Goal: Task Accomplishment & Management: Use online tool/utility

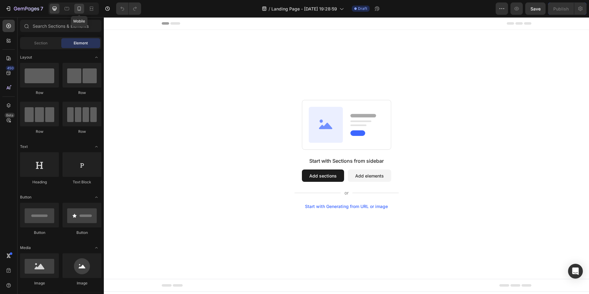
click at [78, 11] on icon at bounding box center [79, 9] width 6 height 6
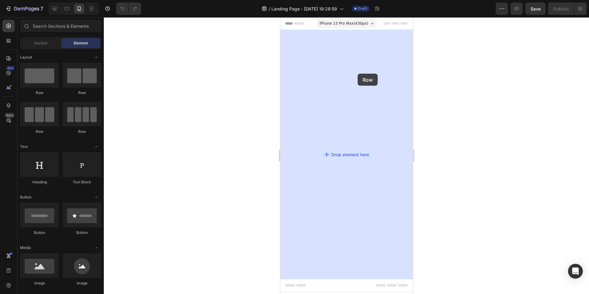
drag, startPoint x: 310, startPoint y: 98, endPoint x: 357, endPoint y: 74, distance: 53.5
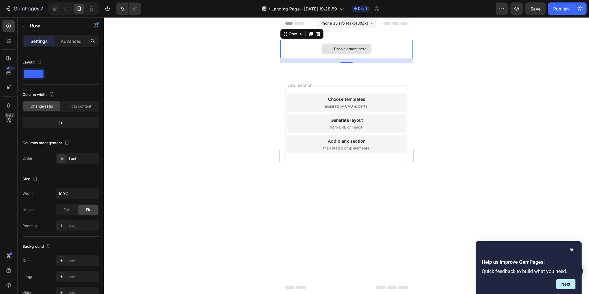
click at [309, 43] on div "Drop element here" at bounding box center [346, 49] width 132 height 18
click at [310, 43] on div "Drop element here" at bounding box center [346, 49] width 132 height 18
click at [73, 40] on p "Advanced" at bounding box center [71, 41] width 21 height 6
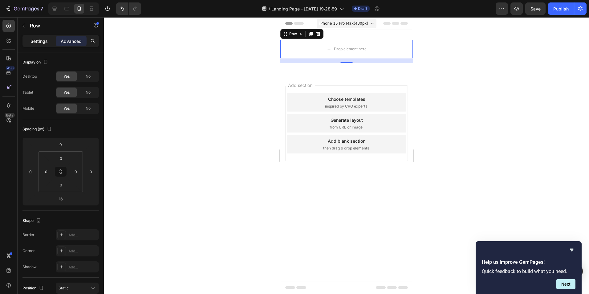
click at [36, 42] on p "Settings" at bounding box center [38, 41] width 17 height 6
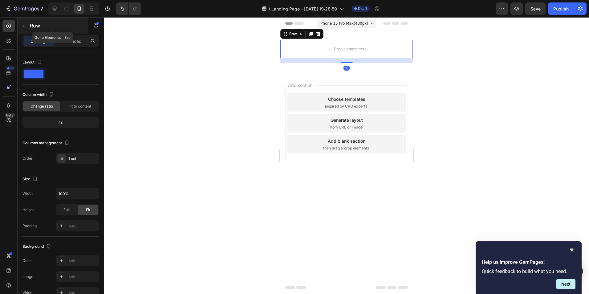
click at [23, 26] on icon "button" at bounding box center [23, 25] width 5 height 5
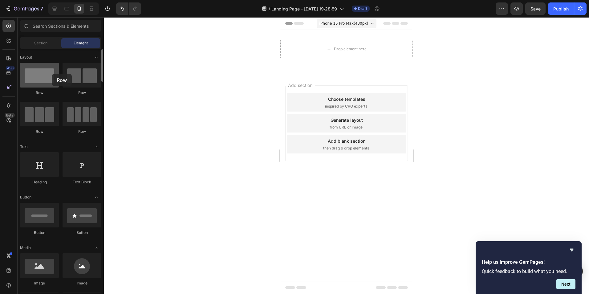
click at [52, 74] on div at bounding box center [39, 75] width 39 height 25
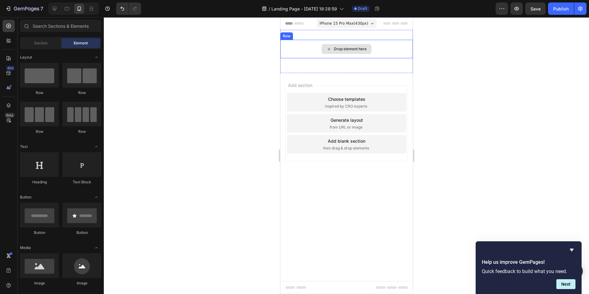
click at [356, 48] on div "Drop element here" at bounding box center [350, 49] width 33 height 5
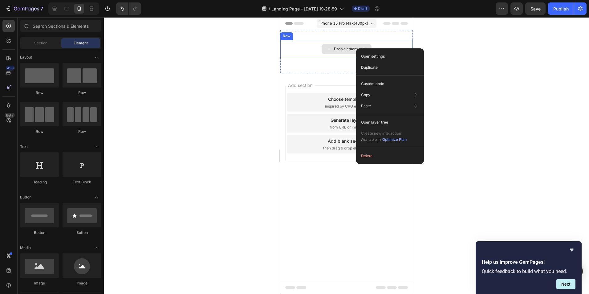
click at [324, 48] on div "Drop element here" at bounding box center [346, 49] width 50 height 10
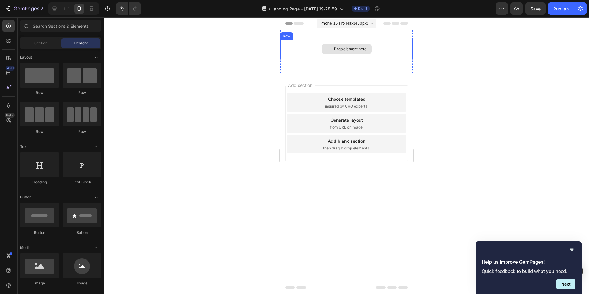
click at [324, 48] on div "Drop element here" at bounding box center [346, 49] width 50 height 10
click at [334, 48] on div "Drop element here" at bounding box center [350, 49] width 33 height 5
click at [306, 47] on div "Drop element here" at bounding box center [346, 49] width 132 height 18
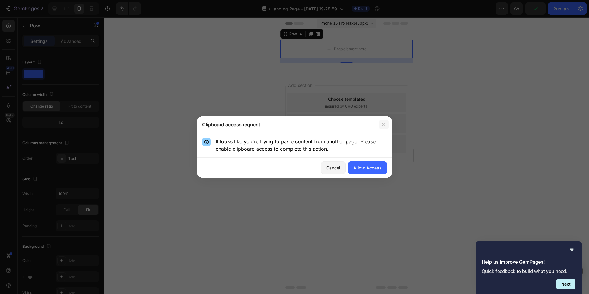
click at [385, 123] on icon "button" at bounding box center [383, 124] width 5 height 5
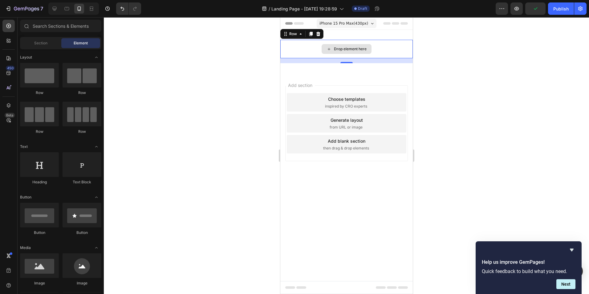
click at [322, 50] on div "Drop element here" at bounding box center [346, 49] width 50 height 10
click at [301, 43] on div "Drop element here" at bounding box center [346, 49] width 132 height 18
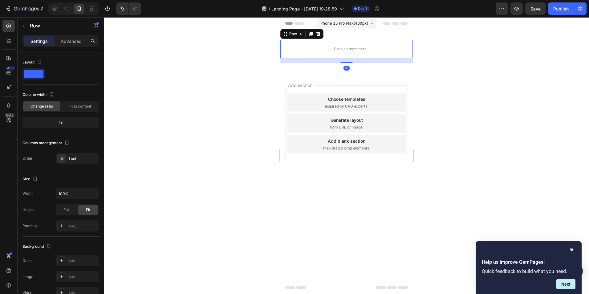
click at [317, 34] on icon at bounding box center [317, 33] width 5 height 5
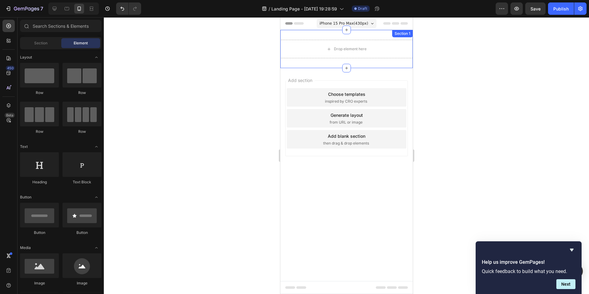
click at [404, 33] on div "Section 1" at bounding box center [402, 34] width 18 height 6
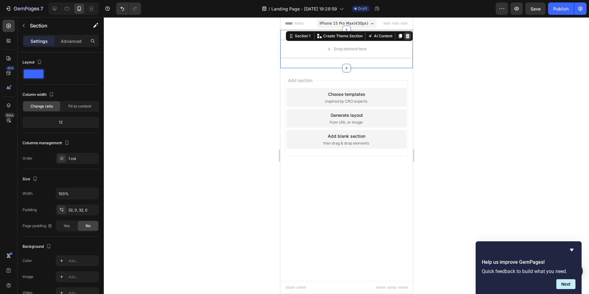
click at [407, 34] on icon at bounding box center [407, 36] width 5 height 5
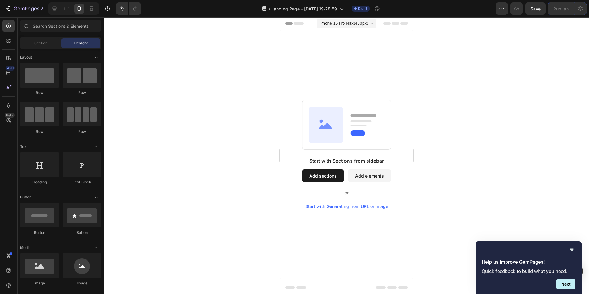
click at [359, 60] on div "Start with Sections from sidebar Add sections Add elements Start with Generatin…" at bounding box center [346, 154] width 132 height 249
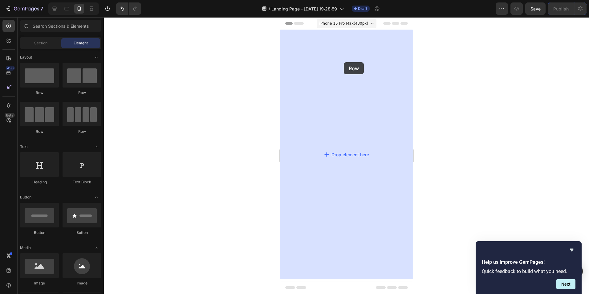
drag, startPoint x: 333, startPoint y: 100, endPoint x: 340, endPoint y: 55, distance: 46.4
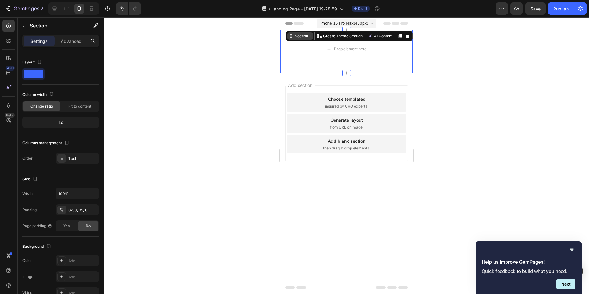
click at [310, 38] on div "Section 1" at bounding box center [302, 36] width 18 height 6
click at [73, 42] on p "Advanced" at bounding box center [71, 41] width 21 height 6
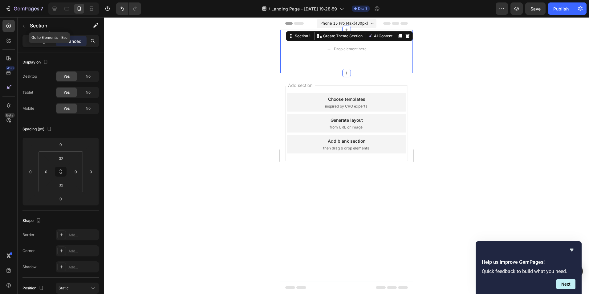
click at [25, 23] on button "button" at bounding box center [24, 26] width 10 height 10
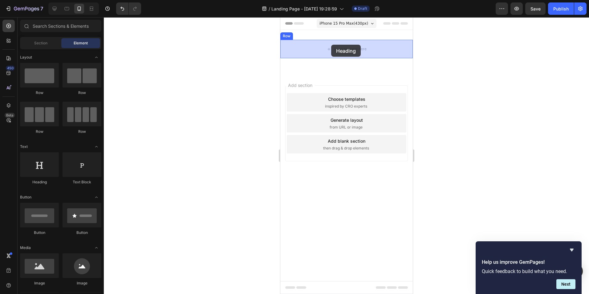
drag, startPoint x: 328, startPoint y: 195, endPoint x: 331, endPoint y: 45, distance: 150.3
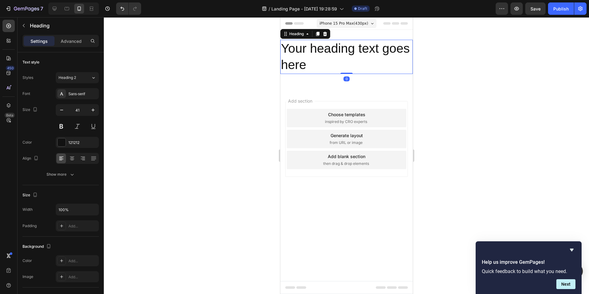
click at [310, 64] on h2 "Your heading text goes here" at bounding box center [346, 57] width 132 height 34
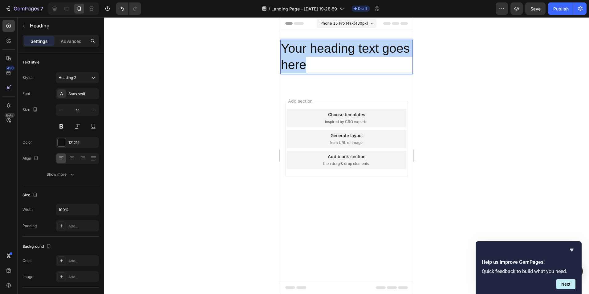
drag, startPoint x: 306, startPoint y: 63, endPoint x: 281, endPoint y: 46, distance: 29.9
click at [281, 46] on p "Your heading text goes here" at bounding box center [346, 56] width 131 height 33
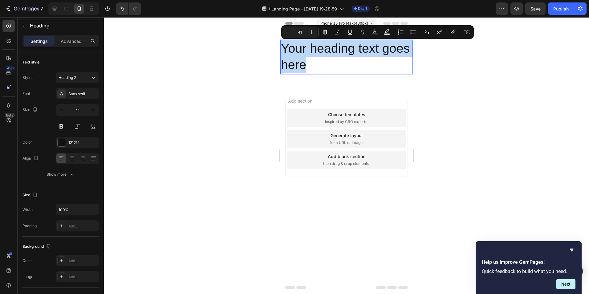
type input "12"
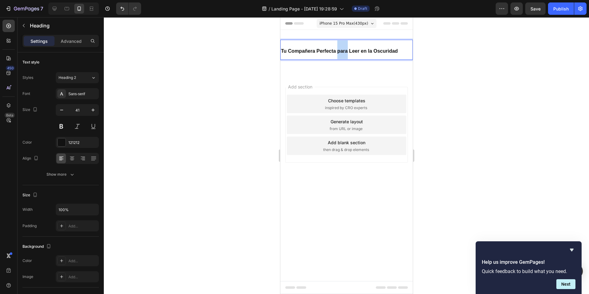
click at [341, 50] on strong "Tu Compañera Perfecta para Leer en la Oscuridad" at bounding box center [339, 50] width 117 height 5
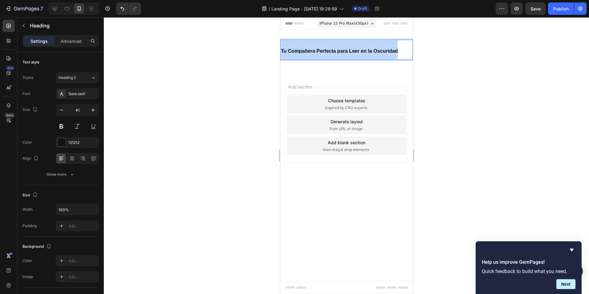
click at [341, 50] on strong "Tu Compañera Perfecta para Leer en la Oscuridad" at bounding box center [339, 50] width 117 height 5
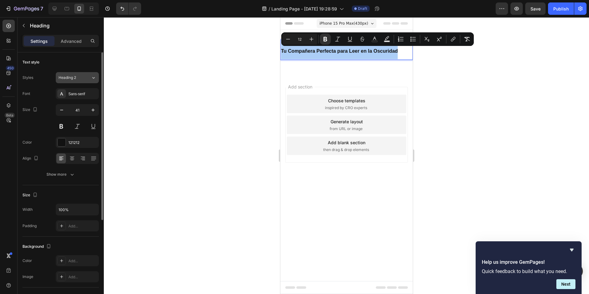
click at [80, 81] on button "Heading 2" at bounding box center [77, 77] width 43 height 11
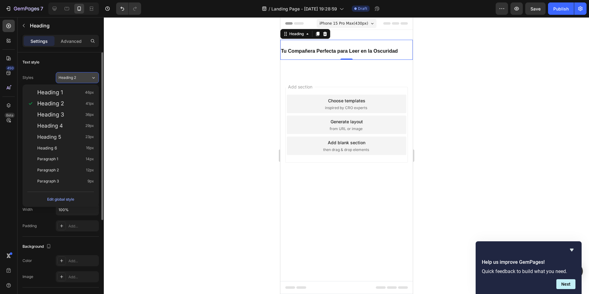
click at [80, 81] on button "Heading 2" at bounding box center [77, 77] width 43 height 11
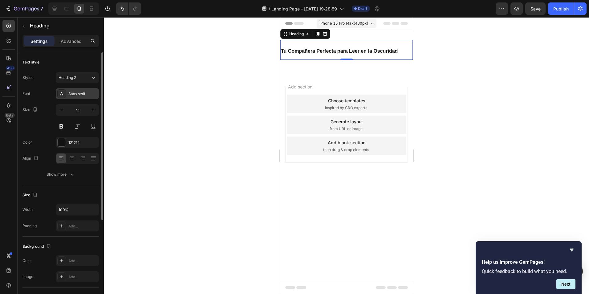
click at [84, 91] on div "Sans-serif" at bounding box center [82, 94] width 29 height 6
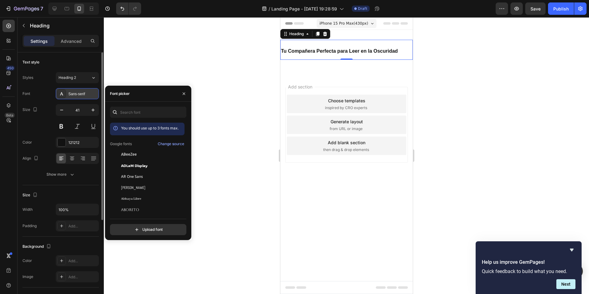
click at [84, 91] on div "Sans-serif" at bounding box center [82, 94] width 29 height 6
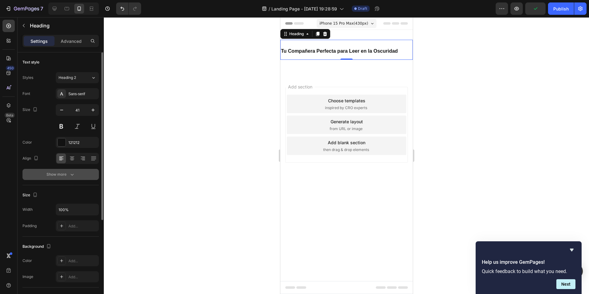
click at [63, 177] on div "Show more" at bounding box center [61, 174] width 29 height 6
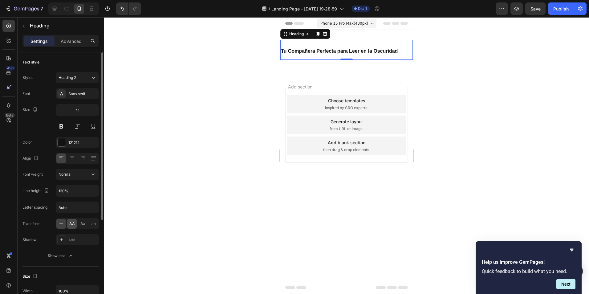
click at [73, 223] on span "AA" at bounding box center [72, 224] width 6 height 6
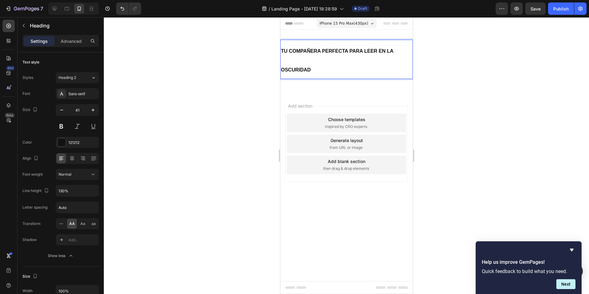
click at [312, 60] on p "Tu Compañera Perfecta para Leer en la Oscuridad" at bounding box center [346, 59] width 131 height 38
click at [318, 69] on p "Tu Compañera Perfecta para Leer en la Oscuridad" at bounding box center [346, 59] width 131 height 38
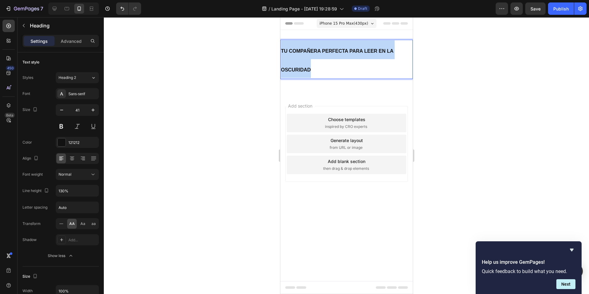
click at [318, 69] on p "Tu Compañera Perfecta para Leer en la Oscuridad" at bounding box center [346, 59] width 131 height 38
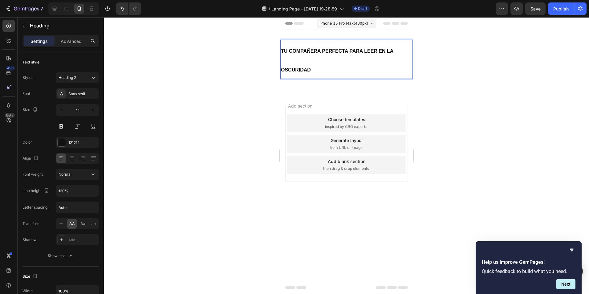
click at [353, 42] on p "tu compañera perfecta para leer en la oscuridad" at bounding box center [346, 59] width 131 height 38
click at [84, 80] on div "Heading 2" at bounding box center [75, 78] width 32 height 6
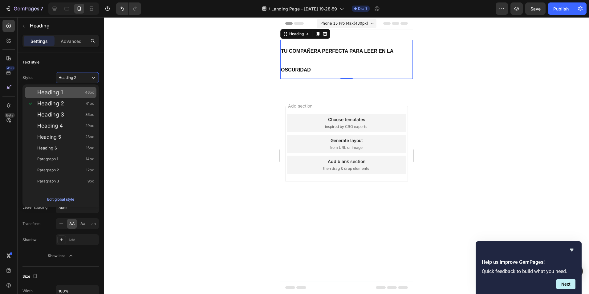
click at [81, 91] on div "Heading 1 46px" at bounding box center [65, 92] width 57 height 6
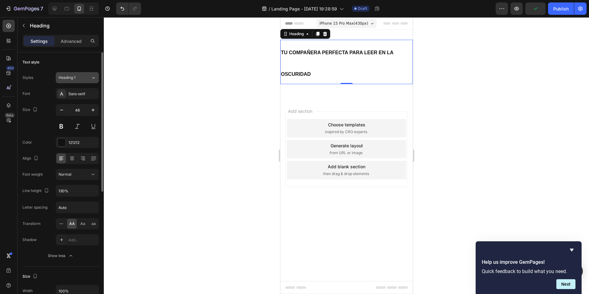
click at [80, 78] on div "Heading 1" at bounding box center [71, 78] width 25 height 6
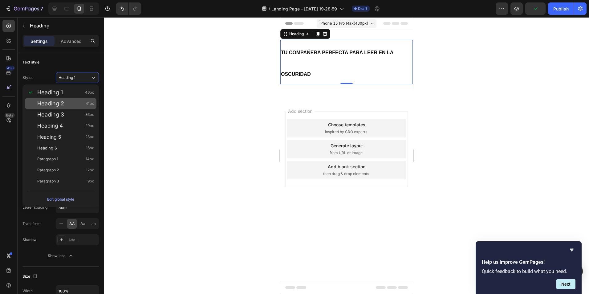
click at [69, 101] on div "Heading 2 41px" at bounding box center [65, 103] width 57 height 6
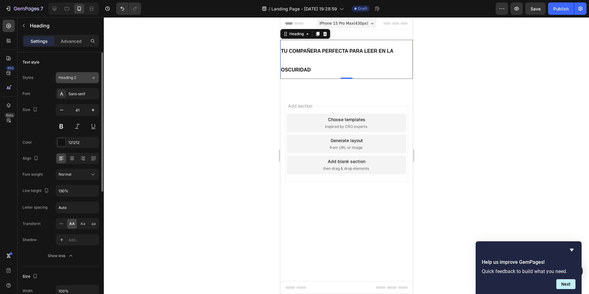
click at [71, 81] on button "Heading 2" at bounding box center [77, 77] width 43 height 11
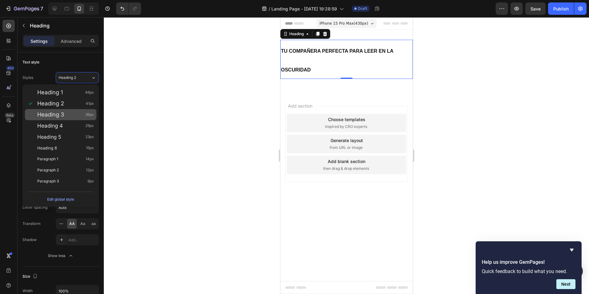
click at [71, 112] on div "Heading 3 36px" at bounding box center [65, 115] width 57 height 6
type input "36"
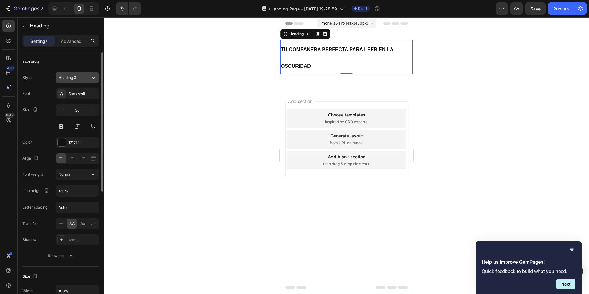
click at [78, 80] on button "Heading 3" at bounding box center [77, 77] width 43 height 11
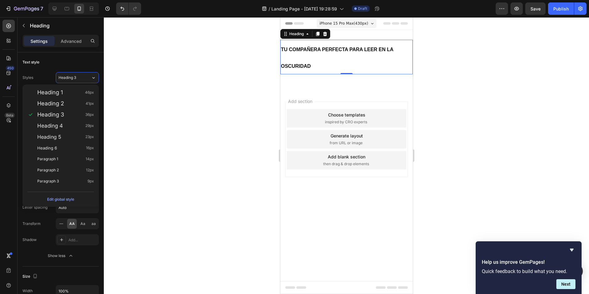
click at [126, 122] on div at bounding box center [346, 155] width 485 height 277
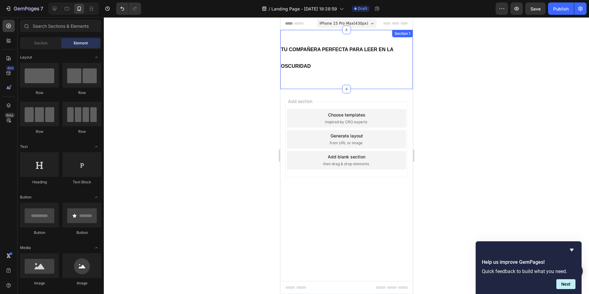
click at [307, 68] on strong "tu compañera perfecta para leer en la oscuridad" at bounding box center [337, 58] width 112 height 22
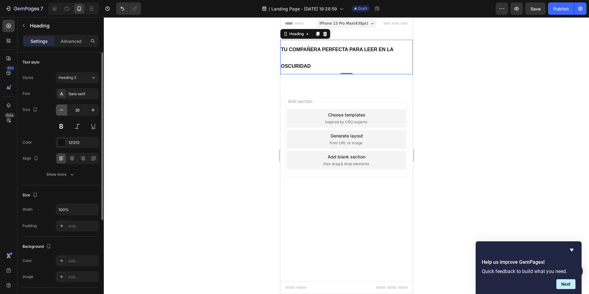
click at [65, 110] on button "button" at bounding box center [61, 109] width 11 height 11
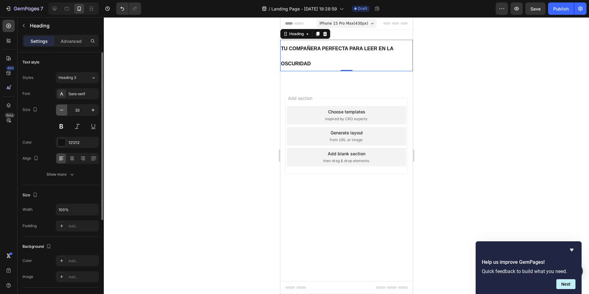
click at [65, 110] on button "button" at bounding box center [61, 109] width 11 height 11
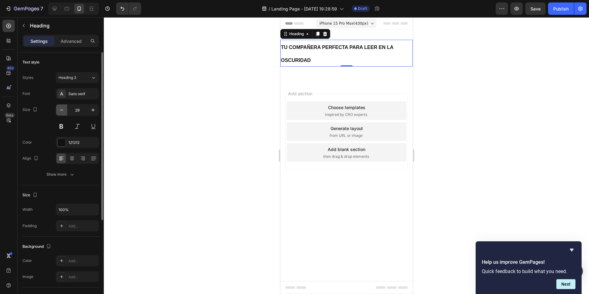
click at [65, 110] on button "button" at bounding box center [61, 109] width 11 height 11
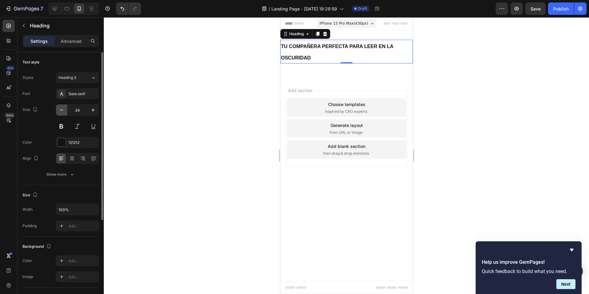
click at [65, 110] on button "button" at bounding box center [61, 109] width 11 height 11
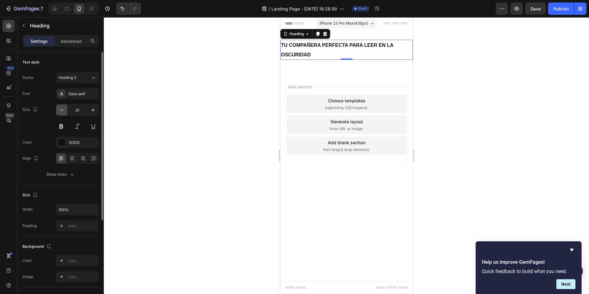
click at [65, 110] on button "button" at bounding box center [61, 109] width 11 height 11
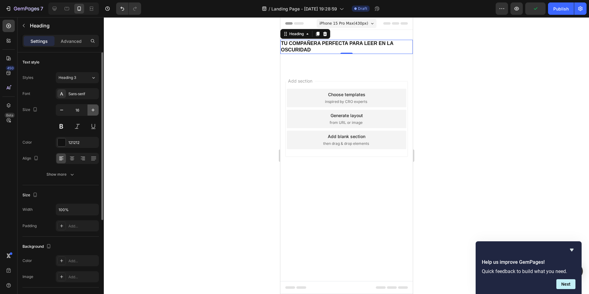
click at [93, 112] on icon "button" at bounding box center [92, 109] width 3 height 3
type input "17"
click at [71, 159] on icon at bounding box center [72, 159] width 4 height 1
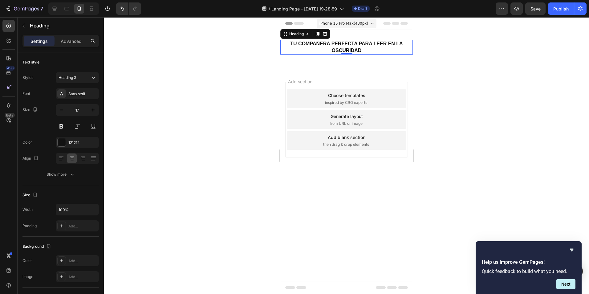
click at [259, 62] on div at bounding box center [346, 155] width 485 height 277
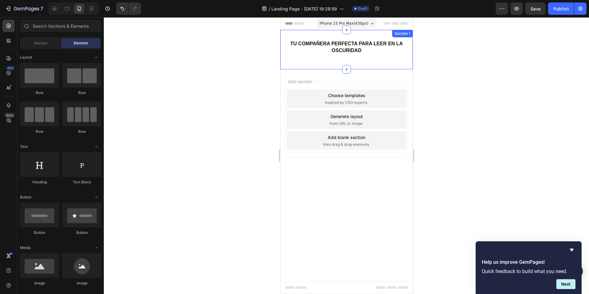
click at [331, 48] on strong "tu compañera perfecta para leer en la oscuridad" at bounding box center [346, 47] width 112 height 12
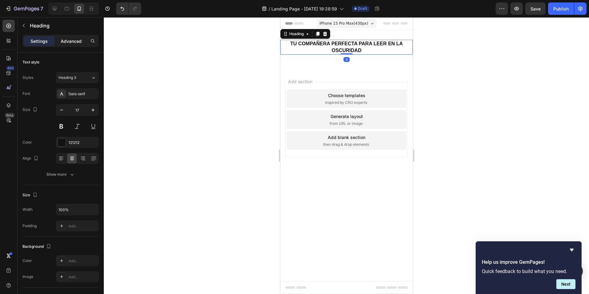
click at [81, 42] on p "Advanced" at bounding box center [71, 41] width 21 height 6
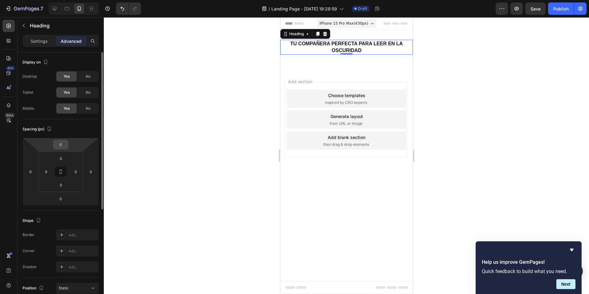
click at [63, 147] on input "0" at bounding box center [61, 144] width 12 height 9
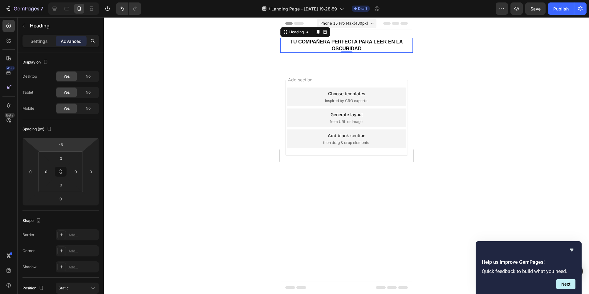
type input "-10"
drag, startPoint x: 74, startPoint y: 144, endPoint x: 79, endPoint y: 146, distance: 5.2
click at [79, 0] on html "7 / Landing Page - [DATE] 19:28:59 Draft Preview Save Publish 450 Beta Sections…" at bounding box center [294, 0] width 589 height 0
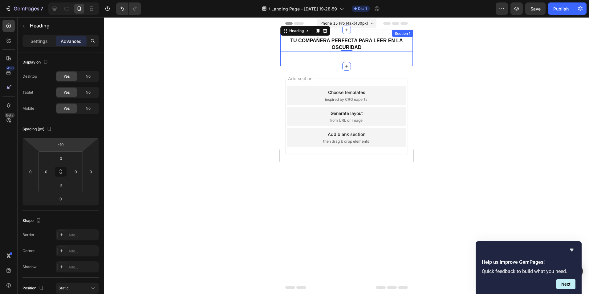
click at [254, 65] on div at bounding box center [346, 155] width 485 height 277
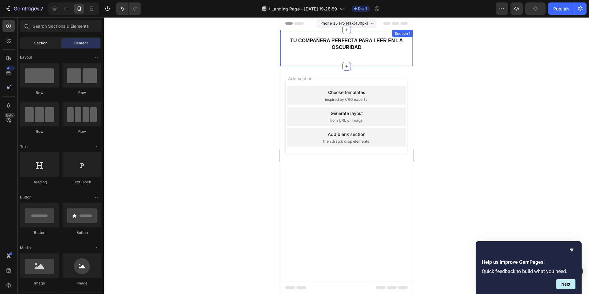
click at [57, 45] on div "Section" at bounding box center [40, 43] width 39 height 10
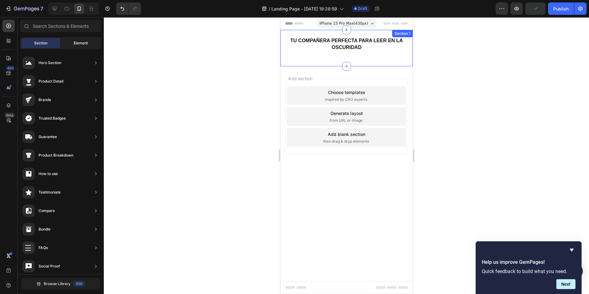
click at [74, 43] on span "Element" at bounding box center [81, 43] width 14 height 6
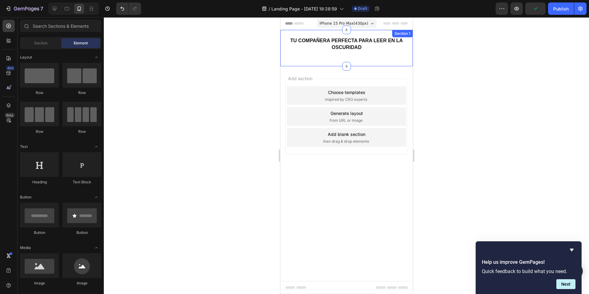
click at [337, 56] on div "⁠⁠⁠⁠⁠⁠⁠ tu compañera perfecta para leer en la oscuridad Heading Row" at bounding box center [346, 48] width 132 height 17
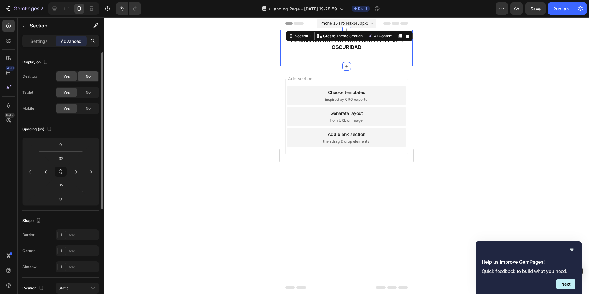
click at [94, 75] on div "No" at bounding box center [88, 76] width 20 height 10
click at [69, 75] on span "Yes" at bounding box center [66, 77] width 6 height 6
type input "50"
drag, startPoint x: 94, startPoint y: 155, endPoint x: 95, endPoint y: 147, distance: 7.7
click at [95, 0] on html "7 / Landing Page - [DATE] 19:28:59 Draft Preview Save Publish 450 Beta Sections…" at bounding box center [294, 0] width 589 height 0
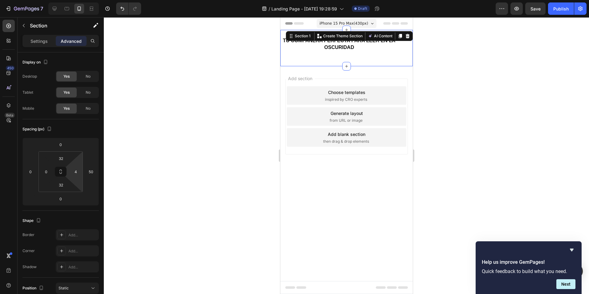
type input "0"
click at [77, 0] on html "7 / Landing Page - [DATE] 19:28:59 Draft Preview Save Publish 450 Beta Sections…" at bounding box center [294, 0] width 589 height 0
click at [377, 51] on p "⁠⁠⁠⁠⁠⁠⁠ tu compañera perfecta para leer en la oscuridad" at bounding box center [346, 44] width 131 height 14
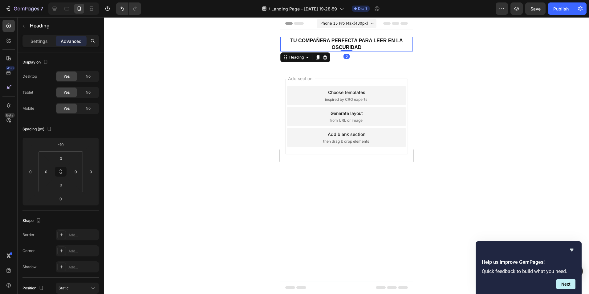
click at [489, 100] on div at bounding box center [346, 155] width 485 height 277
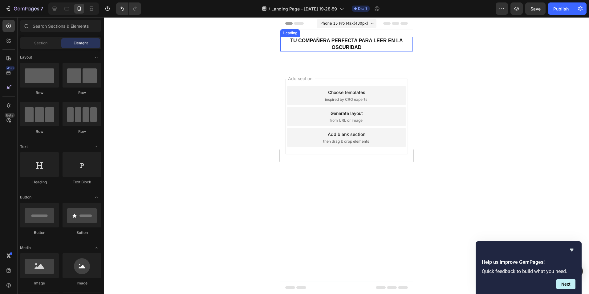
click at [291, 43] on strong "tu compañera perfecta para leer en la oscuridad" at bounding box center [346, 44] width 112 height 12
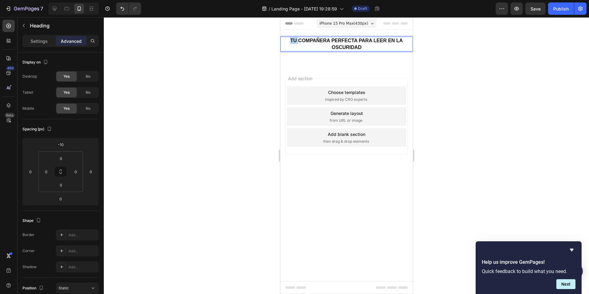
click at [291, 39] on strong "tu compañera perfecta para leer en la oscuridad" at bounding box center [346, 44] width 112 height 12
click at [296, 39] on strong "📖 tu compañera perfecta para leer en la oscuridad✨" at bounding box center [346, 44] width 120 height 12
click at [482, 82] on div at bounding box center [346, 155] width 485 height 277
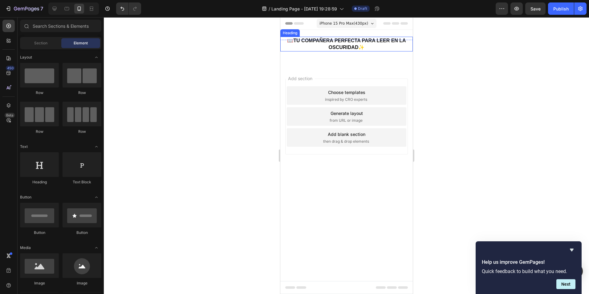
click at [359, 44] on p "⁠⁠⁠⁠⁠⁠⁠ 📖tu compañera perfecta para leer en la oscuridad✨" at bounding box center [346, 44] width 131 height 14
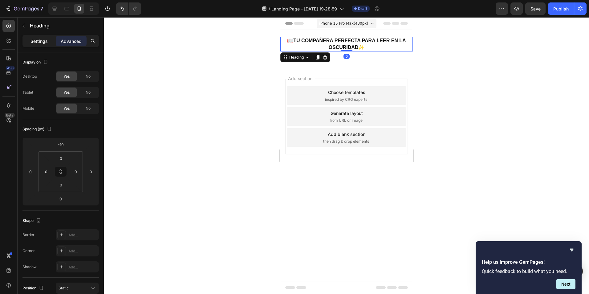
click at [39, 40] on p "Settings" at bounding box center [38, 41] width 17 height 6
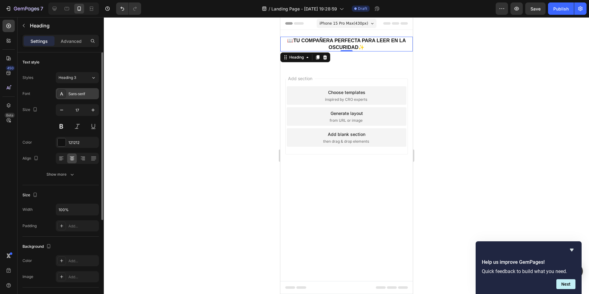
click at [79, 92] on div "Sans-serif" at bounding box center [82, 94] width 29 height 6
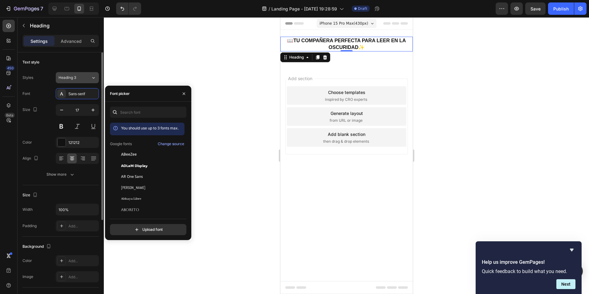
click at [73, 73] on button "Heading 3" at bounding box center [77, 77] width 43 height 11
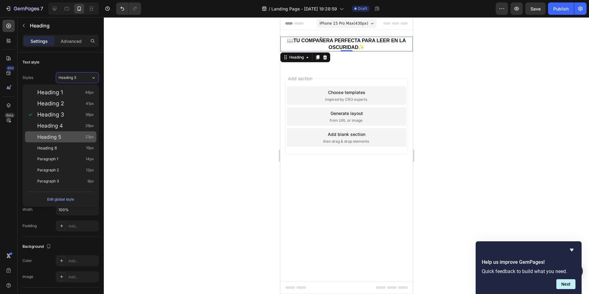
click at [67, 136] on div "Heading 5 23px" at bounding box center [65, 137] width 57 height 6
type input "23"
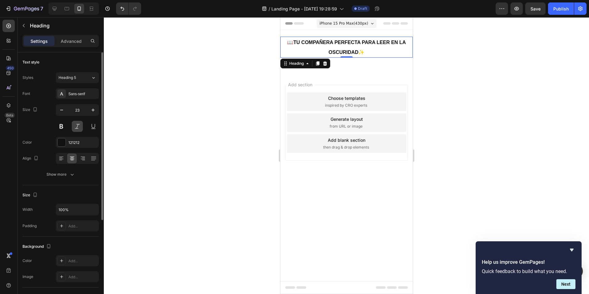
click at [73, 130] on button at bounding box center [77, 126] width 11 height 11
click at [68, 143] on div "121212" at bounding box center [77, 142] width 43 height 11
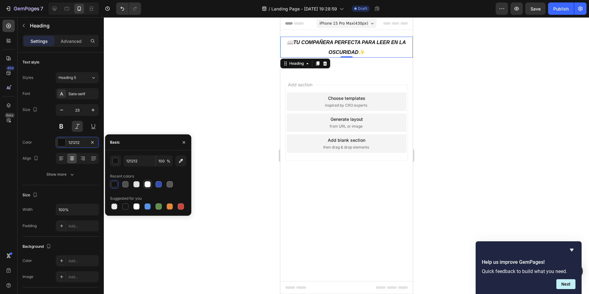
click at [146, 184] on div at bounding box center [147, 184] width 6 height 6
type input "FFFFFF"
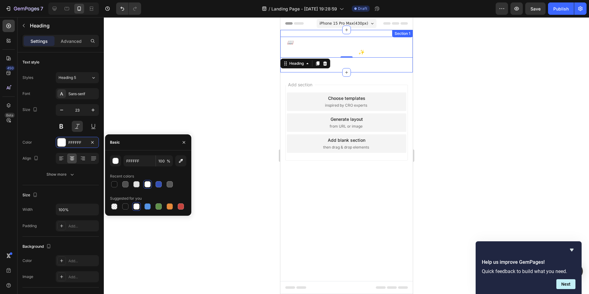
click at [295, 33] on div "⁠⁠⁠⁠⁠⁠⁠ 📖tu compañera perfecta para leer en la oscuridad✨ Heading 0 Row Section…" at bounding box center [346, 51] width 132 height 43
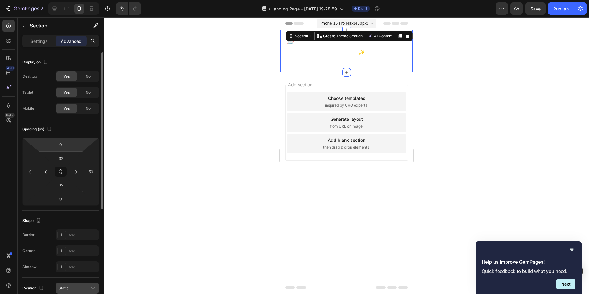
scroll to position [123, 0]
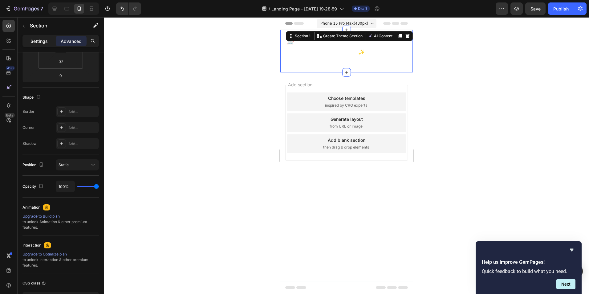
click at [43, 41] on p "Settings" at bounding box center [38, 41] width 17 height 6
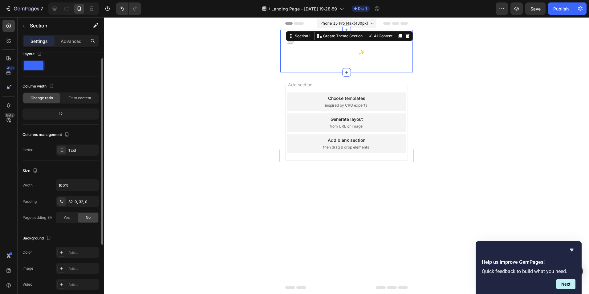
scroll to position [0, 0]
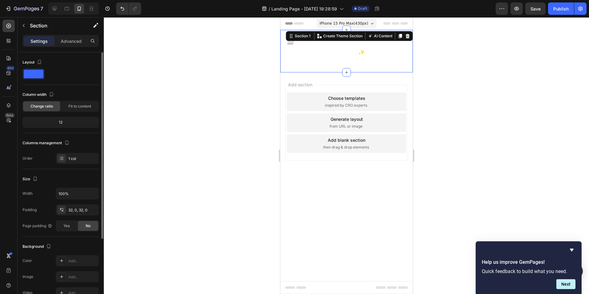
click at [38, 73] on span at bounding box center [34, 74] width 20 height 9
click at [72, 38] on p "Advanced" at bounding box center [71, 41] width 21 height 6
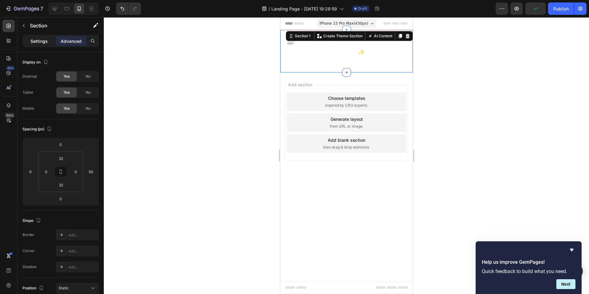
click at [41, 42] on p "Settings" at bounding box center [38, 41] width 17 height 6
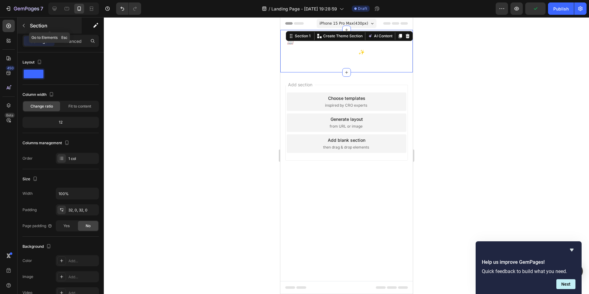
click at [24, 25] on icon "button" at bounding box center [24, 25] width 2 height 3
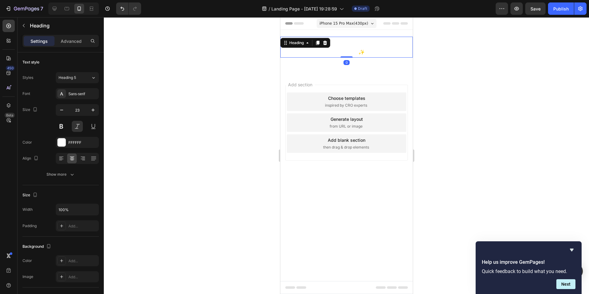
click at [339, 54] on strong "📖tu compañera perfecta para leer en la oscuridad✨" at bounding box center [346, 47] width 119 height 15
click at [60, 143] on div at bounding box center [62, 142] width 8 height 8
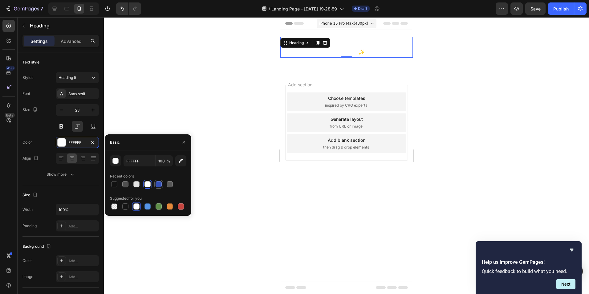
click at [160, 184] on div at bounding box center [159, 184] width 6 height 6
type input "334FB4"
click at [220, 73] on div at bounding box center [346, 155] width 485 height 277
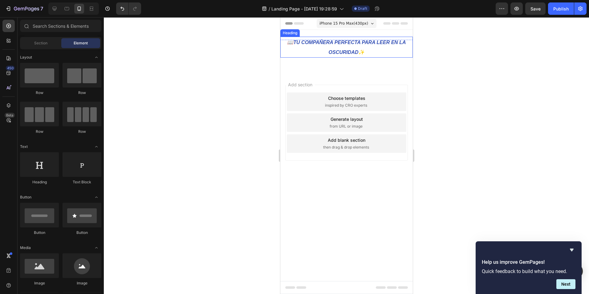
click at [349, 55] on p "⁠⁠⁠⁠⁠⁠⁠ 📖tu compañera perfecta para leer en la oscuridad✨" at bounding box center [346, 47] width 131 height 20
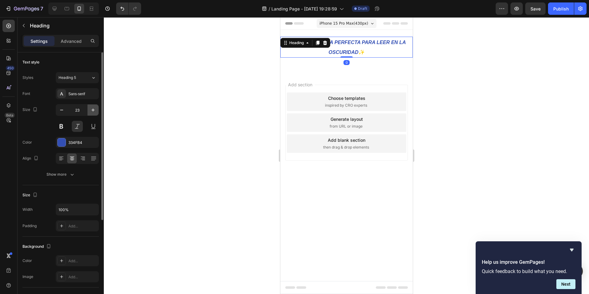
click at [93, 110] on icon "button" at bounding box center [93, 110] width 6 height 6
click at [66, 109] on button "button" at bounding box center [61, 109] width 11 height 11
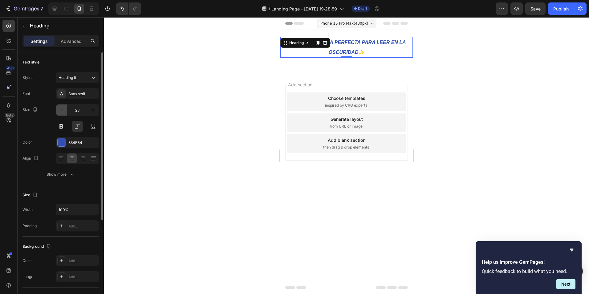
type input "22"
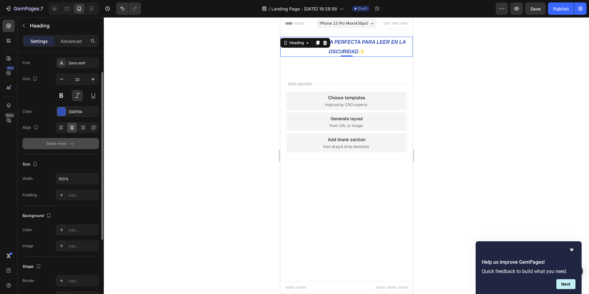
click at [64, 144] on div "Show more" at bounding box center [61, 143] width 29 height 6
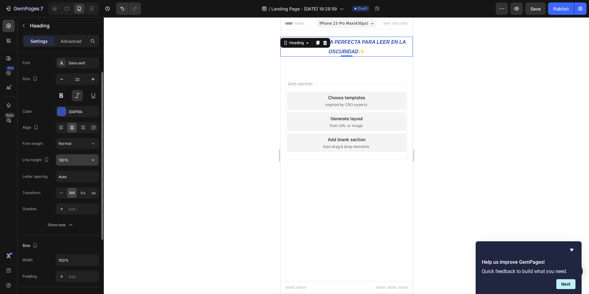
click at [69, 158] on input "130%" at bounding box center [77, 159] width 43 height 11
click at [69, 160] on input "130%" at bounding box center [77, 159] width 43 height 11
click at [96, 160] on button "button" at bounding box center [92, 159] width 11 height 11
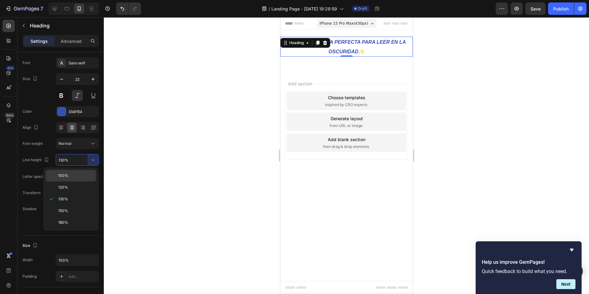
click at [70, 180] on div "100%" at bounding box center [71, 176] width 51 height 12
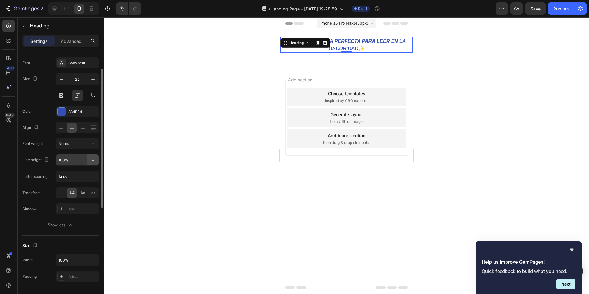
click at [89, 160] on button "button" at bounding box center [92, 159] width 11 height 11
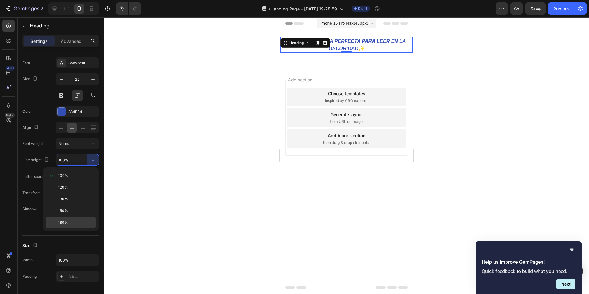
click at [69, 220] on p "180%" at bounding box center [75, 223] width 35 height 6
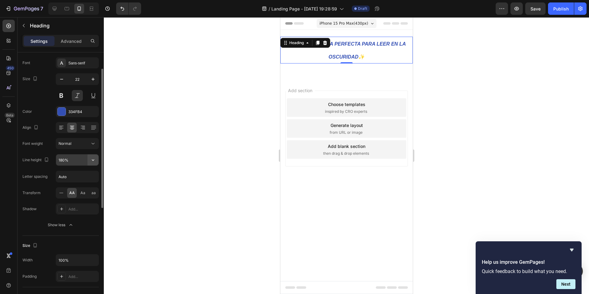
click at [90, 158] on icon "button" at bounding box center [93, 160] width 6 height 6
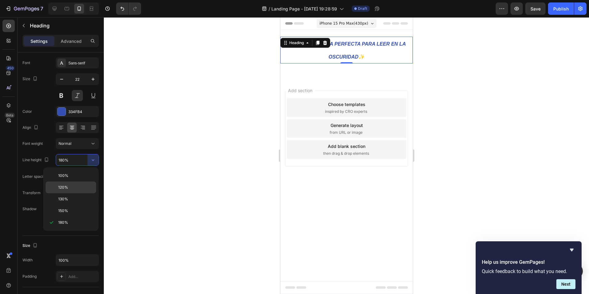
click at [67, 187] on span "120%" at bounding box center [63, 188] width 10 height 6
type input "120%"
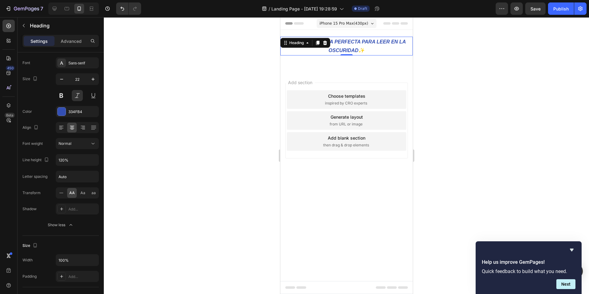
click at [237, 136] on div at bounding box center [346, 155] width 485 height 277
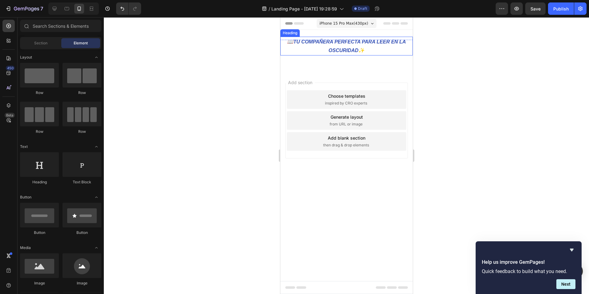
click at [329, 46] on p "⁠⁠⁠⁠⁠⁠⁠ 📖tu compañera perfecta para leer en la oscuridad✨" at bounding box center [346, 46] width 131 height 18
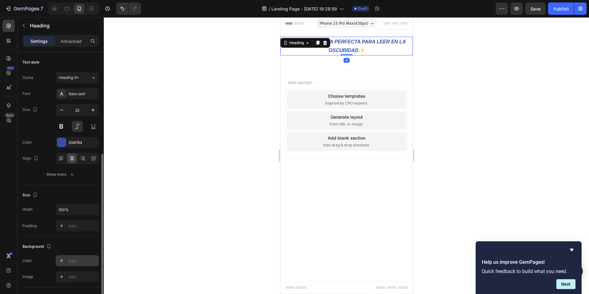
scroll to position [92, 0]
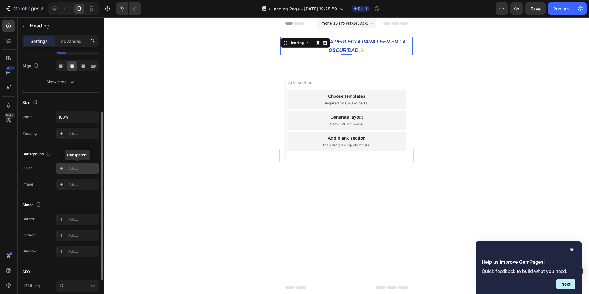
click at [63, 168] on icon at bounding box center [61, 168] width 5 height 5
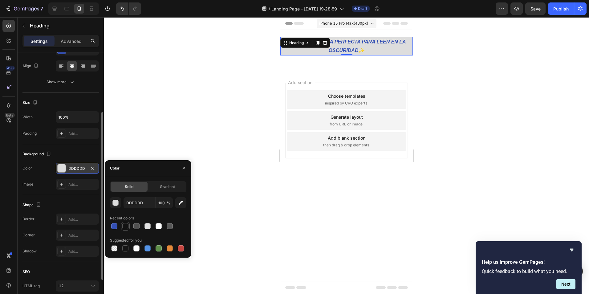
click at [127, 227] on div at bounding box center [125, 226] width 6 height 6
type input "121212"
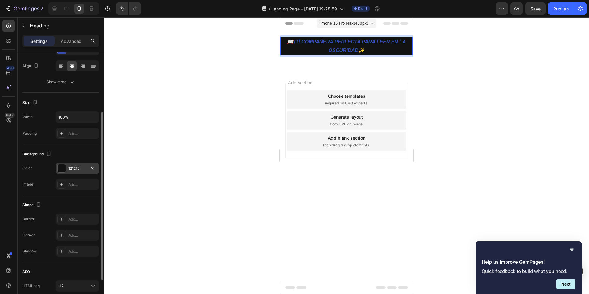
scroll to position [0, 0]
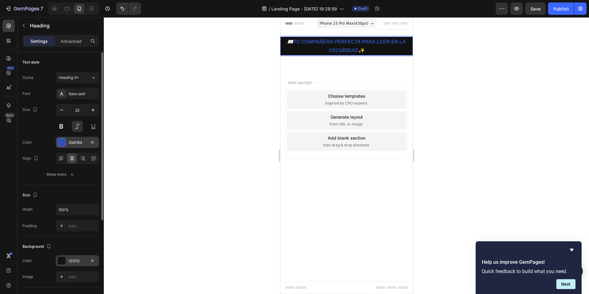
click at [64, 145] on div at bounding box center [62, 142] width 8 height 8
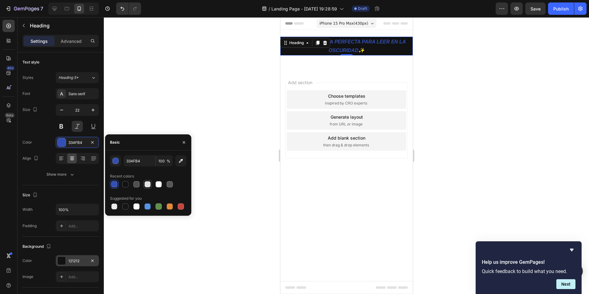
click at [147, 185] on div at bounding box center [147, 184] width 6 height 6
click at [159, 183] on div at bounding box center [159, 184] width 6 height 6
type input "FFFFFF"
click at [246, 108] on div at bounding box center [346, 155] width 485 height 277
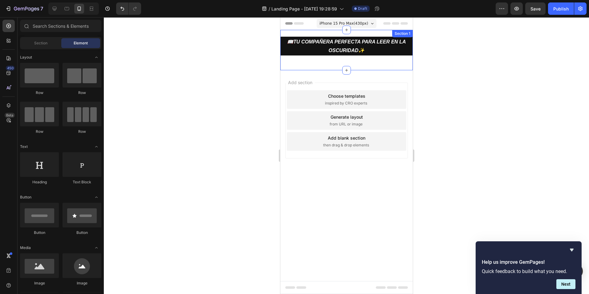
click at [334, 63] on div "⁠⁠⁠⁠⁠⁠⁠ 📖tu compañera perfecta para leer en la oscuridad✨ Heading Row Section 1" at bounding box center [346, 50] width 132 height 40
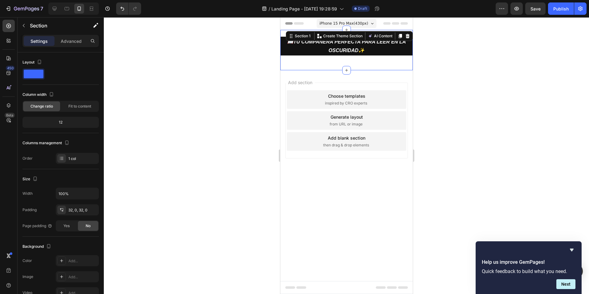
click at [501, 80] on div at bounding box center [346, 155] width 485 height 277
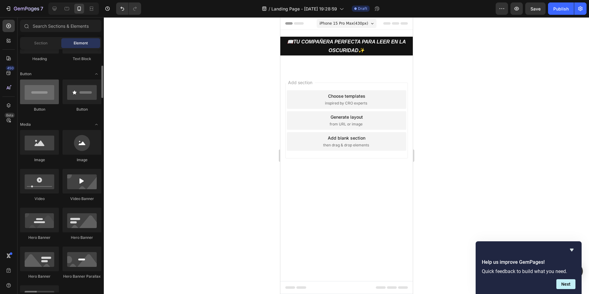
scroll to position [31, 0]
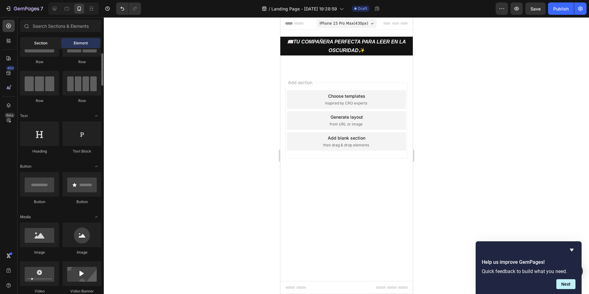
click at [49, 43] on div "Section" at bounding box center [40, 43] width 39 height 10
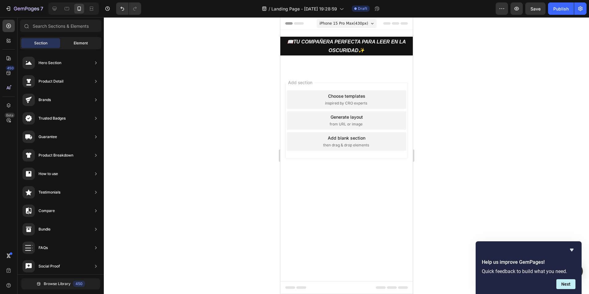
click at [66, 45] on div "Element" at bounding box center [80, 43] width 39 height 10
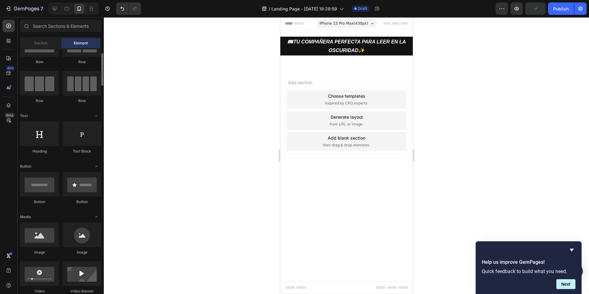
scroll to position [0, 0]
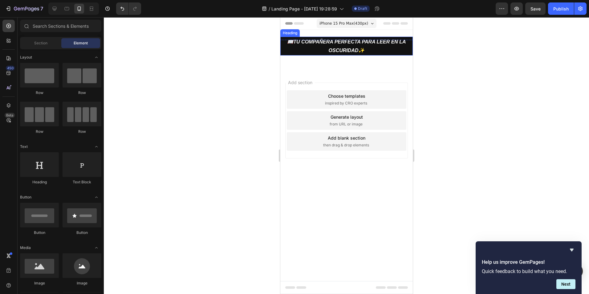
click at [370, 40] on strong "📖tu compañera perfecta para leer en la oscuridad✨" at bounding box center [346, 46] width 119 height 14
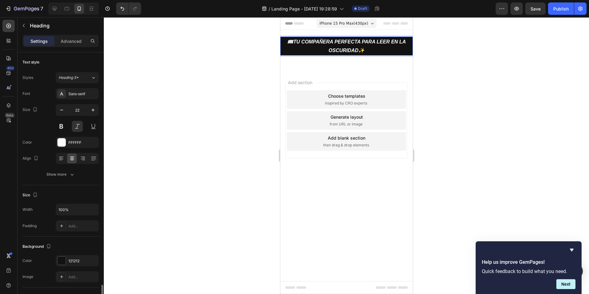
scroll to position [141, 0]
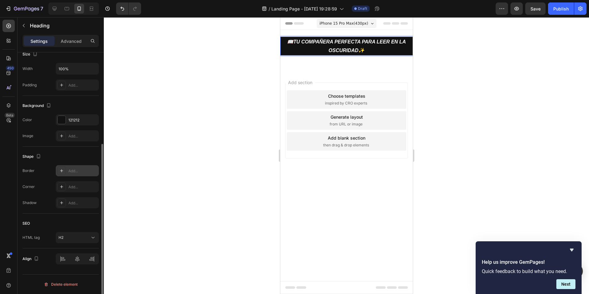
click at [71, 173] on div "Add..." at bounding box center [82, 171] width 29 height 6
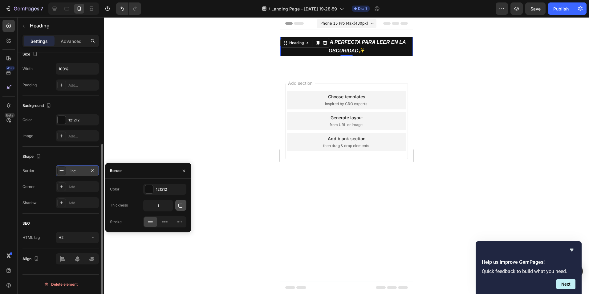
click at [182, 206] on icon "button" at bounding box center [181, 205] width 6 height 6
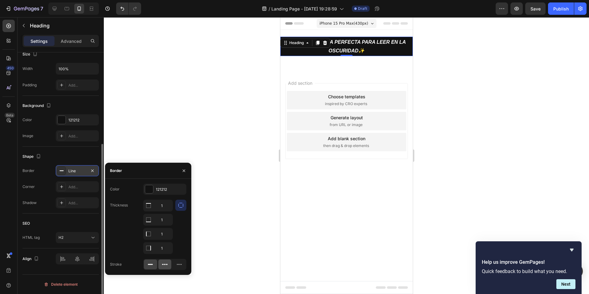
click at [161, 264] on div at bounding box center [164, 264] width 13 height 10
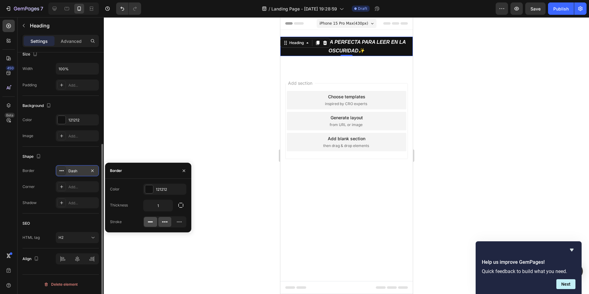
click at [148, 222] on rect at bounding box center [150, 221] width 5 height 1
click at [156, 188] on div "121212" at bounding box center [165, 190] width 18 height 6
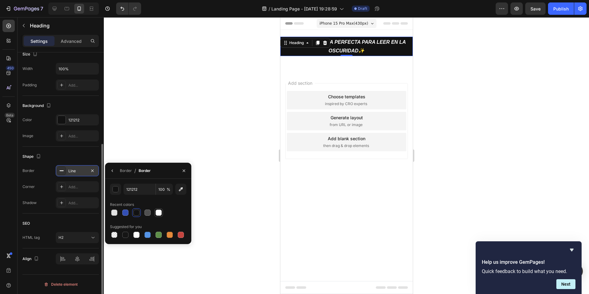
click at [156, 214] on div at bounding box center [159, 212] width 6 height 6
type input "FFFFFF"
click at [242, 160] on div at bounding box center [346, 155] width 485 height 277
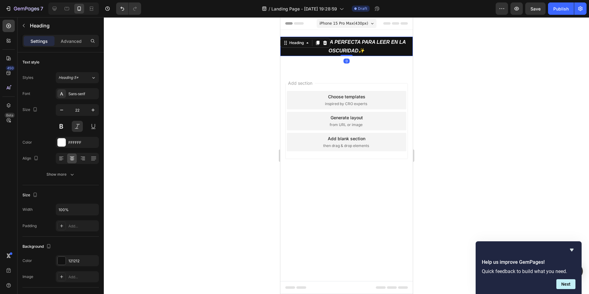
click at [319, 51] on p "⁠⁠⁠⁠⁠⁠⁠ 📖tu compañera perfecta para leer en la oscuridad✨" at bounding box center [346, 47] width 131 height 18
click at [325, 69] on div "⁠⁠⁠⁠⁠⁠⁠ 📖tu compañera perfecta para leer en la oscuridad✨ Heading 0 Row Section…" at bounding box center [346, 50] width 132 height 41
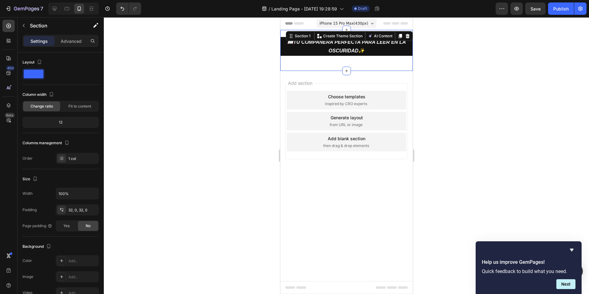
click at [436, 84] on div at bounding box center [346, 155] width 485 height 277
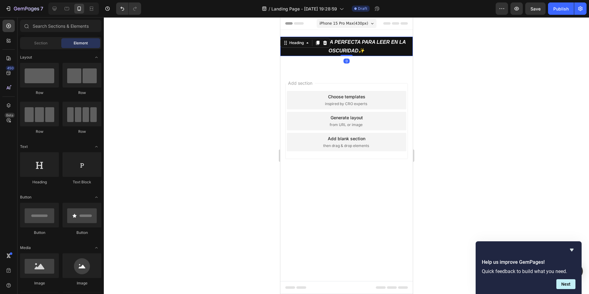
click at [298, 50] on p "⁠⁠⁠⁠⁠⁠⁠ 📖tu compañera perfecta para leer en la oscuridad✨" at bounding box center [346, 47] width 131 height 18
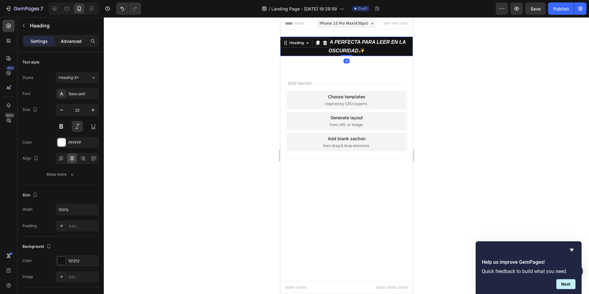
click at [67, 42] on p "Advanced" at bounding box center [71, 41] width 21 height 6
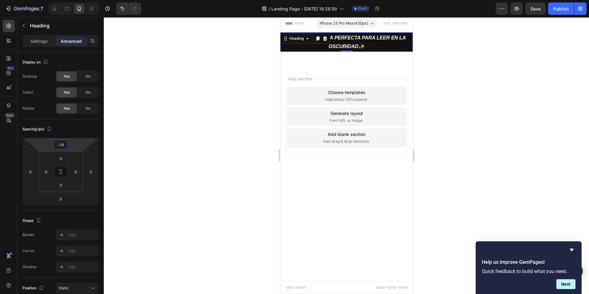
type input "-26"
click at [74, 0] on html "7 / Landing Page - [DATE] 19:28:59 Draft Preview Save Publish 450 Beta Sections…" at bounding box center [294, 0] width 589 height 0
click at [199, 145] on div at bounding box center [346, 155] width 485 height 277
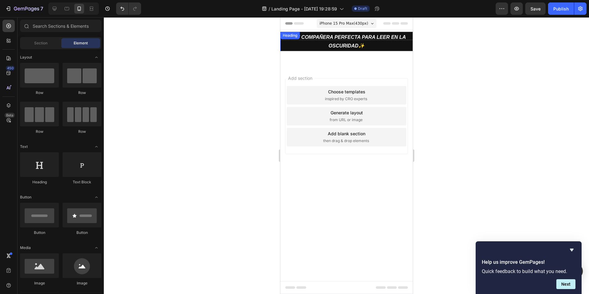
click at [302, 47] on p "⁠⁠⁠⁠⁠⁠⁠ 📖tu compañera perfecta para leer en la oscuridad✨" at bounding box center [346, 42] width 131 height 18
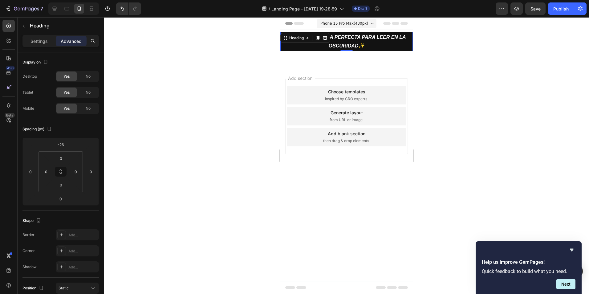
click at [163, 143] on div at bounding box center [346, 155] width 485 height 277
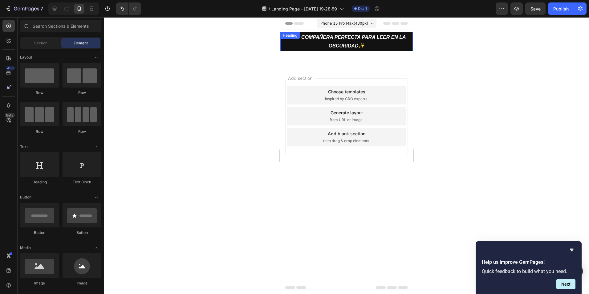
click at [321, 38] on div "⁠⁠⁠⁠⁠⁠⁠ 📖tu compañera perfecta para leer en la oscuridad✨ Heading" at bounding box center [346, 41] width 132 height 19
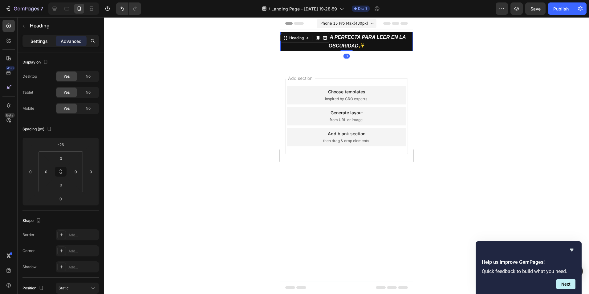
click at [48, 39] on div "Settings" at bounding box center [39, 41] width 31 height 10
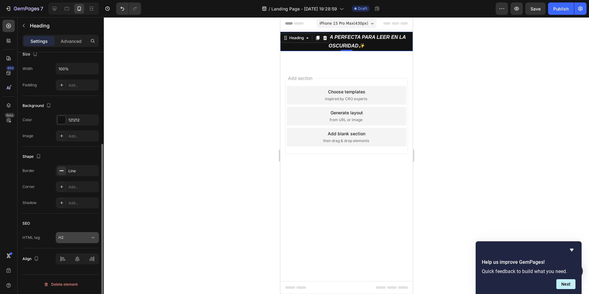
click at [81, 240] on div "H2" at bounding box center [74, 238] width 31 height 6
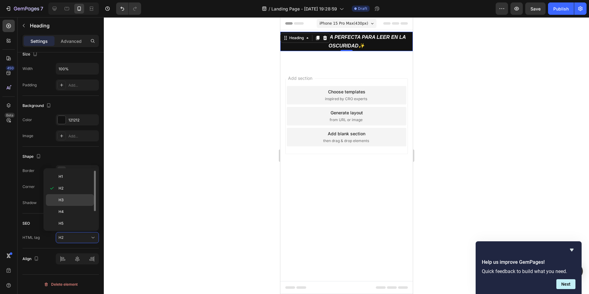
click at [72, 202] on p "H3" at bounding box center [75, 200] width 33 height 6
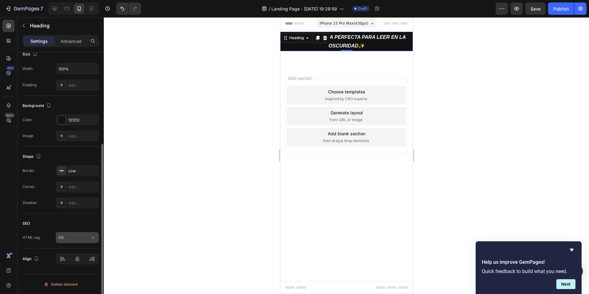
click at [77, 242] on button "H3" at bounding box center [77, 237] width 43 height 11
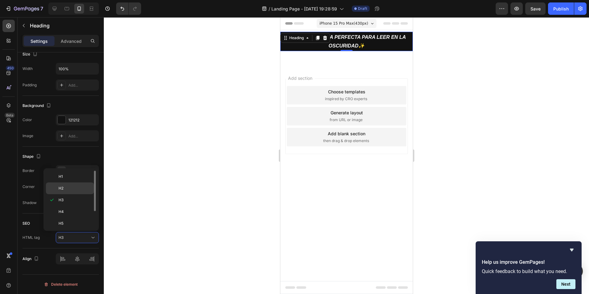
click at [67, 189] on p "H2" at bounding box center [75, 188] width 33 height 6
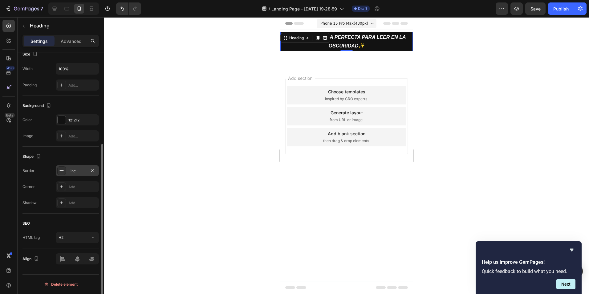
click at [66, 170] on div "Line" at bounding box center [77, 170] width 43 height 11
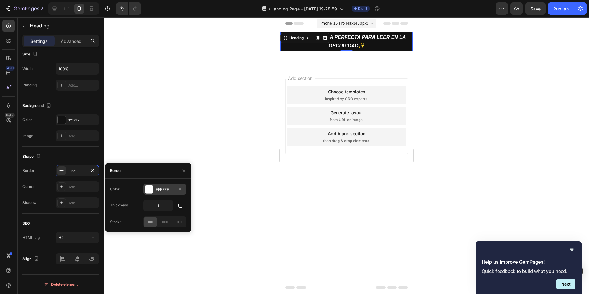
click at [149, 191] on div at bounding box center [149, 189] width 8 height 8
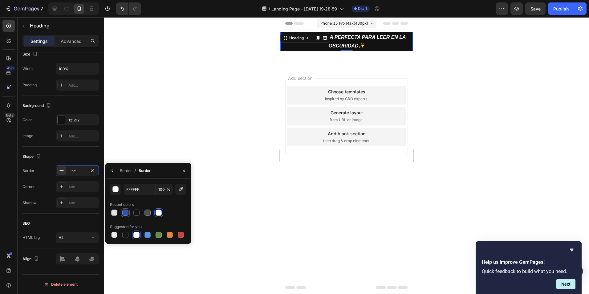
click at [124, 213] on div at bounding box center [125, 212] width 6 height 6
click at [114, 233] on div at bounding box center [114, 235] width 6 height 6
type input "000000"
type input "0"
click at [115, 212] on div at bounding box center [114, 212] width 6 height 6
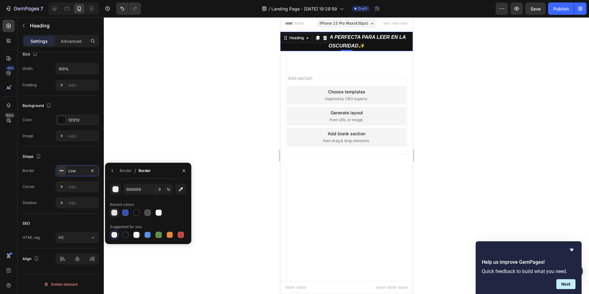
type input "E2E2E2"
type input "100"
click at [123, 191] on div "E2E2E2 100 %" at bounding box center [148, 189] width 76 height 11
click at [117, 190] on div "button" at bounding box center [116, 189] width 6 height 6
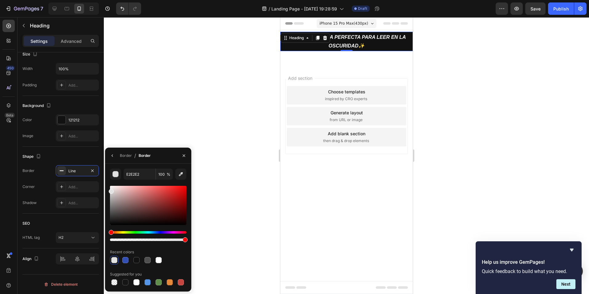
click at [123, 231] on div "Hue" at bounding box center [148, 232] width 76 height 2
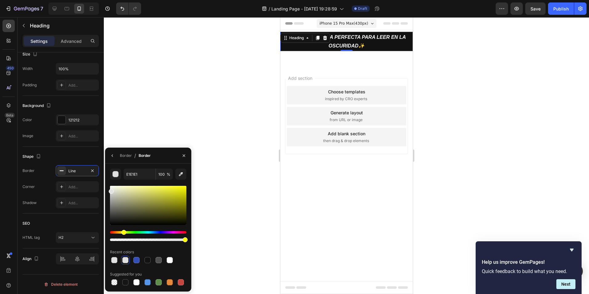
click at [123, 231] on div "Hue" at bounding box center [123, 232] width 5 height 5
drag, startPoint x: 113, startPoint y: 192, endPoint x: 143, endPoint y: 187, distance: 30.2
click at [143, 187] on div at bounding box center [143, 188] width 5 height 5
drag, startPoint x: 143, startPoint y: 189, endPoint x: 155, endPoint y: 183, distance: 13.6
click at [155, 183] on div "F4F48B 100 % Recent colors Suggested for you" at bounding box center [148, 227] width 76 height 118
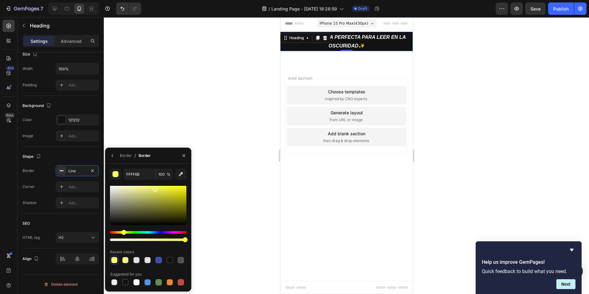
click at [154, 188] on div at bounding box center [155, 189] width 5 height 5
type input "EDED63"
click at [185, 241] on div at bounding box center [185, 239] width 5 height 5
type input "98"
click at [110, 168] on button "button" at bounding box center [115, 173] width 11 height 11
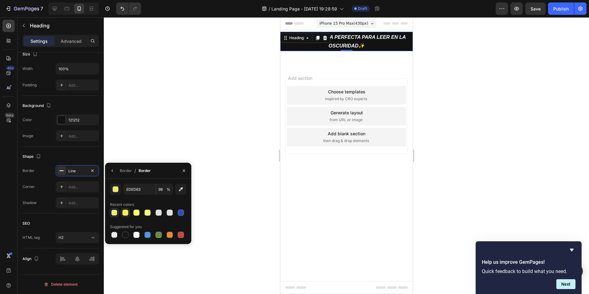
click at [127, 209] on div at bounding box center [125, 212] width 6 height 6
type input "100"
click at [63, 184] on icon at bounding box center [61, 186] width 5 height 5
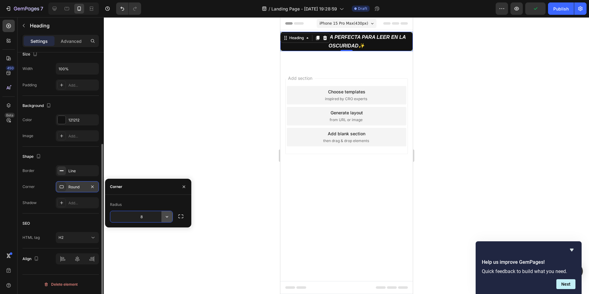
click at [165, 219] on icon "button" at bounding box center [167, 216] width 6 height 6
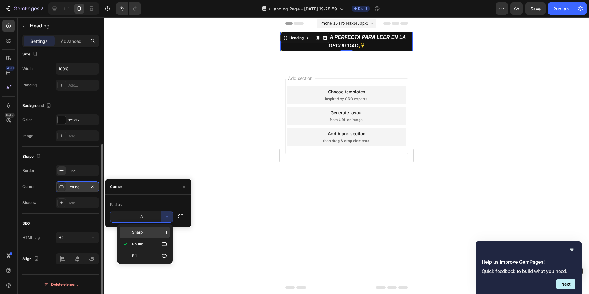
click at [164, 234] on icon at bounding box center [164, 232] width 5 height 4
type input "0"
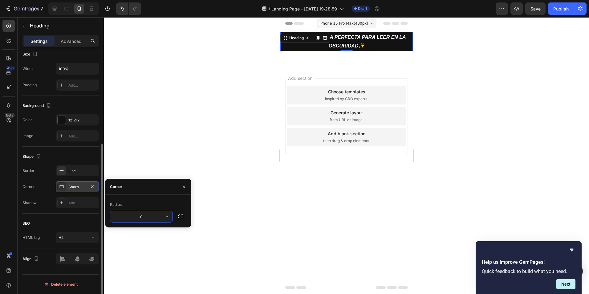
click at [158, 218] on input "0" at bounding box center [141, 216] width 62 height 11
click at [177, 217] on button "button" at bounding box center [180, 216] width 11 height 11
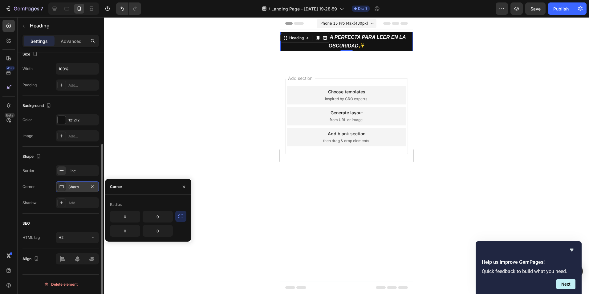
click at [140, 211] on div "0 0 0 0" at bounding box center [141, 224] width 63 height 26
click at [131, 202] on div "Radius" at bounding box center [148, 205] width 76 height 10
click at [82, 185] on div "Sharp" at bounding box center [77, 187] width 18 height 6
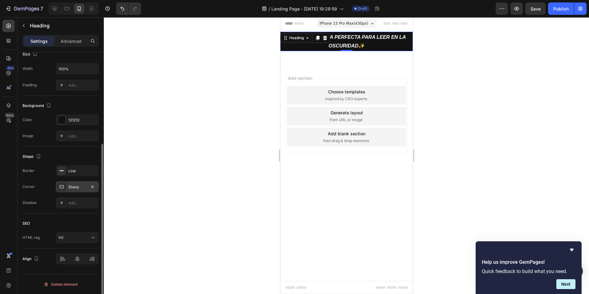
click at [67, 184] on div "Sharp" at bounding box center [77, 186] width 43 height 11
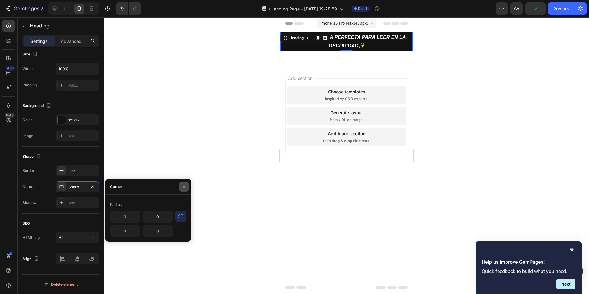
click at [180, 188] on button "button" at bounding box center [184, 187] width 10 height 10
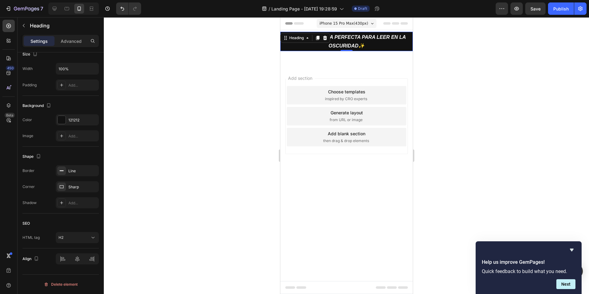
click at [58, 187] on div at bounding box center [61, 186] width 9 height 9
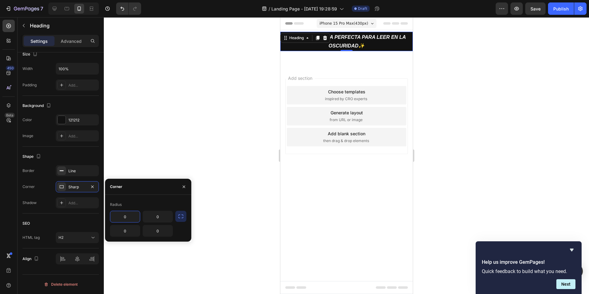
click at [133, 215] on input "0" at bounding box center [125, 216] width 30 height 11
click at [190, 217] on div "Radius 0 0 0 0" at bounding box center [148, 218] width 86 height 37
click at [181, 217] on icon "button" at bounding box center [181, 216] width 6 height 6
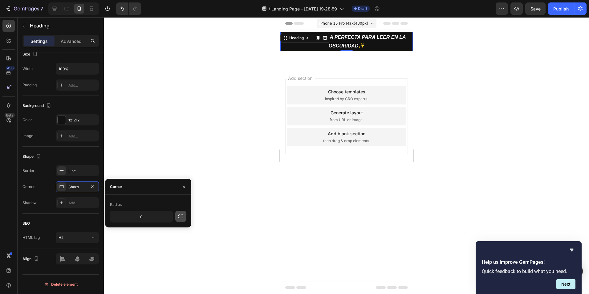
click at [180, 217] on icon "button" at bounding box center [181, 216] width 6 height 6
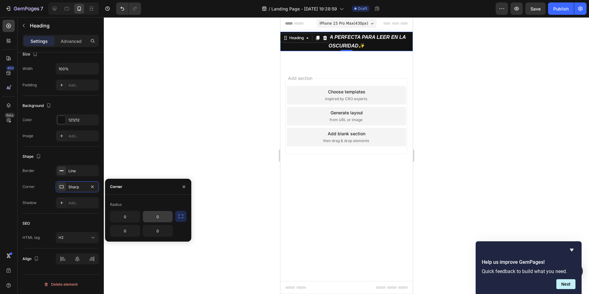
click at [161, 216] on input "0" at bounding box center [158, 216] width 30 height 11
click at [161, 218] on input "0" at bounding box center [158, 216] width 30 height 11
click at [249, 171] on div at bounding box center [346, 155] width 485 height 277
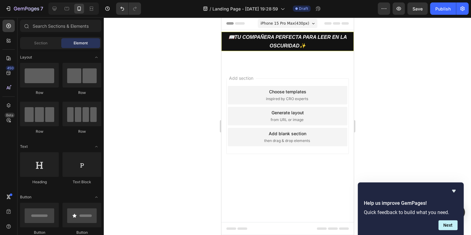
click at [194, 110] on div at bounding box center [287, 126] width 367 height 218
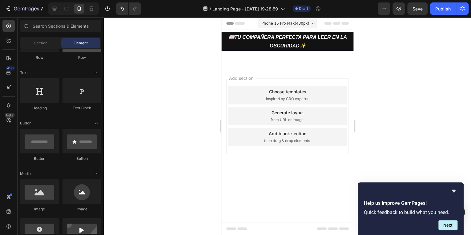
scroll to position [0, 0]
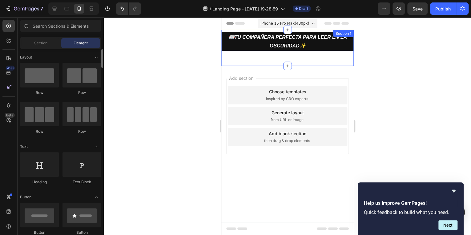
click at [248, 52] on div "📖tu compañera perfecta para leer en la oscuridad✨ Heading Row" at bounding box center [287, 48] width 132 height 16
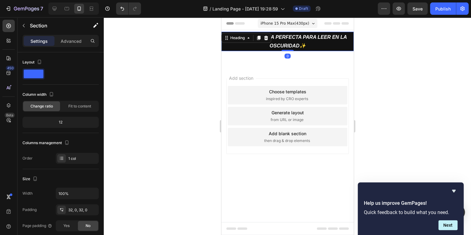
click at [247, 51] on h2 "📖tu compañera perfecta para leer en la oscuridad✨" at bounding box center [287, 41] width 132 height 19
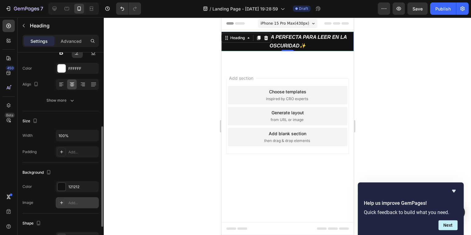
scroll to position [148, 0]
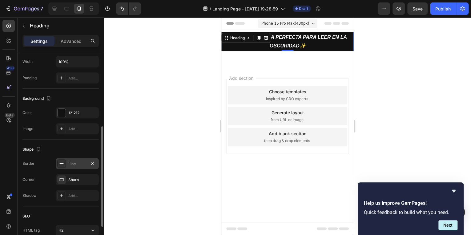
click at [64, 163] on div at bounding box center [61, 163] width 9 height 9
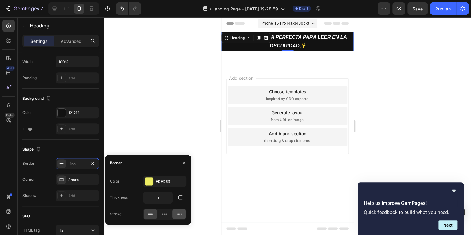
click at [174, 215] on div at bounding box center [179, 214] width 13 height 10
click at [168, 214] on icon at bounding box center [165, 214] width 6 height 6
click at [178, 194] on button "button" at bounding box center [180, 197] width 11 height 11
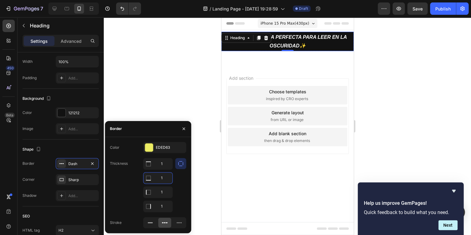
click at [160, 178] on input "1" at bounding box center [158, 178] width 29 height 11
click at [162, 165] on input "1" at bounding box center [158, 163] width 29 height 11
type input "2"
click at [168, 177] on input "1" at bounding box center [158, 178] width 29 height 11
type input "2"
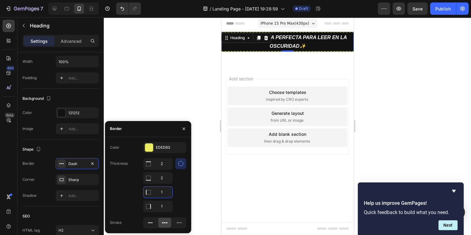
click at [165, 190] on input "1" at bounding box center [158, 192] width 29 height 11
type input "2"
click at [167, 205] on input "1" at bounding box center [158, 206] width 29 height 11
type input "2"
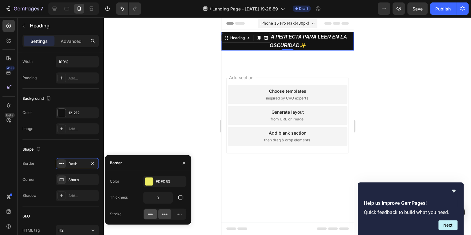
click at [153, 213] on icon at bounding box center [150, 214] width 6 height 6
click at [159, 197] on input "0" at bounding box center [158, 197] width 29 height 11
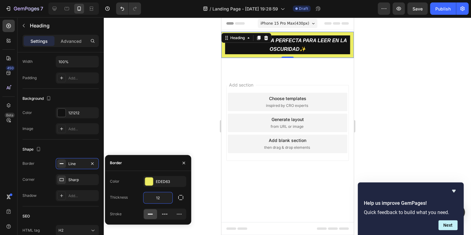
type input "1"
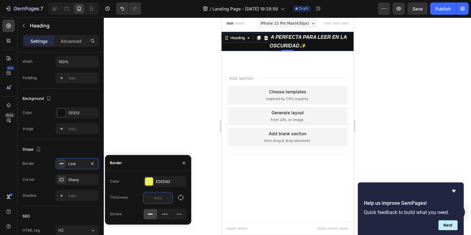
type input "2"
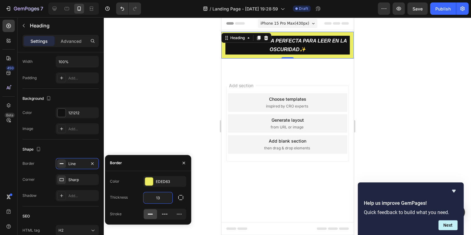
type input "1"
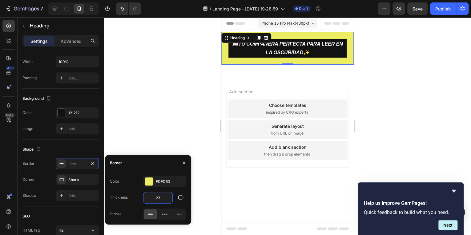
type input "2"
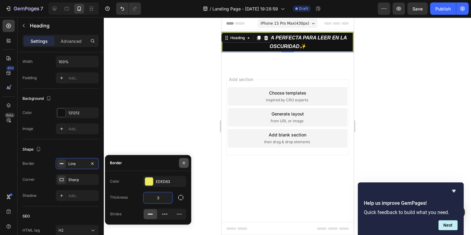
type input "3"
click at [184, 163] on icon "button" at bounding box center [184, 163] width 2 height 2
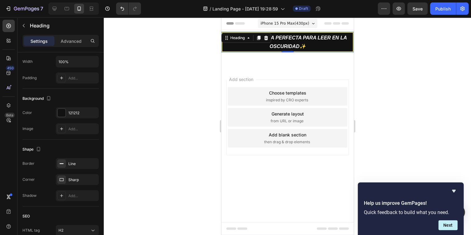
click at [187, 137] on div at bounding box center [287, 126] width 367 height 218
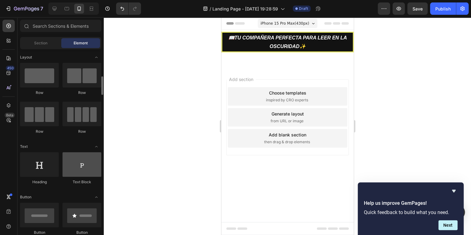
scroll to position [74, 0]
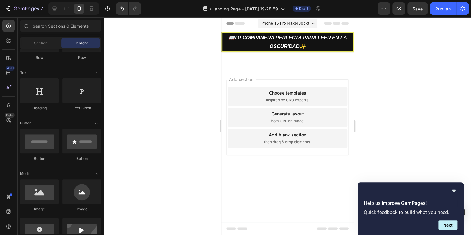
click at [364, 86] on div at bounding box center [287, 126] width 367 height 218
click at [278, 75] on div "Add section Choose templates inspired by CRO experts Generate layout from URL o…" at bounding box center [287, 126] width 132 height 118
click at [413, 58] on div at bounding box center [287, 126] width 367 height 218
click at [453, 189] on icon "Hide survey" at bounding box center [453, 190] width 7 height 7
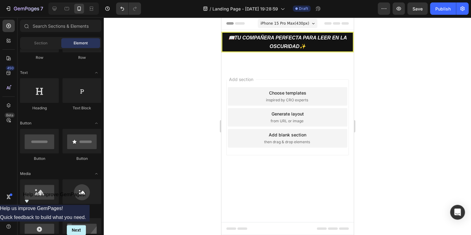
scroll to position [0, 0]
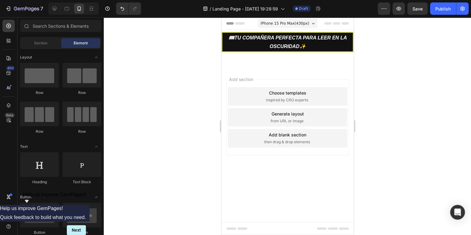
click at [199, 82] on div at bounding box center [287, 126] width 367 height 218
click at [45, 42] on span "Section" at bounding box center [40, 43] width 13 height 6
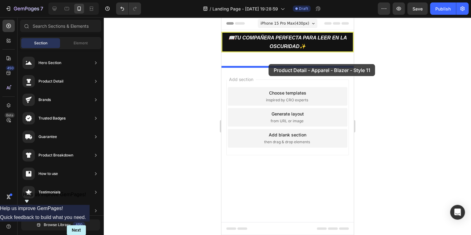
drag, startPoint x: 370, startPoint y: 123, endPoint x: 269, endPoint y: 64, distance: 117.1
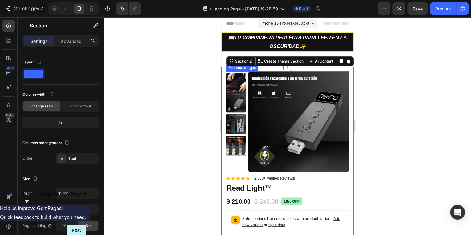
click at [379, 122] on div at bounding box center [287, 126] width 367 height 218
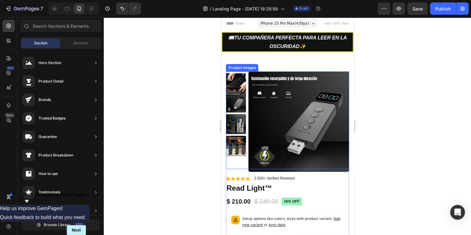
click at [269, 69] on div "Product Images Material Shipping Care instruction Accordion Icon Icon Icon Icon…" at bounding box center [287, 216] width 132 height 298
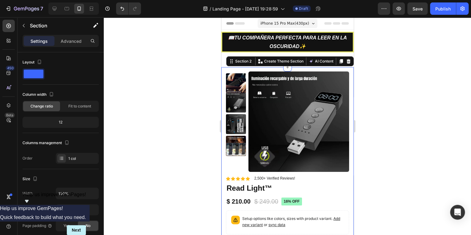
click at [67, 42] on p "Advanced" at bounding box center [71, 41] width 21 height 6
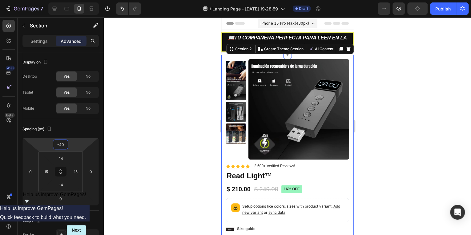
type input "-22"
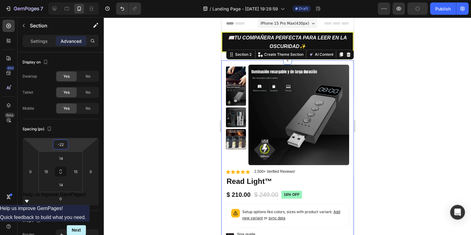
drag, startPoint x: 71, startPoint y: 149, endPoint x: 36, endPoint y: 119, distance: 46.5
click at [71, 0] on html "7 / Landing Page - [DATE] 19:28:59 Draft Preview Publish 450 Beta Sections(18) …" at bounding box center [235, 0] width 471 height 0
click at [404, 133] on div at bounding box center [287, 126] width 367 height 218
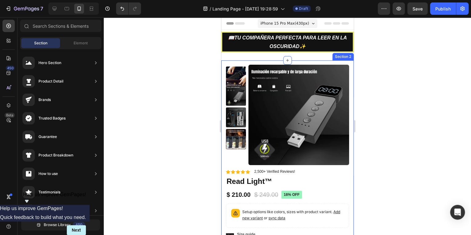
click at [267, 55] on div "📖tu compañera perfecta para leer en la oscuridad✨ Heading Row" at bounding box center [287, 49] width 132 height 18
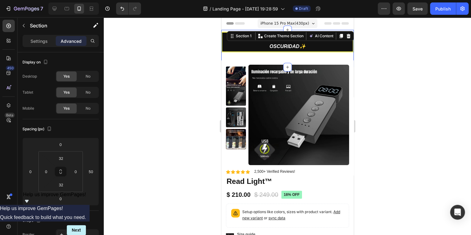
click at [250, 55] on div "📖tu compañera perfecta para leer en la oscuridad✨ Heading Row" at bounding box center [287, 49] width 132 height 18
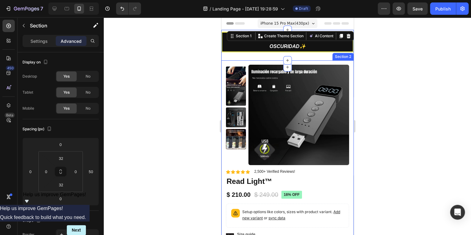
click at [259, 61] on div "Product Images Material Shipping Care instruction Accordion Icon Icon Icon Icon…" at bounding box center [287, 209] width 132 height 298
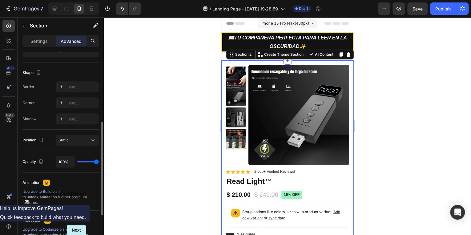
type input "60%"
type input "60"
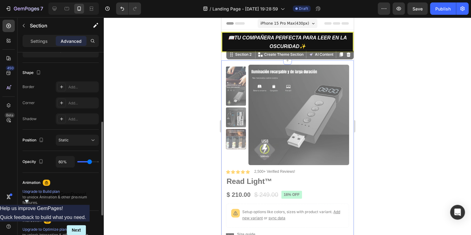
type input "57%"
type input "57"
type input "80%"
type input "80"
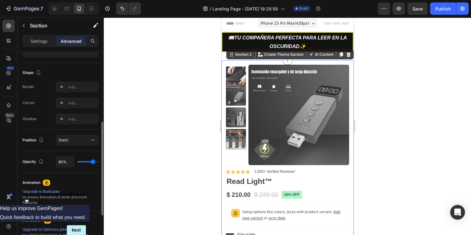
type input "63%"
type input "63"
type input "60%"
type input "60"
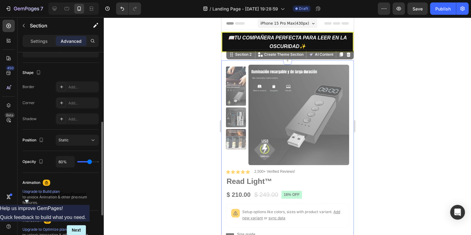
type input "85%"
type input "85"
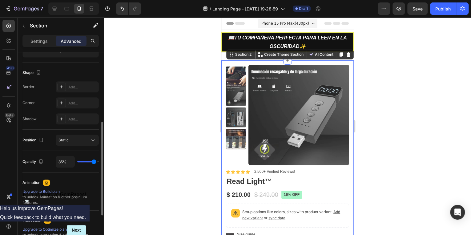
type input "100%"
type input "100"
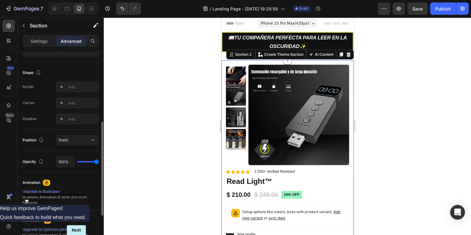
drag, startPoint x: 95, startPoint y: 160, endPoint x: 101, endPoint y: 159, distance: 6.2
click at [99, 161] on input "range" at bounding box center [88, 161] width 22 height 1
click at [92, 140] on icon at bounding box center [93, 140] width 6 height 6
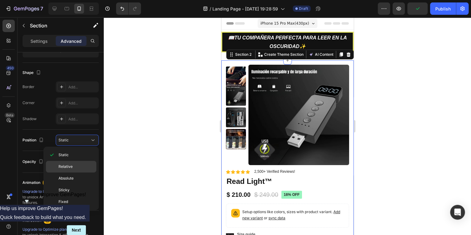
click at [72, 166] on p "Relative" at bounding box center [76, 167] width 35 height 6
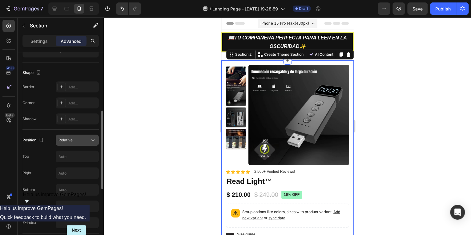
click at [81, 142] on div "Relative" at bounding box center [74, 140] width 31 height 6
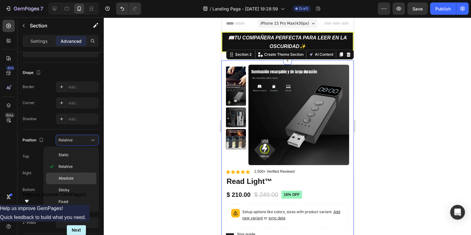
click at [73, 173] on div "Absolute" at bounding box center [71, 179] width 51 height 12
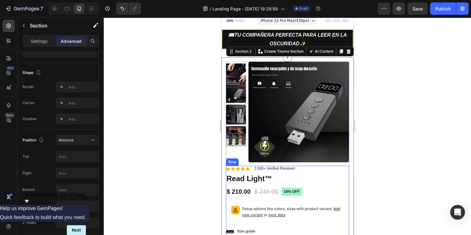
scroll to position [0, 0]
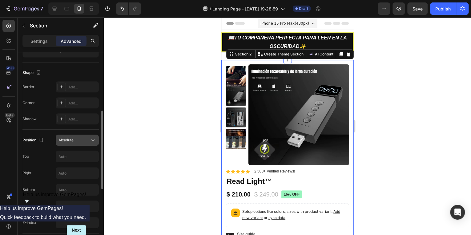
click at [87, 140] on div "Absolute" at bounding box center [74, 140] width 31 height 6
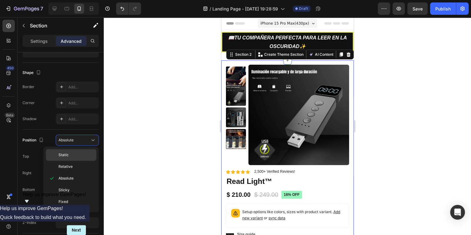
click at [72, 156] on p "Static" at bounding box center [76, 155] width 35 height 6
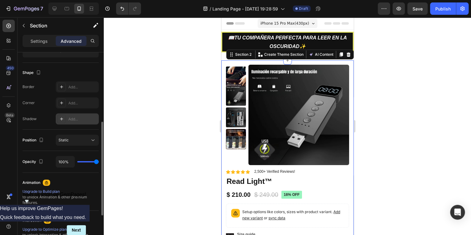
click at [71, 120] on div "Add..." at bounding box center [82, 119] width 29 height 6
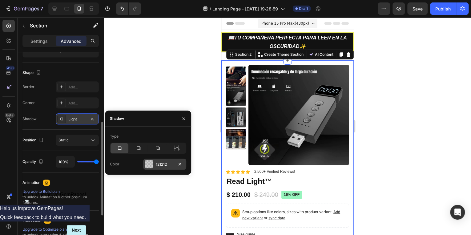
click at [152, 164] on div at bounding box center [149, 164] width 8 height 8
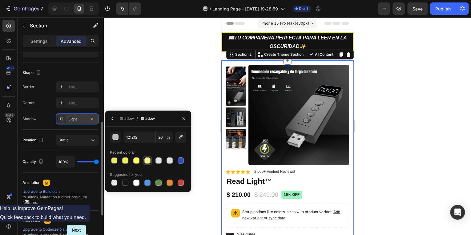
click at [146, 162] on div at bounding box center [147, 160] width 6 height 6
type input "F4F48B"
type input "100"
click at [163, 139] on input "100" at bounding box center [164, 137] width 17 height 11
click at [61, 126] on div "Shape Border Add... Corner Add... Shadow Light" at bounding box center [60, 96] width 76 height 67
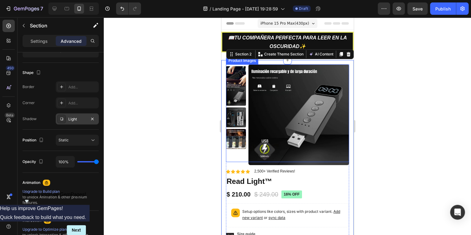
click at [419, 86] on div at bounding box center [287, 126] width 367 height 218
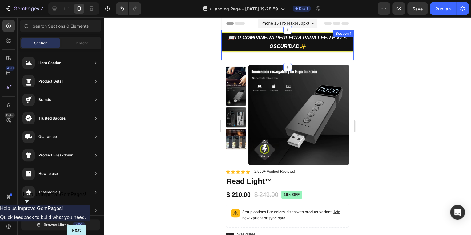
click at [273, 58] on div "📖tu compañera perfecta para leer en la oscuridad✨ Heading Row Section 1" at bounding box center [287, 48] width 132 height 37
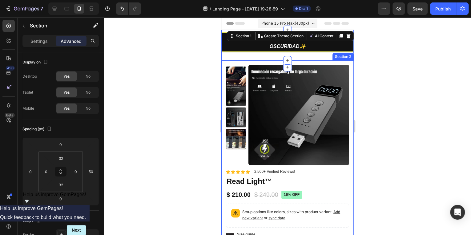
click at [231, 60] on div "Product Images Material Shipping Care instruction Accordion Icon Icon Icon Icon…" at bounding box center [287, 209] width 132 height 298
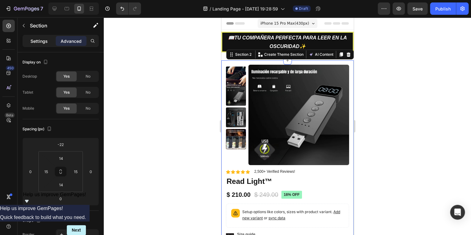
click at [37, 42] on p "Settings" at bounding box center [38, 41] width 17 height 6
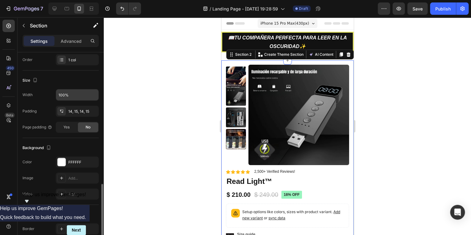
scroll to position [148, 0]
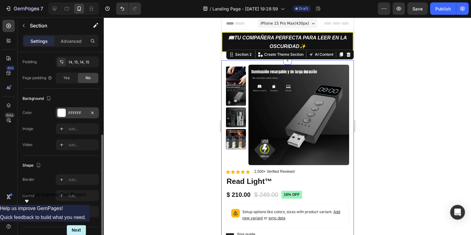
click at [66, 112] on div at bounding box center [61, 112] width 9 height 9
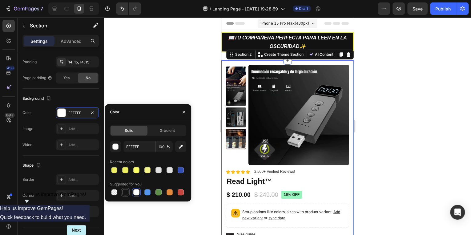
click at [124, 193] on div at bounding box center [125, 192] width 6 height 6
type input "151515"
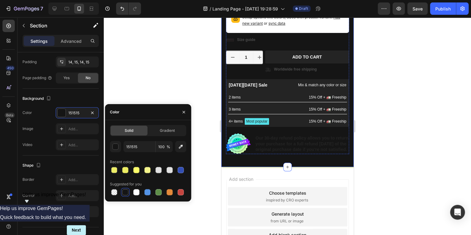
scroll to position [197, 0]
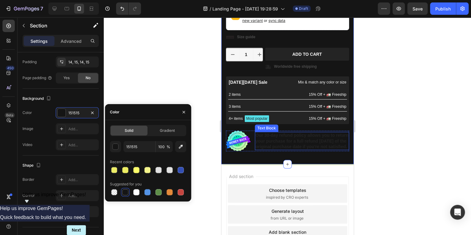
click at [287, 144] on p "Our 30-day refund policy allows you to return your purchase for a full refund […" at bounding box center [301, 140] width 93 height 17
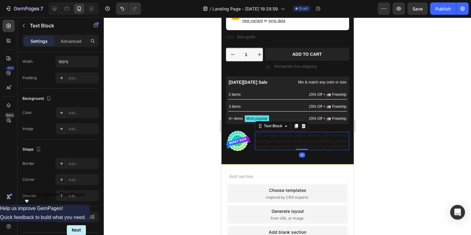
scroll to position [0, 0]
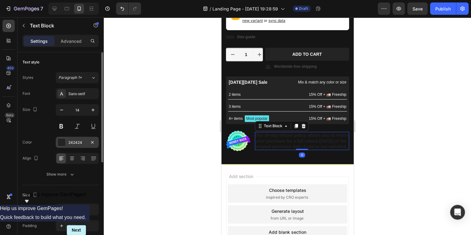
click at [61, 143] on div at bounding box center [62, 142] width 8 height 8
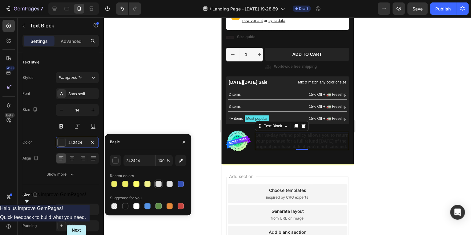
click at [158, 185] on div at bounding box center [159, 184] width 6 height 6
type input "E1E1E1"
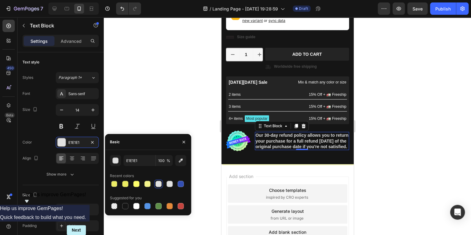
click at [160, 113] on div at bounding box center [287, 126] width 367 height 218
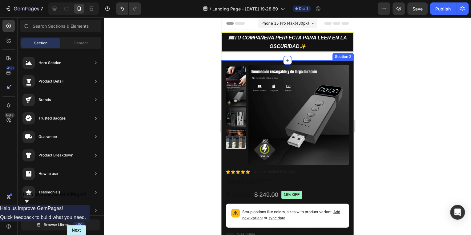
click at [231, 61] on div "Product Images Material Shipping Care instruction Accordion Icon Icon Icon Icon…" at bounding box center [287, 210] width 132 height 301
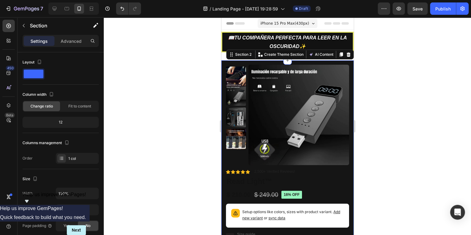
click at [232, 62] on div "Product Images Material Shipping Care instruction Accordion Icon Icon Icon Icon…" at bounding box center [287, 210] width 132 height 301
click at [273, 176] on h1 "Read Light™" at bounding box center [287, 181] width 123 height 11
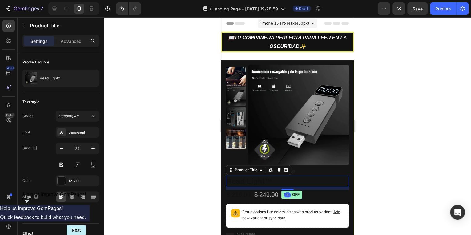
click at [329, 166] on div "Product Images Material Shipping Care instruction Accordion" at bounding box center [287, 117] width 123 height 104
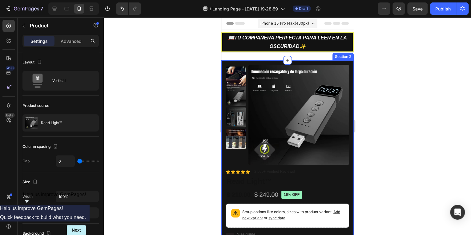
click at [346, 64] on div "Product Images Material Shipping Care instruction Accordion Icon Icon Icon Icon…" at bounding box center [287, 210] width 132 height 301
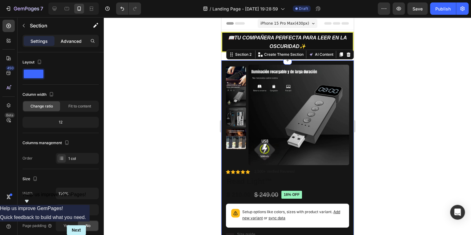
click at [66, 42] on p "Advanced" at bounding box center [71, 41] width 21 height 6
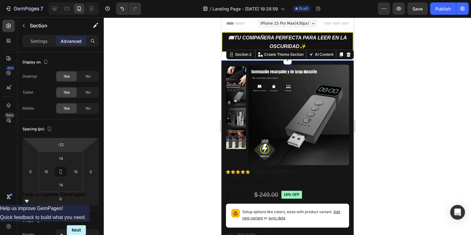
type input "-46"
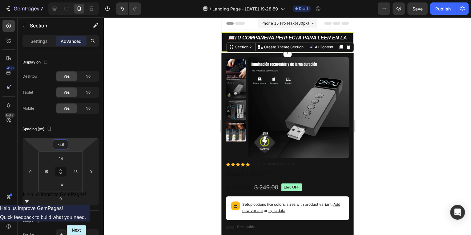
click at [70, 0] on html "7 / Landing Page - [DATE] 19:28:59 Draft Preview Save Publish 450 Beta Sections…" at bounding box center [235, 0] width 471 height 0
click at [370, 134] on div at bounding box center [287, 126] width 367 height 218
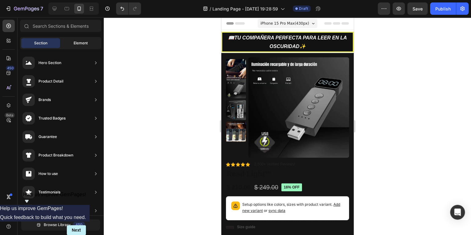
click at [68, 43] on div "Element" at bounding box center [80, 43] width 39 height 10
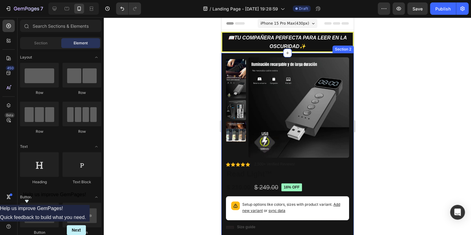
click at [348, 58] on div "Product Images Material Shipping Care instruction Accordion Icon Icon Icon Icon…" at bounding box center [287, 203] width 132 height 301
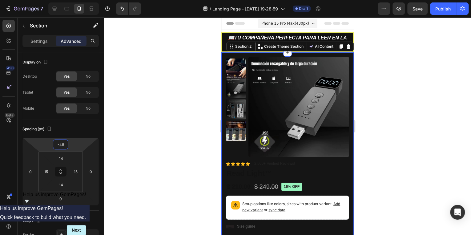
click at [78, 0] on html "7 / Landing Page - [DATE] 19:28:59 Draft Preview Save Publish 450 Beta Sections…" at bounding box center [235, 0] width 471 height 0
type input "-4"
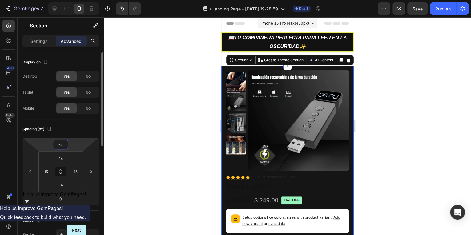
type input "-48"
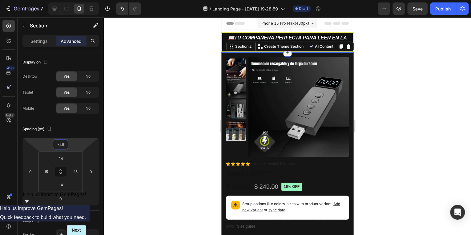
click at [384, 117] on div at bounding box center [287, 126] width 367 height 218
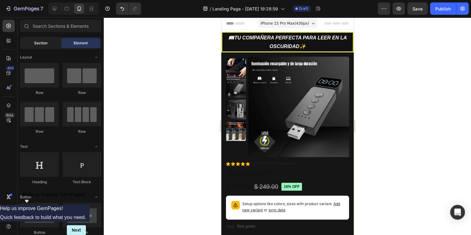
click at [46, 44] on span "Section" at bounding box center [40, 43] width 13 height 6
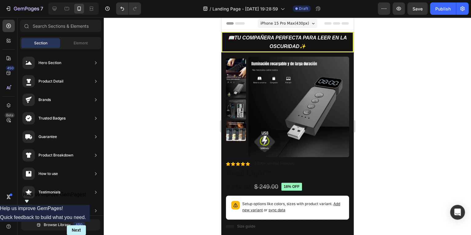
click at [192, 118] on div at bounding box center [287, 126] width 367 height 218
click at [265, 163] on p "2,500+ Verified Reviews!" at bounding box center [274, 163] width 41 height 5
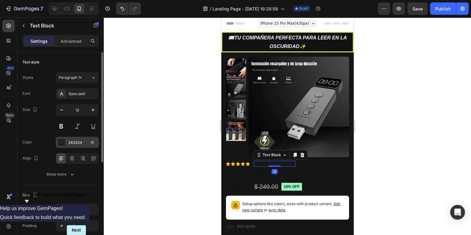
click at [62, 141] on div at bounding box center [62, 142] width 8 height 8
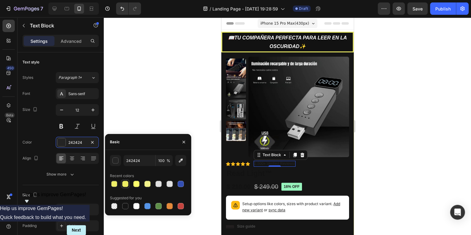
click at [127, 185] on div at bounding box center [125, 184] width 6 height 6
type input "EDED63"
click at [371, 174] on div at bounding box center [287, 126] width 367 height 218
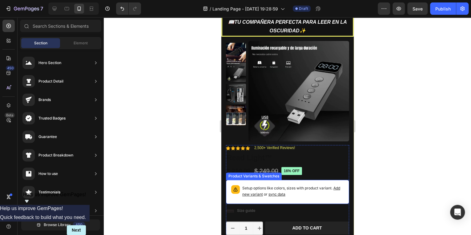
scroll to position [25, 0]
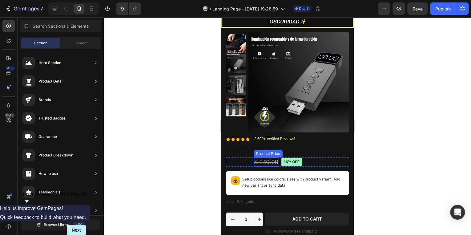
click at [261, 152] on div "Product Price" at bounding box center [268, 154] width 26 height 6
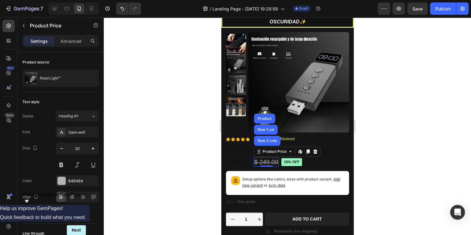
click at [379, 158] on div at bounding box center [287, 126] width 367 height 218
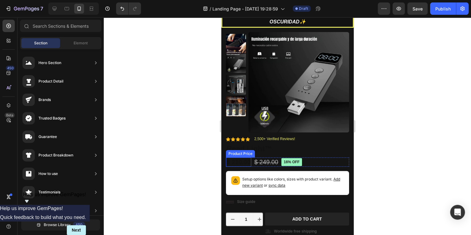
click at [239, 161] on div "$ 210.00" at bounding box center [238, 161] width 25 height 9
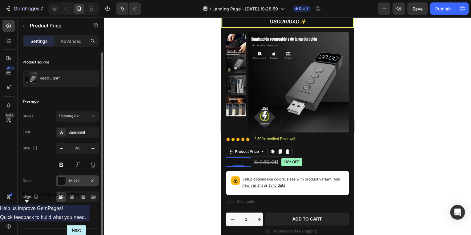
click at [67, 179] on div "121212" at bounding box center [77, 180] width 43 height 11
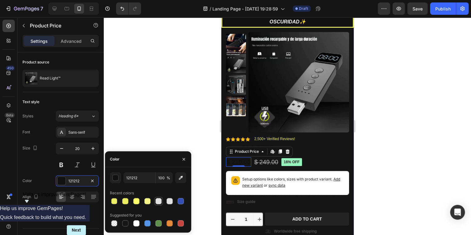
click at [159, 201] on div at bounding box center [159, 201] width 6 height 6
type input "E1E1E1"
click at [266, 164] on div "Product Variants & Swatches" at bounding box center [254, 167] width 56 height 7
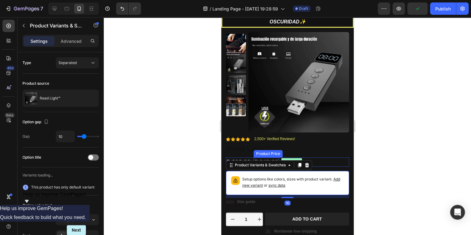
click at [269, 154] on div "Product Price" at bounding box center [268, 154] width 26 height 6
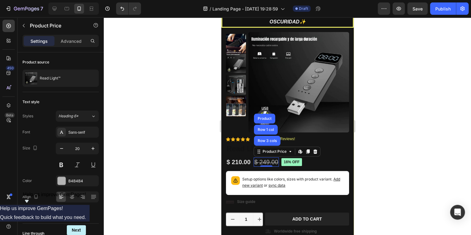
click at [392, 155] on div at bounding box center [287, 126] width 367 height 218
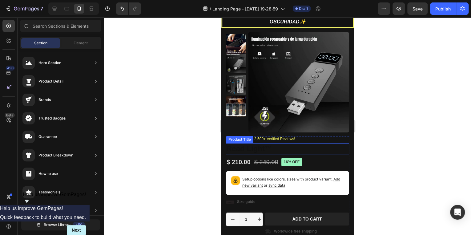
click at [241, 148] on h1 "Read Light™" at bounding box center [287, 148] width 123 height 11
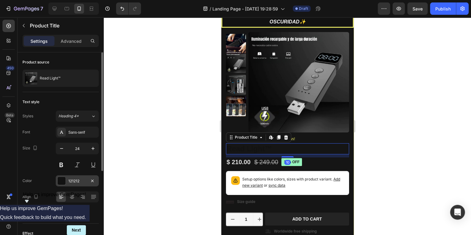
click at [67, 182] on div "121212" at bounding box center [77, 180] width 43 height 11
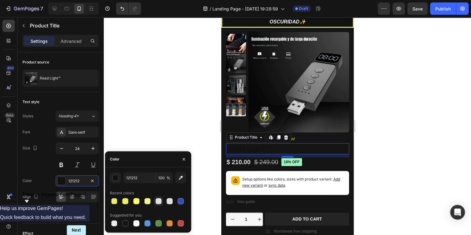
click at [159, 201] on div at bounding box center [159, 201] width 6 height 6
type input "E1E1E1"
click at [400, 164] on div at bounding box center [287, 126] width 367 height 218
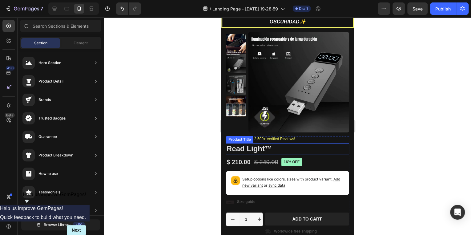
click at [257, 149] on h1 "Read Light™" at bounding box center [287, 148] width 123 height 11
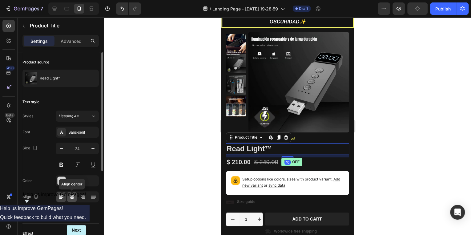
click at [75, 197] on icon at bounding box center [72, 197] width 6 height 6
click at [61, 199] on icon at bounding box center [61, 197] width 6 height 6
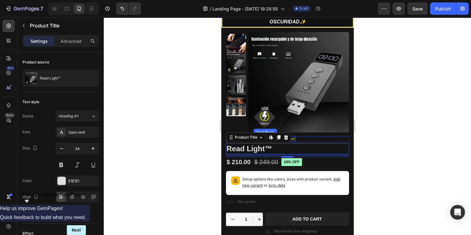
click at [301, 138] on div "Icon Icon Icon Icon Icon Icon List 2,500+ Verified Reviews! Text Block Row" at bounding box center [287, 139] width 123 height 6
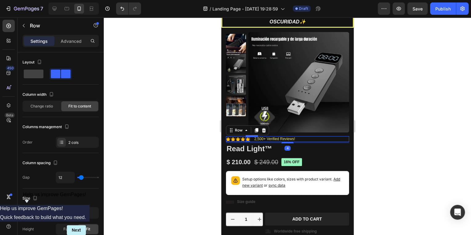
click at [246, 138] on div "Icon" at bounding box center [248, 139] width 4 height 4
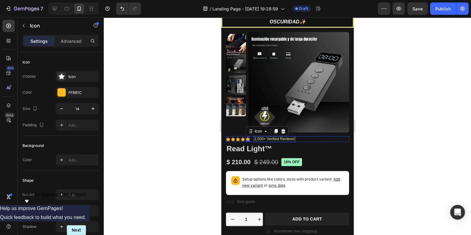
click at [256, 139] on p "2,500+ Verified Reviews!" at bounding box center [274, 139] width 41 height 5
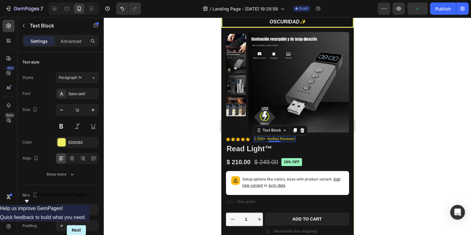
click at [263, 138] on p "2,500+ Verified Reviews!" at bounding box center [274, 139] width 41 height 5
click at [276, 138] on p "249+ Verified Reviews!" at bounding box center [273, 139] width 38 height 5
click at [262, 138] on p "249+ Verified Reviews!" at bounding box center [273, 139] width 38 height 5
click at [263, 138] on p "249+ Verified Reviews!" at bounding box center [273, 139] width 38 height 5
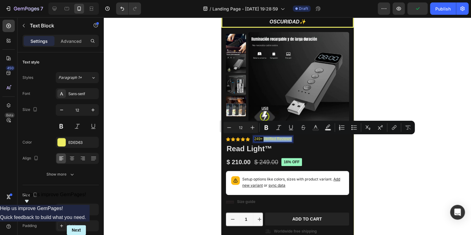
copy p "Verified Reviews!"
click at [403, 160] on div at bounding box center [287, 126] width 367 height 218
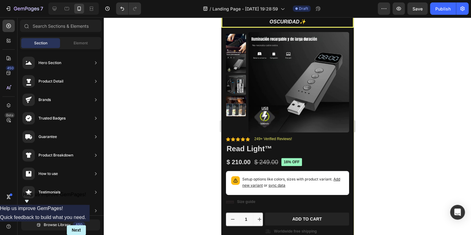
click at [406, 161] on div at bounding box center [287, 126] width 367 height 218
click at [285, 187] on p "Setup options like colors, sizes with product variant. Add new variant or sync …" at bounding box center [293, 182] width 102 height 12
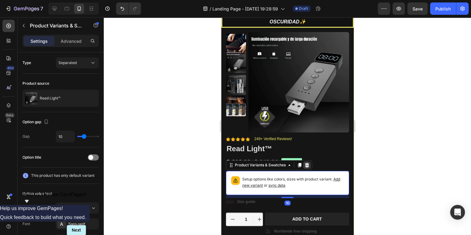
click at [306, 161] on div at bounding box center [306, 164] width 7 height 7
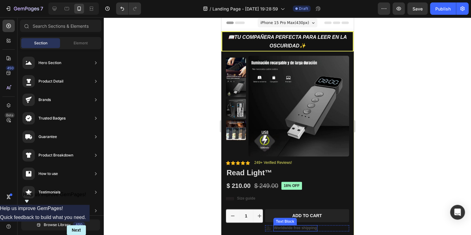
scroll to position [0, 0]
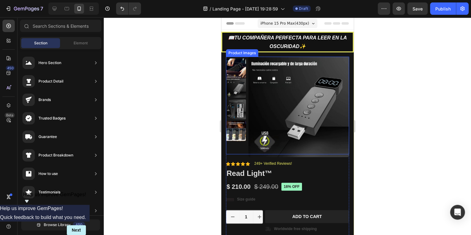
click at [233, 134] on img at bounding box center [236, 131] width 20 height 20
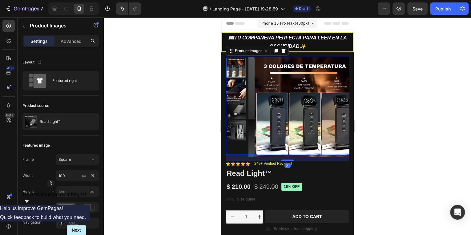
click at [230, 68] on div at bounding box center [236, 68] width 20 height 20
click at [237, 87] on img at bounding box center [236, 89] width 20 height 20
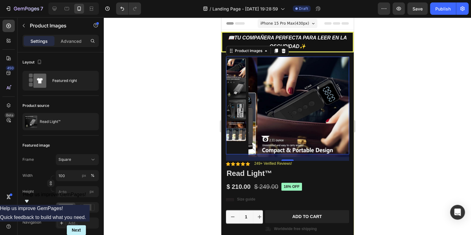
click at [237, 89] on img at bounding box center [236, 88] width 20 height 20
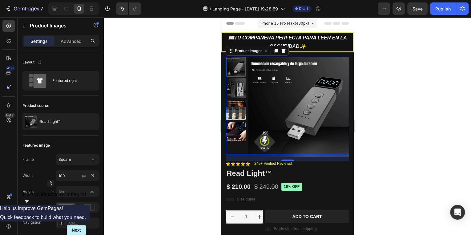
click at [237, 92] on img at bounding box center [236, 88] width 20 height 20
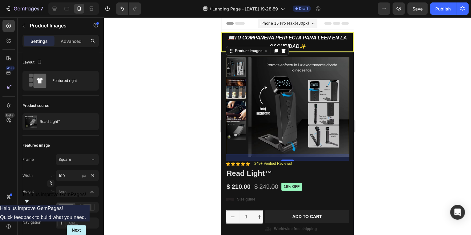
click at [237, 97] on div at bounding box center [236, 106] width 20 height 98
click at [237, 104] on img at bounding box center [236, 110] width 20 height 20
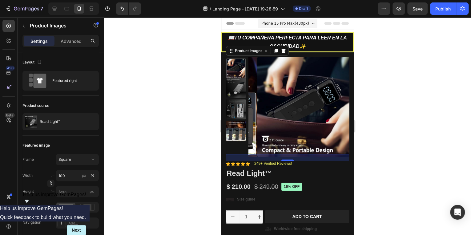
click at [238, 105] on img at bounding box center [236, 109] width 20 height 20
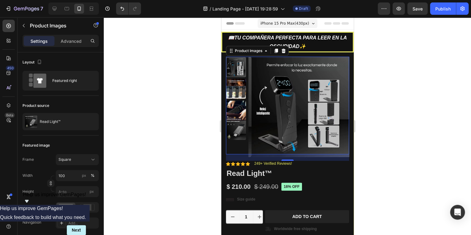
click at [240, 124] on img at bounding box center [236, 130] width 20 height 20
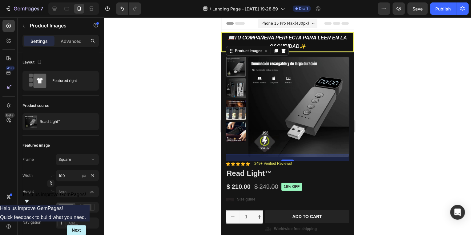
click at [238, 91] on img at bounding box center [236, 88] width 20 height 20
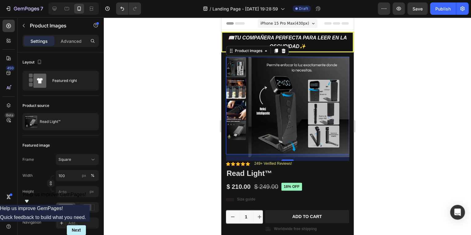
click at [238, 113] on img at bounding box center [236, 110] width 20 height 20
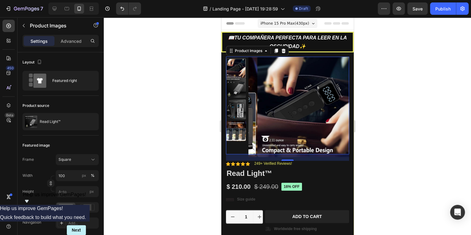
click at [237, 118] on div at bounding box center [236, 106] width 20 height 98
click at [236, 127] on img at bounding box center [236, 131] width 20 height 20
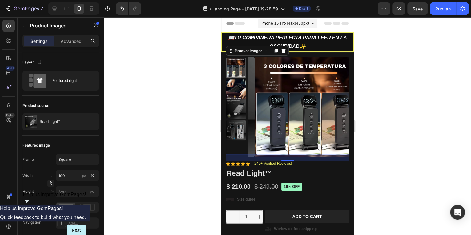
click at [236, 61] on div at bounding box center [236, 68] width 20 height 20
click at [324, 82] on img at bounding box center [304, 107] width 101 height 101
click at [241, 86] on img at bounding box center [236, 89] width 20 height 20
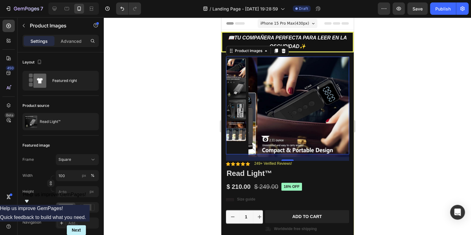
click at [238, 91] on img at bounding box center [236, 88] width 20 height 20
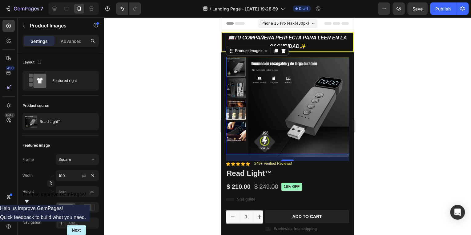
click at [237, 104] on img at bounding box center [236, 110] width 20 height 20
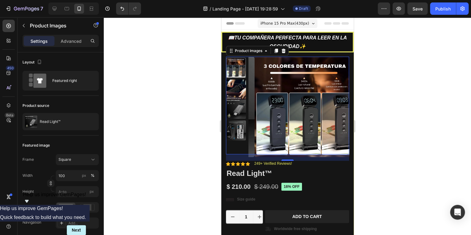
click at [237, 106] on img at bounding box center [236, 109] width 20 height 20
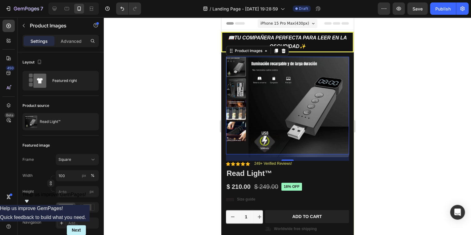
click at [401, 127] on div at bounding box center [287, 126] width 367 height 218
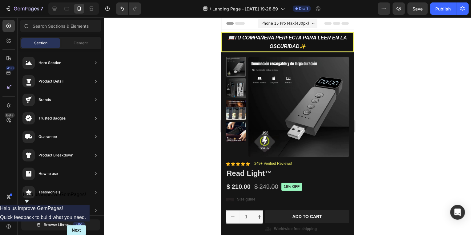
click at [368, 104] on div at bounding box center [287, 126] width 367 height 218
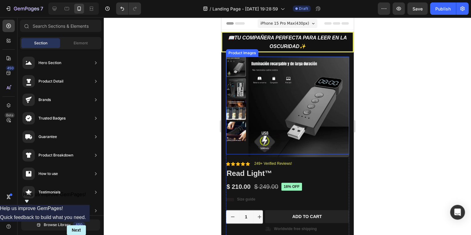
click at [237, 92] on img at bounding box center [236, 88] width 20 height 20
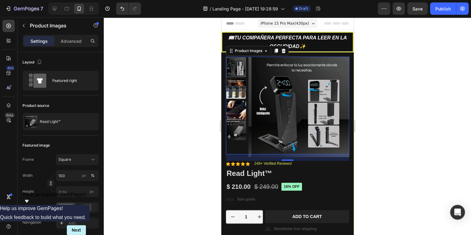
click at [341, 69] on img at bounding box center [301, 107] width 101 height 101
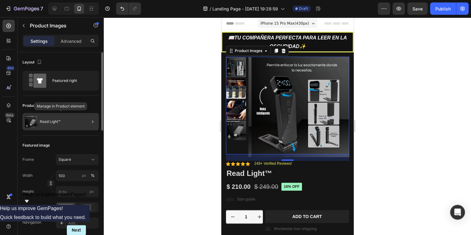
click at [63, 120] on div "Read Light™" at bounding box center [60, 121] width 76 height 17
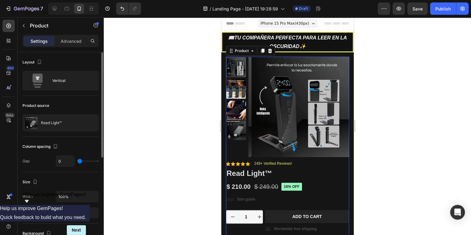
type input "5"
type input "25"
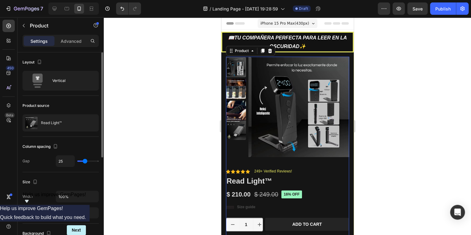
type input "30"
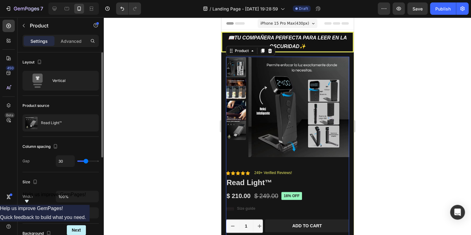
type input "31"
type input "16"
type input "0"
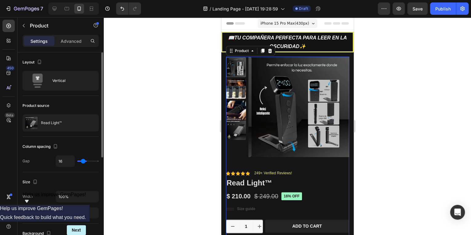
type input "0"
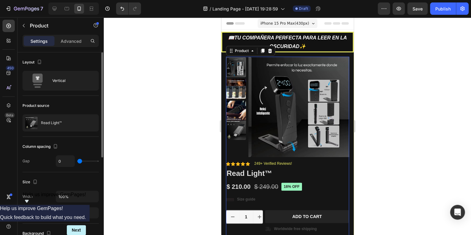
type input "15"
type input "37"
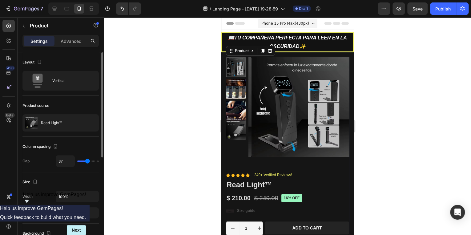
type input "35"
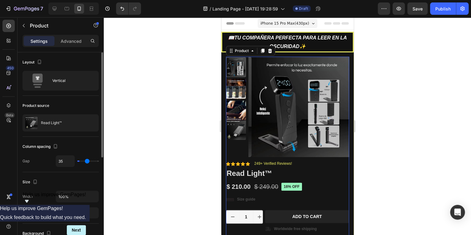
type input "0"
drag, startPoint x: 80, startPoint y: 161, endPoint x: 70, endPoint y: 160, distance: 10.2
click at [77, 160] on input "range" at bounding box center [88, 160] width 22 height 1
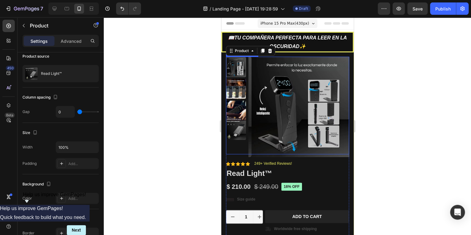
click at [259, 122] on img at bounding box center [301, 107] width 101 height 101
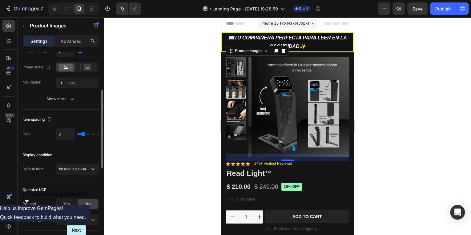
scroll to position [173, 0]
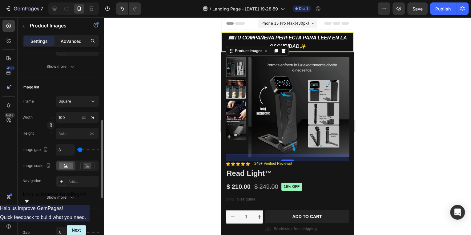
click at [72, 40] on p "Advanced" at bounding box center [71, 41] width 21 height 6
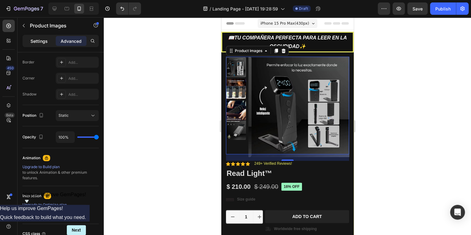
click at [43, 42] on p "Settings" at bounding box center [38, 41] width 17 height 6
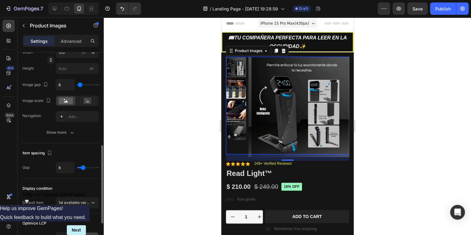
scroll to position [139, 0]
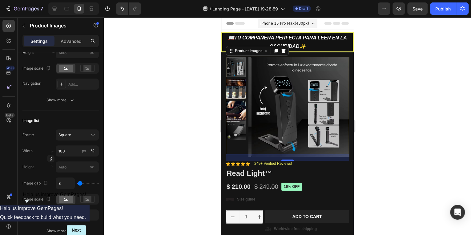
click at [408, 116] on div at bounding box center [287, 126] width 367 height 218
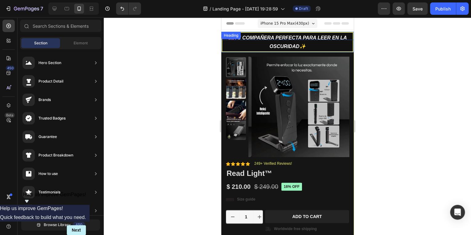
click at [344, 43] on h2 "📖tu compañera perfecta para leer en la oscuridad✨" at bounding box center [287, 42] width 132 height 21
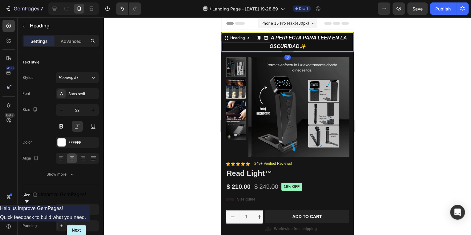
click at [347, 47] on h2 "📖tu compañera perfecta para leer en la oscuridad✨" at bounding box center [287, 42] width 132 height 21
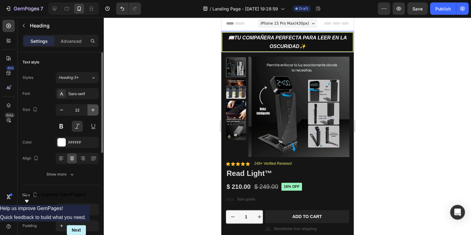
click at [93, 111] on icon "button" at bounding box center [92, 109] width 3 height 3
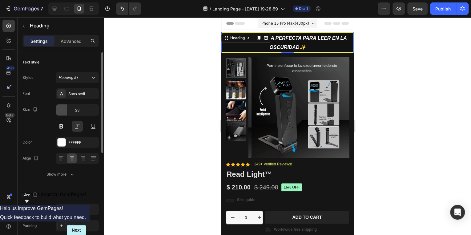
click at [63, 111] on icon "button" at bounding box center [62, 110] width 6 height 6
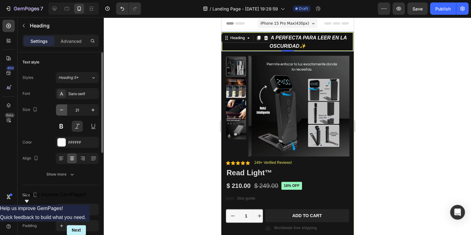
click at [63, 111] on icon "button" at bounding box center [62, 110] width 6 height 6
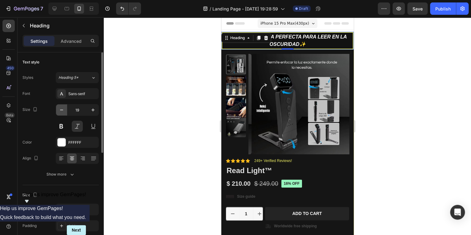
click at [63, 111] on icon "button" at bounding box center [62, 110] width 6 height 6
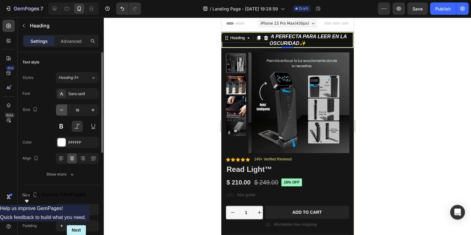
click at [63, 111] on icon "button" at bounding box center [62, 110] width 6 height 6
type input "17"
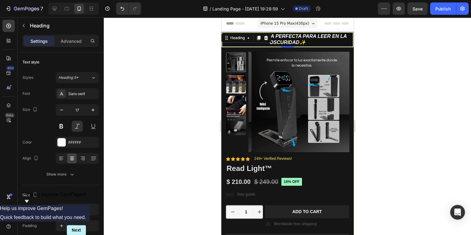
click at [128, 111] on div at bounding box center [287, 126] width 367 height 218
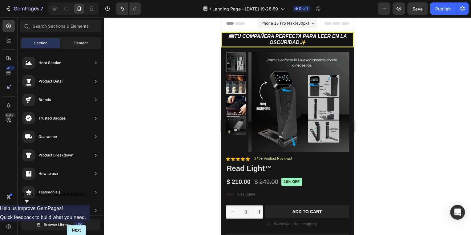
click at [74, 41] on span "Element" at bounding box center [81, 43] width 14 height 6
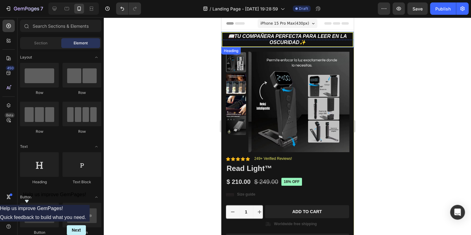
click at [249, 38] on strong "📖tu compañera perfecta para leer en la oscuridad✨" at bounding box center [287, 39] width 119 height 11
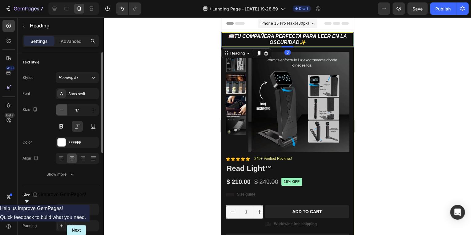
click at [63, 110] on icon "button" at bounding box center [62, 110] width 6 height 6
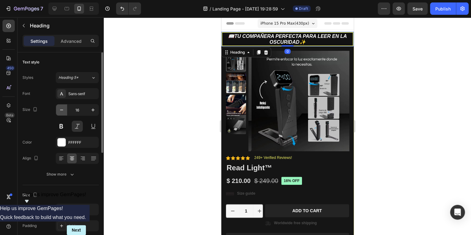
click at [63, 110] on icon "button" at bounding box center [62, 110] width 6 height 6
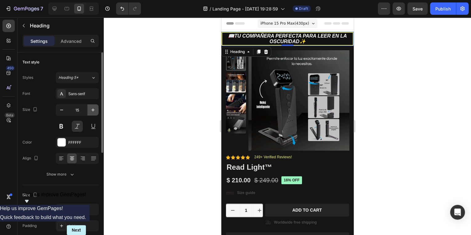
click at [91, 111] on icon "button" at bounding box center [93, 110] width 6 height 6
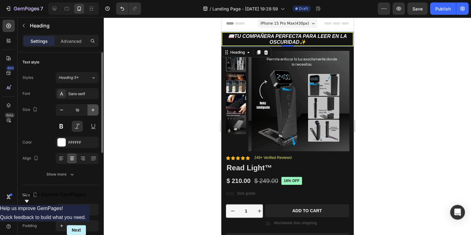
click at [91, 111] on icon "button" at bounding box center [93, 110] width 6 height 6
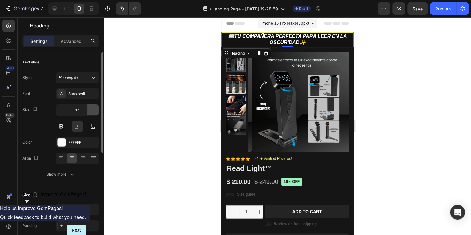
click at [91, 111] on icon "button" at bounding box center [93, 110] width 6 height 6
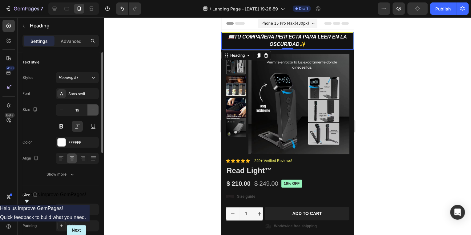
click at [91, 111] on icon "button" at bounding box center [93, 110] width 6 height 6
type input "20"
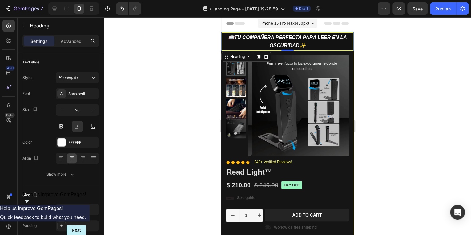
click at [170, 112] on div at bounding box center [287, 126] width 367 height 218
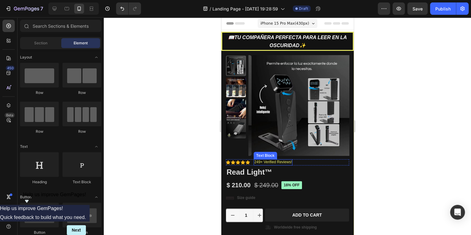
click at [260, 161] on p "249+ Verified Reviews!" at bounding box center [273, 162] width 38 height 5
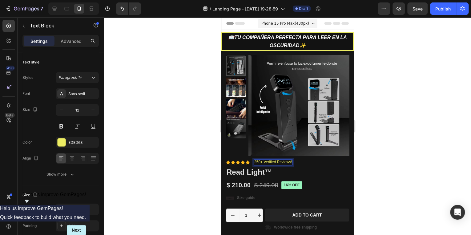
click at [400, 155] on div at bounding box center [287, 126] width 367 height 218
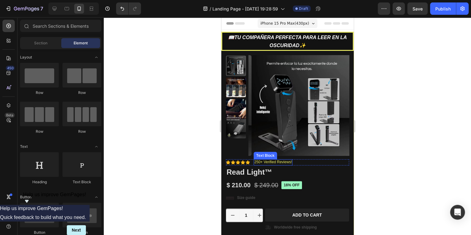
click at [273, 162] on p "250+ Verified Reviews!" at bounding box center [273, 162] width 38 height 5
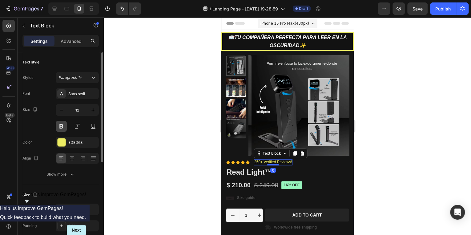
click at [63, 125] on button at bounding box center [61, 126] width 11 height 11
click at [175, 162] on div at bounding box center [287, 126] width 367 height 218
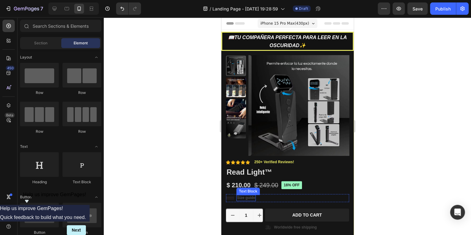
click at [248, 196] on p "Size guide" at bounding box center [246, 198] width 18 height 5
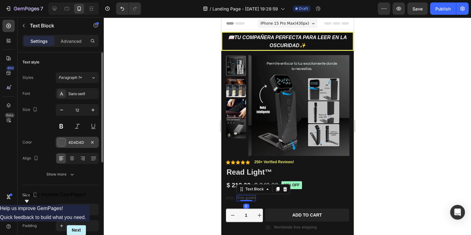
click at [63, 140] on div at bounding box center [62, 142] width 8 height 8
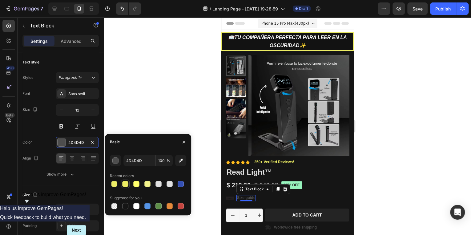
click at [126, 183] on div at bounding box center [125, 184] width 6 height 6
click at [168, 184] on div at bounding box center [170, 184] width 6 height 6
type input "E2E2E2"
click at [213, 188] on div at bounding box center [287, 126] width 367 height 218
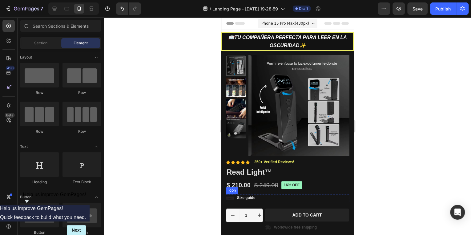
click at [231, 198] on icon at bounding box center [230, 198] width 8 height 8
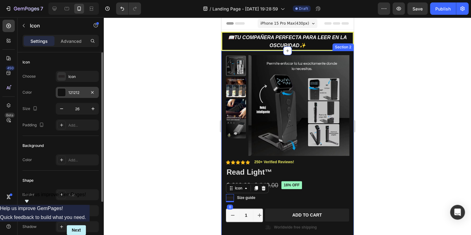
click at [68, 91] on div "121212" at bounding box center [77, 93] width 18 height 6
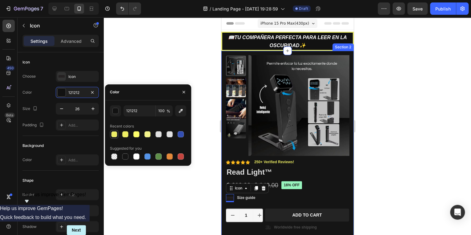
click at [113, 133] on div at bounding box center [114, 134] width 6 height 6
type input "EDED63"
type input "98"
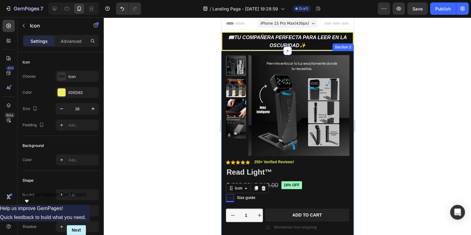
click at [185, 190] on div at bounding box center [287, 126] width 367 height 218
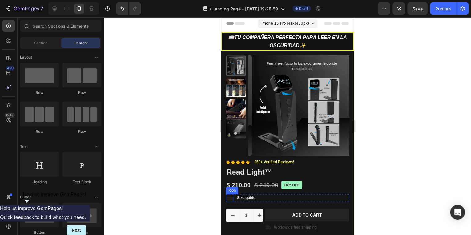
click at [229, 197] on icon at bounding box center [230, 198] width 8 height 3
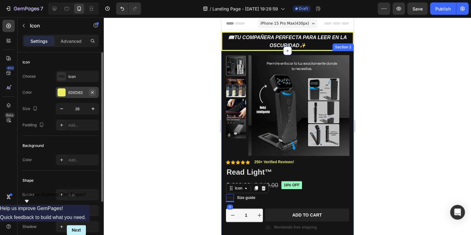
click at [90, 91] on button "button" at bounding box center [92, 92] width 7 height 7
click at [76, 89] on div "Add..." at bounding box center [77, 92] width 43 height 11
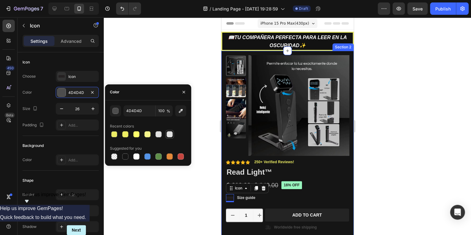
click at [172, 136] on div at bounding box center [170, 134] width 6 height 6
type input "E2E2E2"
click at [200, 187] on div at bounding box center [287, 126] width 367 height 218
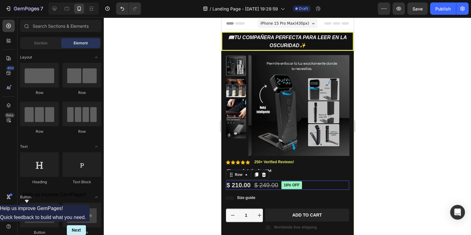
click at [336, 182] on div "$ 210.00 Product Price Product Price $ 249.00 Product Price Product Price 16% o…" at bounding box center [287, 185] width 123 height 9
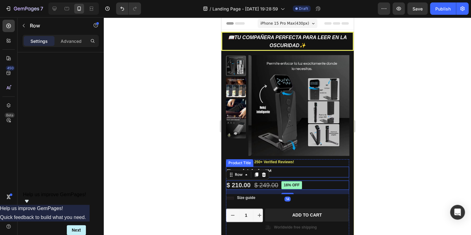
click at [309, 171] on h1 "Read Light™" at bounding box center [287, 172] width 123 height 11
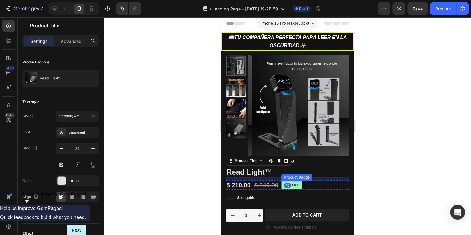
click at [300, 184] on pre "16% off" at bounding box center [291, 185] width 21 height 8
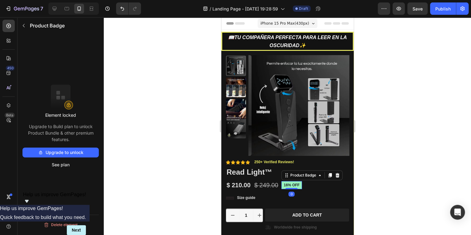
click at [383, 178] on div at bounding box center [287, 126] width 367 height 218
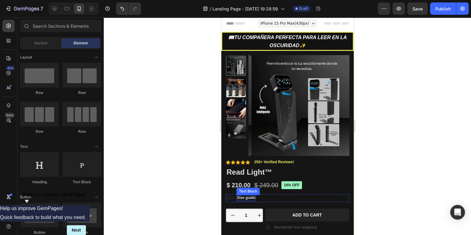
click at [252, 198] on p "Size guide" at bounding box center [246, 198] width 18 height 5
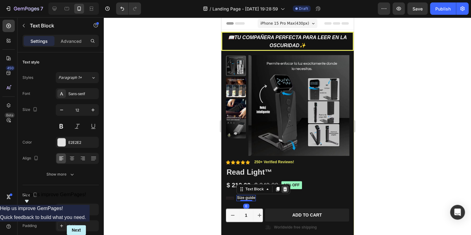
click at [282, 189] on icon at bounding box center [284, 189] width 5 height 5
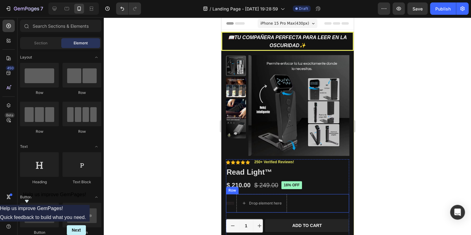
click at [232, 199] on icon at bounding box center [230, 203] width 8 height 8
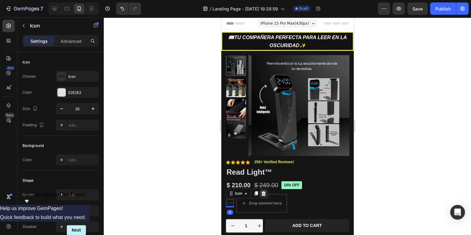
click at [264, 192] on icon at bounding box center [264, 193] width 4 height 4
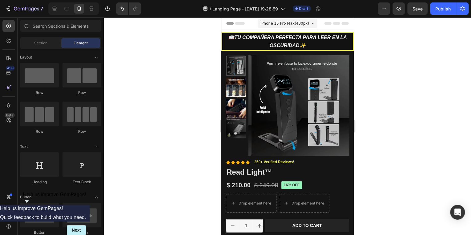
drag, startPoint x: 378, startPoint y: 196, endPoint x: 125, endPoint y: 185, distance: 253.5
click at [378, 196] on div at bounding box center [287, 126] width 367 height 218
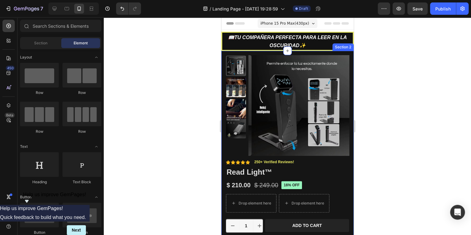
click at [337, 205] on div "Drop element here Drop element here Row" at bounding box center [287, 203] width 123 height 18
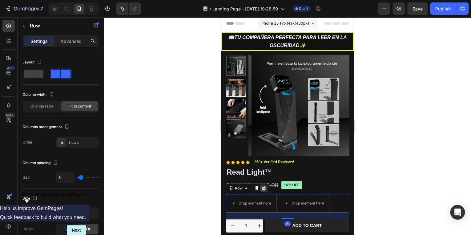
click at [266, 189] on div at bounding box center [263, 188] width 7 height 7
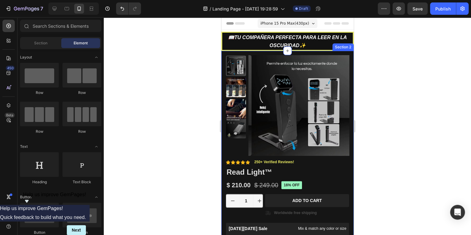
click at [393, 189] on div at bounding box center [287, 126] width 367 height 218
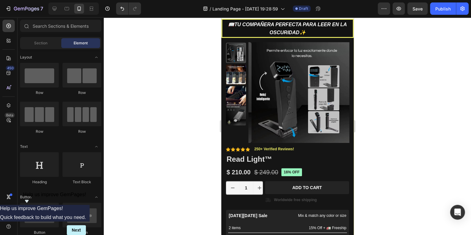
scroll to position [25, 0]
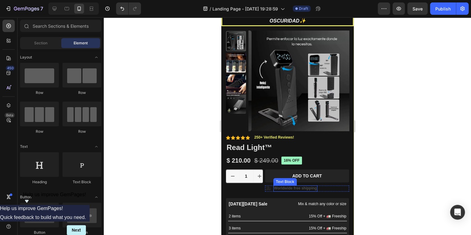
click at [292, 187] on p "Worldwide free shipping" at bounding box center [295, 188] width 43 height 5
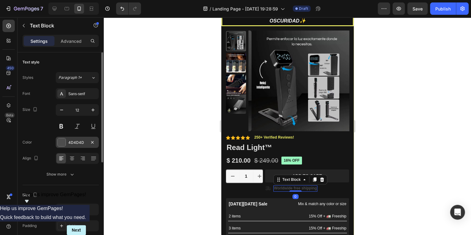
click at [63, 143] on div at bounding box center [62, 142] width 8 height 8
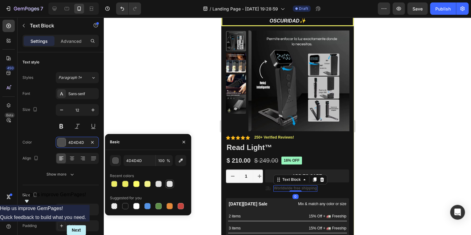
click at [168, 184] on div at bounding box center [170, 184] width 6 height 6
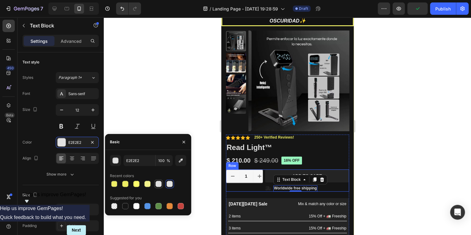
click at [160, 185] on div at bounding box center [159, 184] width 6 height 6
type input "E1E1E1"
click at [400, 182] on div at bounding box center [287, 126] width 367 height 218
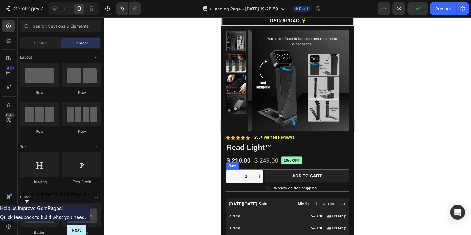
click at [269, 189] on icon at bounding box center [268, 188] width 6 height 4
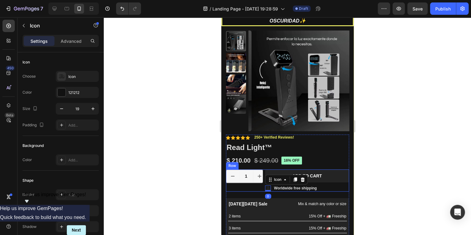
click at [257, 189] on div "1 Product Quantity Row" at bounding box center [244, 180] width 37 height 22
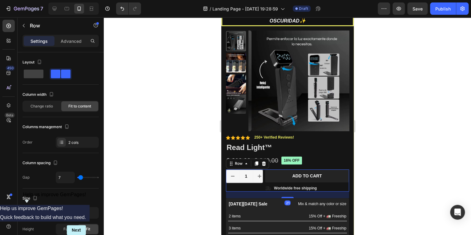
click at [249, 186] on div "1 Product Quantity Row" at bounding box center [244, 180] width 37 height 22
click at [268, 187] on icon at bounding box center [268, 188] width 6 height 4
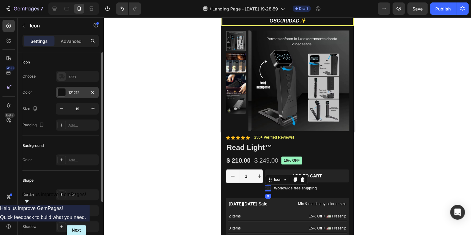
click at [72, 90] on div "121212" at bounding box center [77, 93] width 18 height 6
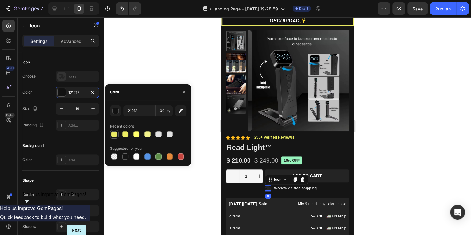
click at [111, 134] on div at bounding box center [114, 134] width 6 height 6
type input "EDED63"
type input "98"
click at [269, 187] on icon at bounding box center [268, 188] width 6 height 4
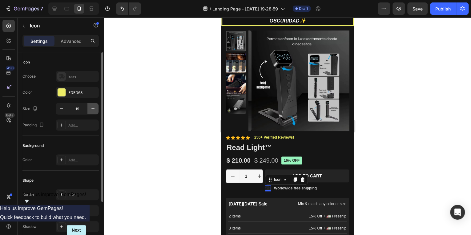
click at [91, 109] on icon "button" at bounding box center [93, 109] width 6 height 6
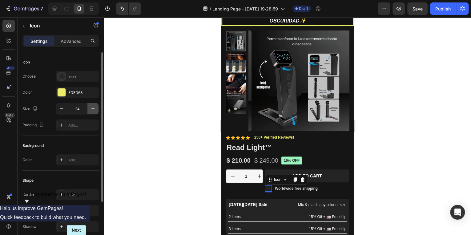
click at [91, 109] on icon "button" at bounding box center [93, 109] width 6 height 6
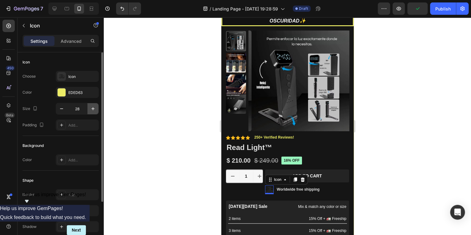
click at [91, 109] on icon "button" at bounding box center [93, 109] width 6 height 6
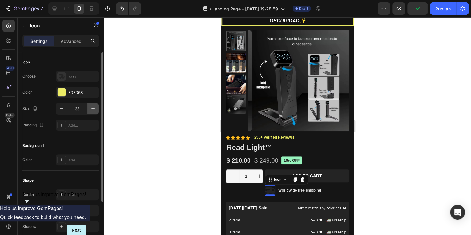
click at [91, 109] on icon "button" at bounding box center [93, 109] width 6 height 6
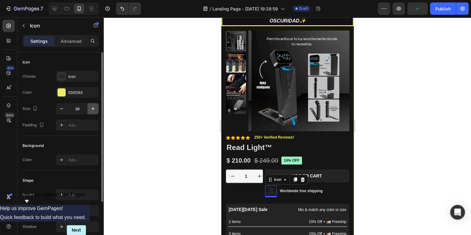
click at [91, 109] on icon "button" at bounding box center [93, 109] width 6 height 6
type input "41"
click at [73, 85] on div "Choose Icon Color EDED63 Size 41 Padding Add..." at bounding box center [60, 101] width 76 height 60
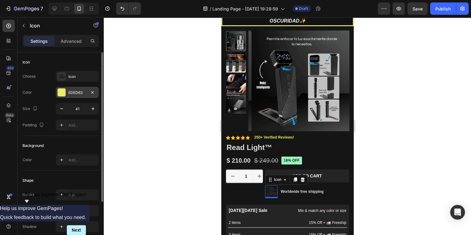
click at [74, 91] on div "EDED63" at bounding box center [77, 93] width 18 height 6
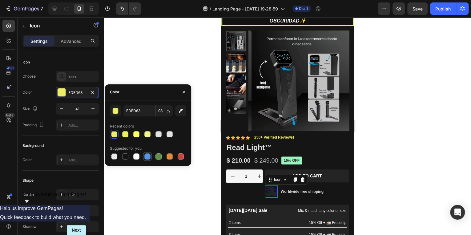
click at [146, 156] on div at bounding box center [147, 156] width 6 height 6
type input "5594E7"
type input "100"
click at [158, 132] on div at bounding box center [159, 134] width 6 height 6
type input "E1E1E1"
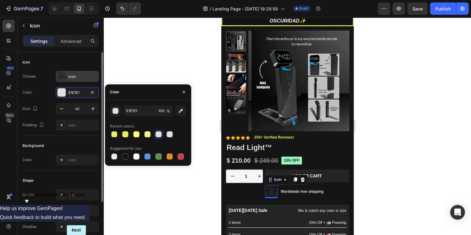
click at [68, 75] on div "Icon" at bounding box center [82, 77] width 29 height 6
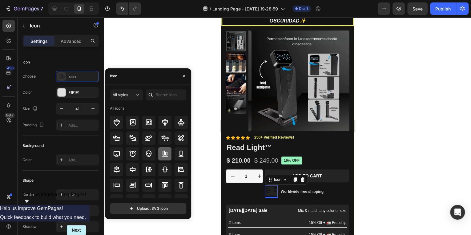
scroll to position [0, 0]
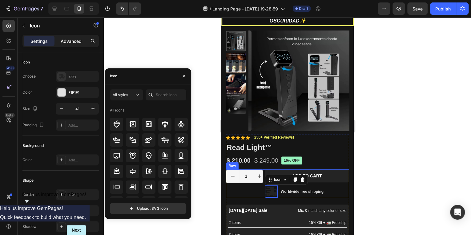
click at [67, 43] on p "Advanced" at bounding box center [71, 41] width 21 height 6
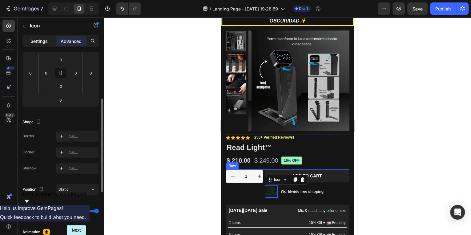
click at [45, 45] on div "Settings" at bounding box center [39, 41] width 31 height 10
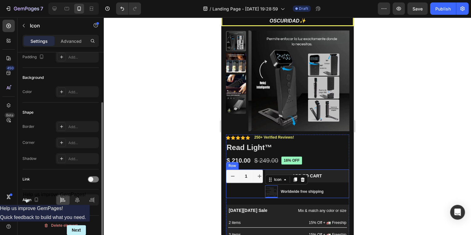
scroll to position [67, 0]
click at [64, 202] on icon at bounding box center [63, 200] width 6 height 6
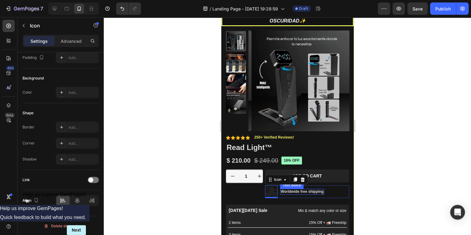
click at [294, 189] on div "Worldwide free shipping" at bounding box center [302, 192] width 44 height 6
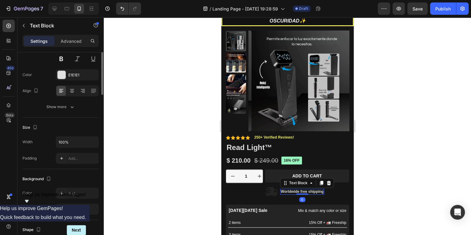
scroll to position [0, 0]
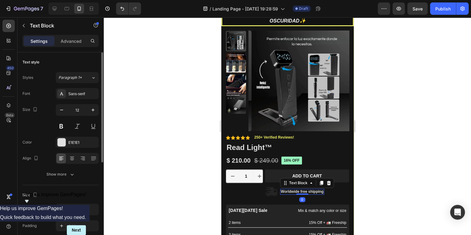
click at [271, 192] on icon at bounding box center [271, 191] width 12 height 9
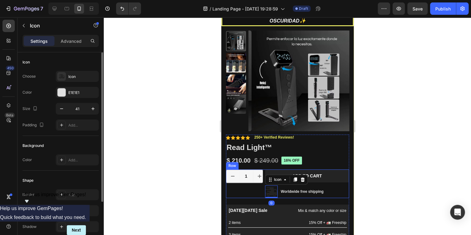
click at [246, 192] on div "1 Product Quantity Row" at bounding box center [244, 183] width 37 height 29
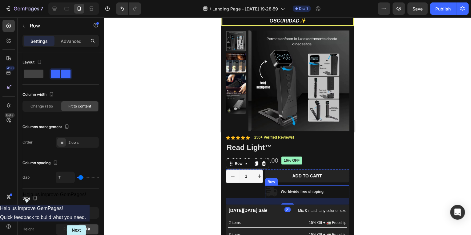
click at [271, 191] on icon at bounding box center [271, 191] width 12 height 9
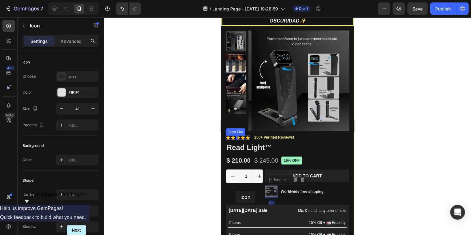
drag, startPoint x: 271, startPoint y: 191, endPoint x: 235, endPoint y: 191, distance: 36.0
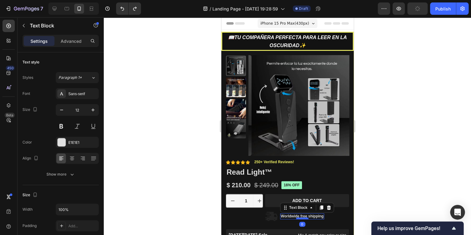
scroll to position [25, 0]
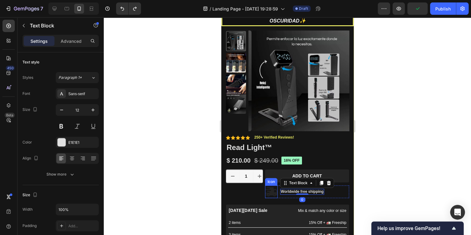
click at [276, 192] on icon at bounding box center [271, 191] width 12 height 9
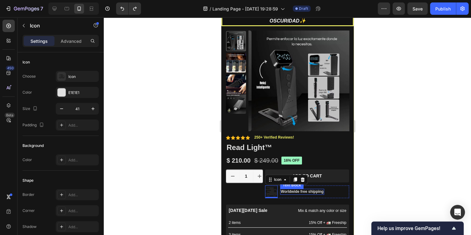
click at [284, 192] on p "Worldwide free shipping" at bounding box center [302, 191] width 43 height 5
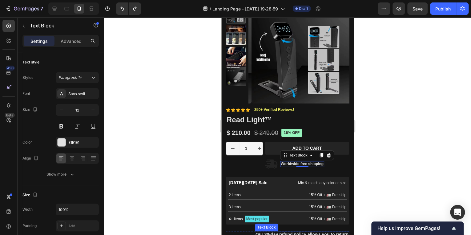
scroll to position [49, 0]
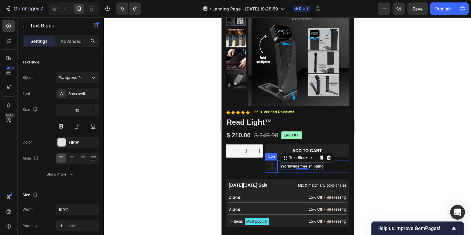
click at [276, 169] on icon at bounding box center [271, 166] width 12 height 9
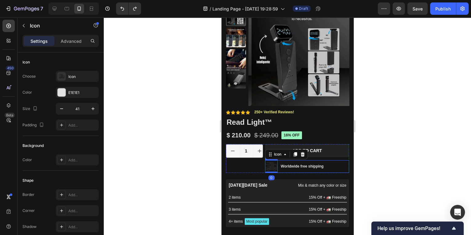
click at [297, 168] on p "Worldwide free shipping" at bounding box center [302, 166] width 43 height 5
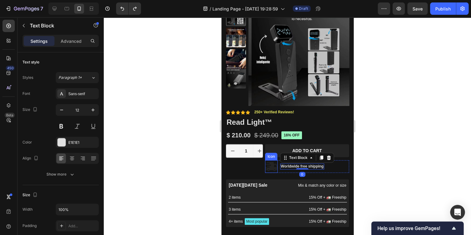
click at [272, 168] on icon at bounding box center [271, 166] width 12 height 9
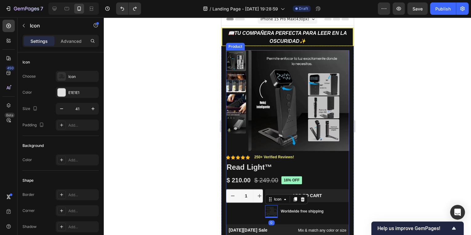
scroll to position [0, 0]
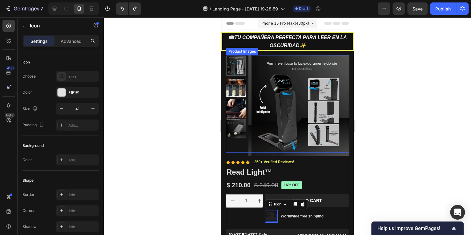
click at [239, 84] on img at bounding box center [236, 87] width 20 height 20
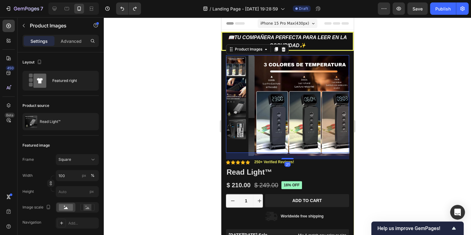
click at [238, 92] on img at bounding box center [236, 88] width 20 height 20
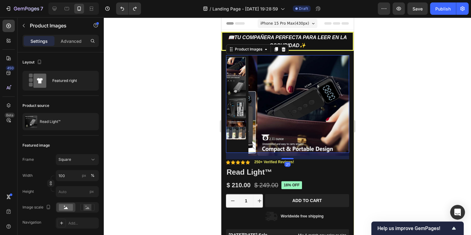
click at [238, 102] on img at bounding box center [236, 108] width 20 height 20
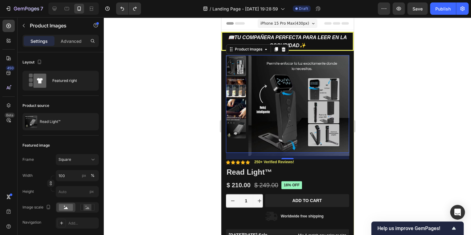
click at [240, 128] on img at bounding box center [236, 128] width 20 height 20
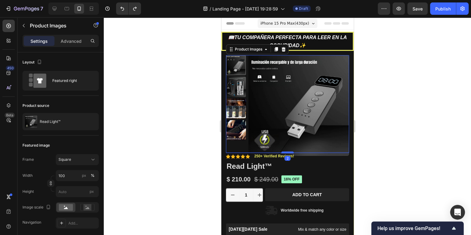
drag, startPoint x: 286, startPoint y: 158, endPoint x: 288, endPoint y: 152, distance: 6.5
click at [288, 152] on div at bounding box center [287, 153] width 12 height 2
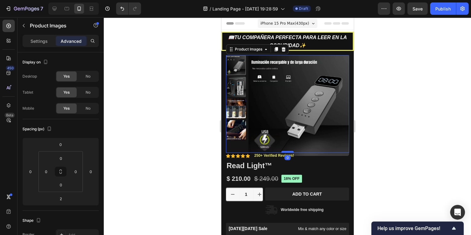
click at [288, 151] on div at bounding box center [287, 152] width 12 height 2
type input "0"
click at [410, 160] on div at bounding box center [287, 126] width 367 height 218
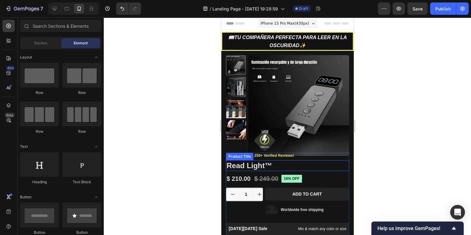
click at [275, 165] on h1 "Read Light™" at bounding box center [287, 165] width 123 height 11
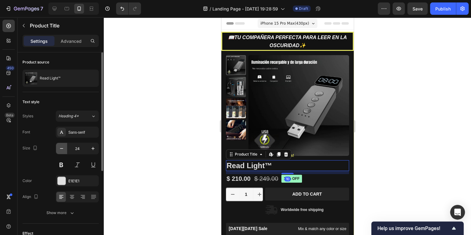
click at [63, 148] on icon "button" at bounding box center [61, 148] width 3 height 1
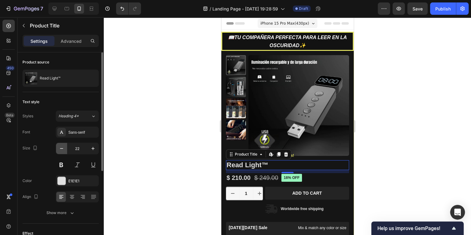
click at [63, 148] on icon "button" at bounding box center [61, 148] width 3 height 1
type input "21"
click at [76, 162] on button at bounding box center [77, 164] width 11 height 11
click at [95, 165] on button at bounding box center [93, 164] width 11 height 11
click at [92, 165] on button at bounding box center [93, 164] width 11 height 11
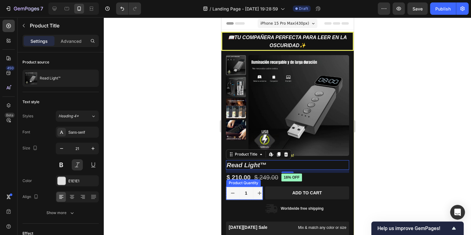
click at [258, 192] on icon "increment" at bounding box center [259, 193] width 3 height 3
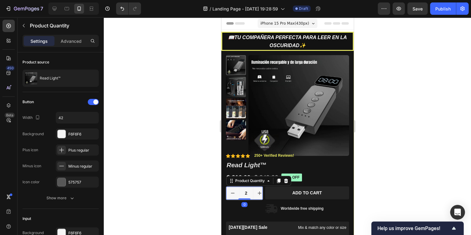
click at [258, 192] on icon "increment" at bounding box center [259, 193] width 3 height 3
click at [233, 192] on icon "decrement" at bounding box center [232, 193] width 6 height 6
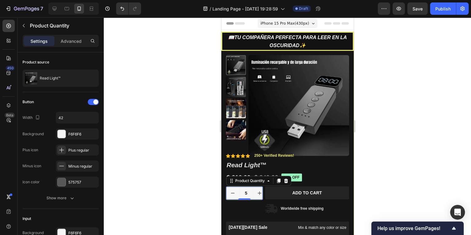
click at [233, 192] on icon "decrement" at bounding box center [232, 193] width 6 height 6
click at [233, 191] on icon "decrement" at bounding box center [232, 193] width 6 height 6
type input "1"
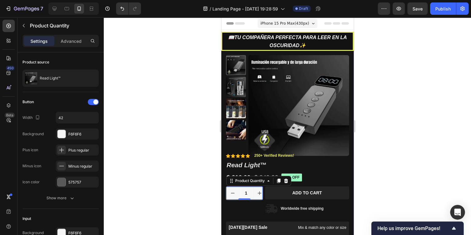
click at [233, 191] on icon "decrement" at bounding box center [232, 193] width 6 height 6
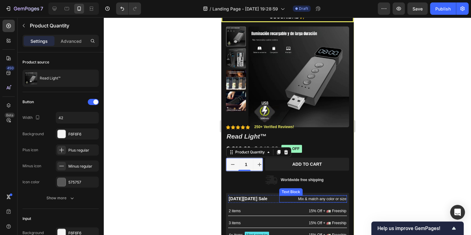
scroll to position [74, 0]
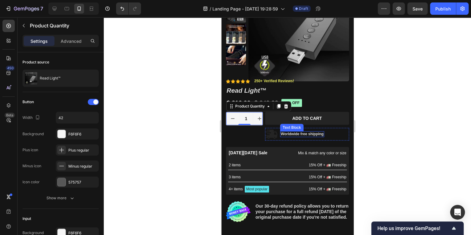
click at [290, 136] on div "Worldwide free shipping" at bounding box center [302, 134] width 44 height 6
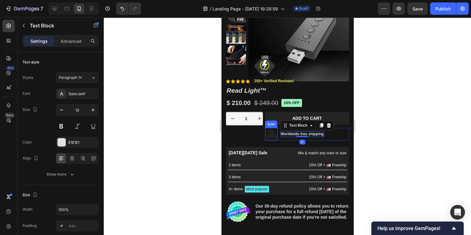
click at [274, 135] on icon at bounding box center [271, 134] width 12 height 9
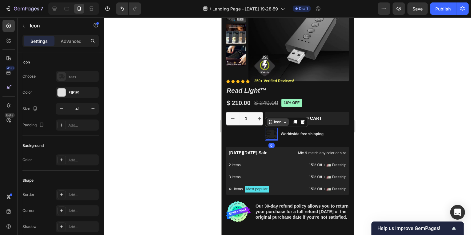
click at [280, 122] on div "Icon" at bounding box center [278, 122] width 10 height 0
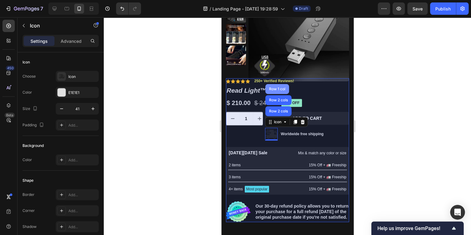
click at [277, 89] on div "Row 1 col" at bounding box center [277, 89] width 19 height 4
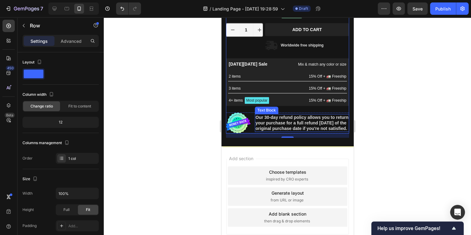
scroll to position [157, 0]
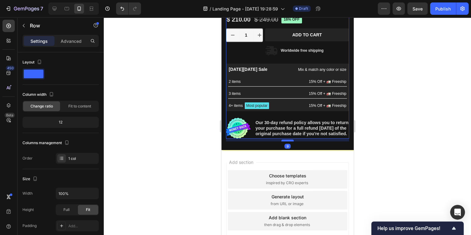
click at [286, 141] on div at bounding box center [287, 141] width 12 height 2
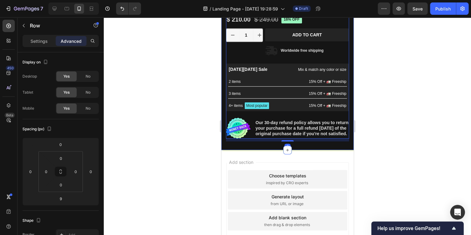
scroll to position [83, 0]
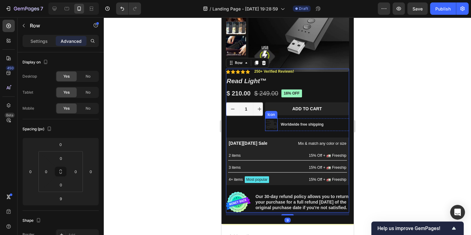
click at [274, 125] on icon at bounding box center [271, 124] width 12 height 9
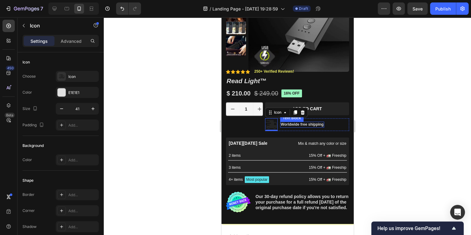
click at [286, 126] on p "Worldwide free shipping" at bounding box center [302, 124] width 43 height 5
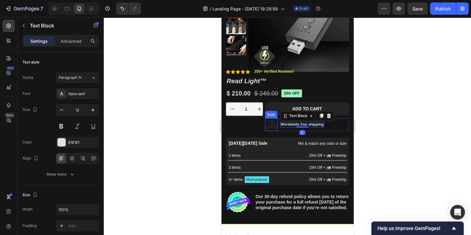
click at [270, 126] on icon at bounding box center [271, 124] width 12 height 9
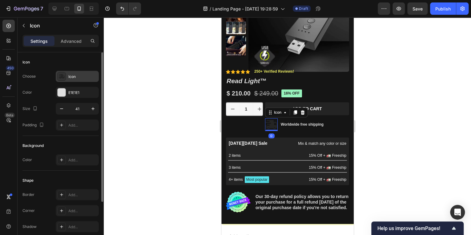
click at [62, 77] on icon at bounding box center [62, 76] width 6 height 5
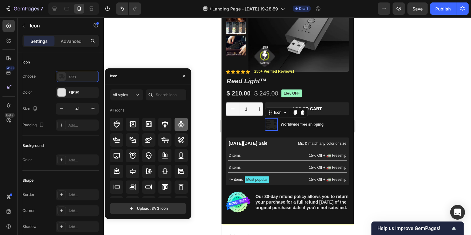
click at [177, 126] on icon at bounding box center [180, 123] width 7 height 7
click at [178, 140] on icon at bounding box center [181, 140] width 6 height 6
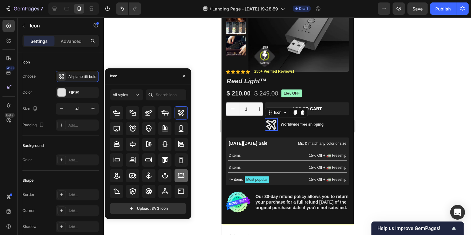
scroll to position [0, 0]
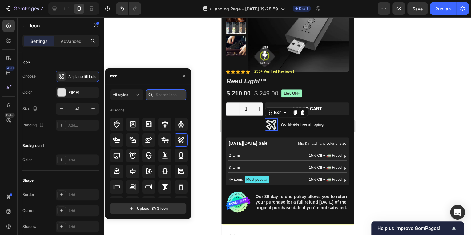
click at [169, 95] on input "text" at bounding box center [166, 94] width 41 height 11
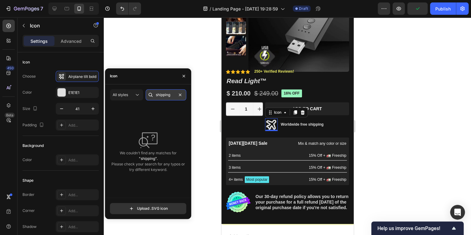
type input "shipping"
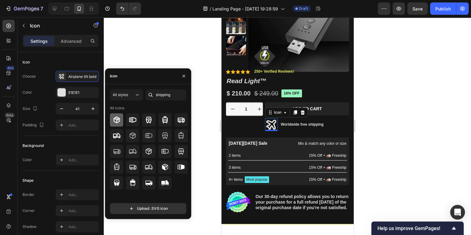
click at [119, 124] on div at bounding box center [116, 119] width 13 height 13
click at [117, 133] on icon at bounding box center [116, 135] width 7 height 7
click at [179, 123] on icon at bounding box center [180, 119] width 7 height 7
click at [118, 152] on icon at bounding box center [116, 151] width 7 height 5
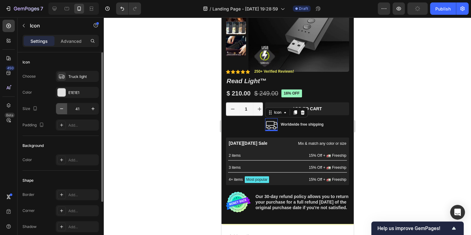
click at [64, 110] on icon "button" at bounding box center [62, 109] width 6 height 6
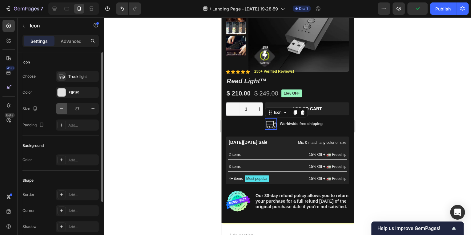
click at [64, 110] on icon "button" at bounding box center [62, 109] width 6 height 6
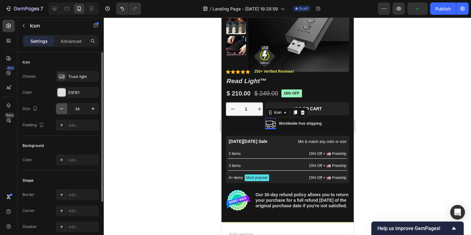
click at [64, 110] on icon "button" at bounding box center [62, 109] width 6 height 6
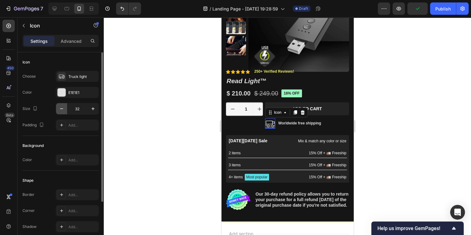
click at [64, 110] on icon "button" at bounding box center [62, 109] width 6 height 6
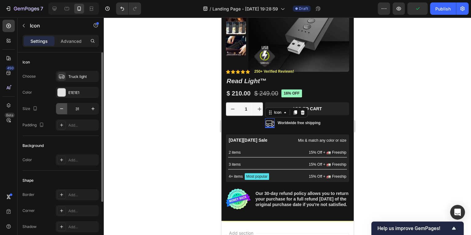
click at [64, 110] on icon "button" at bounding box center [62, 109] width 6 height 6
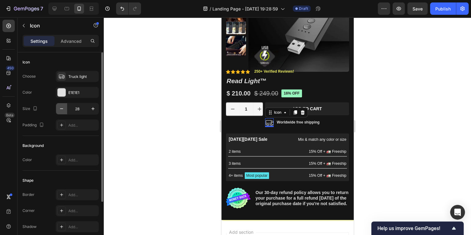
click at [64, 110] on icon "button" at bounding box center [62, 109] width 6 height 6
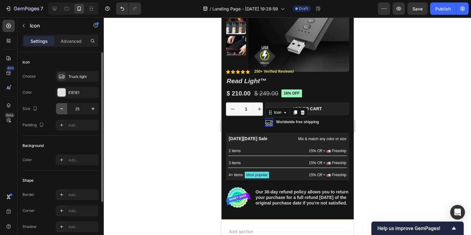
click at [64, 110] on icon "button" at bounding box center [62, 109] width 6 height 6
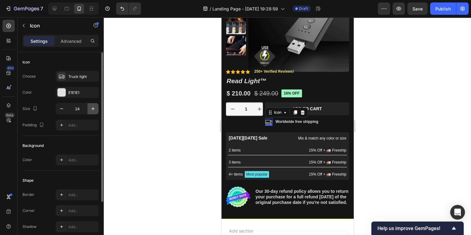
click at [91, 109] on icon "button" at bounding box center [93, 109] width 6 height 6
type input "25"
click at [65, 159] on div at bounding box center [61, 160] width 9 height 9
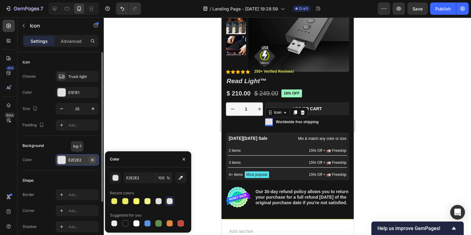
click at [93, 158] on icon "button" at bounding box center [92, 159] width 2 height 2
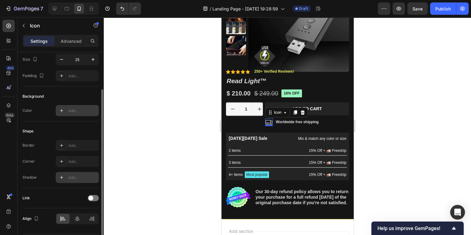
scroll to position [67, 0]
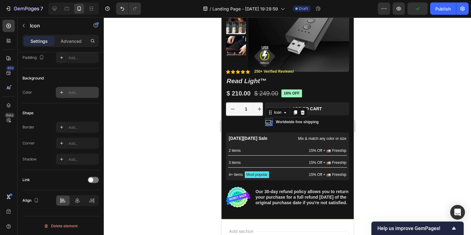
click at [291, 116] on div "Icon" at bounding box center [286, 113] width 43 height 10
click at [289, 122] on p "Worldwide free shipping" at bounding box center [297, 122] width 43 height 5
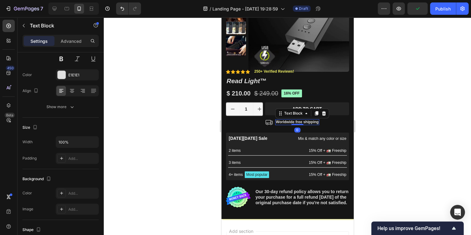
scroll to position [0, 0]
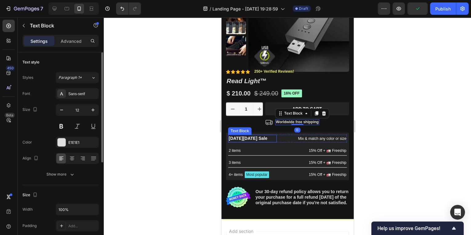
click at [194, 135] on div at bounding box center [287, 126] width 367 height 218
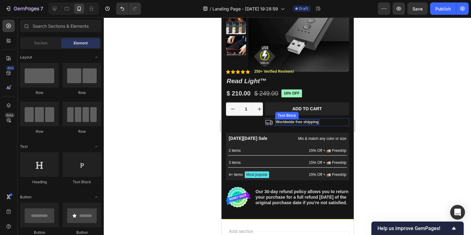
click at [302, 121] on p "Worldwide free shipping" at bounding box center [297, 122] width 43 height 5
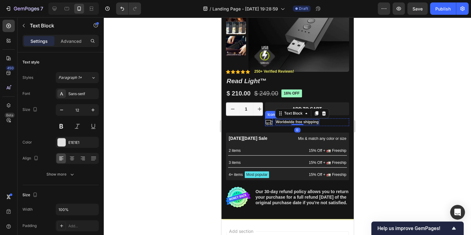
click at [267, 122] on icon at bounding box center [269, 122] width 8 height 8
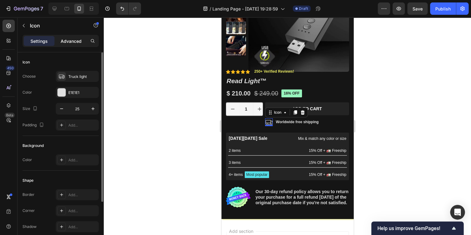
click at [70, 43] on p "Advanced" at bounding box center [71, 41] width 21 height 6
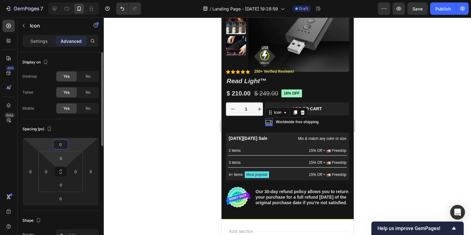
click at [67, 148] on div "0" at bounding box center [60, 145] width 15 height 10
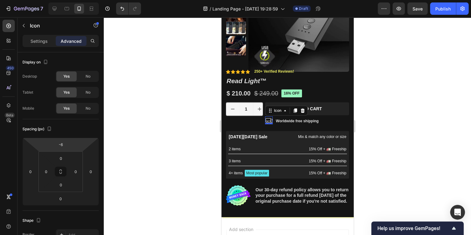
type input "-4"
click at [78, 0] on html "7 / Landing Page - [DATE] 19:28:59 Draft Preview Save Publish 450 Beta Sections…" at bounding box center [235, 0] width 471 height 0
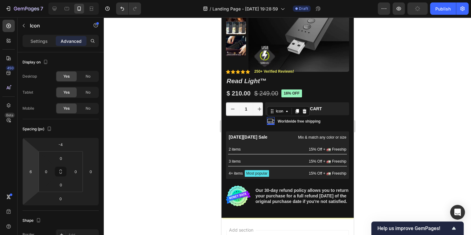
type input "8"
click at [35, 0] on html "7 / Landing Page - [DATE] 19:28:59 Draft Preview Publish 450 Beta Sections(18) …" at bounding box center [235, 0] width 471 height 0
click at [241, 123] on div "1 Product Quantity Row" at bounding box center [244, 113] width 37 height 22
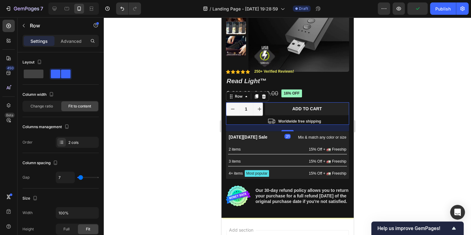
click at [250, 121] on div "1 Product Quantity Row" at bounding box center [244, 113] width 37 height 22
click at [260, 120] on div "1 Product Quantity Row" at bounding box center [244, 113] width 37 height 22
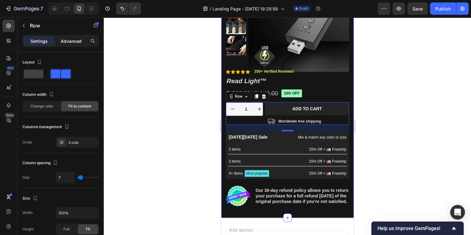
click at [73, 42] on p "Advanced" at bounding box center [71, 41] width 21 height 6
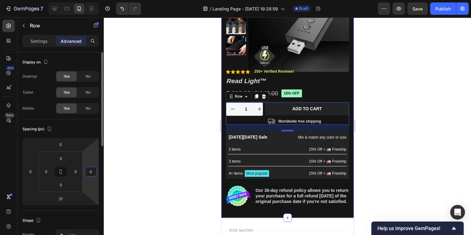
drag, startPoint x: 88, startPoint y: 169, endPoint x: 91, endPoint y: 164, distance: 5.8
click at [91, 164] on div "0 0 21 0" at bounding box center [60, 172] width 76 height 68
type input "68"
drag, startPoint x: 91, startPoint y: 162, endPoint x: 92, endPoint y: 149, distance: 13.0
click at [92, 0] on html "7 / Landing Page - [DATE] 19:28:59 Draft Preview Save Publish 450 Beta Sections…" at bounding box center [235, 0] width 471 height 0
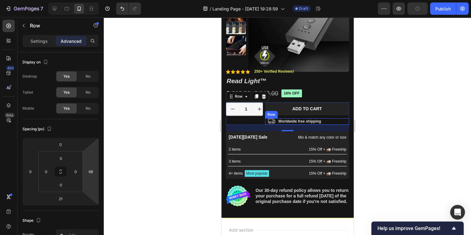
click at [273, 121] on icon at bounding box center [271, 121] width 7 height 5
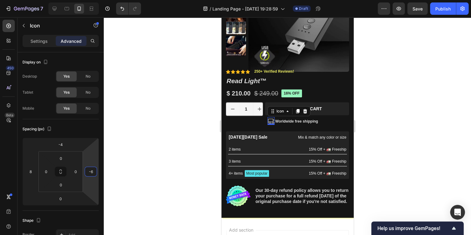
type input "-4"
drag, startPoint x: 93, startPoint y: 164, endPoint x: 85, endPoint y: 165, distance: 8.0
click at [85, 0] on html "7 / Landing Page - [DATE] 19:28:59 Draft Preview Save Publish 450 Beta Sections…" at bounding box center [235, 0] width 471 height 0
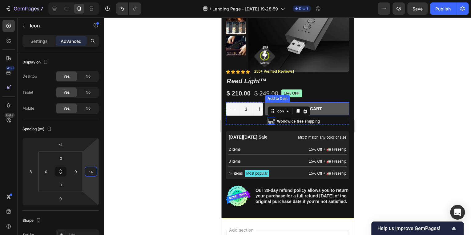
click at [324, 105] on button "Add to cart" at bounding box center [307, 108] width 84 height 13
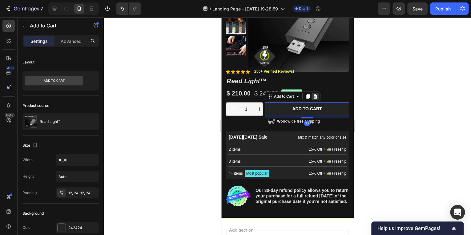
click at [316, 96] on icon at bounding box center [315, 96] width 5 height 5
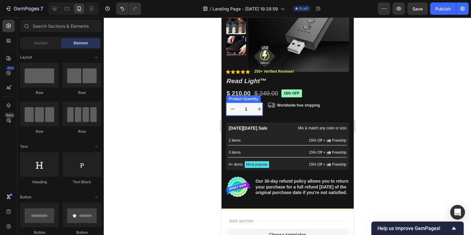
click at [254, 113] on button "increment" at bounding box center [259, 109] width 13 height 13
type input "2"
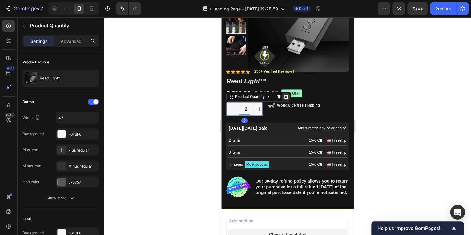
click at [289, 95] on div at bounding box center [285, 96] width 7 height 7
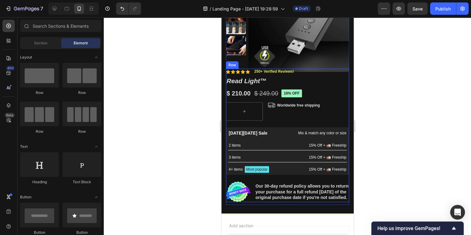
click at [301, 105] on p "Worldwide free shipping" at bounding box center [298, 105] width 43 height 5
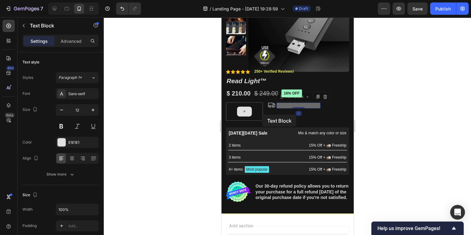
scroll to position [83, 0]
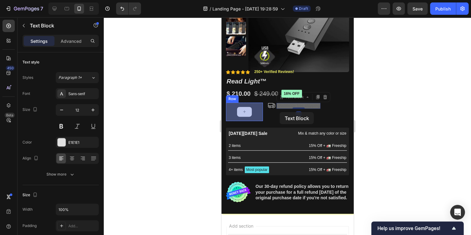
drag, startPoint x: 304, startPoint y: 106, endPoint x: 280, endPoint y: 112, distance: 24.9
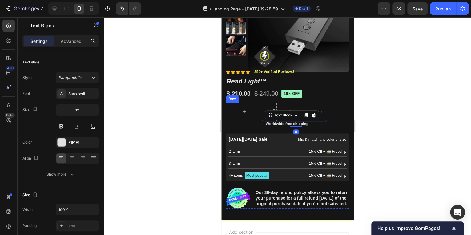
click at [255, 126] on div "Row" at bounding box center [244, 115] width 37 height 25
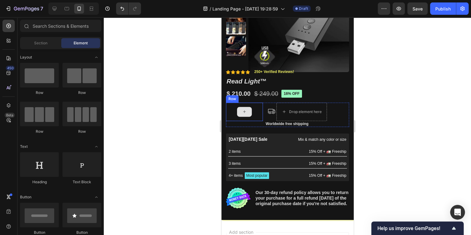
click at [248, 112] on div at bounding box center [244, 112] width 15 height 10
click at [259, 109] on div at bounding box center [244, 112] width 37 height 18
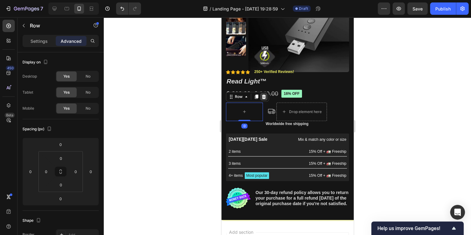
click at [262, 99] on div at bounding box center [263, 96] width 7 height 7
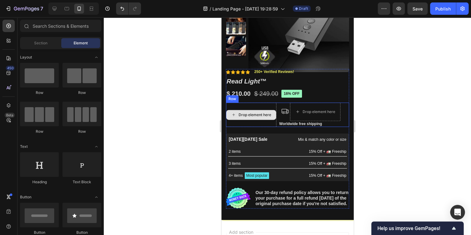
click at [272, 110] on div "Drop element here" at bounding box center [251, 115] width 50 height 10
click at [262, 106] on div "Drop element here" at bounding box center [251, 115] width 51 height 25
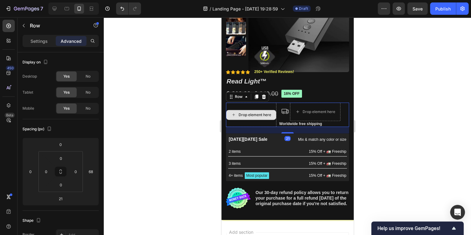
click at [261, 123] on div "Drop element here" at bounding box center [251, 115] width 51 height 25
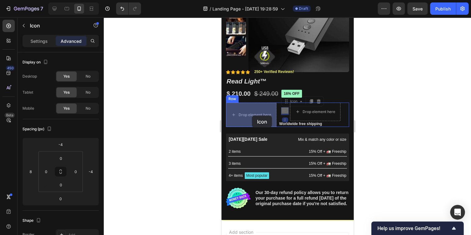
drag, startPoint x: 282, startPoint y: 107, endPoint x: 252, endPoint y: 116, distance: 31.5
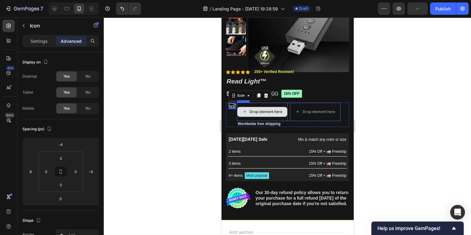
click at [266, 112] on div "Drop element here" at bounding box center [266, 111] width 33 height 5
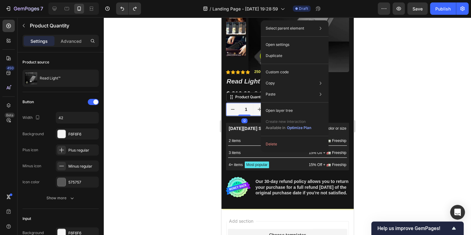
click at [253, 108] on button "increment" at bounding box center [259, 109] width 13 height 13
type input "2"
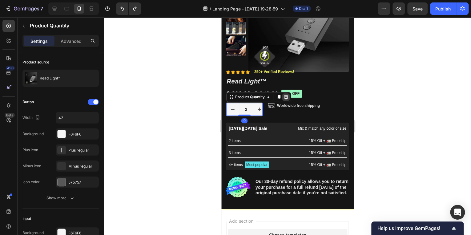
click at [286, 97] on icon at bounding box center [285, 97] width 5 height 5
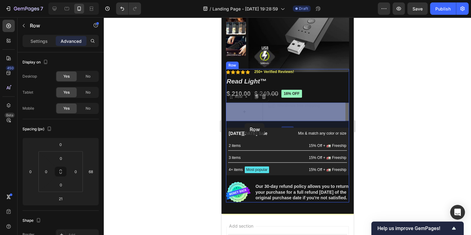
drag, startPoint x: 283, startPoint y: 113, endPoint x: 244, endPoint y: 123, distance: 39.8
click at [244, 123] on div "iPhone 15 Pro Max ( 430 px) iPhone 13 Mini iPhone 13 Pro iPhone 11 Pro Max iPho…" at bounding box center [287, 139] width 132 height 410
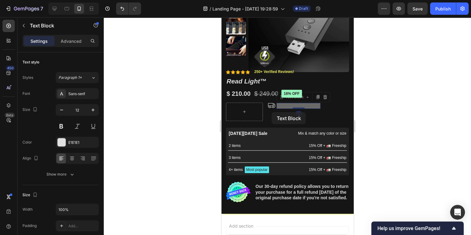
drag, startPoint x: 294, startPoint y: 107, endPoint x: 272, endPoint y: 112, distance: 22.7
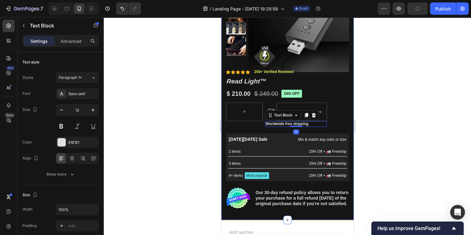
click at [364, 111] on div at bounding box center [287, 126] width 367 height 218
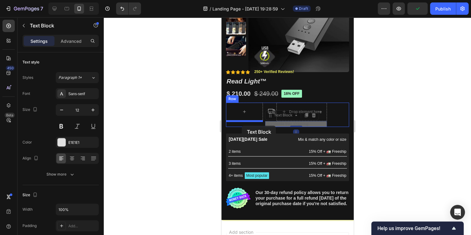
drag, startPoint x: 286, startPoint y: 123, endPoint x: 242, endPoint y: 126, distance: 44.7
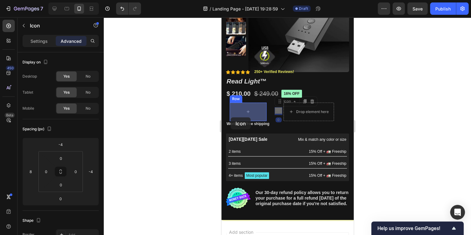
drag, startPoint x: 281, startPoint y: 110, endPoint x: 231, endPoint y: 117, distance: 50.5
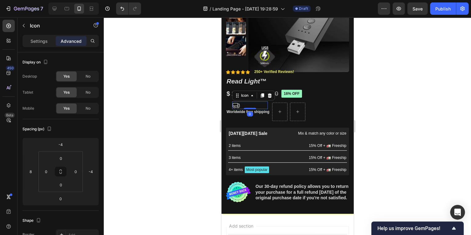
click at [381, 114] on div at bounding box center [287, 126] width 367 height 218
drag, startPoint x: 237, startPoint y: 106, endPoint x: 226, endPoint y: 111, distance: 12.4
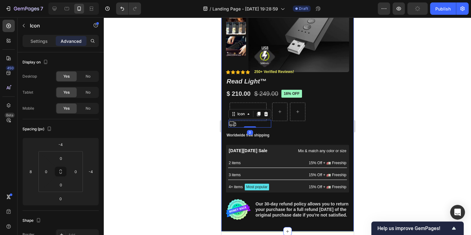
click at [413, 112] on div at bounding box center [287, 126] width 367 height 218
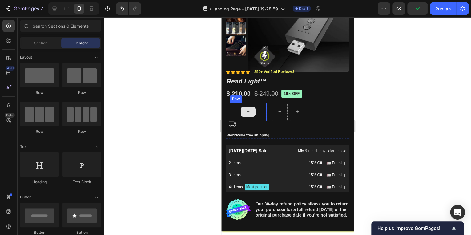
click at [255, 110] on div at bounding box center [248, 112] width 15 height 10
click at [335, 109] on div "Row Icon Worldwide free shipping Text Block Row Row Row" at bounding box center [287, 121] width 123 height 36
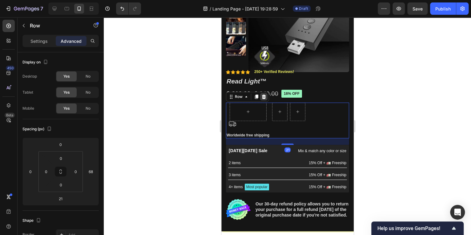
click at [264, 97] on icon at bounding box center [264, 97] width 4 height 4
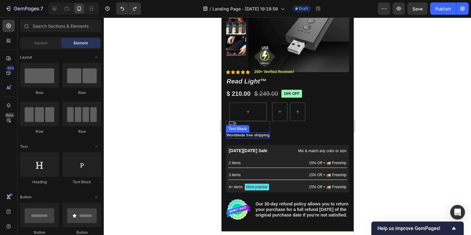
click at [253, 133] on p "Worldwide free shipping" at bounding box center [247, 135] width 43 height 5
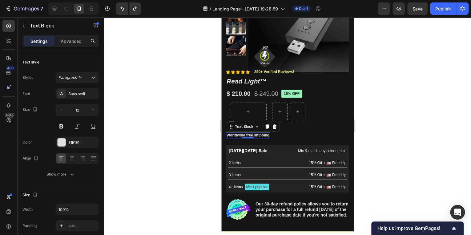
click at [373, 130] on div at bounding box center [287, 126] width 367 height 218
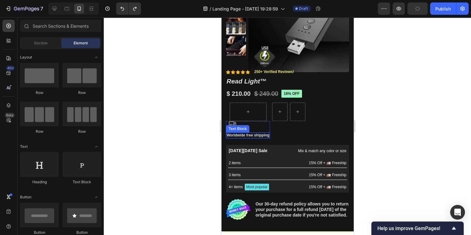
click at [250, 136] on p "Worldwide free shipping" at bounding box center [247, 135] width 43 height 5
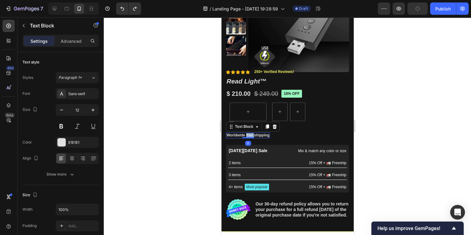
click at [250, 136] on p "Worldwide free shipping" at bounding box center [247, 135] width 43 height 5
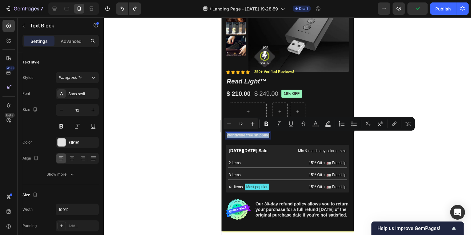
copy p "Worldwide free shipping"
click at [380, 147] on div at bounding box center [287, 126] width 367 height 218
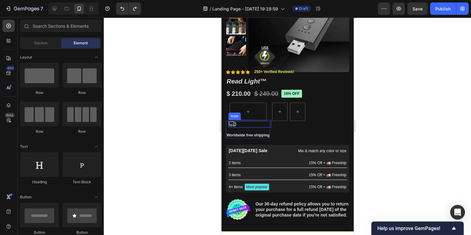
click at [230, 123] on icon at bounding box center [232, 124] width 8 height 8
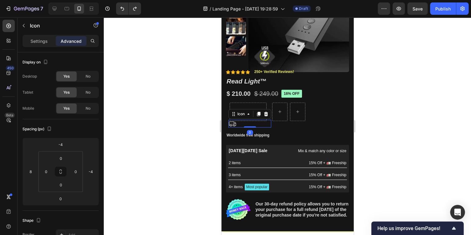
click at [230, 124] on icon at bounding box center [232, 124] width 8 height 8
click at [237, 123] on div "Icon 0" at bounding box center [249, 124] width 43 height 8
click at [234, 123] on icon at bounding box center [232, 124] width 8 height 8
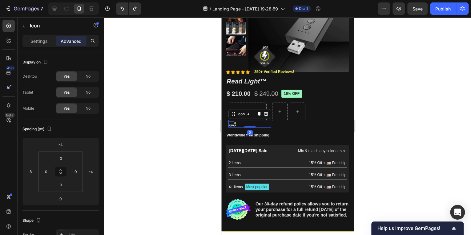
click at [234, 123] on icon at bounding box center [232, 124] width 8 height 8
click at [247, 123] on div "Icon 0" at bounding box center [249, 124] width 43 height 8
click at [233, 122] on icon at bounding box center [232, 124] width 8 height 8
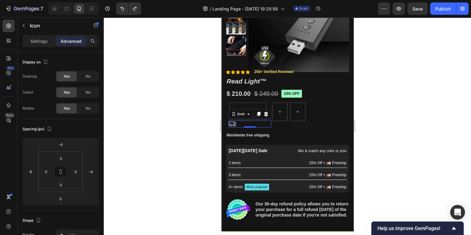
click at [233, 122] on icon at bounding box center [232, 124] width 8 height 8
click at [238, 124] on div "Icon 0" at bounding box center [249, 124] width 43 height 8
click at [238, 114] on div "Icon" at bounding box center [241, 114] width 10 height 0
drag, startPoint x: 243, startPoint y: 124, endPoint x: 250, endPoint y: 118, distance: 9.6
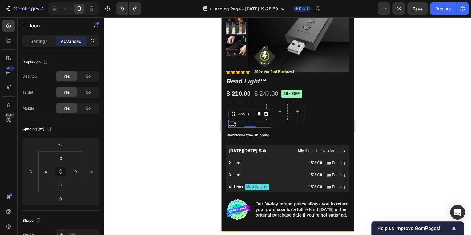
click at [243, 124] on div "Icon 0" at bounding box center [249, 124] width 43 height 8
click at [258, 114] on icon at bounding box center [258, 114] width 3 height 4
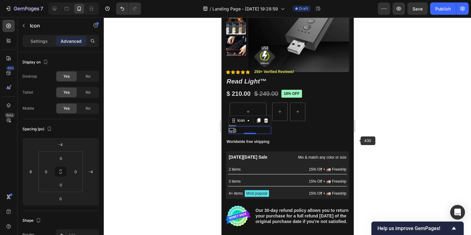
click at [415, 141] on div at bounding box center [287, 126] width 367 height 218
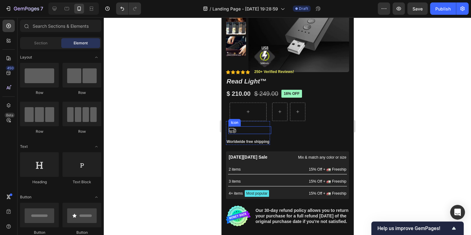
click at [232, 130] on icon at bounding box center [232, 130] width 8 height 8
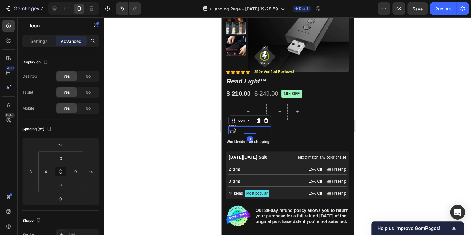
click at [266, 120] on icon at bounding box center [265, 120] width 5 height 5
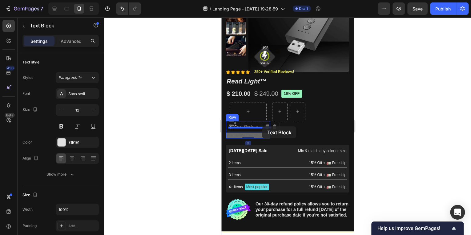
drag, startPoint x: 236, startPoint y: 135, endPoint x: 262, endPoint y: 126, distance: 27.3
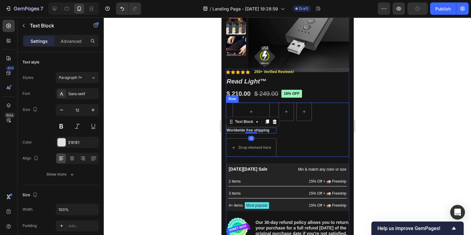
click at [368, 139] on div at bounding box center [287, 126] width 367 height 218
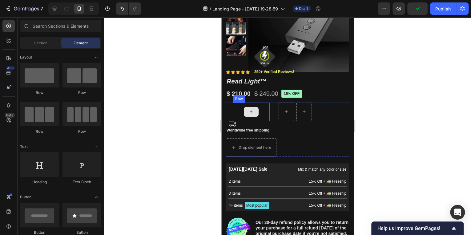
click at [260, 106] on div at bounding box center [251, 112] width 37 height 18
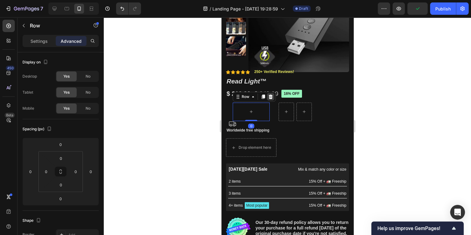
click at [268, 96] on icon at bounding box center [270, 96] width 5 height 5
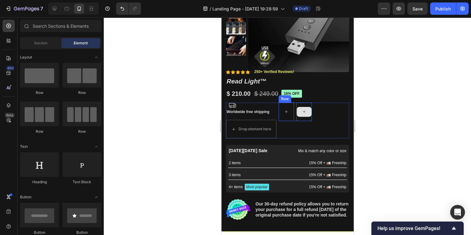
click at [311, 106] on div at bounding box center [303, 112] width 15 height 18
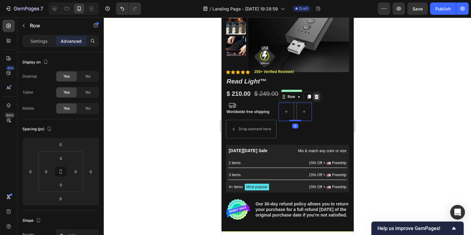
click at [314, 99] on div at bounding box center [316, 96] width 7 height 7
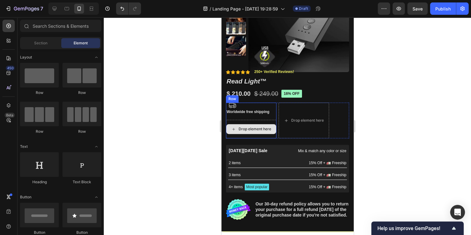
click at [268, 121] on div "Drop element here" at bounding box center [251, 129] width 51 height 18
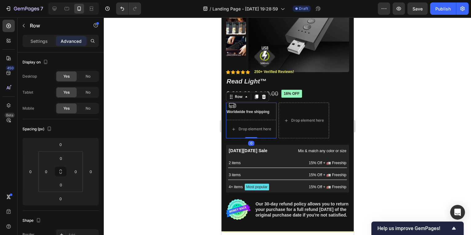
drag, startPoint x: 253, startPoint y: 138, endPoint x: 252, endPoint y: 123, distance: 15.1
click at [253, 118] on div "Icon Worldwide free shipping Text Block Drop element here Row 0" at bounding box center [251, 121] width 51 height 36
drag, startPoint x: 253, startPoint y: 137, endPoint x: 260, endPoint y: 119, distance: 19.6
click at [260, 119] on div "Icon Worldwide free shipping Text Block Drop element here Row 0" at bounding box center [251, 121] width 51 height 36
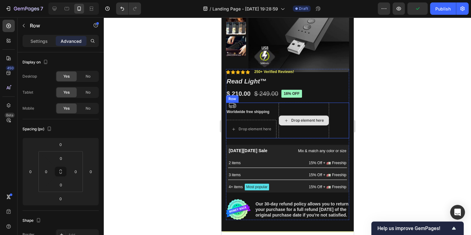
click at [317, 118] on div "Drop element here" at bounding box center [307, 120] width 33 height 5
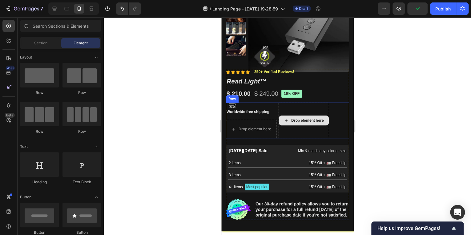
click at [319, 110] on div "Drop element here" at bounding box center [303, 121] width 51 height 36
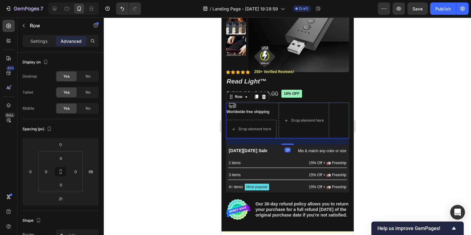
click at [345, 117] on div "Icon Worldwide free shipping Text Block Drop element here Row Drop element here…" at bounding box center [287, 121] width 123 height 36
click at [261, 114] on div "Worldwide free shipping" at bounding box center [251, 112] width 51 height 6
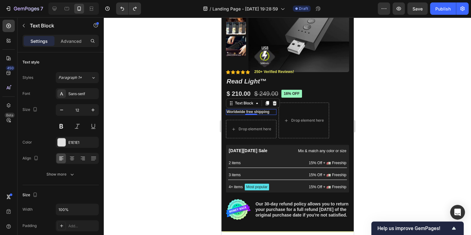
click at [392, 116] on div at bounding box center [287, 126] width 367 height 218
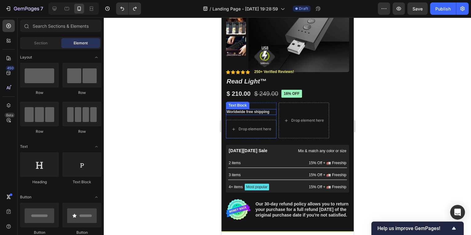
click at [262, 110] on p "Worldwide free shipping" at bounding box center [250, 112] width 49 height 5
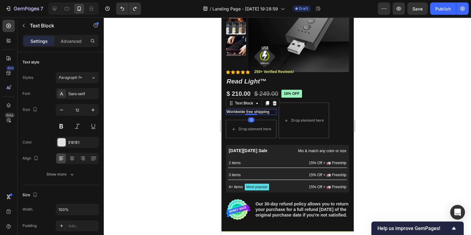
click at [426, 110] on div at bounding box center [287, 126] width 367 height 218
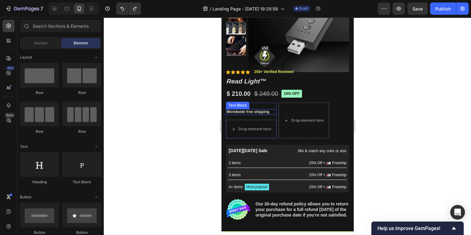
click at [245, 112] on p "Worldwide free shipping" at bounding box center [250, 112] width 49 height 5
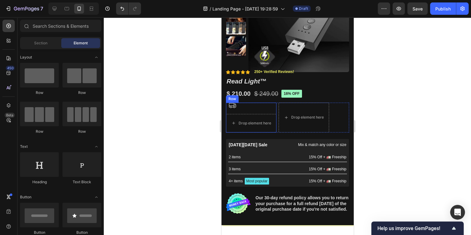
click at [272, 111] on div "Icon Drop element here Row" at bounding box center [251, 118] width 51 height 30
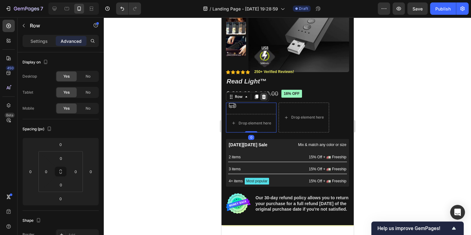
click at [264, 97] on icon at bounding box center [264, 97] width 4 height 4
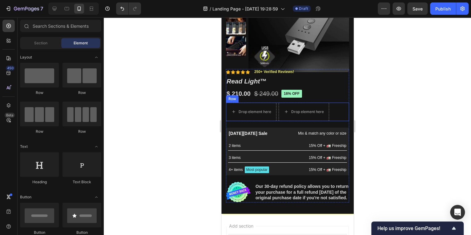
click at [334, 104] on div "Drop element here Drop element here Row" at bounding box center [287, 112] width 123 height 18
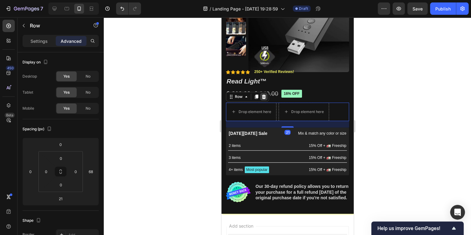
click at [265, 97] on icon at bounding box center [264, 97] width 4 height 4
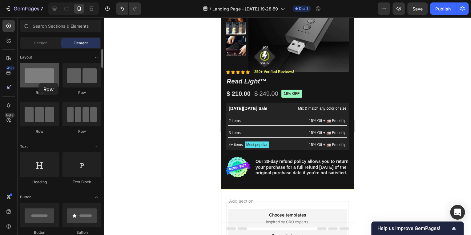
click at [39, 83] on div at bounding box center [39, 75] width 39 height 25
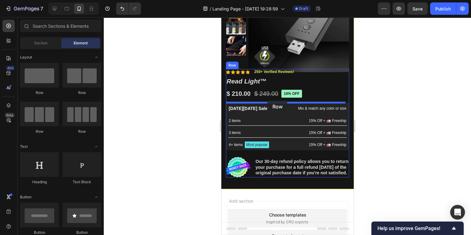
drag, startPoint x: 258, startPoint y: 99, endPoint x: 267, endPoint y: 100, distance: 9.3
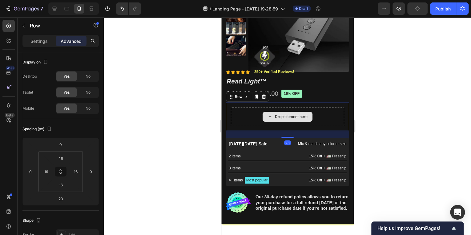
click at [246, 111] on div "Drop element here" at bounding box center [287, 117] width 113 height 18
click at [36, 40] on p "Settings" at bounding box center [38, 41] width 17 height 6
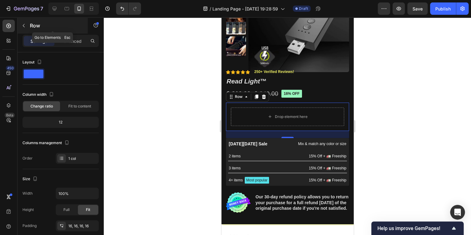
click at [25, 28] on button "button" at bounding box center [24, 26] width 10 height 10
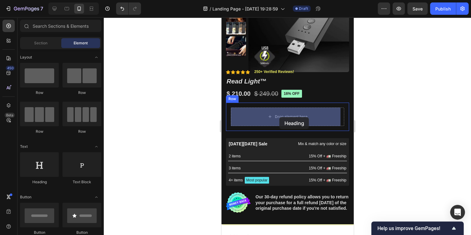
drag, startPoint x: 263, startPoint y: 185, endPoint x: 279, endPoint y: 117, distance: 69.7
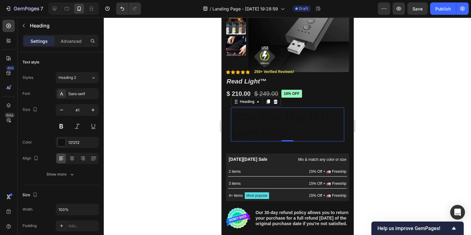
click at [253, 115] on h2 "Your heading text goes here" at bounding box center [287, 125] width 113 height 34
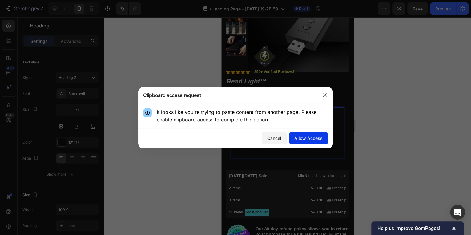
click at [299, 138] on div "Allow Access" at bounding box center [308, 138] width 28 height 6
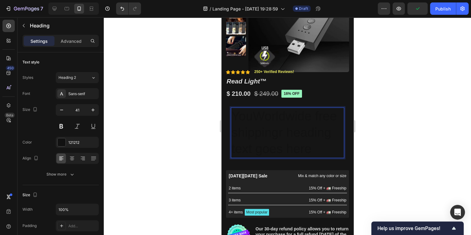
click at [285, 136] on p "YouWorldwide free shippingr heading text goes here" at bounding box center [287, 132] width 112 height 49
click at [274, 131] on p "YouWorldwide free shippingr heading text goes here" at bounding box center [287, 132] width 112 height 49
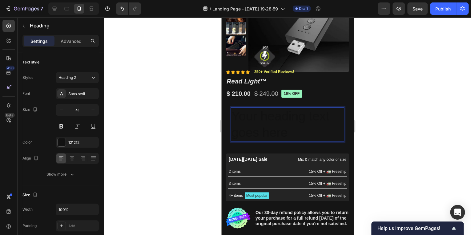
click at [346, 130] on div "Product Images Material Shipping Care instruction Accordion Icon Icon Icon Icon…" at bounding box center [287, 103] width 132 height 273
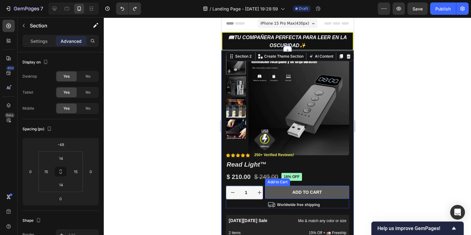
scroll to position [0, 0]
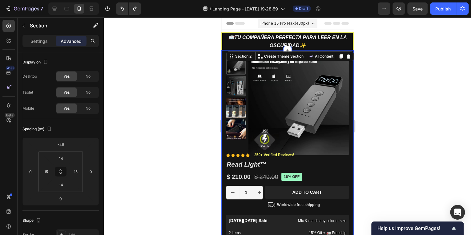
click at [402, 138] on div at bounding box center [287, 126] width 367 height 218
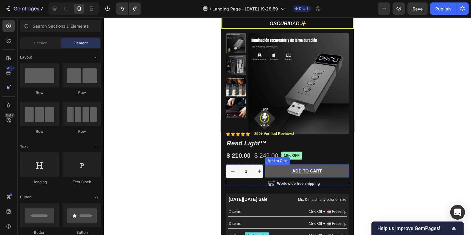
scroll to position [49, 0]
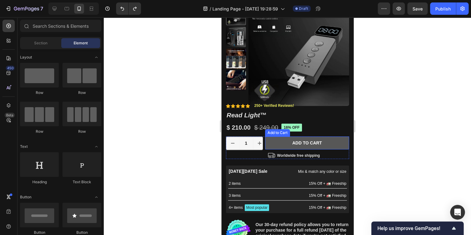
click at [284, 144] on button "Add to cart" at bounding box center [307, 142] width 84 height 13
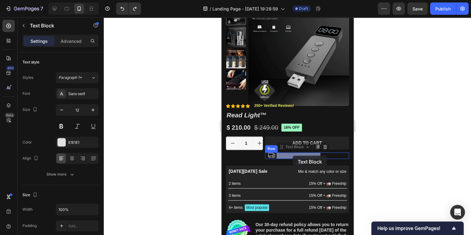
drag, startPoint x: 296, startPoint y: 156, endPoint x: 293, endPoint y: 156, distance: 3.8
click at [266, 156] on div "Icon" at bounding box center [269, 155] width 9 height 6
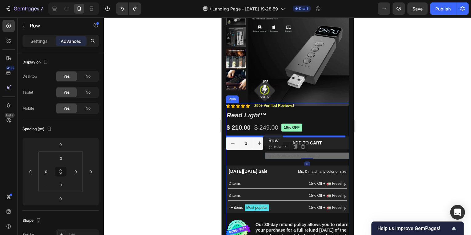
drag, startPoint x: 267, startPoint y: 156, endPoint x: 263, endPoint y: 134, distance: 21.5
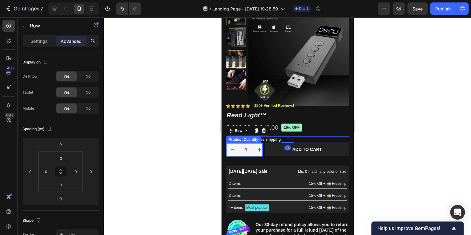
click at [258, 152] on icon "increment" at bounding box center [259, 150] width 6 height 6
type input "2"
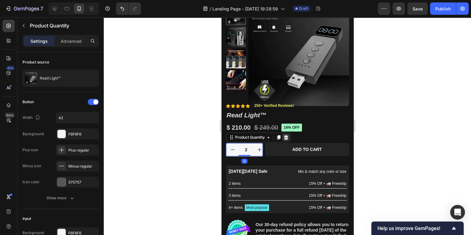
click at [287, 137] on icon at bounding box center [286, 137] width 4 height 4
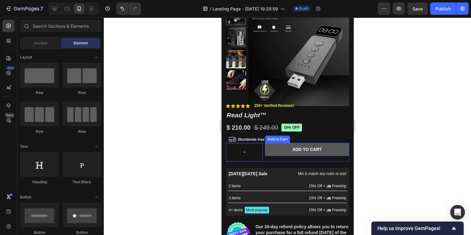
click at [288, 152] on button "Add to cart" at bounding box center [307, 149] width 84 height 13
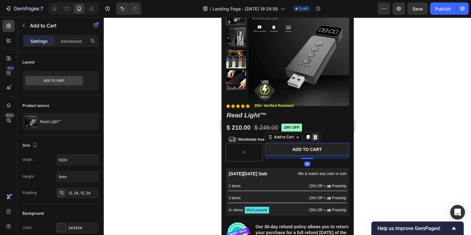
click at [316, 138] on icon at bounding box center [315, 137] width 4 height 4
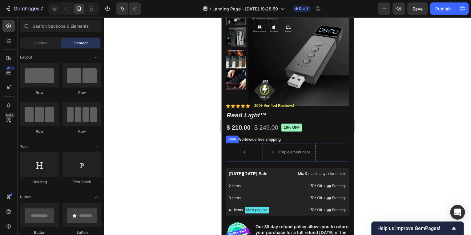
click at [319, 152] on div "Row Drop element here Row" at bounding box center [287, 152] width 123 height 18
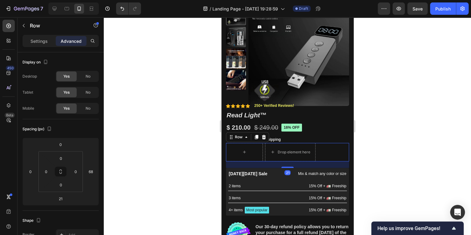
drag, startPoint x: 262, startPoint y: 136, endPoint x: 274, endPoint y: 141, distance: 12.4
click at [263, 136] on icon at bounding box center [264, 137] width 4 height 4
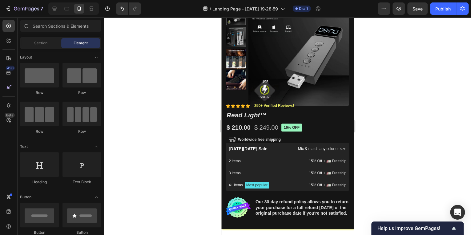
click at [383, 145] on div at bounding box center [287, 126] width 367 height 218
click at [270, 140] on p "Worldwide free shipping" at bounding box center [259, 139] width 43 height 5
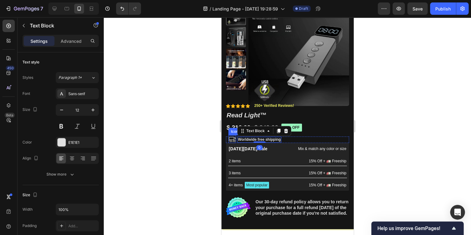
click at [229, 140] on icon at bounding box center [232, 139] width 8 height 8
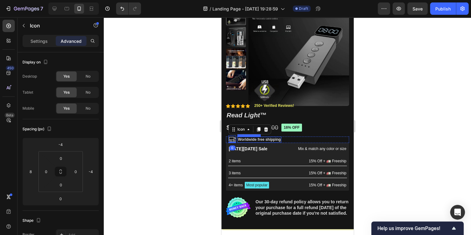
click at [241, 140] on p "Worldwide free shipping" at bounding box center [259, 139] width 43 height 5
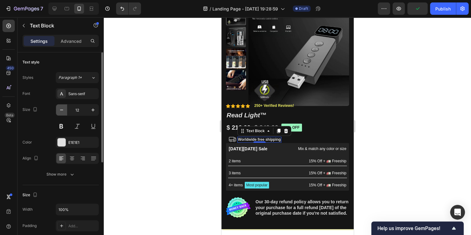
click at [63, 108] on icon "button" at bounding box center [62, 110] width 6 height 6
click at [92, 111] on icon "button" at bounding box center [93, 110] width 6 height 6
type input "10"
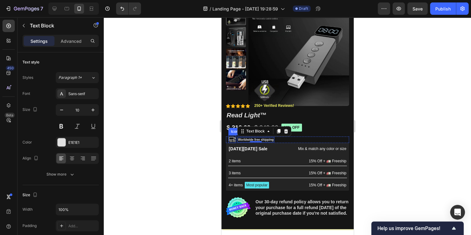
click at [232, 139] on icon at bounding box center [232, 139] width 8 height 8
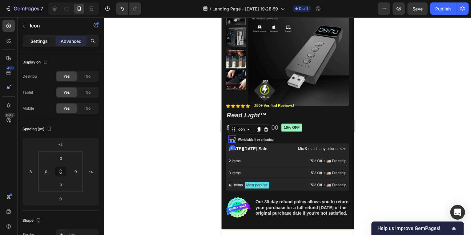
click at [43, 45] on div "Settings" at bounding box center [39, 41] width 31 height 10
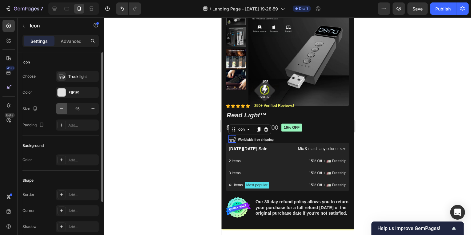
click at [62, 110] on icon "button" at bounding box center [62, 109] width 6 height 6
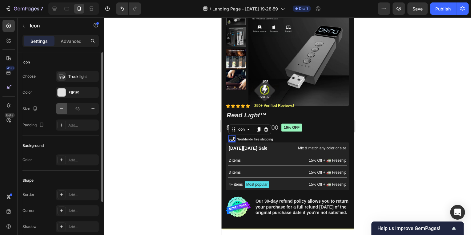
click at [62, 110] on icon "button" at bounding box center [62, 109] width 6 height 6
type input "22"
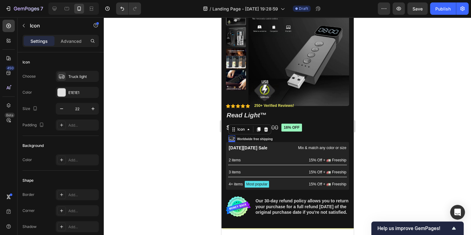
click at [371, 168] on div at bounding box center [287, 126] width 367 height 218
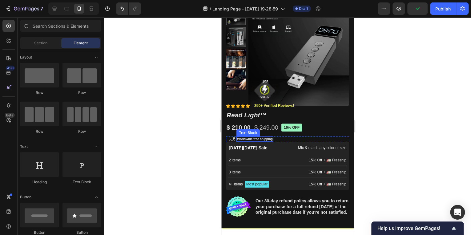
click at [270, 139] on p "Worldwide free shipping" at bounding box center [255, 139] width 36 height 4
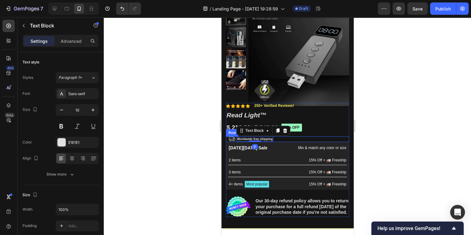
click at [372, 141] on div at bounding box center [287, 126] width 367 height 218
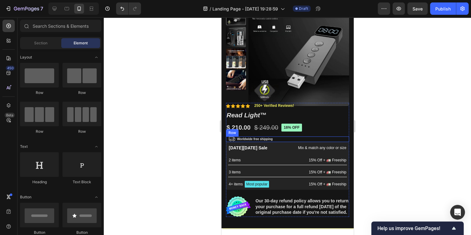
click at [367, 140] on div at bounding box center [287, 126] width 367 height 218
click at [269, 139] on p "Worldwide free shipping" at bounding box center [255, 139] width 36 height 4
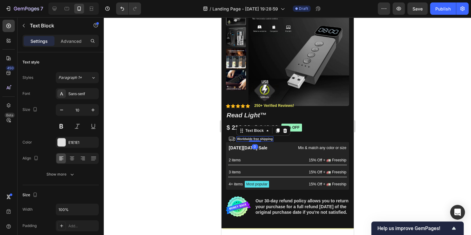
click at [269, 139] on p "Worldwide free shipping" at bounding box center [255, 139] width 36 height 4
click at [432, 132] on div at bounding box center [287, 126] width 367 height 218
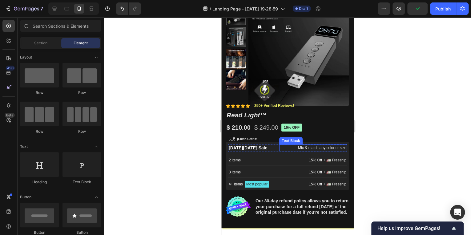
click at [279, 142] on div "Text Block" at bounding box center [290, 140] width 23 height 7
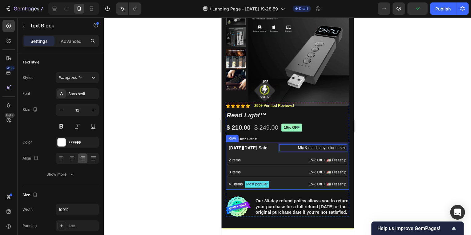
click at [268, 142] on div "Black Friday Sale Text Block Mix & match any color or size Text Block 0 Row 2 i…" at bounding box center [287, 166] width 123 height 48
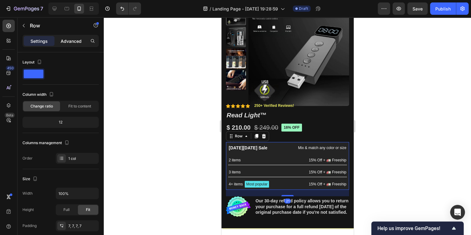
click at [64, 42] on p "Advanced" at bounding box center [71, 41] width 21 height 6
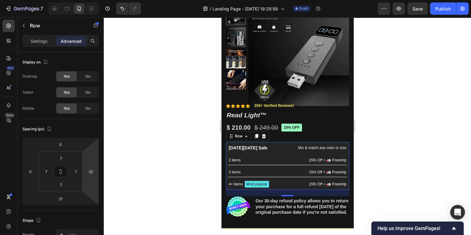
type input "38"
drag, startPoint x: 93, startPoint y: 181, endPoint x: 91, endPoint y: 177, distance: 5.1
click at [91, 0] on html "7 / Landing Page - [DATE] 19:28:59 Draft Preview Save Publish 450 Beta Sections…" at bounding box center [235, 0] width 471 height 0
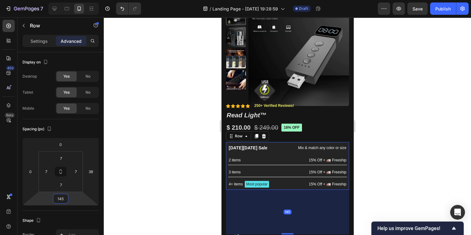
type input "75"
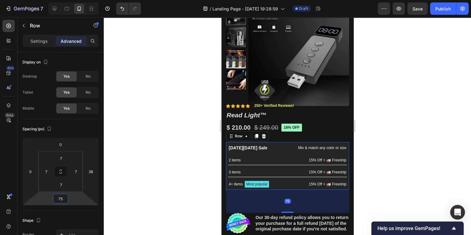
drag, startPoint x: 75, startPoint y: 198, endPoint x: 73, endPoint y: 191, distance: 7.0
click at [73, 0] on html "7 / Landing Page - [DATE] 19:28:59 Draft Preview Save Publish 450 Beta Sections…" at bounding box center [235, 0] width 471 height 0
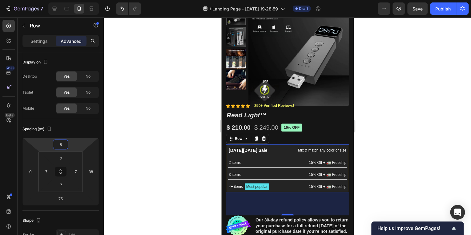
type input "14"
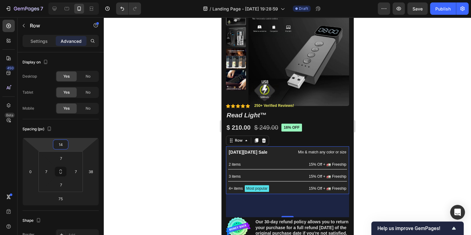
click at [73, 0] on html "7 / Landing Page - [DATE] 19:28:59 Draft Preview Save Publish 450 Beta Sections…" at bounding box center [235, 0] width 471 height 0
click at [132, 138] on div at bounding box center [287, 126] width 367 height 218
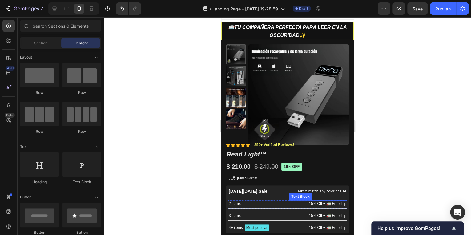
scroll to position [0, 0]
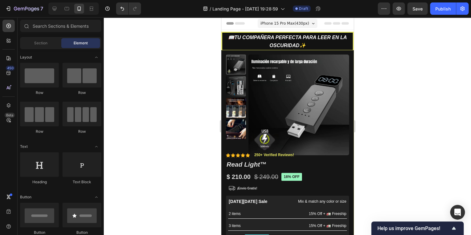
click at [405, 161] on div at bounding box center [287, 126] width 367 height 218
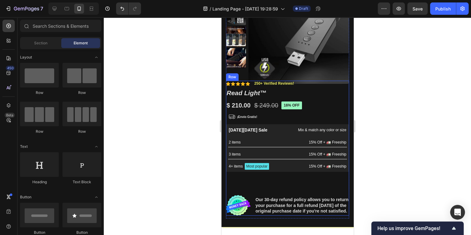
scroll to position [74, 0]
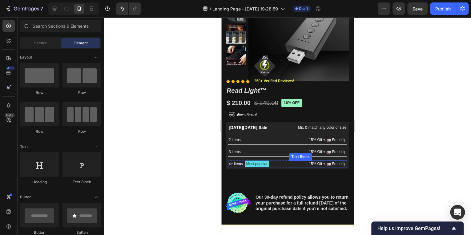
click at [274, 129] on p "[DATE][DATE] Sale" at bounding box center [252, 127] width 47 height 6
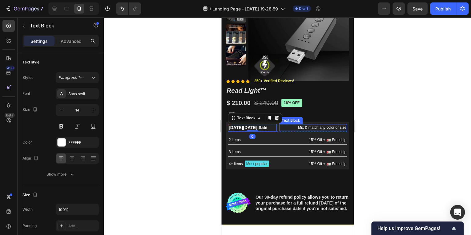
click at [283, 127] on p "Mix & match any color or size" at bounding box center [313, 128] width 67 height 6
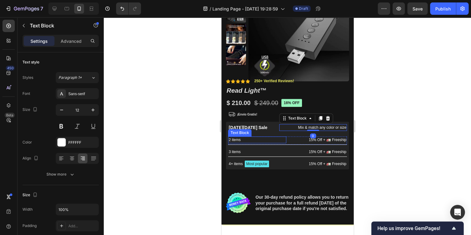
click at [278, 142] on p "2 items" at bounding box center [257, 140] width 57 height 6
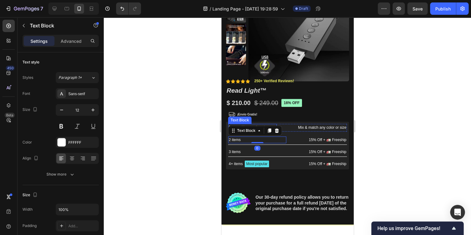
click at [271, 124] on p "[DATE][DATE] Sale" at bounding box center [252, 127] width 47 height 6
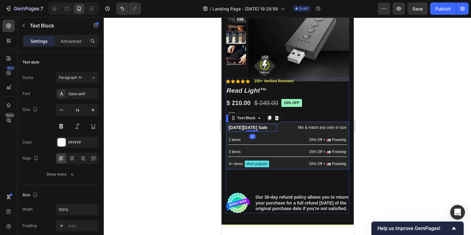
click at [284, 123] on div "Black Friday Sale Text Block 0 Mix & match any color or size Text Block Row 2 i…" at bounding box center [287, 146] width 123 height 48
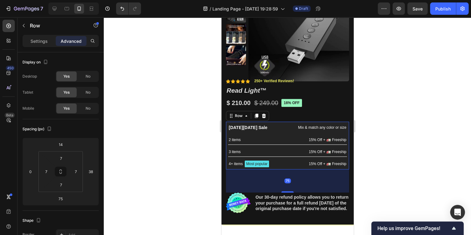
click at [281, 121] on div "Icon Icon Icon Icon Icon Icon List 250+ Verified Reviews! Text Block Row 16% of…" at bounding box center [287, 145] width 123 height 135
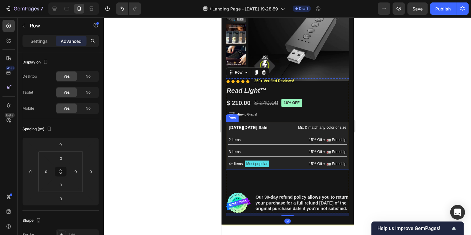
click at [279, 123] on div "Black Friday Sale Text Block Mix & match any color or size Text Block Row 2 ite…" at bounding box center [287, 146] width 123 height 48
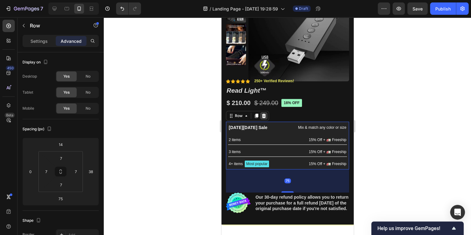
click at [266, 116] on icon at bounding box center [263, 115] width 5 height 5
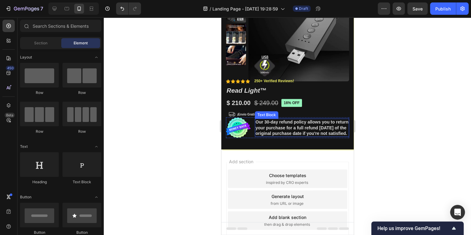
click at [257, 128] on p "Our 30-day refund policy allows you to return your purchase for a full refund […" at bounding box center [301, 127] width 93 height 17
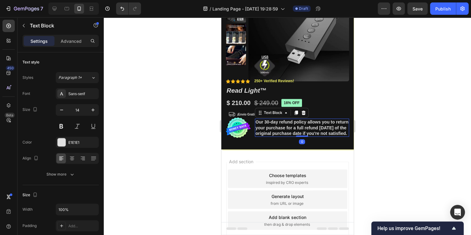
click at [303, 113] on icon at bounding box center [304, 113] width 4 height 4
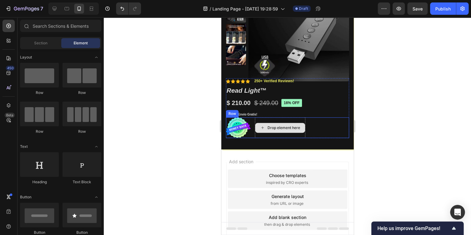
click at [245, 128] on img at bounding box center [238, 127] width 25 height 21
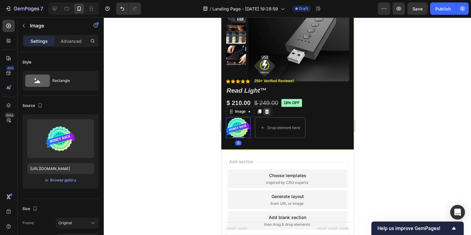
click at [265, 113] on icon at bounding box center [266, 111] width 5 height 5
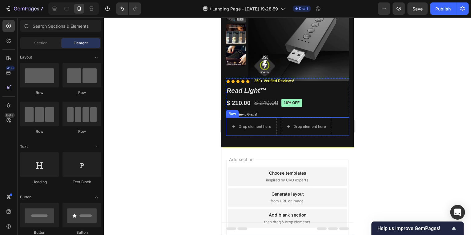
click at [339, 131] on div "Drop element here Drop element here Row" at bounding box center [287, 126] width 123 height 18
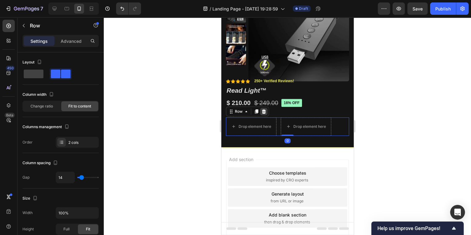
click at [264, 113] on icon at bounding box center [264, 111] width 4 height 4
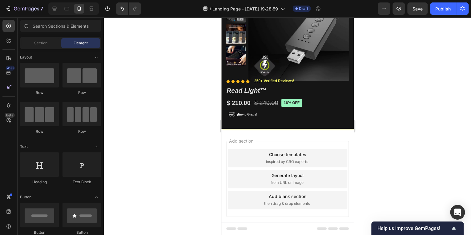
click at [379, 135] on div at bounding box center [287, 126] width 367 height 218
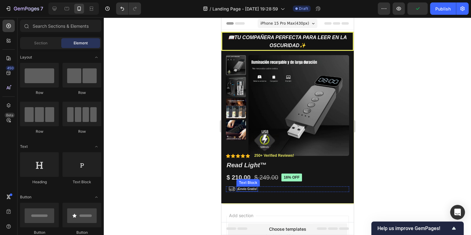
click at [244, 189] on p "¡Envio Gratis!" at bounding box center [247, 189] width 20 height 4
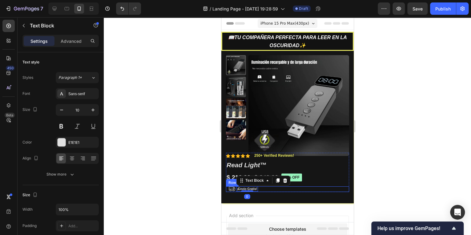
click at [267, 187] on div "Icon ¡Envio Gratis! Text Block 0 Row" at bounding box center [287, 189] width 123 height 6
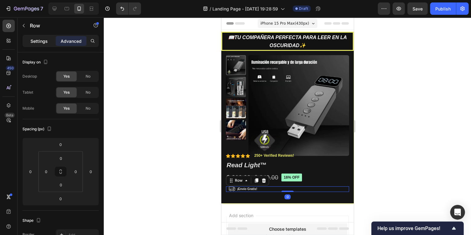
click at [44, 42] on p "Settings" at bounding box center [38, 41] width 17 height 6
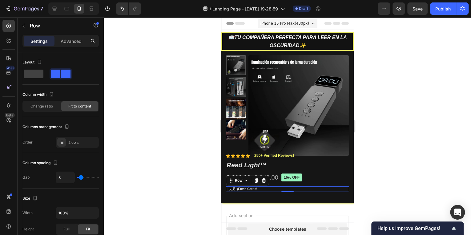
click at [267, 189] on div "Icon ¡Envio Gratis! Text Block Row 0" at bounding box center [287, 189] width 123 height 6
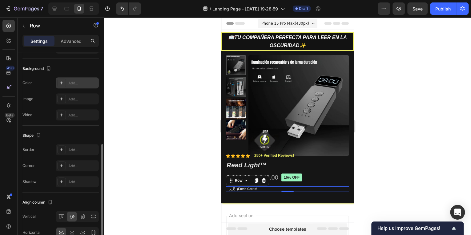
scroll to position [229, 0]
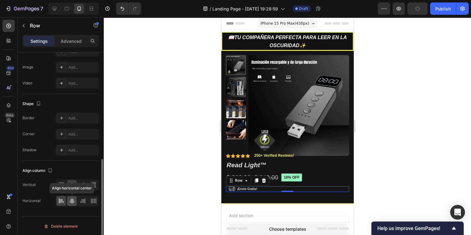
click at [72, 200] on icon at bounding box center [72, 201] width 4 height 6
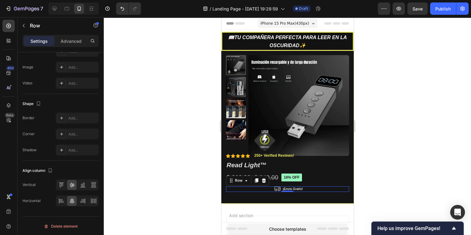
click at [367, 137] on div at bounding box center [287, 126] width 367 height 218
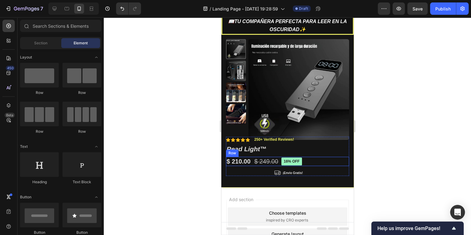
scroll to position [49, 0]
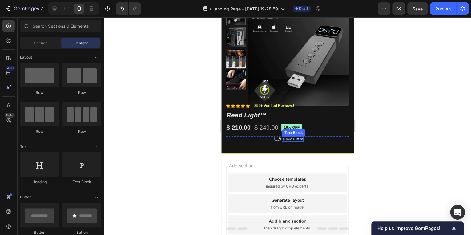
click at [296, 138] on p "¡Envio Gratis!" at bounding box center [292, 139] width 20 height 4
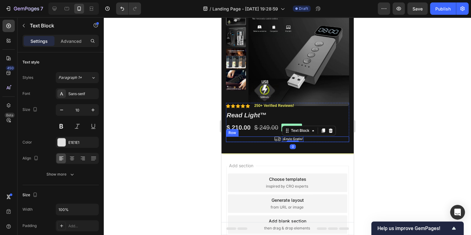
click at [308, 139] on div "Icon ¡Envio Gratis! Text Block 0 Row" at bounding box center [287, 139] width 123 height 6
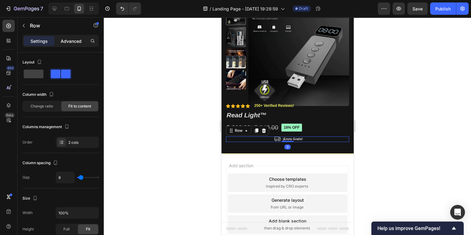
click at [58, 40] on div "Advanced" at bounding box center [71, 41] width 31 height 10
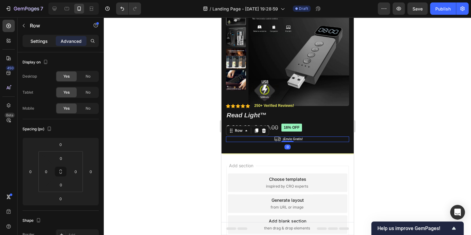
click at [36, 41] on p "Settings" at bounding box center [38, 41] width 17 height 6
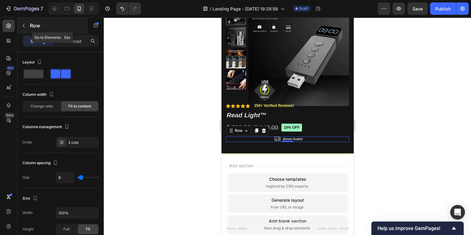
click at [24, 22] on button "button" at bounding box center [24, 26] width 10 height 10
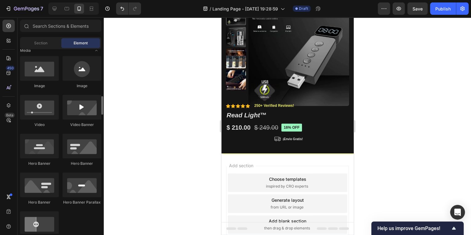
scroll to position [222, 0]
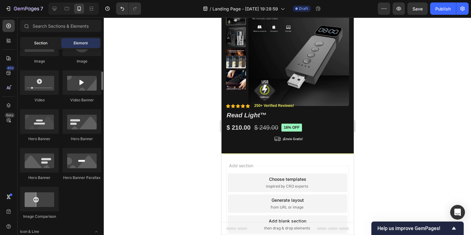
click at [42, 46] on div "Section" at bounding box center [40, 43] width 39 height 10
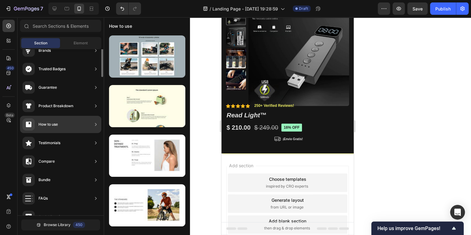
scroll to position [0, 0]
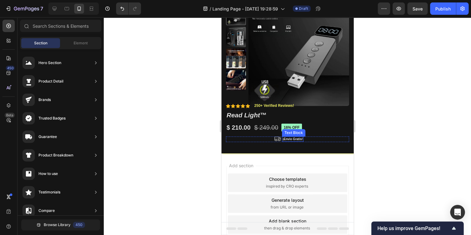
click at [293, 139] on p "¡Envio Gratis!" at bounding box center [292, 139] width 20 height 4
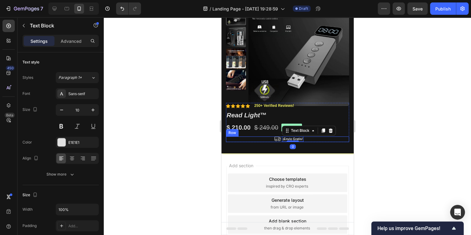
click at [310, 139] on div "Icon ¡Envio Gratis! Text Block 0 Row" at bounding box center [287, 139] width 123 height 6
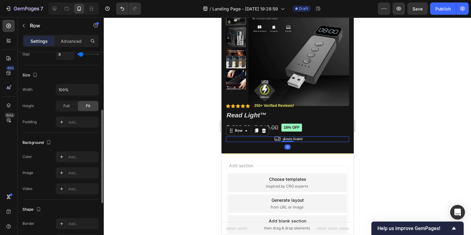
scroll to position [74, 0]
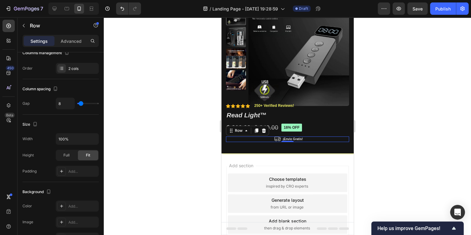
click at [386, 153] on div at bounding box center [287, 126] width 367 height 218
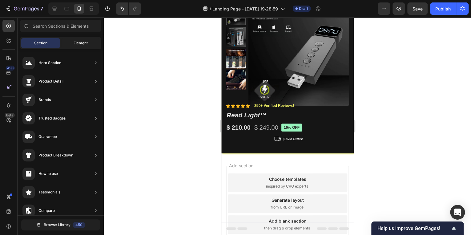
click at [79, 44] on span "Element" at bounding box center [81, 43] width 14 height 6
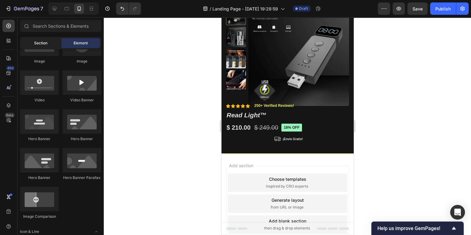
click at [53, 44] on div "Section" at bounding box center [40, 43] width 39 height 10
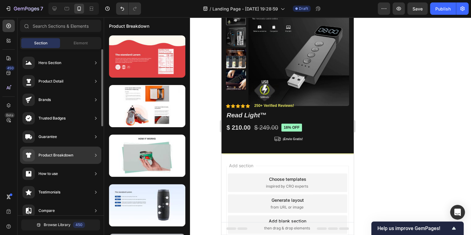
scroll to position [25, 0]
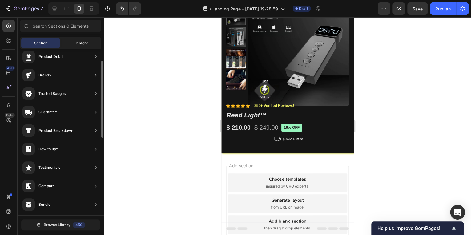
click at [71, 46] on div "Element" at bounding box center [80, 43] width 39 height 10
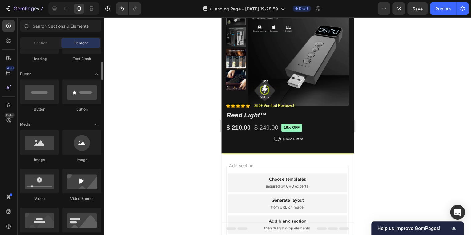
scroll to position [74, 0]
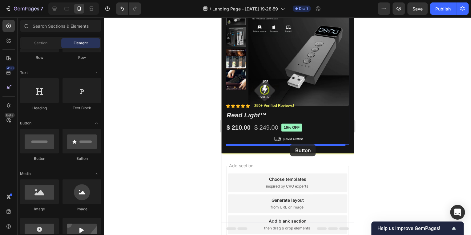
drag, startPoint x: 292, startPoint y: 166, endPoint x: 290, endPoint y: 144, distance: 21.9
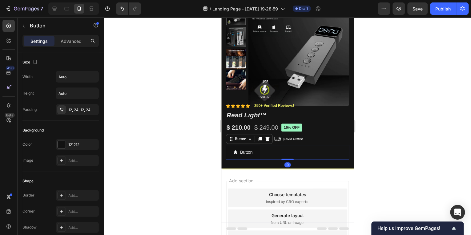
click at [270, 152] on div "Button Button 0" at bounding box center [287, 152] width 123 height 15
click at [254, 152] on button "Button" at bounding box center [243, 152] width 34 height 15
click at [284, 155] on div "Button Button 0" at bounding box center [287, 152] width 123 height 15
click at [260, 154] on div "Button Button 0" at bounding box center [287, 152] width 123 height 15
click at [246, 150] on p "Button" at bounding box center [246, 152] width 12 height 8
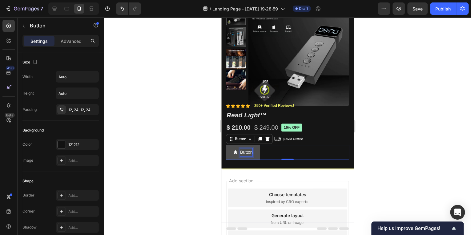
click at [247, 150] on p "Button" at bounding box center [246, 152] width 12 height 8
click at [226, 145] on button "COMPRA" at bounding box center [246, 152] width 40 height 15
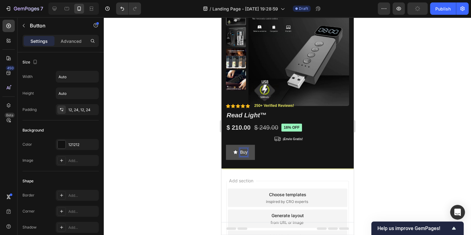
click at [226, 145] on button "Buy" at bounding box center [240, 152] width 29 height 15
click at [226, 145] on button "Comprar" at bounding box center [245, 152] width 38 height 15
click at [273, 156] on button "Comprar ahora" at bounding box center [251, 152] width 51 height 15
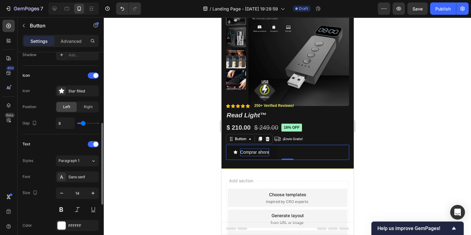
scroll to position [289, 0]
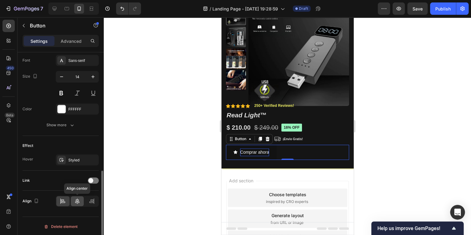
click at [75, 201] on icon at bounding box center [77, 201] width 4 height 6
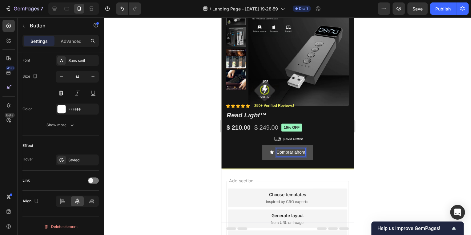
click at [270, 157] on button "Comprar ahora" at bounding box center [287, 152] width 51 height 15
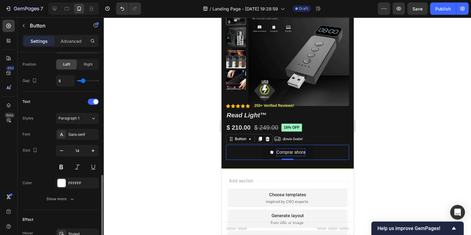
scroll to position [264, 0]
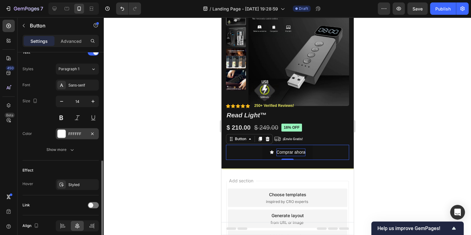
click at [71, 131] on div "FFFFFF" at bounding box center [77, 134] width 18 height 6
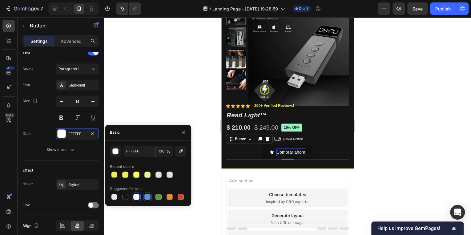
click at [145, 199] on div at bounding box center [147, 197] width 6 height 6
type input "5594E7"
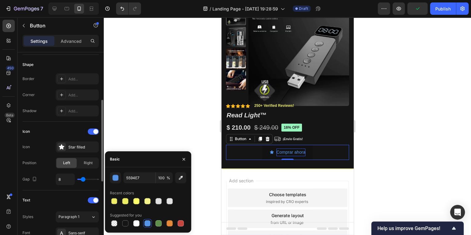
scroll to position [43, 0]
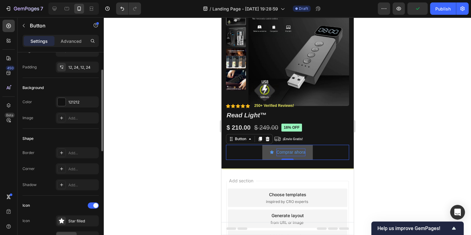
click at [264, 153] on button "Comprar ahora" at bounding box center [287, 152] width 51 height 15
click at [295, 157] on button "Comprar ahora" at bounding box center [287, 152] width 51 height 15
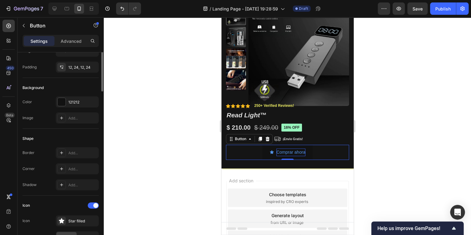
scroll to position [0, 0]
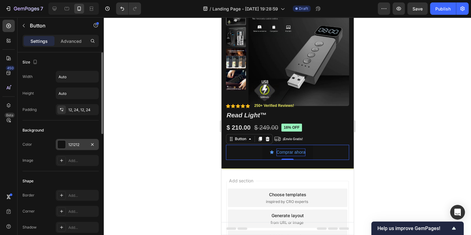
click at [80, 144] on div "121212" at bounding box center [77, 145] width 18 height 6
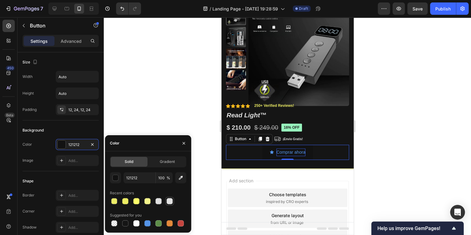
click at [168, 202] on div at bounding box center [170, 201] width 6 height 6
click at [132, 199] on div at bounding box center [136, 201] width 9 height 9
type input "FFFF6B"
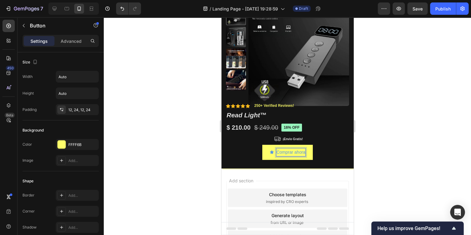
click at [271, 153] on icon "<p>Comprar ahora</p>" at bounding box center [272, 152] width 4 height 4
click at [183, 156] on div at bounding box center [287, 126] width 367 height 218
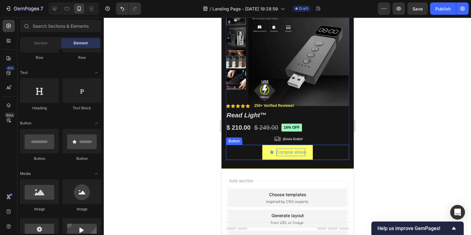
click at [276, 152] on p "Comprar ahora" at bounding box center [290, 152] width 29 height 8
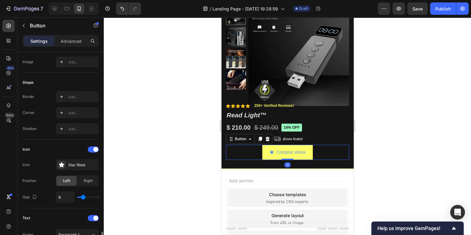
scroll to position [197, 0]
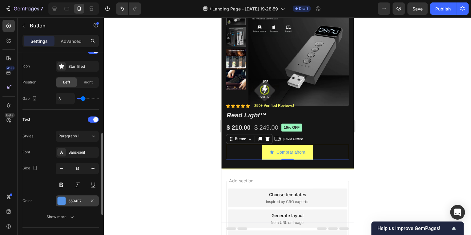
click at [81, 202] on div "5594E7" at bounding box center [77, 201] width 18 height 6
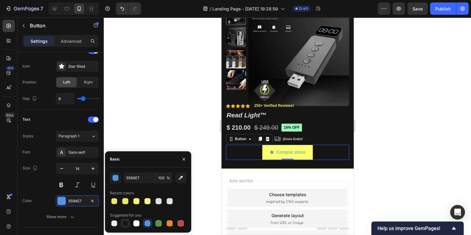
click at [127, 223] on div at bounding box center [125, 223] width 6 height 6
type input "151515"
click at [150, 127] on div at bounding box center [287, 126] width 367 height 218
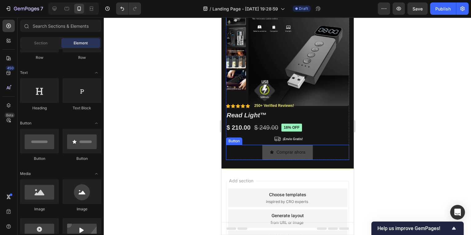
click at [270, 152] on icon "<p>Comprar ahora</p>" at bounding box center [272, 152] width 4 height 4
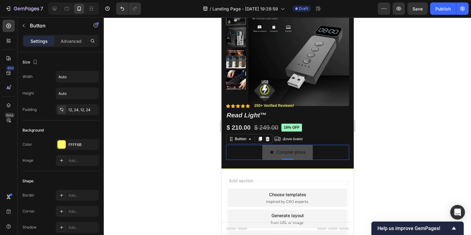
click at [270, 152] on icon "<p>Comprar ahora</p>" at bounding box center [272, 152] width 4 height 4
click at [270, 153] on icon "<p>Comprar ahora</p>" at bounding box center [272, 152] width 4 height 4
click at [272, 152] on div "Comprar ahora" at bounding box center [288, 152] width 36 height 8
click at [270, 152] on icon "<p>Comprar ahora</p>" at bounding box center [272, 152] width 4 height 4
click at [258, 150] on div "Comprar ahora Button 0" at bounding box center [287, 152] width 123 height 15
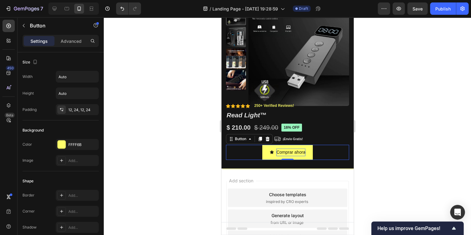
click at [321, 152] on div "Comprar ahora Button 0" at bounding box center [287, 152] width 123 height 15
click at [271, 150] on icon "<p>Comprar ahora</p>" at bounding box center [272, 152] width 4 height 4
click at [286, 152] on p "Comprar ahora" at bounding box center [290, 152] width 29 height 8
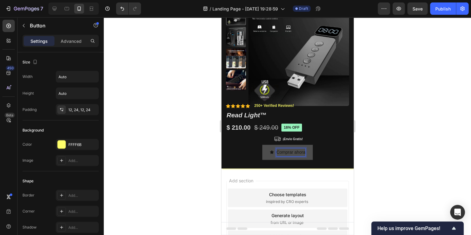
click at [309, 148] on button "Comprar ahora" at bounding box center [287, 152] width 51 height 15
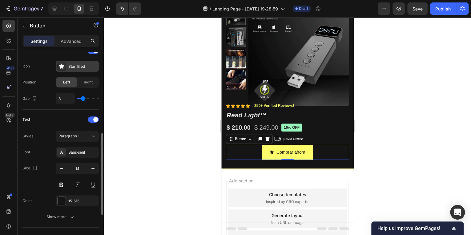
click at [64, 67] on icon at bounding box center [62, 66] width 6 height 6
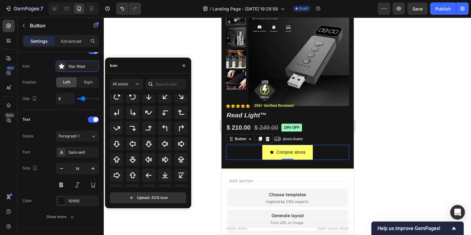
scroll to position [173, 0]
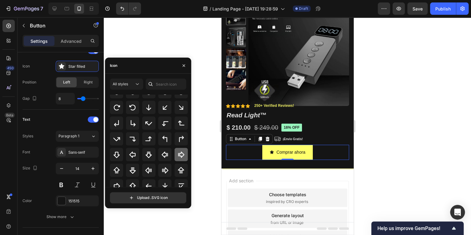
click at [180, 156] on icon at bounding box center [181, 155] width 6 height 6
click at [415, 144] on div at bounding box center [287, 126] width 367 height 218
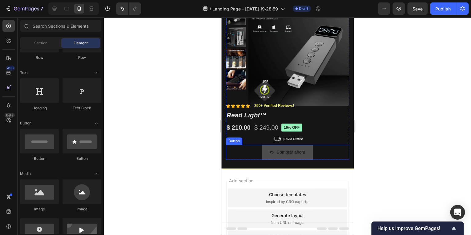
click at [303, 156] on button "Comprar ahora" at bounding box center [287, 152] width 51 height 15
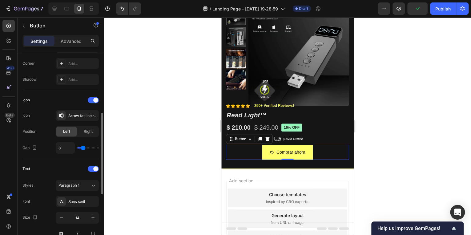
scroll to position [197, 0]
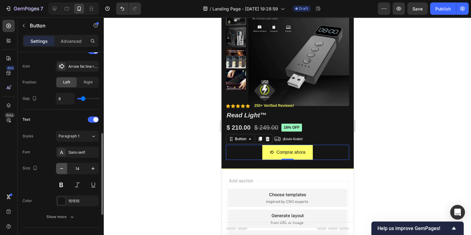
click at [63, 168] on icon "button" at bounding box center [62, 168] width 6 height 6
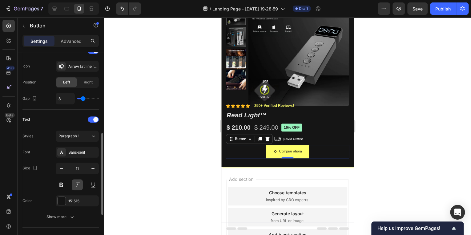
click at [79, 184] on button at bounding box center [77, 184] width 11 height 11
click at [75, 185] on button at bounding box center [77, 184] width 11 height 11
click at [60, 184] on button at bounding box center [61, 184] width 11 height 11
click at [79, 184] on button at bounding box center [77, 184] width 11 height 11
click at [78, 184] on button at bounding box center [77, 184] width 11 height 11
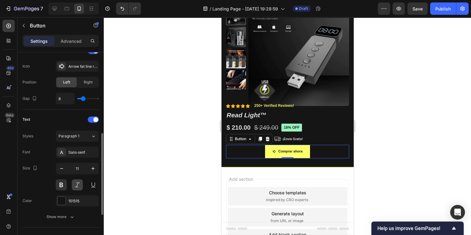
click at [78, 184] on button at bounding box center [77, 184] width 11 height 11
click at [91, 168] on icon "button" at bounding box center [93, 168] width 6 height 6
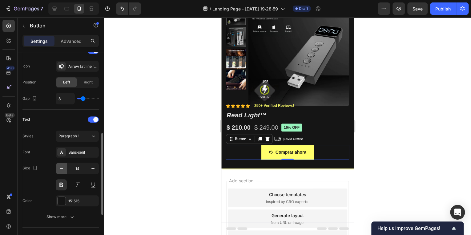
click at [63, 168] on icon "button" at bounding box center [62, 168] width 6 height 6
type input "12"
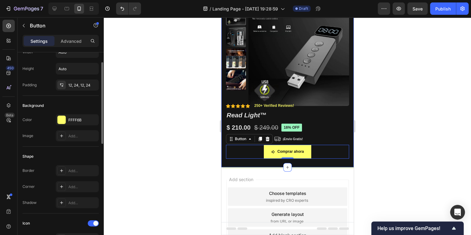
scroll to position [0, 0]
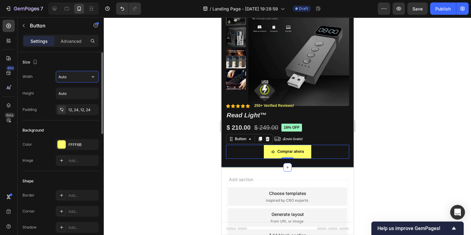
click at [74, 76] on input "Auto" at bounding box center [77, 76] width 43 height 11
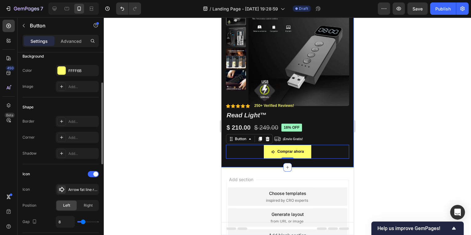
scroll to position [148, 0]
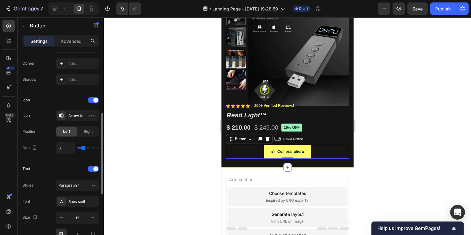
type input "7"
type input "8"
type input "9"
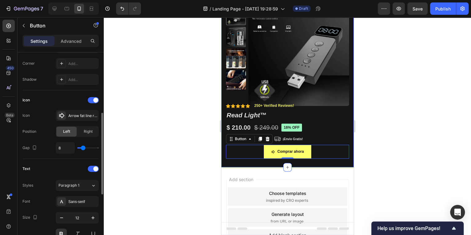
type input "9"
type input "16"
type input "17"
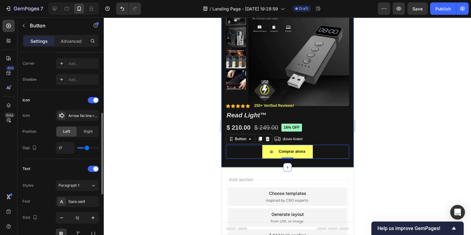
type input "18"
type input "21"
type input "20"
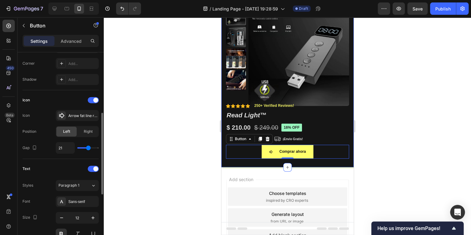
type input "20"
type input "12"
type input "3"
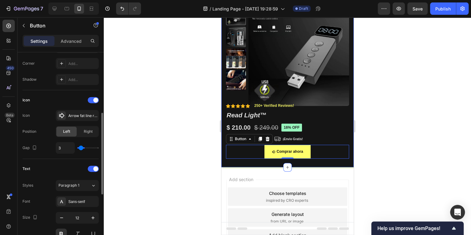
type input "0"
type input "6"
type input "11"
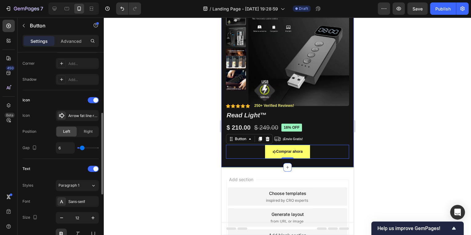
type input "11"
type input "8"
type input "2"
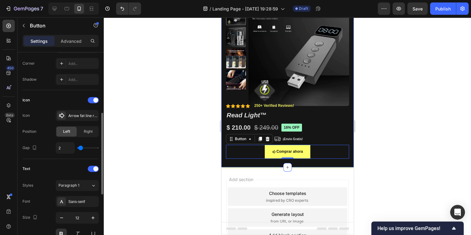
type input "3"
type input "4"
type input "5"
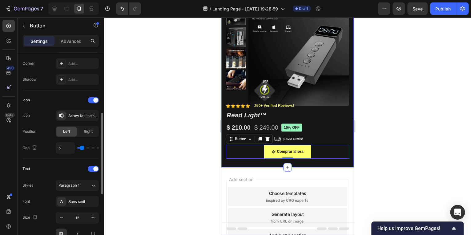
type input "5"
click at [82, 147] on input "range" at bounding box center [88, 147] width 22 height 1
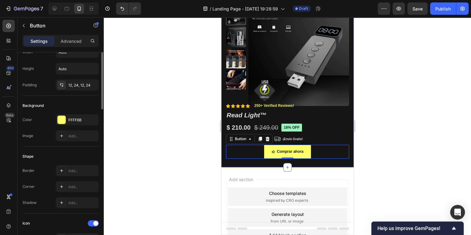
scroll to position [0, 0]
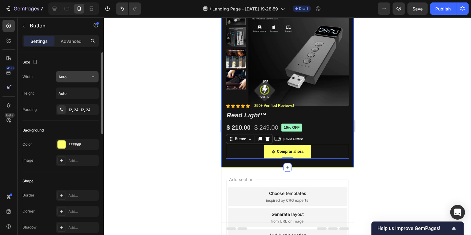
click at [78, 76] on input "Auto" at bounding box center [77, 76] width 43 height 11
click at [92, 79] on icon "button" at bounding box center [93, 77] width 6 height 6
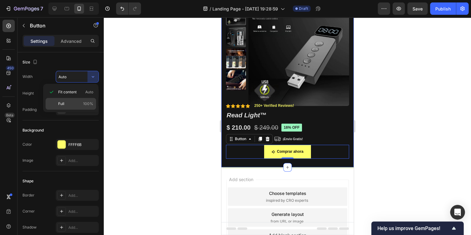
click at [78, 104] on p "Full 100%" at bounding box center [75, 104] width 35 height 6
type input "100%"
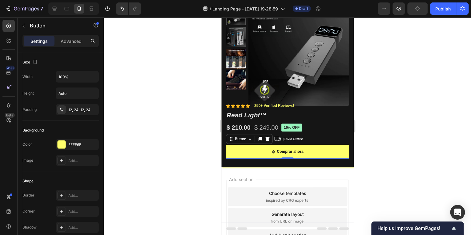
click at [363, 116] on div at bounding box center [287, 126] width 367 height 218
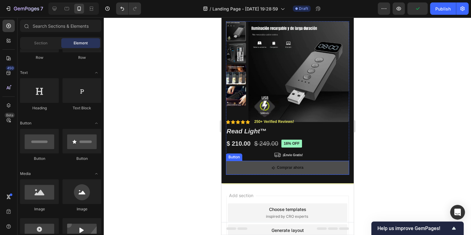
scroll to position [25, 0]
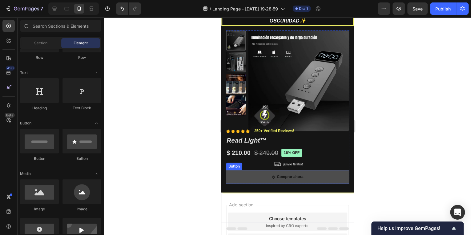
click at [262, 176] on button "Comprar ahora" at bounding box center [287, 177] width 123 height 14
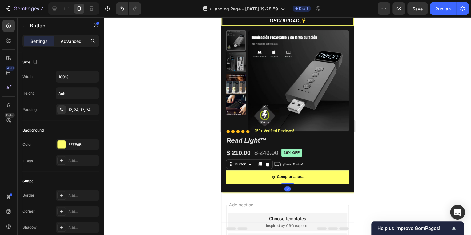
click at [66, 41] on p "Advanced" at bounding box center [71, 41] width 21 height 6
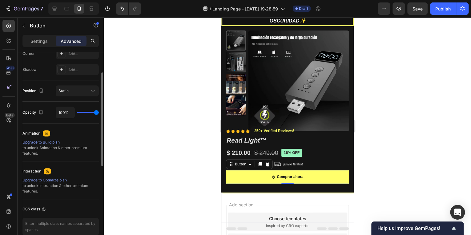
scroll to position [148, 0]
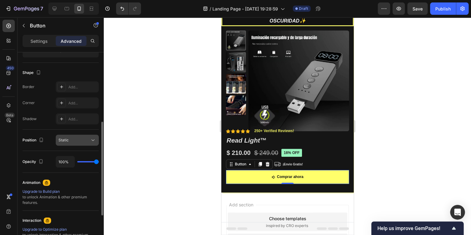
click at [75, 140] on div "Static" at bounding box center [74, 140] width 31 height 6
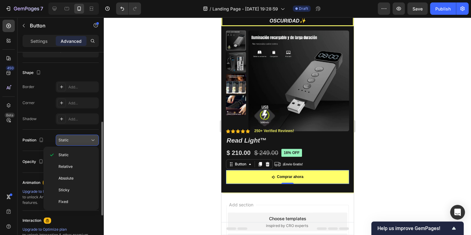
click at [75, 140] on div "Static" at bounding box center [74, 140] width 31 height 6
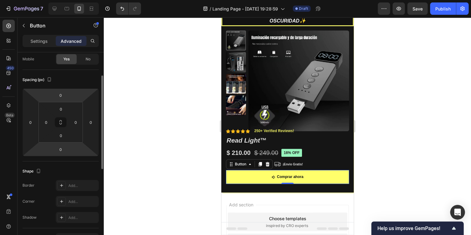
scroll to position [0, 0]
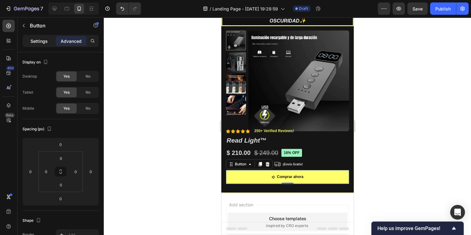
click at [33, 36] on div "Settings" at bounding box center [39, 41] width 31 height 10
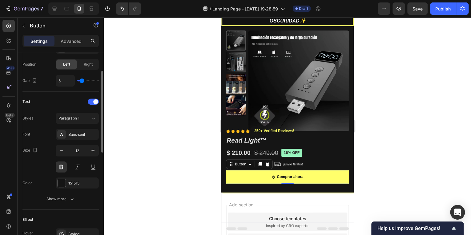
scroll to position [141, 0]
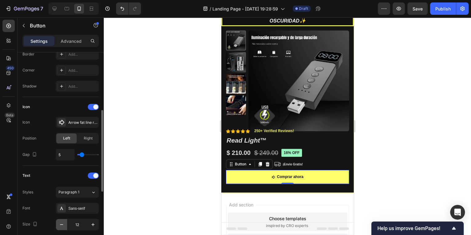
click at [59, 222] on icon "button" at bounding box center [62, 224] width 6 height 6
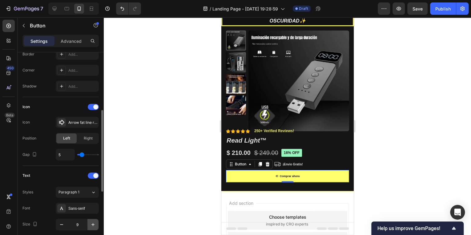
click at [92, 223] on icon "button" at bounding box center [92, 224] width 3 height 3
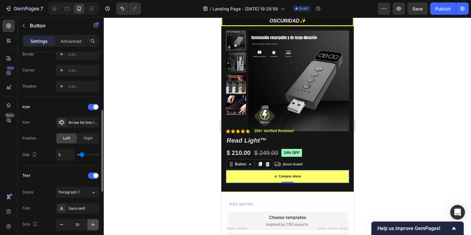
click at [92, 223] on icon "button" at bounding box center [92, 224] width 3 height 3
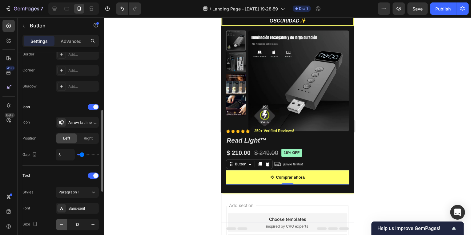
click at [65, 223] on button "button" at bounding box center [61, 224] width 11 height 11
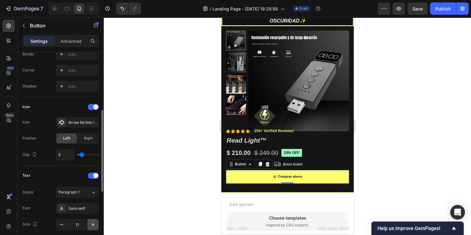
click at [95, 223] on icon "button" at bounding box center [93, 224] width 6 height 6
type input "12"
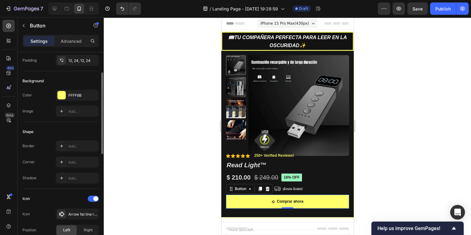
scroll to position [99, 0]
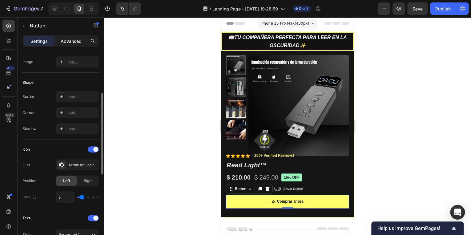
click at [70, 40] on p "Advanced" at bounding box center [71, 41] width 21 height 6
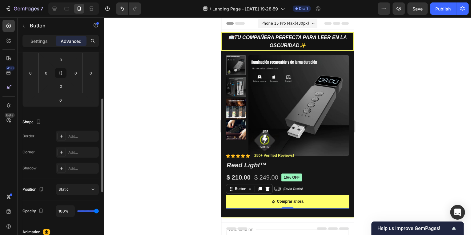
type input "51%"
type input "51"
click at [88, 210] on input "range" at bounding box center [88, 210] width 22 height 1
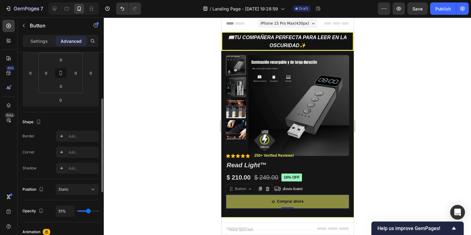
type input "49%"
type input "49"
type input "37%"
type input "37"
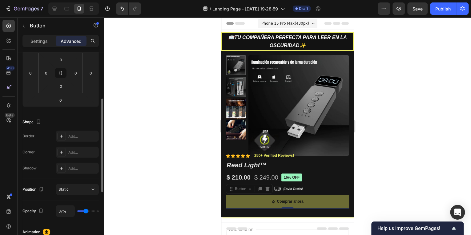
type input "39%"
type input "39"
type input "67%"
type input "67"
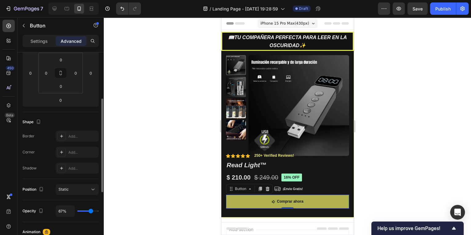
type input "70%"
type input "70"
type input "74%"
type input "74"
type input "76%"
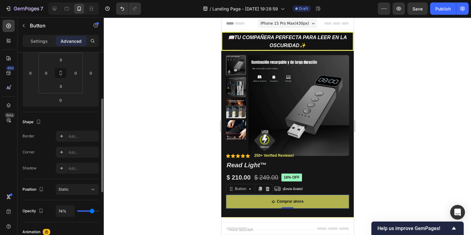
type input "76"
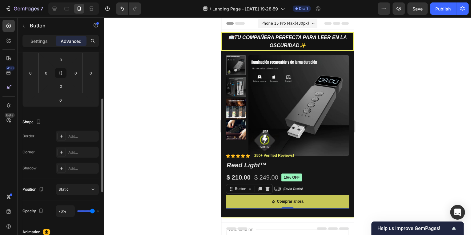
type input "77%"
type input "77"
type input "79%"
type input "79"
type input "82%"
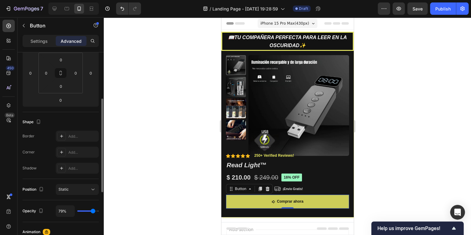
type input "82"
type input "88%"
type input "88"
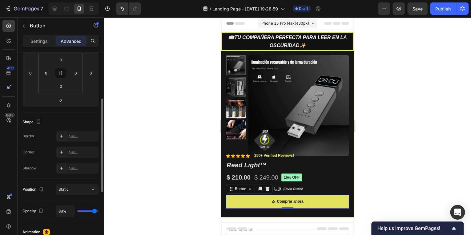
type input "89%"
type input "89"
type input "94%"
type input "94"
type input "100%"
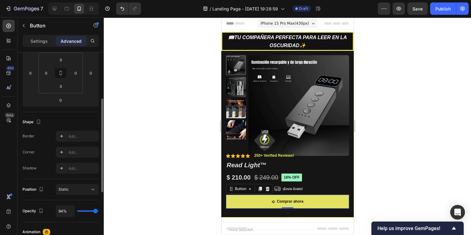
type input "100"
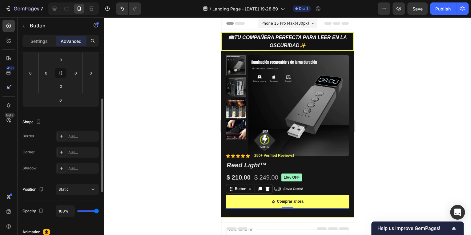
type input "97%"
type input "97"
type input "95%"
drag, startPoint x: 88, startPoint y: 210, endPoint x: 95, endPoint y: 210, distance: 7.4
type input "95"
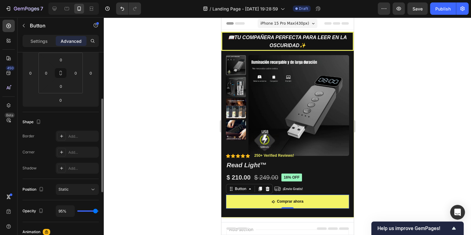
click at [95, 210] on input "range" at bounding box center [88, 210] width 22 height 1
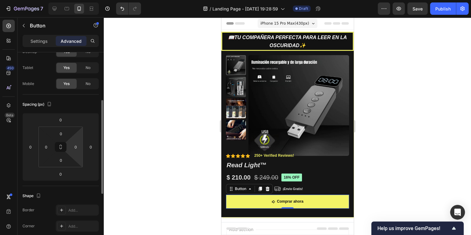
scroll to position [0, 0]
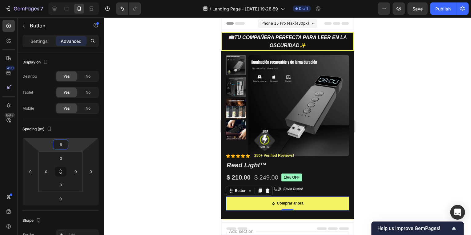
type input "4"
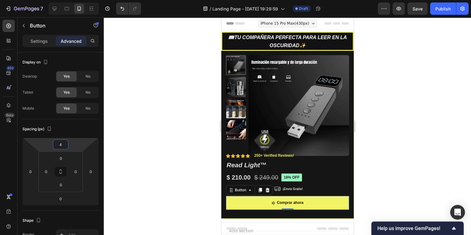
click at [71, 0] on html "7 / Landing Page - [DATE] 19:28:59 Draft Preview Save Publish 450 Beta Sections…" at bounding box center [235, 0] width 471 height 0
click at [43, 41] on p "Settings" at bounding box center [38, 41] width 17 height 6
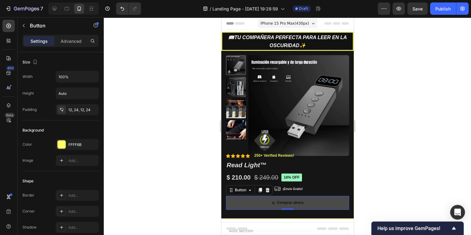
click at [266, 200] on button "Comprar ahora" at bounding box center [287, 203] width 123 height 14
click at [250, 199] on button "Comprar ahora" at bounding box center [287, 203] width 123 height 14
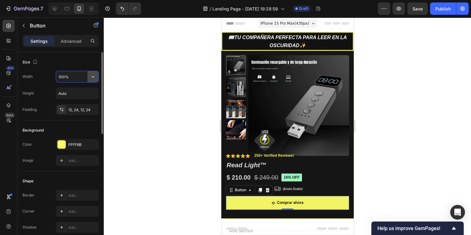
click at [92, 78] on icon "button" at bounding box center [93, 77] width 6 height 6
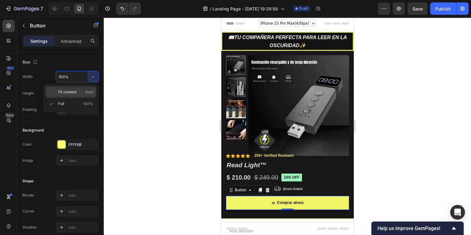
click at [77, 93] on p "Fit content Auto" at bounding box center [75, 92] width 35 height 6
type input "Auto"
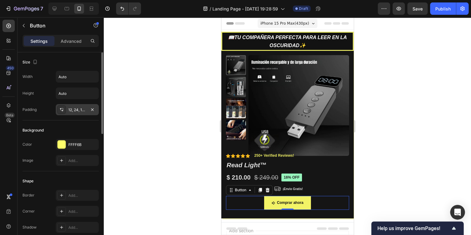
click at [69, 109] on div "12, 24, 12, 24" at bounding box center [77, 110] width 18 height 6
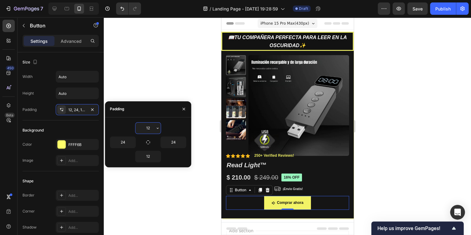
click at [144, 132] on input "12" at bounding box center [148, 128] width 25 height 11
click at [156, 129] on icon "button" at bounding box center [157, 128] width 5 height 5
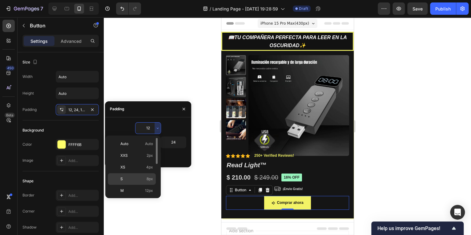
click at [145, 178] on p "S 8px" at bounding box center [136, 179] width 33 height 6
type input "8"
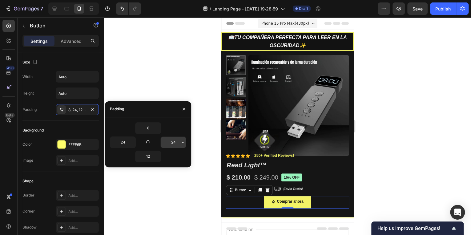
click at [169, 143] on input "24" at bounding box center [173, 142] width 25 height 11
click at [181, 142] on icon "button" at bounding box center [183, 142] width 5 height 5
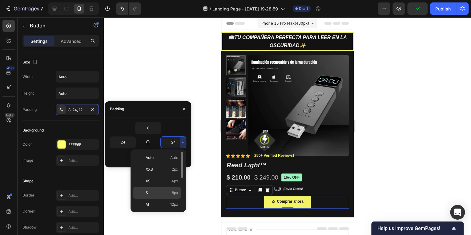
click at [164, 189] on div "S 8px" at bounding box center [157, 193] width 48 height 12
type input "8"
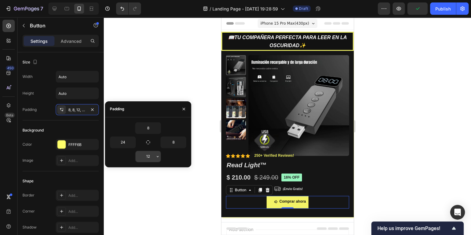
click at [149, 155] on input "12" at bounding box center [148, 156] width 25 height 11
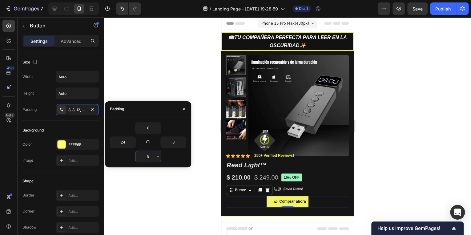
type input "8"
click at [134, 140] on icon "button" at bounding box center [132, 142] width 5 height 5
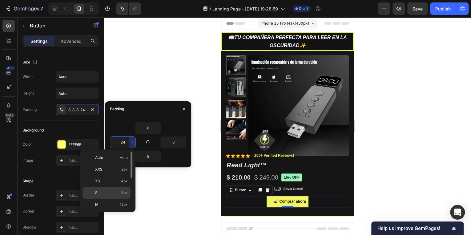
click at [107, 195] on p "S 8px" at bounding box center [111, 193] width 33 height 6
type input "8"
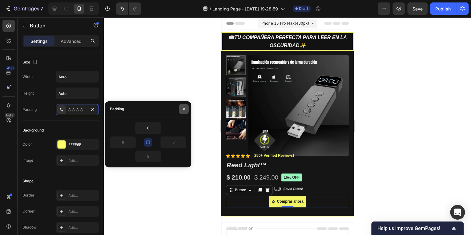
click at [184, 109] on icon "button" at bounding box center [184, 109] width 2 height 2
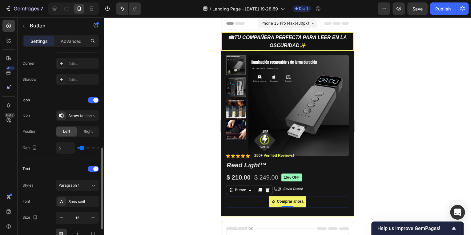
scroll to position [173, 0]
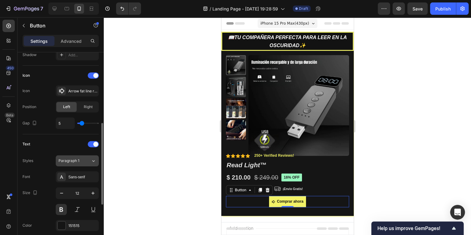
click at [90, 161] on div "Paragraph 1" at bounding box center [75, 161] width 32 height 6
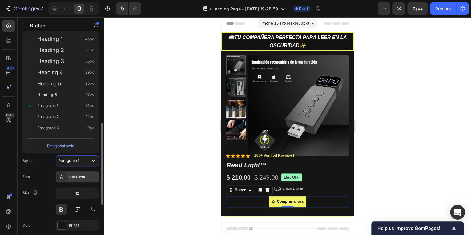
click at [79, 178] on div "Sans-serif" at bounding box center [82, 177] width 29 height 6
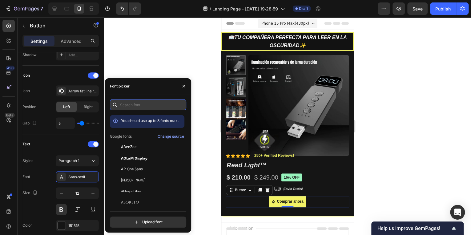
click at [132, 108] on input "text" at bounding box center [148, 104] width 76 height 11
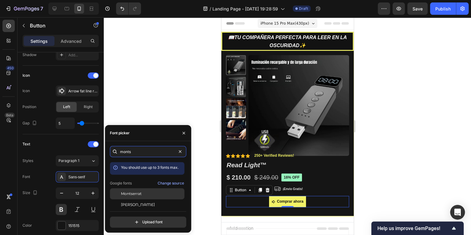
type input "monts"
click at [135, 193] on span "Montserrat" at bounding box center [131, 194] width 21 height 6
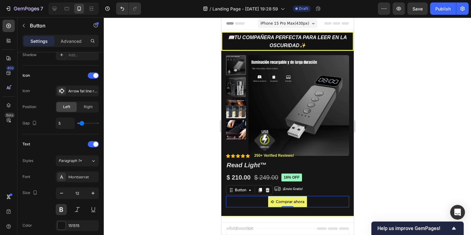
click at [164, 102] on div at bounding box center [287, 126] width 367 height 218
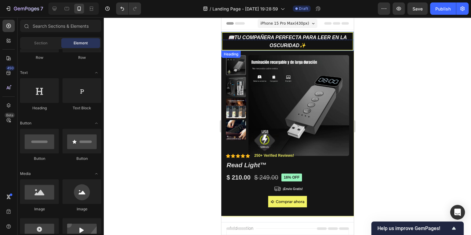
click at [249, 46] on h2 "📖tu compañera perfecta para leer en la oscuridad✨" at bounding box center [287, 41] width 132 height 19
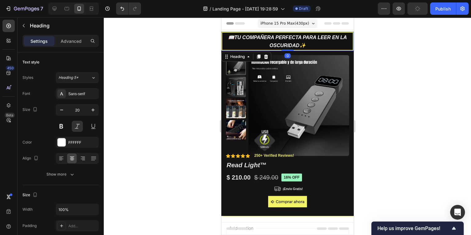
click at [246, 43] on h2 "📖tu compañera perfecta para leer en la oscuridad✨" at bounding box center [287, 41] width 132 height 19
click at [233, 49] on h2 "📖tu compañera perfecta para leer en la oscuridad✨" at bounding box center [287, 41] width 132 height 19
click at [236, 43] on p "📖tu compañera perfecta para leer en la oscuridad✨" at bounding box center [287, 41] width 129 height 16
click at [227, 44] on p "📖tu compañera perfecta para leer en la oscuridad✨" at bounding box center [287, 41] width 129 height 16
click at [328, 42] on p "📖tu compañera perfecta para leer en la oscuridad✨" at bounding box center [287, 41] width 129 height 16
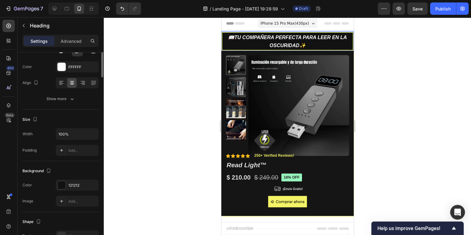
scroll to position [0, 0]
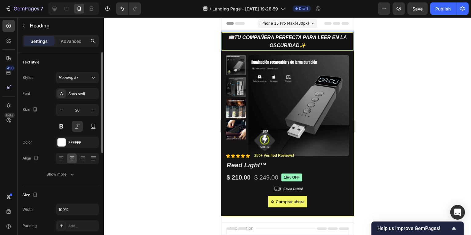
click at [68, 35] on div "Sections(18) Elements(83) Section Element Hero Section Product Detail Brands Tr…" at bounding box center [61, 126] width 86 height 218
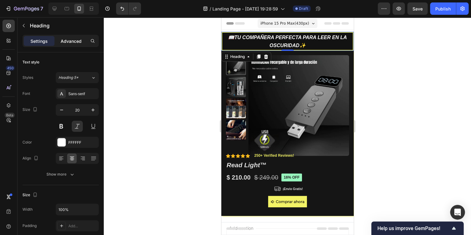
drag, startPoint x: 68, startPoint y: 35, endPoint x: 63, endPoint y: 40, distance: 7.6
click at [60, 39] on div "Advanced" at bounding box center [71, 41] width 31 height 10
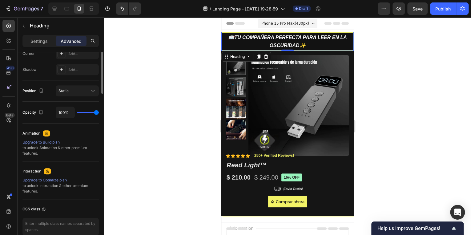
scroll to position [99, 0]
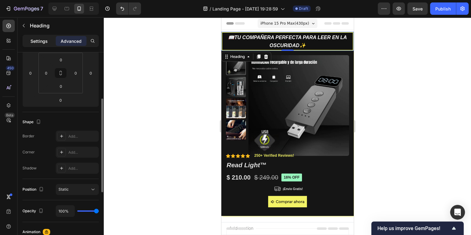
click at [39, 39] on p "Settings" at bounding box center [38, 41] width 17 height 6
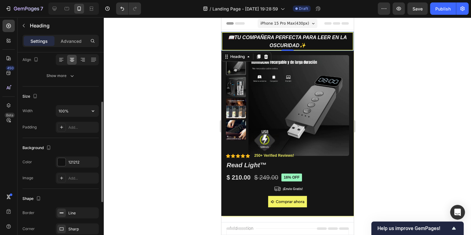
scroll to position [0, 0]
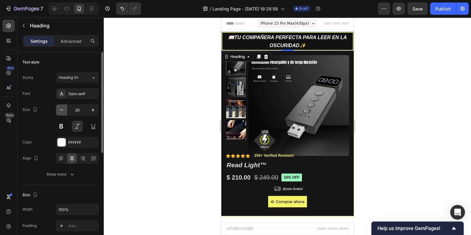
click at [64, 112] on icon "button" at bounding box center [62, 110] width 6 height 6
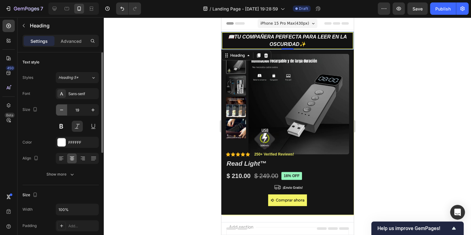
click at [64, 112] on icon "button" at bounding box center [62, 110] width 6 height 6
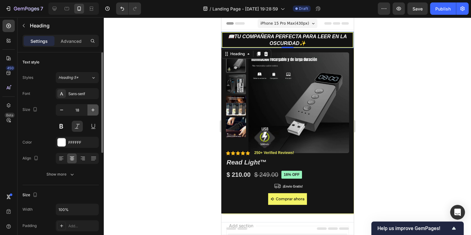
click at [93, 112] on icon "button" at bounding box center [93, 110] width 6 height 6
type input "19"
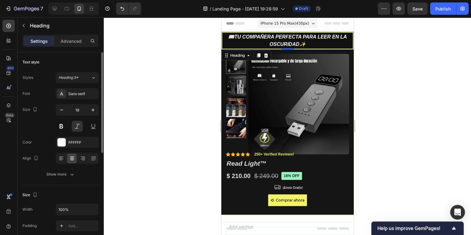
scroll to position [25, 0]
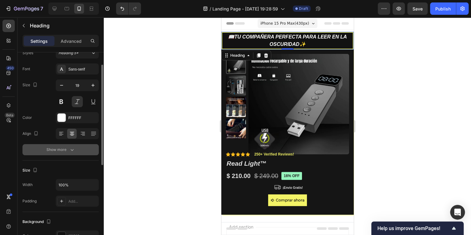
click at [66, 146] on button "Show more" at bounding box center [60, 149] width 76 height 11
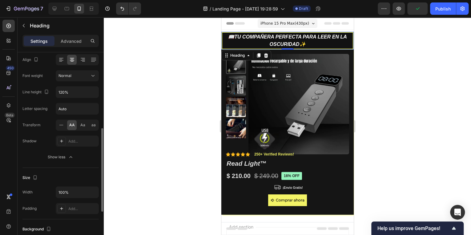
scroll to position [123, 0]
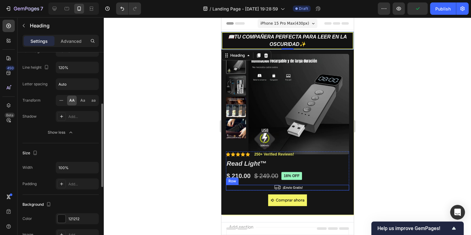
click at [246, 188] on div "Icon ¡Envio Gratis! Text Block Row" at bounding box center [287, 188] width 123 height 6
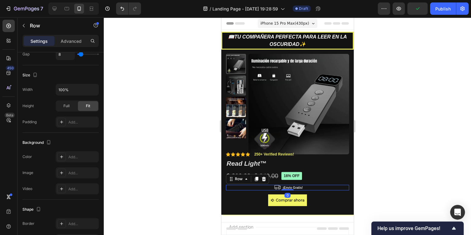
scroll to position [0, 0]
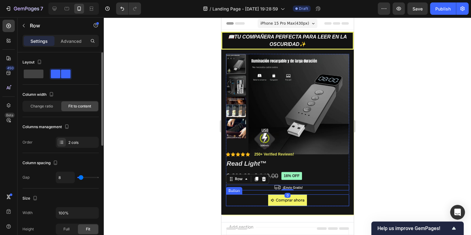
click at [247, 200] on div "Comprar ahora Button" at bounding box center [287, 200] width 123 height 12
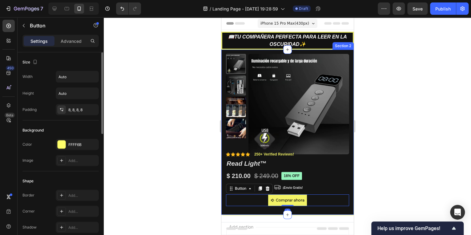
click at [224, 192] on div "Product Images Material Shipping Care instruction Accordion Icon Icon Icon Icon…" at bounding box center [287, 132] width 132 height 165
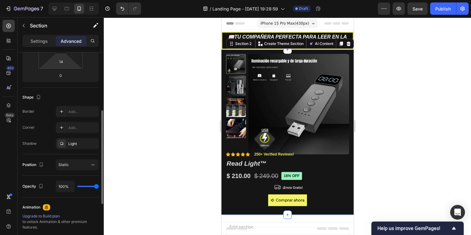
scroll to position [25, 0]
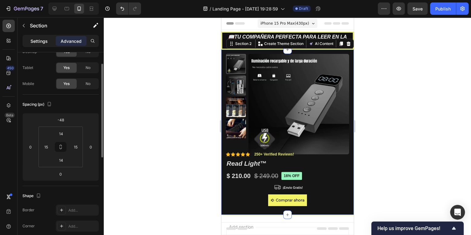
click at [43, 44] on p "Settings" at bounding box center [38, 41] width 17 height 6
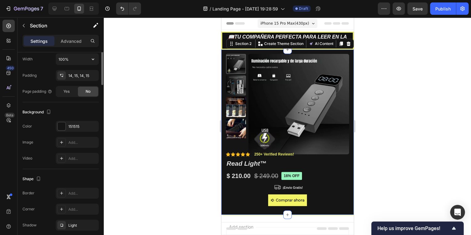
scroll to position [36, 0]
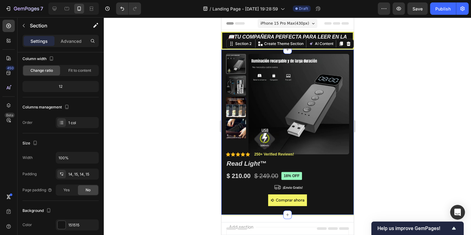
click at [343, 209] on div "Product Images Material Shipping Care instruction Accordion Icon Icon Icon Icon…" at bounding box center [287, 132] width 123 height 156
click at [339, 213] on div "Product Images Material Shipping Care instruction Accordion Icon Icon Icon Icon…" at bounding box center [287, 132] width 132 height 165
click at [335, 211] on div "Product Images Material Shipping Care instruction Accordion Icon Icon Icon Icon…" at bounding box center [287, 132] width 132 height 165
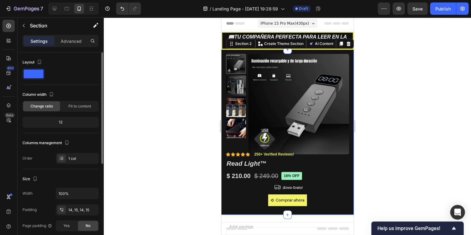
click at [30, 74] on span at bounding box center [34, 74] width 20 height 9
click at [71, 41] on p "Advanced" at bounding box center [71, 41] width 21 height 6
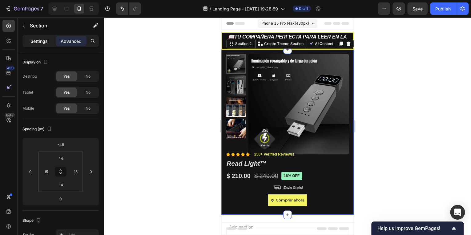
click at [47, 40] on p "Settings" at bounding box center [38, 41] width 17 height 6
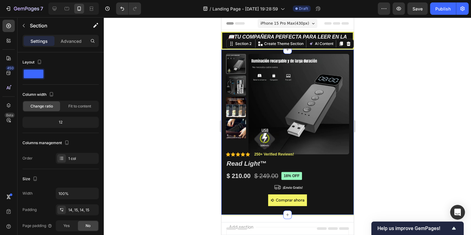
drag, startPoint x: 345, startPoint y: 51, endPoint x: 615, endPoint y: 116, distance: 277.6
click at [345, 51] on div "Product Images Material Shipping Care instruction Accordion Icon Icon Icon Icon…" at bounding box center [287, 132] width 132 height 165
click at [382, 108] on div at bounding box center [287, 126] width 367 height 218
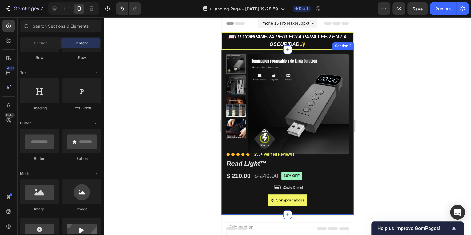
click at [347, 166] on div "Product Images Material Shipping Care instruction Accordion Icon Icon Icon Icon…" at bounding box center [287, 132] width 132 height 165
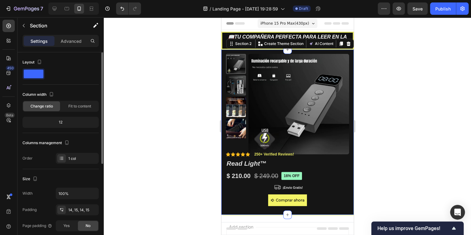
click at [39, 73] on span at bounding box center [34, 74] width 20 height 9
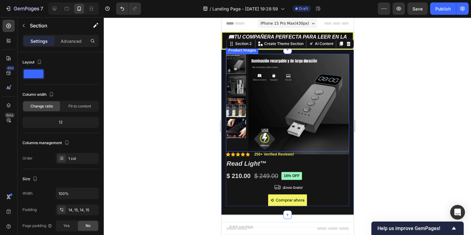
click at [240, 87] on img at bounding box center [236, 85] width 20 height 20
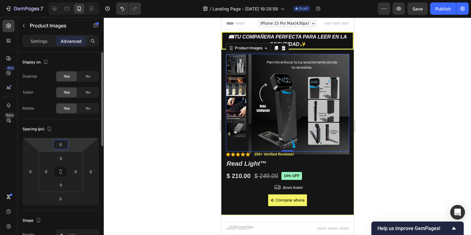
click at [77, 0] on html "7 / Landing Page - [DATE] 19:28:59 Draft Preview Save Publish 450 Beta Sections…" at bounding box center [235, 0] width 471 height 0
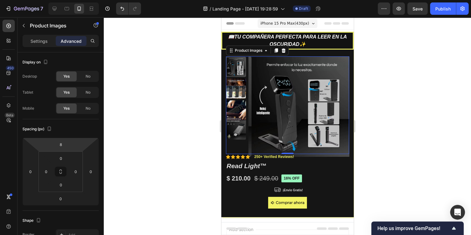
type input "10"
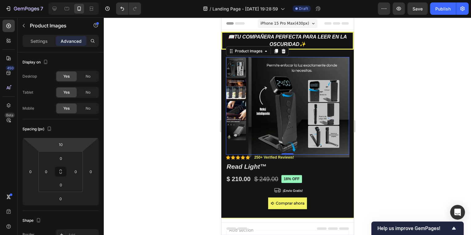
click at [86, 0] on html "7 / Landing Page - [DATE] 19:28:59 Draft Preview Save Publish 450 Beta Sections…" at bounding box center [235, 0] width 471 height 0
click at [163, 138] on div at bounding box center [287, 126] width 367 height 218
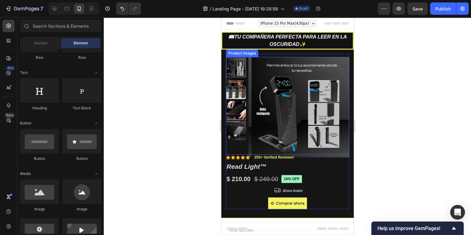
click at [238, 107] on img at bounding box center [236, 111] width 20 height 20
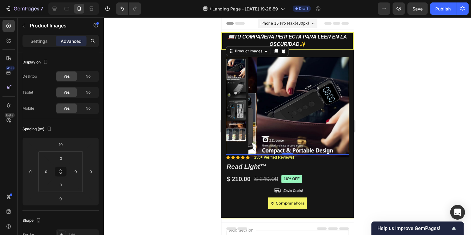
click at [239, 70] on div at bounding box center [236, 69] width 20 height 20
click at [45, 46] on div "Settings Advanced" at bounding box center [60, 41] width 76 height 12
click at [41, 39] on p "Settings" at bounding box center [38, 41] width 17 height 6
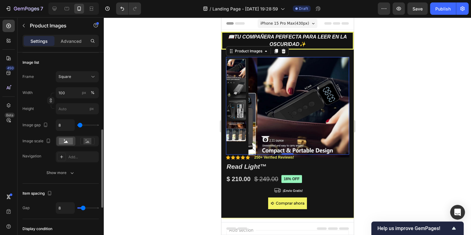
scroll to position [296, 0]
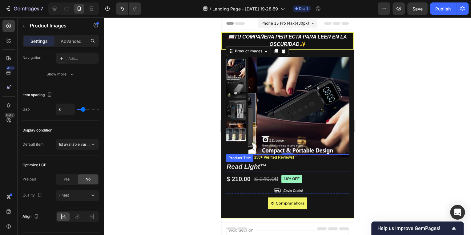
click at [317, 164] on h1 "Read Light™" at bounding box center [287, 167] width 123 height 10
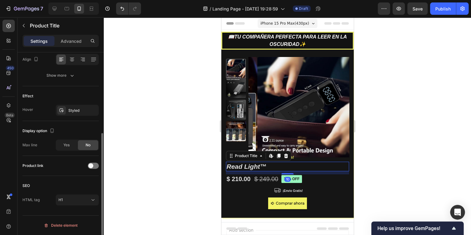
scroll to position [0, 0]
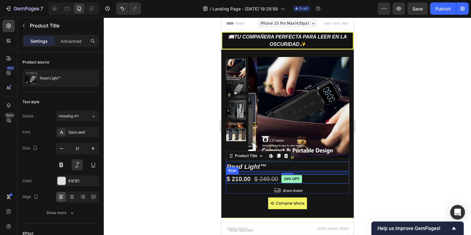
click at [329, 182] on div "$ 210.00 Product Price Product Price $ 249.00 Product Price Product Price 16% o…" at bounding box center [287, 178] width 123 height 9
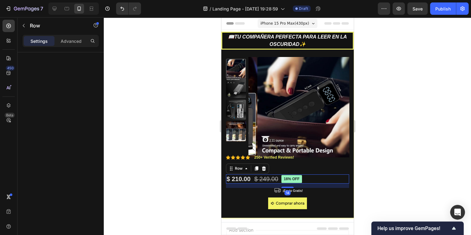
click at [328, 180] on div "$ 210.00 Product Price Product Price $ 249.00 Product Price Product Price 16% o…" at bounding box center [287, 178] width 123 height 9
click at [325, 193] on div "Icon Icon Icon Icon Icon Icon List 250+ Verified Reviews! Text Block Row 16% of…" at bounding box center [287, 182] width 123 height 55
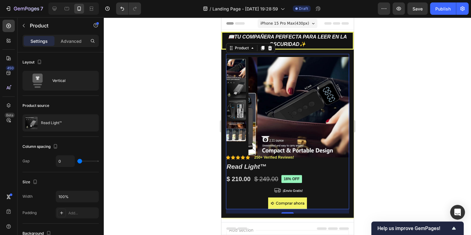
click at [76, 102] on div "Product source" at bounding box center [60, 106] width 76 height 10
type input "13"
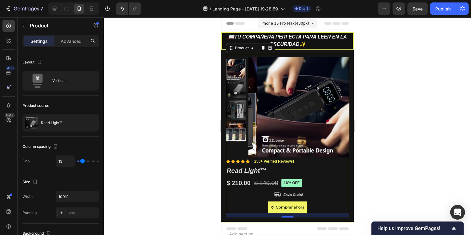
type input "15"
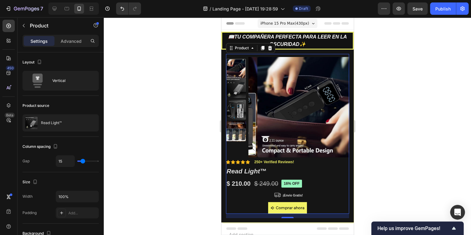
type input "22"
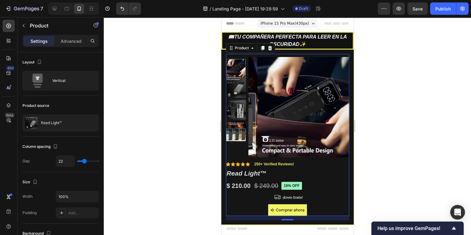
type input "33"
type input "39"
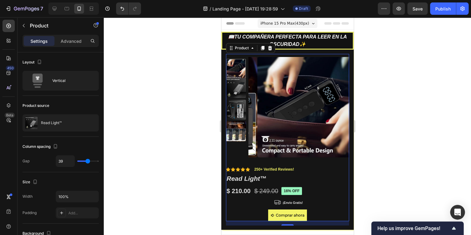
type input "26"
type input "15"
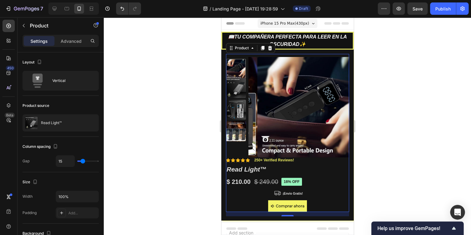
type input "9"
type input "7"
type input "5"
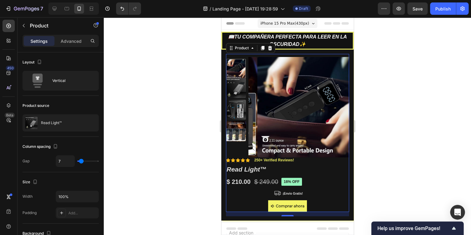
type input "5"
type input "3"
type input "1"
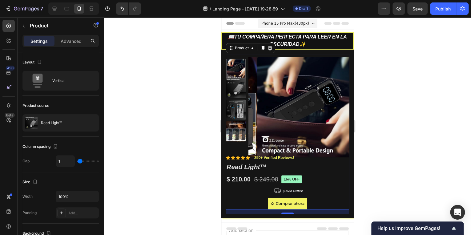
type input "0"
type input "4"
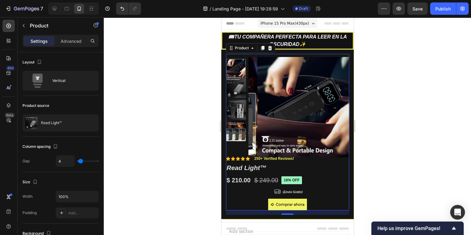
type input "5"
type input "6"
type input "7"
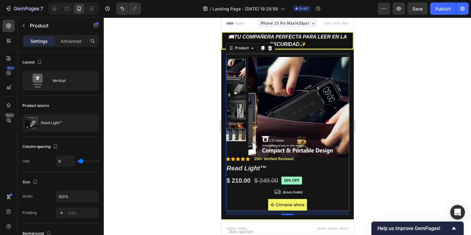
type input "7"
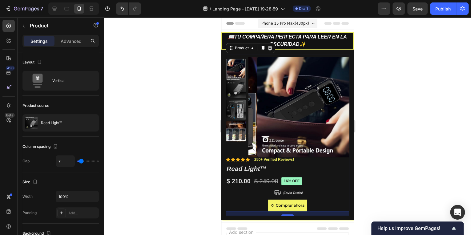
type input "5"
type input "4"
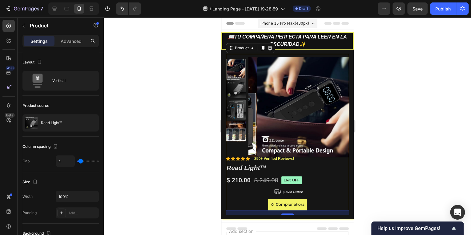
type input "4"
click at [80, 161] on input "range" at bounding box center [88, 160] width 22 height 1
click at [68, 161] on input "4" at bounding box center [65, 161] width 18 height 11
type input "0"
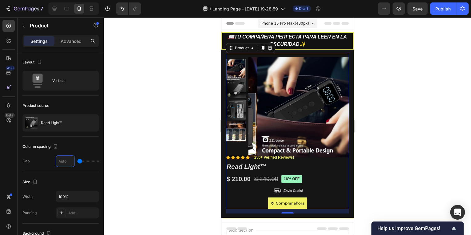
type input "5"
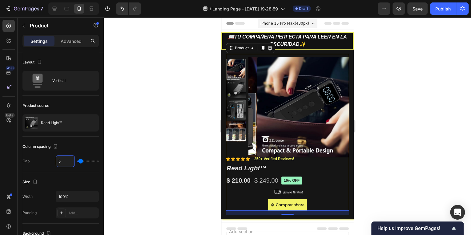
type input "5"
click at [74, 148] on div "Column spacing" at bounding box center [60, 147] width 76 height 10
click at [67, 42] on p "Advanced" at bounding box center [71, 41] width 21 height 6
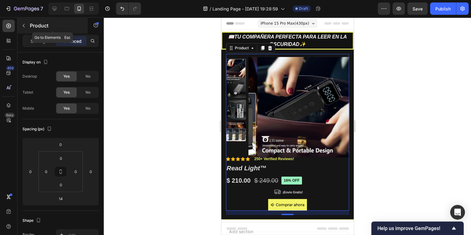
click at [23, 26] on icon "button" at bounding box center [24, 25] width 2 height 3
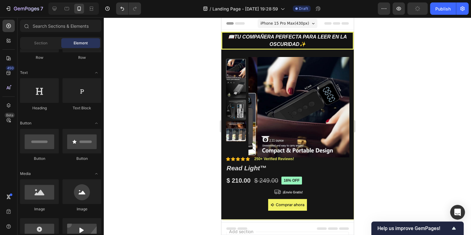
click at [171, 112] on div at bounding box center [287, 126] width 367 height 218
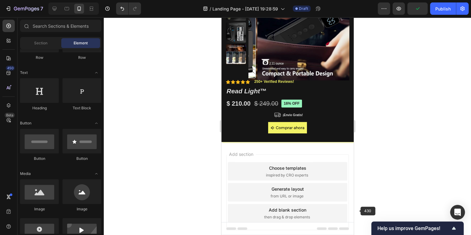
scroll to position [76, 0]
click at [336, 137] on div "Product Images Material Shipping Care instruction Accordion Icon Icon Icon Icon…" at bounding box center [287, 57] width 123 height 161
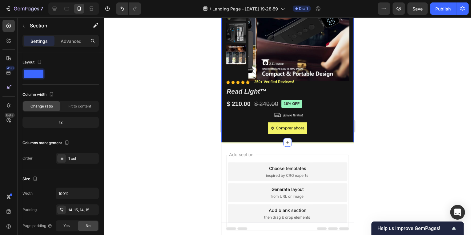
click at [321, 138] on div "Product Images Material Shipping Care instruction Accordion Icon Icon Icon Icon…" at bounding box center [287, 58] width 132 height 170
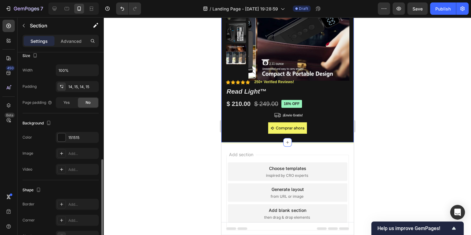
scroll to position [159, 0]
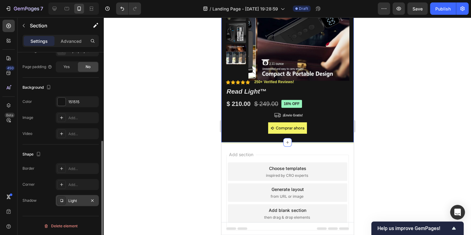
click at [73, 199] on div "Light" at bounding box center [77, 201] width 18 height 6
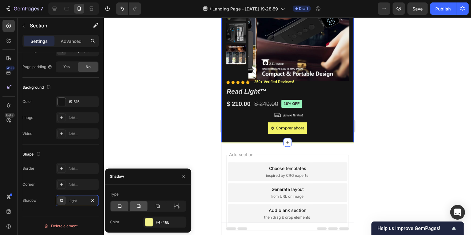
click at [136, 205] on icon at bounding box center [139, 206] width 6 height 6
click at [154, 205] on div at bounding box center [158, 206] width 18 height 10
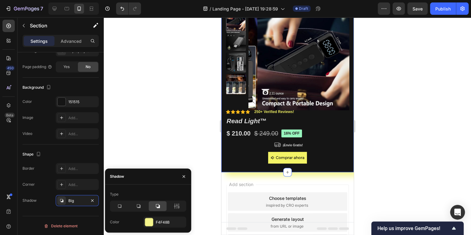
scroll to position [49, 0]
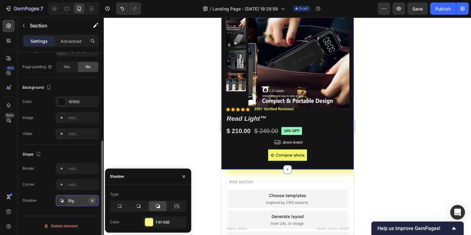
click at [93, 200] on icon "button" at bounding box center [92, 200] width 5 height 5
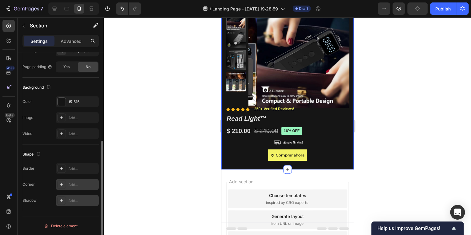
click at [60, 185] on icon at bounding box center [61, 184] width 5 height 5
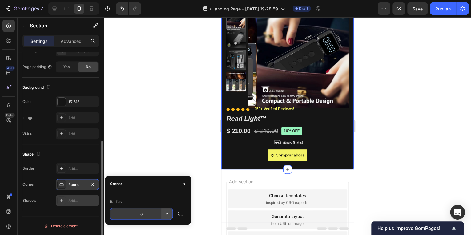
click at [168, 216] on icon "button" at bounding box center [167, 214] width 6 height 6
click at [185, 185] on icon "button" at bounding box center [183, 183] width 5 height 5
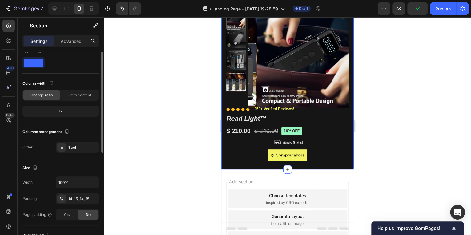
scroll to position [0, 0]
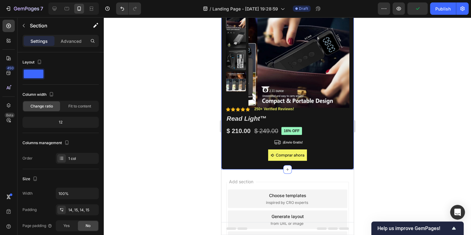
click at [147, 99] on div at bounding box center [287, 126] width 367 height 218
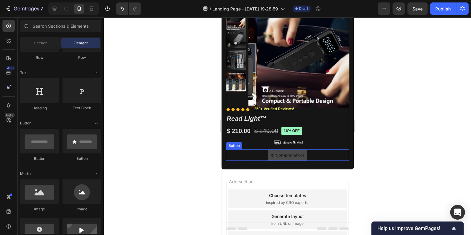
click at [298, 158] on button "Comprar ahora" at bounding box center [287, 155] width 39 height 12
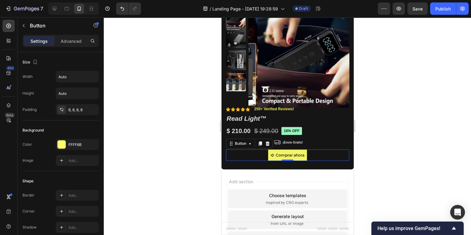
click at [191, 148] on div at bounding box center [287, 126] width 367 height 218
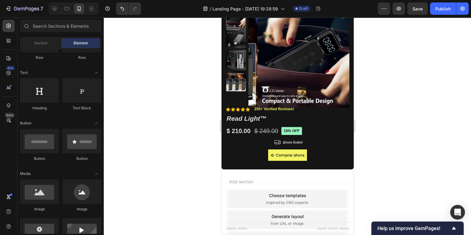
click at [398, 164] on div at bounding box center [287, 126] width 367 height 218
click at [285, 144] on p "¡Envio Gratis!" at bounding box center [292, 142] width 20 height 4
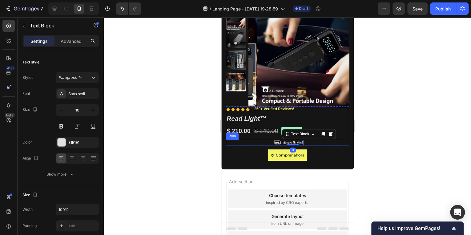
click at [271, 144] on div "Icon" at bounding box center [275, 143] width 8 height 6
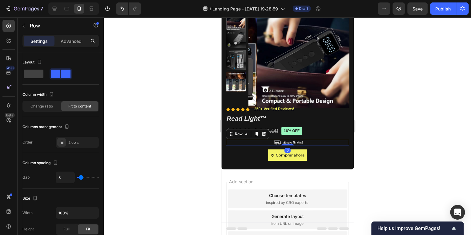
click at [266, 141] on div "Icon ¡Envio Gratis! Text Block Row 0" at bounding box center [287, 143] width 123 height 6
click at [70, 42] on p "Advanced" at bounding box center [71, 41] width 21 height 6
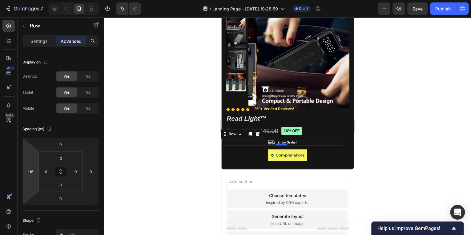
type input "-14"
click at [28, 0] on html "7 / Landing Page - [DATE] 19:28:59 Draft Preview Save Publish 450 Beta Sections…" at bounding box center [235, 0] width 471 height 0
click at [142, 152] on div at bounding box center [287, 126] width 367 height 218
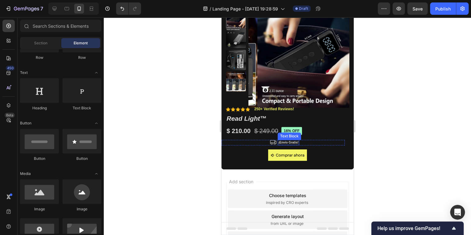
click at [288, 143] on p "¡Envio Gratis!" at bounding box center [288, 142] width 20 height 4
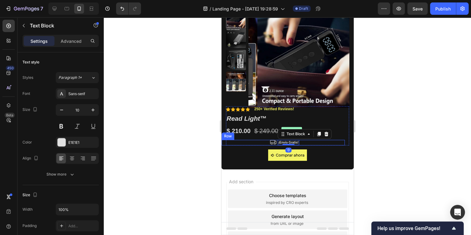
click at [302, 143] on div "Icon ¡Envio Gratis! Text Block 0 Row" at bounding box center [282, 143] width 123 height 6
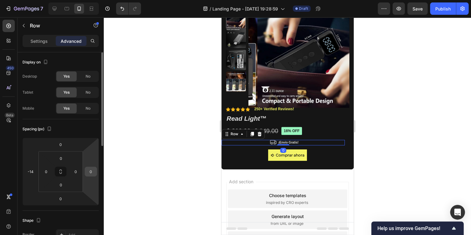
click at [86, 170] on div "0" at bounding box center [91, 172] width 12 height 10
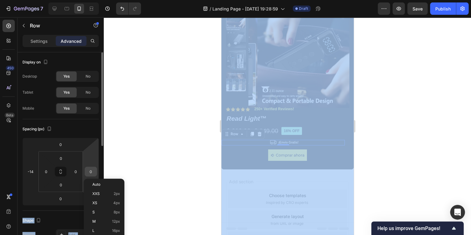
drag, startPoint x: 86, startPoint y: 179, endPoint x: 87, endPoint y: 174, distance: 5.4
click at [87, 0] on div "7 / Landing Page - Sep 26, 19:28:59 Draft Preview Save Publish 450 Beta Section…" at bounding box center [235, 0] width 471 height 0
click at [89, 0] on html "7 / Landing Page - [DATE] 19:28:59 Draft Preview Save Publish 450 Beta Sections…" at bounding box center [235, 0] width 471 height 0
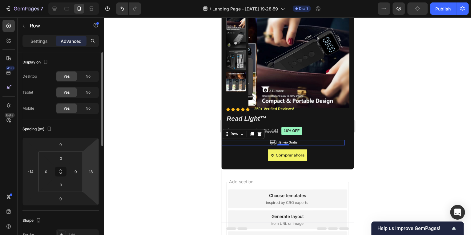
type input "14"
click at [91, 0] on html "7 / Landing Page - [DATE] 19:28:59 Draft Preview Publish 450 Beta Sections(18) …" at bounding box center [235, 0] width 471 height 0
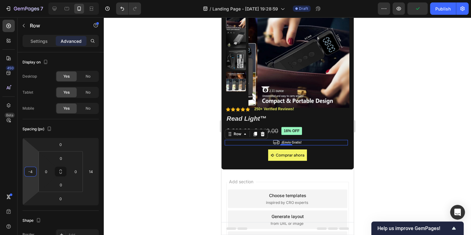
type input "-6"
click at [30, 0] on html "7 / Landing Page - [DATE] 19:28:59 Draft Preview Save Publish 450 Beta Sections…" at bounding box center [235, 0] width 471 height 0
click at [176, 149] on div at bounding box center [287, 126] width 367 height 218
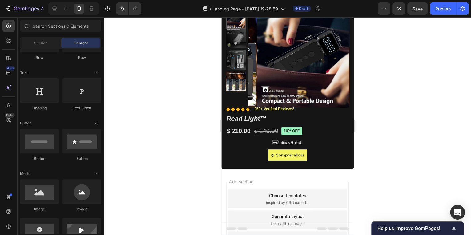
click at [405, 173] on div at bounding box center [287, 126] width 367 height 218
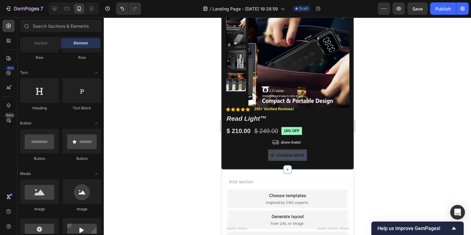
click at [300, 157] on p "Comprar ahora" at bounding box center [290, 155] width 29 height 7
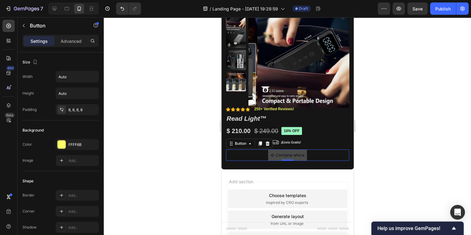
click at [298, 159] on button "Comprar ahora" at bounding box center [287, 155] width 39 height 12
click at [270, 157] on span "<p>Comprar ahora</p>" at bounding box center [272, 155] width 4 height 7
click at [270, 155] on icon "<p>Comprar ahora</p>" at bounding box center [272, 155] width 4 height 4
click at [252, 143] on icon at bounding box center [249, 143] width 5 height 5
click at [76, 43] on p "Advanced" at bounding box center [71, 41] width 21 height 6
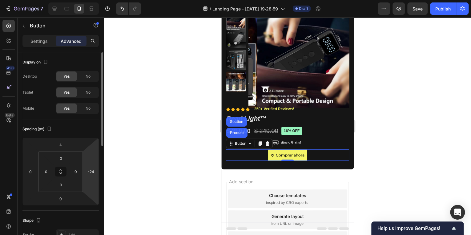
click at [95, 0] on html "7 / Landing Page - [DATE] 19:28:59 Draft Preview Save Publish 450 Beta Sections…" at bounding box center [235, 0] width 471 height 0
drag, startPoint x: 95, startPoint y: 159, endPoint x: 95, endPoint y: 164, distance: 4.7
click at [95, 0] on html "7 / Landing Page - [DATE] 19:28:59 Draft Preview Save Publish 450 Beta Sections…" at bounding box center [235, 0] width 471 height 0
click at [93, 0] on html "7 / Landing Page - [DATE] 19:28:59 Draft Preview Save Publish 450 Beta Sections…" at bounding box center [235, 0] width 471 height 0
click at [90, 172] on input "-68" at bounding box center [90, 171] width 9 height 9
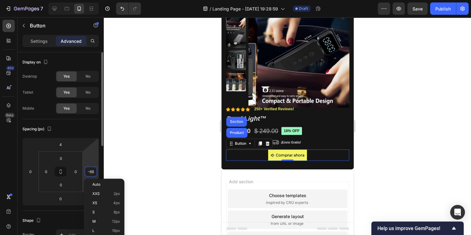
type input "-8"
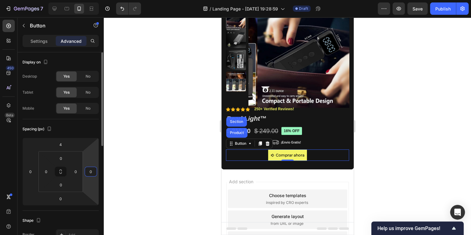
type input "0"
click at [93, 126] on div "Spacing (px)" at bounding box center [60, 129] width 76 height 10
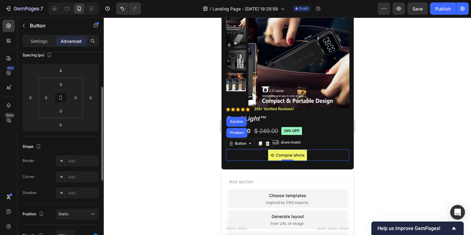
scroll to position [99, 0]
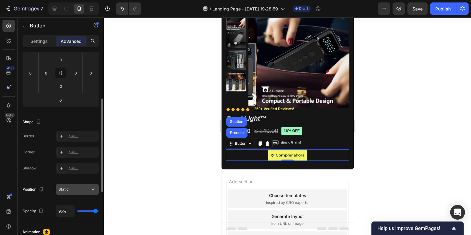
click at [69, 187] on div "Static" at bounding box center [74, 190] width 31 height 6
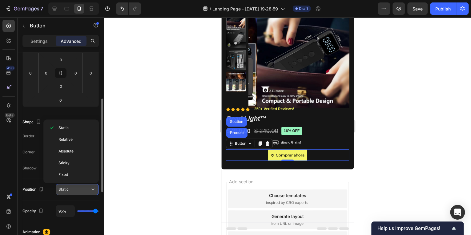
click at [69, 187] on div "Static" at bounding box center [74, 190] width 31 height 6
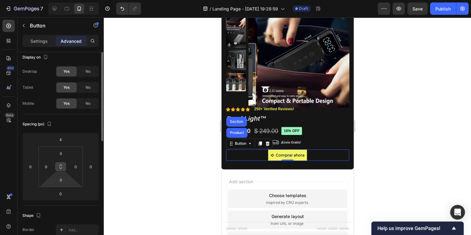
scroll to position [0, 0]
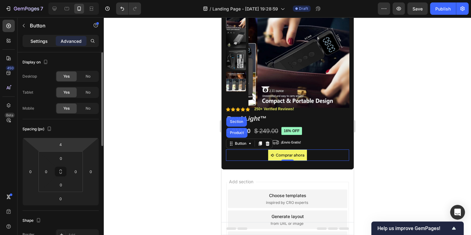
click at [38, 43] on p "Settings" at bounding box center [38, 41] width 17 height 6
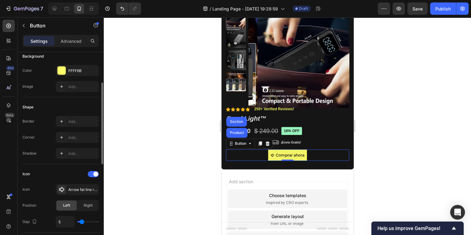
scroll to position [99, 0]
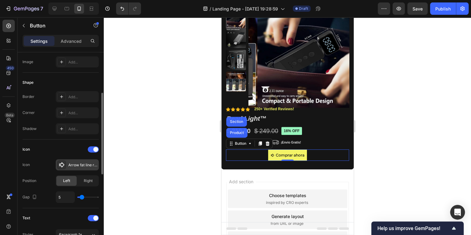
click at [69, 164] on div "Arrow fat line right bold" at bounding box center [82, 165] width 29 height 6
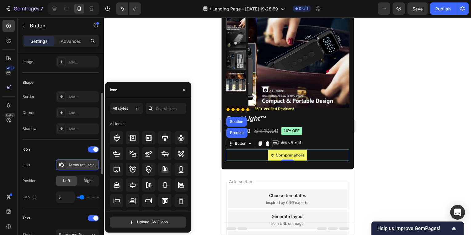
click at [69, 164] on div "Arrow fat line right bold" at bounding box center [82, 165] width 29 height 6
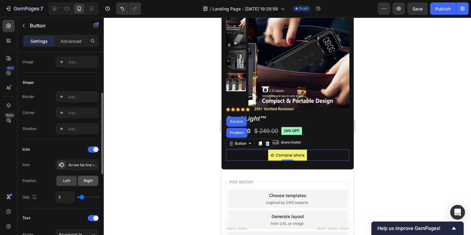
click at [85, 181] on span "Right" at bounding box center [88, 181] width 9 height 6
click at [72, 180] on div "Left" at bounding box center [66, 181] width 20 height 10
click at [376, 138] on div at bounding box center [287, 126] width 367 height 218
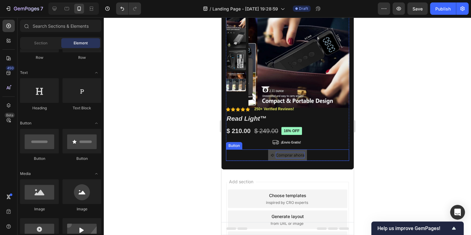
click at [277, 157] on p "Comprar ahora" at bounding box center [290, 155] width 29 height 7
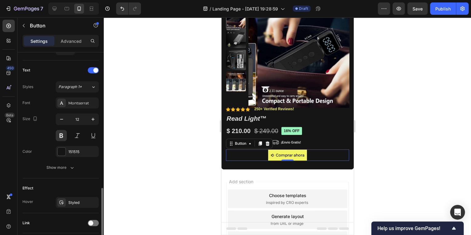
scroll to position [289, 0]
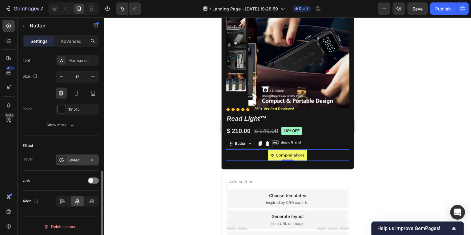
click at [78, 161] on div "Styled" at bounding box center [77, 160] width 18 height 6
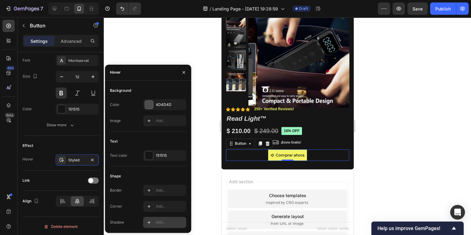
click at [150, 223] on icon at bounding box center [149, 222] width 5 height 5
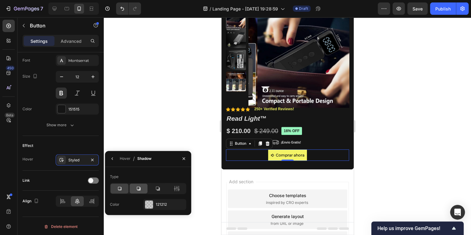
click at [139, 191] on icon at bounding box center [139, 188] width 6 height 6
click at [159, 190] on icon at bounding box center [158, 188] width 4 height 4
click at [146, 207] on div at bounding box center [149, 205] width 8 height 8
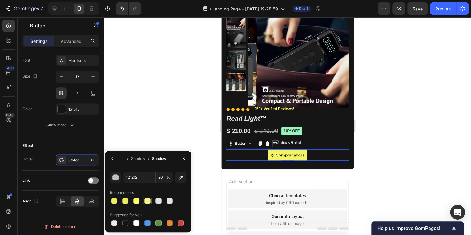
click at [149, 201] on div at bounding box center [147, 201] width 6 height 6
type input "F4F48B"
type input "100"
click at [186, 160] on icon "button" at bounding box center [183, 158] width 5 height 5
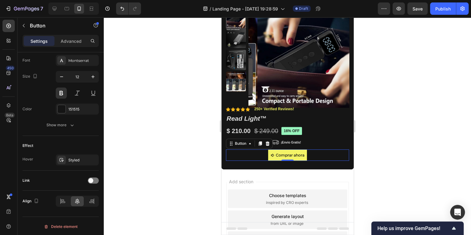
click at [195, 140] on div at bounding box center [287, 126] width 367 height 218
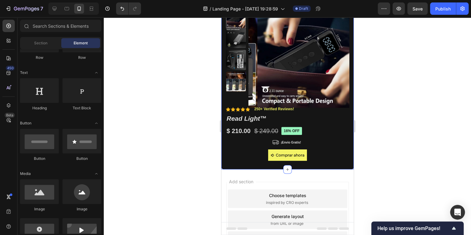
click at [174, 169] on div at bounding box center [287, 126] width 367 height 218
click at [398, 161] on div at bounding box center [287, 126] width 367 height 218
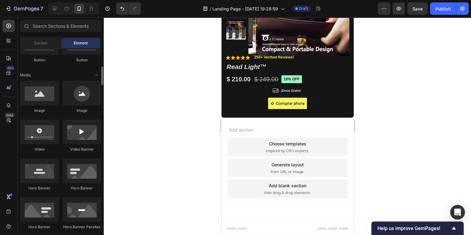
scroll to position [0, 0]
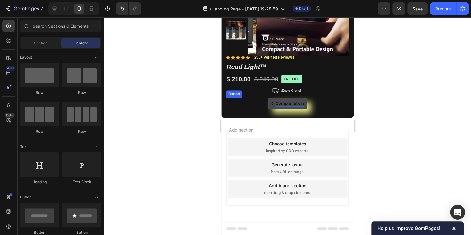
click at [282, 104] on p "Comprar ahora" at bounding box center [290, 103] width 29 height 7
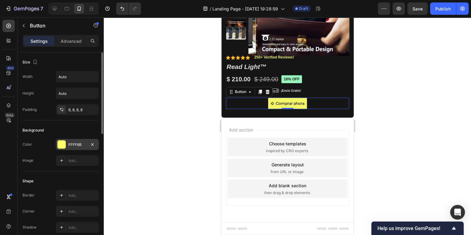
click at [83, 147] on div "FFFF6B" at bounding box center [77, 144] width 43 height 11
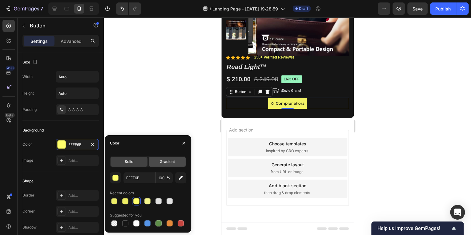
click at [163, 162] on span "Gradient" at bounding box center [167, 162] width 15 height 6
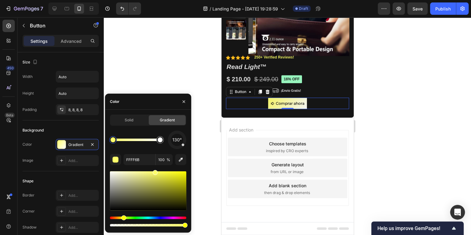
click at [193, 151] on div at bounding box center [287, 126] width 367 height 218
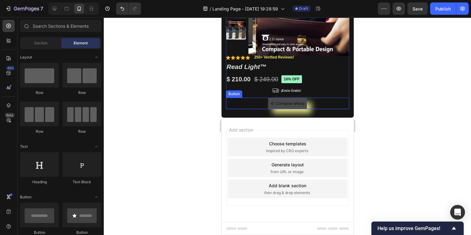
click at [283, 107] on button "Comprar ahora" at bounding box center [287, 104] width 39 height 12
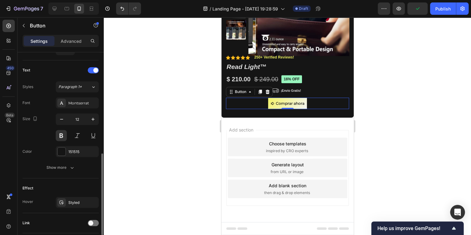
scroll to position [289, 0]
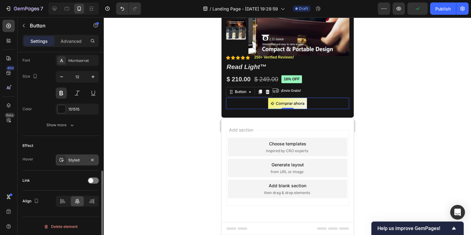
click at [79, 158] on div "Styled" at bounding box center [77, 160] width 18 height 6
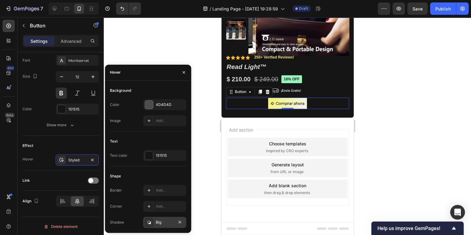
click at [160, 223] on div "Big" at bounding box center [165, 223] width 18 height 6
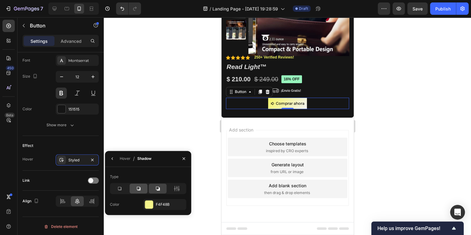
click at [137, 188] on icon at bounding box center [139, 188] width 6 height 6
click at [122, 189] on icon at bounding box center [119, 188] width 6 height 6
drag, startPoint x: 158, startPoint y: 134, endPoint x: 177, endPoint y: 129, distance: 20.3
click at [159, 134] on div at bounding box center [287, 126] width 367 height 218
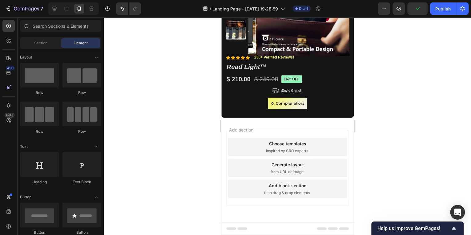
drag, startPoint x: 208, startPoint y: 130, endPoint x: 220, endPoint y: 123, distance: 13.7
click at [209, 130] on div at bounding box center [287, 126] width 367 height 218
click at [369, 110] on div at bounding box center [287, 126] width 367 height 218
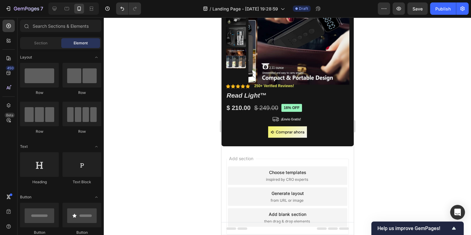
scroll to position [68, 0]
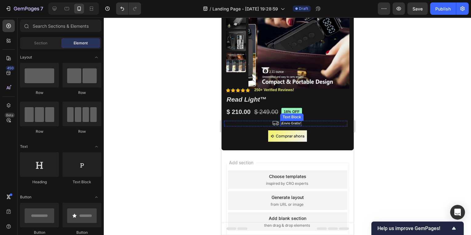
click at [292, 121] on p "¡Envio Gratis!" at bounding box center [291, 123] width 20 height 4
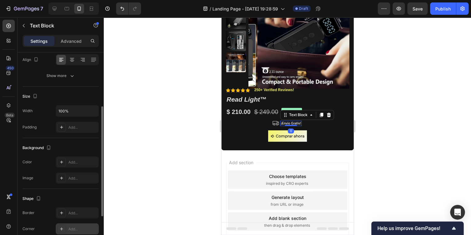
scroll to position [164, 0]
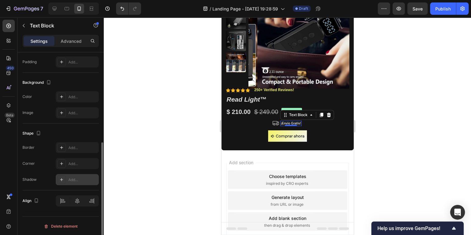
click at [73, 180] on div "Add..." at bounding box center [82, 180] width 29 height 6
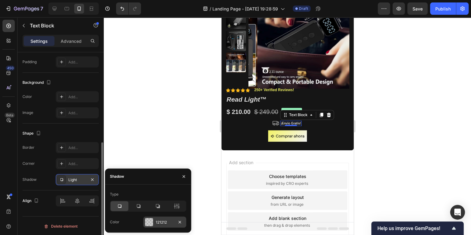
click at [161, 221] on div "121212" at bounding box center [165, 223] width 18 height 6
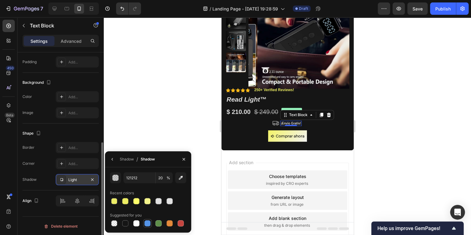
click at [149, 221] on div at bounding box center [147, 223] width 6 height 6
type input "5594E7"
type input "100"
click at [179, 111] on div at bounding box center [287, 126] width 367 height 218
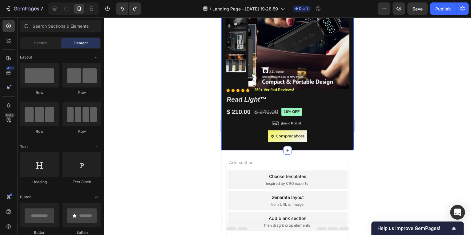
click at [185, 125] on div at bounding box center [287, 126] width 367 height 218
click at [420, 127] on div at bounding box center [287, 126] width 367 height 218
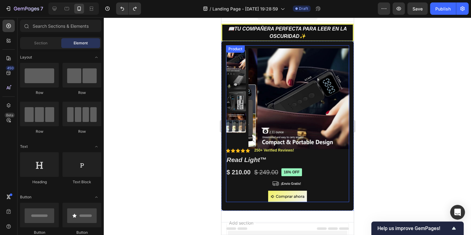
scroll to position [0, 0]
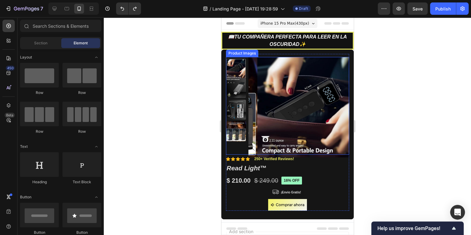
click at [234, 65] on div at bounding box center [236, 69] width 20 height 20
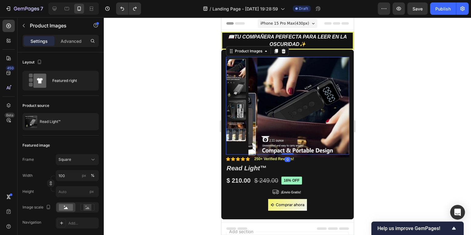
click at [235, 85] on img at bounding box center [236, 88] width 20 height 20
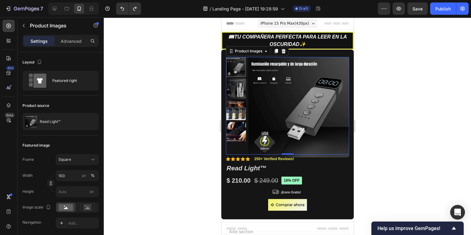
click at [235, 95] on img at bounding box center [236, 89] width 20 height 20
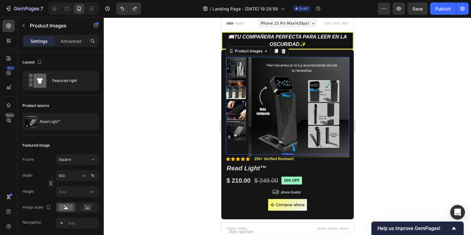
click at [235, 103] on img at bounding box center [236, 111] width 20 height 20
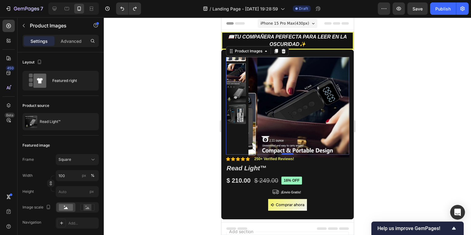
click at [235, 61] on img at bounding box center [236, 51] width 20 height 20
click at [195, 108] on div at bounding box center [287, 126] width 367 height 218
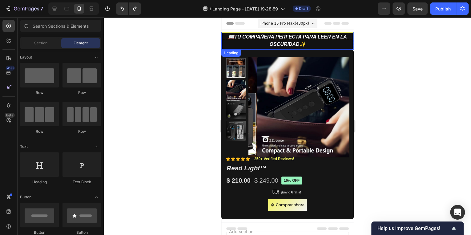
click at [313, 45] on h2 "📖tu compañera perfecta para leer en la oscuridad✨" at bounding box center [287, 41] width 132 height 18
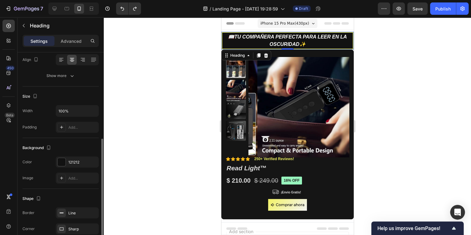
scroll to position [148, 0]
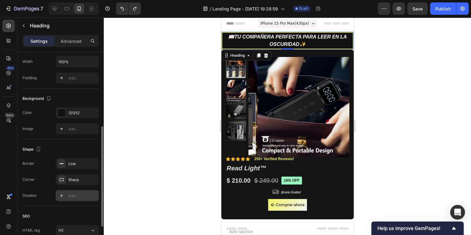
click at [78, 197] on div "Add..." at bounding box center [82, 196] width 29 height 6
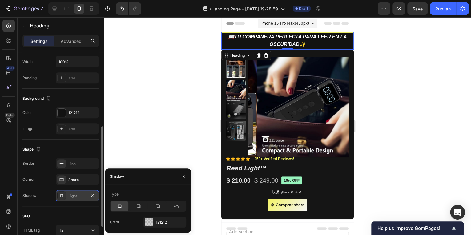
click at [78, 197] on div "Light" at bounding box center [77, 196] width 18 height 6
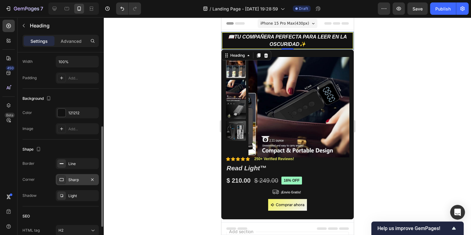
click at [77, 177] on div "Sharp" at bounding box center [77, 180] width 18 height 6
click at [78, 164] on div "Line" at bounding box center [77, 164] width 18 height 6
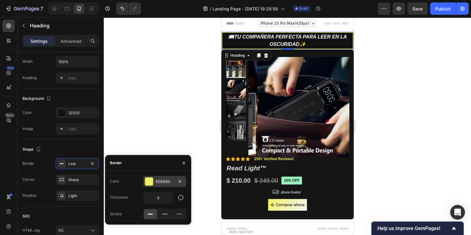
click at [159, 184] on div "EDED63" at bounding box center [165, 182] width 18 height 6
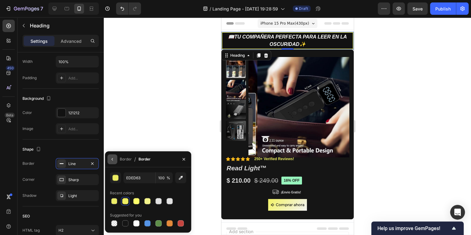
click at [113, 158] on icon "button" at bounding box center [112, 159] width 5 height 5
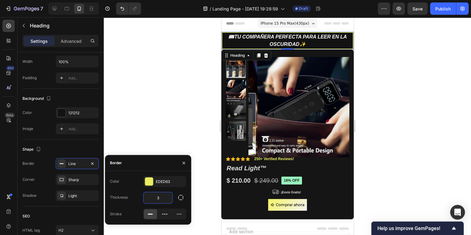
click at [161, 197] on input "3" at bounding box center [158, 197] width 29 height 11
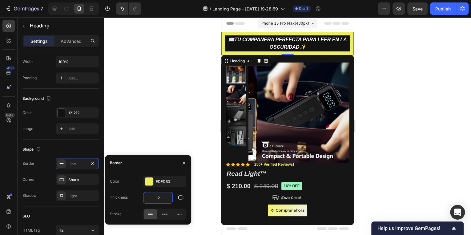
type input "1"
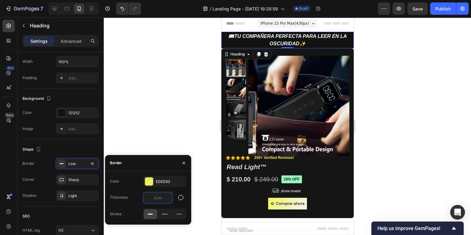
type input "2"
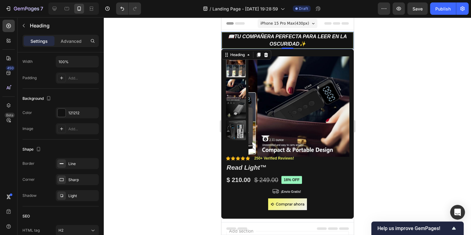
drag, startPoint x: 172, startPoint y: 130, endPoint x: 172, endPoint y: 127, distance: 3.4
click at [172, 128] on div at bounding box center [287, 126] width 367 height 218
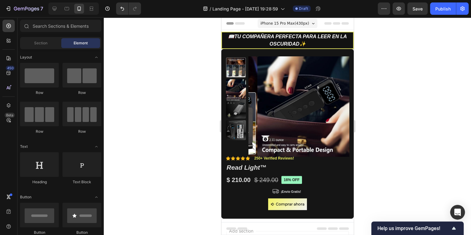
click at [372, 142] on div at bounding box center [287, 126] width 367 height 218
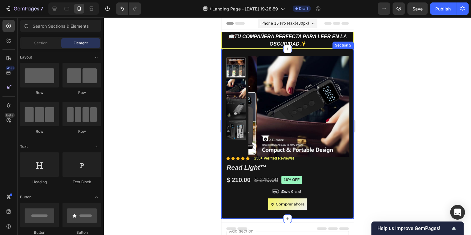
click at [222, 53] on div "Product Images Material Shipping Care instruction Accordion Icon Icon Icon Icon…" at bounding box center [287, 134] width 132 height 170
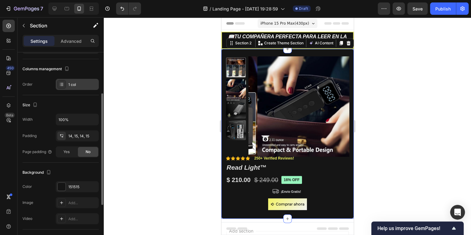
scroll to position [0, 0]
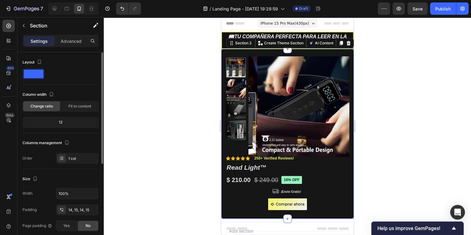
click at [32, 70] on span at bounding box center [34, 74] width 20 height 9
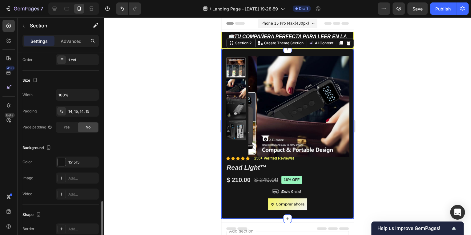
scroll to position [159, 0]
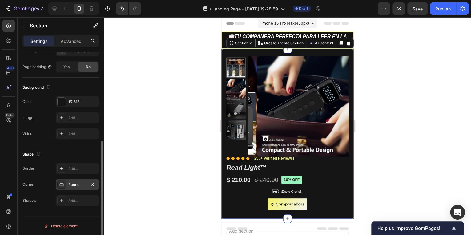
click at [67, 186] on div "Round" at bounding box center [77, 184] width 43 height 11
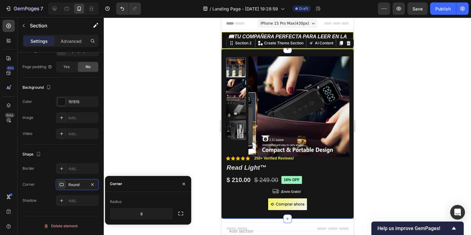
click at [122, 183] on div "Corner" at bounding box center [116, 184] width 12 height 6
click at [94, 184] on icon "button" at bounding box center [92, 184] width 5 height 5
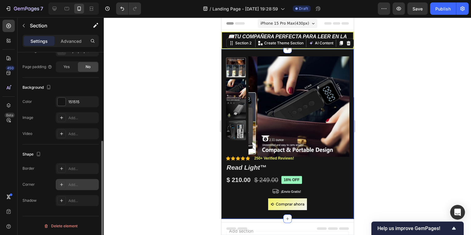
click at [181, 148] on div at bounding box center [287, 126] width 367 height 218
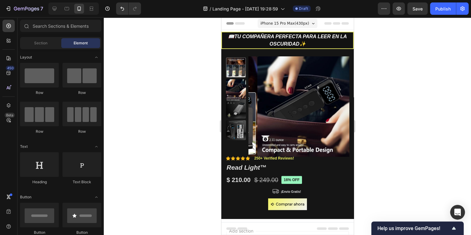
click at [391, 150] on div at bounding box center [287, 126] width 367 height 218
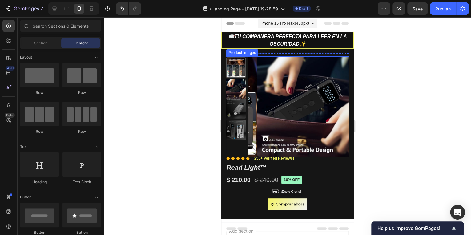
click at [237, 83] on img at bounding box center [236, 89] width 20 height 20
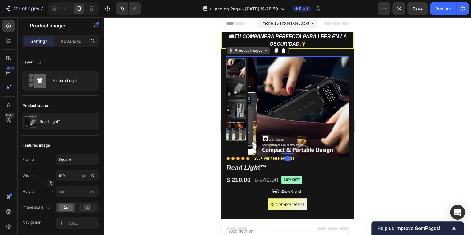
click at [262, 50] on div "Product Images" at bounding box center [248, 51] width 30 height 6
click at [365, 99] on div at bounding box center [287, 126] width 367 height 218
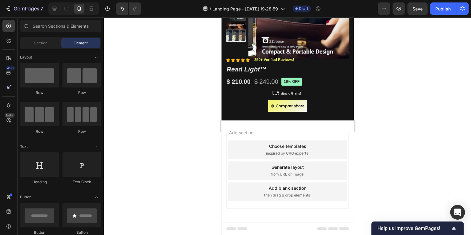
scroll to position [99, 0]
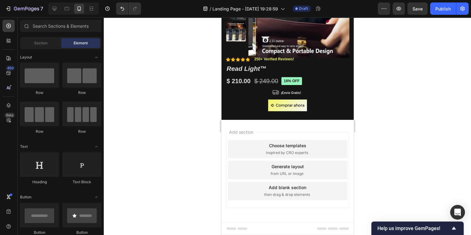
click at [365, 117] on div at bounding box center [287, 126] width 367 height 218
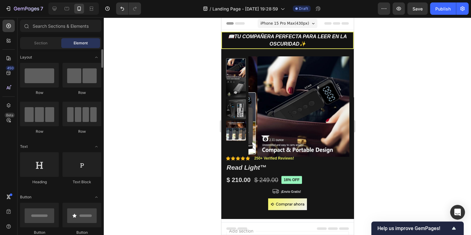
drag, startPoint x: 47, startPoint y: 58, endPoint x: 45, endPoint y: 53, distance: 5.6
click at [43, 48] on div "Section Element" at bounding box center [60, 43] width 81 height 12
click at [43, 45] on span "Section" at bounding box center [40, 43] width 13 height 6
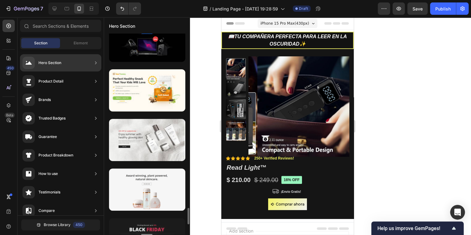
scroll to position [2222, 0]
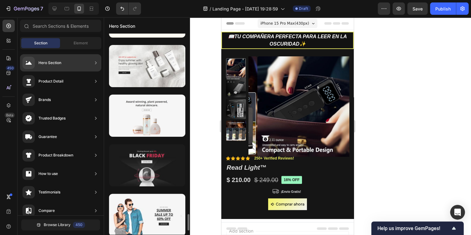
click at [158, 169] on div at bounding box center [147, 165] width 76 height 42
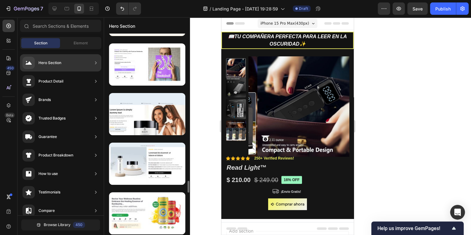
scroll to position [413, 0]
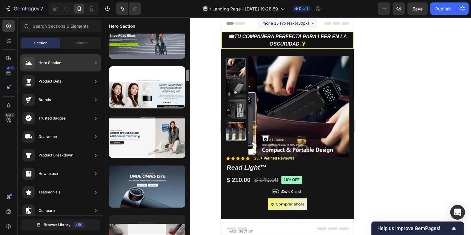
click at [190, 66] on div at bounding box center [187, 134] width 5 height 201
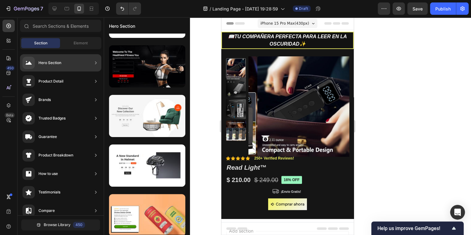
scroll to position [3217, 0]
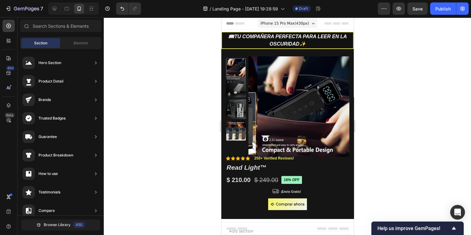
drag, startPoint x: 189, startPoint y: 78, endPoint x: 179, endPoint y: 158, distance: 80.7
click at [179, 0] on div "7 / Landing Page - Sep 26, 19:28:59 Draft Preview Save Publish 450 Beta Section…" at bounding box center [235, 0] width 471 height 0
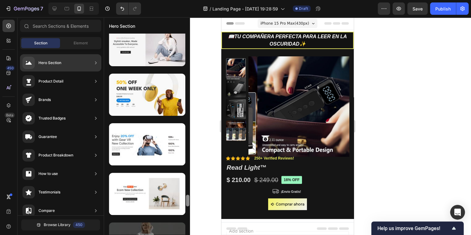
scroll to position [2760, 0]
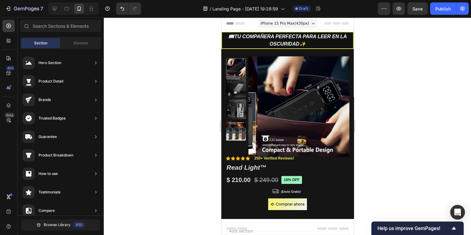
drag, startPoint x: 189, startPoint y: 59, endPoint x: 183, endPoint y: 193, distance: 134.4
click at [183, 0] on div "7 / Landing Page - Sep 26, 19:28:59 Draft Preview Save Publish 450 Beta Section…" at bounding box center [235, 0] width 471 height 0
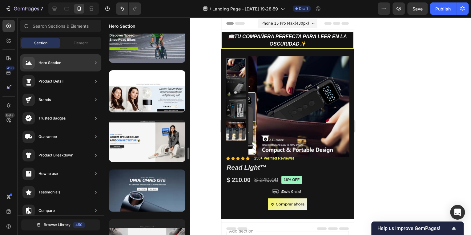
scroll to position [684, 0]
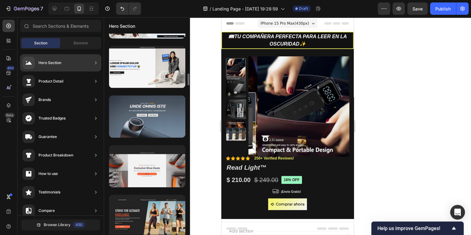
click at [139, 135] on div at bounding box center [147, 116] width 76 height 42
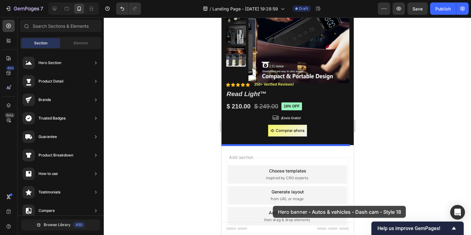
scroll to position [74, 0]
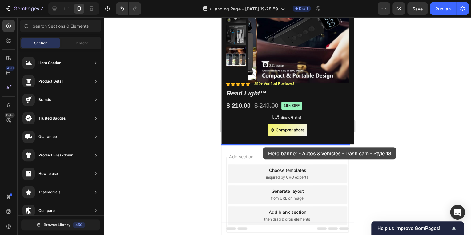
drag, startPoint x: 362, startPoint y: 145, endPoint x: 263, endPoint y: 147, distance: 99.2
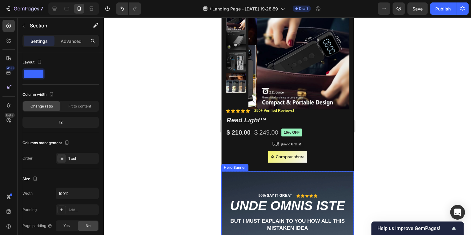
scroll to position [81, 0]
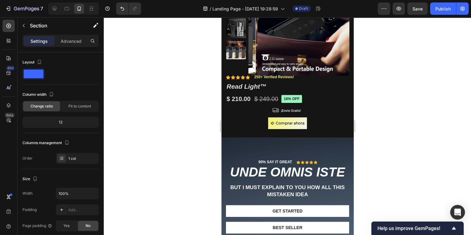
click at [376, 163] on div at bounding box center [287, 126] width 367 height 218
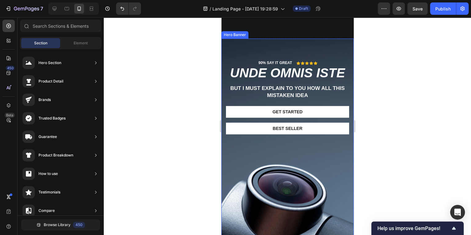
scroll to position [204, 0]
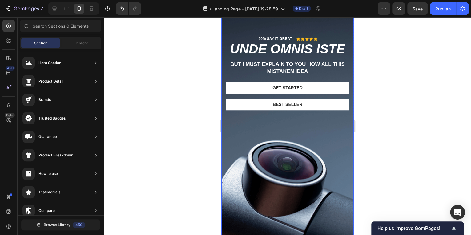
click at [282, 171] on div "Background Image" at bounding box center [287, 132] width 132 height 236
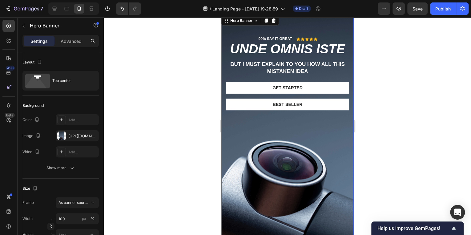
click at [281, 177] on div "Background Image" at bounding box center [287, 132] width 132 height 236
click at [281, 175] on div "Background Image" at bounding box center [287, 132] width 132 height 236
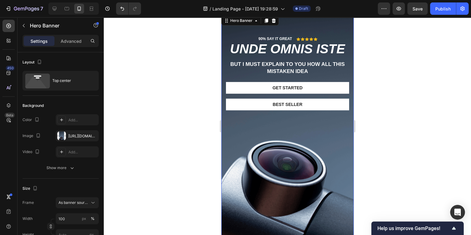
click at [280, 171] on div "Background Image" at bounding box center [287, 132] width 132 height 236
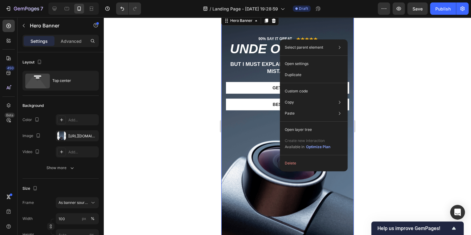
drag, startPoint x: 287, startPoint y: 161, endPoint x: 175, endPoint y: 113, distance: 122.5
click at [287, 161] on button "Delete" at bounding box center [313, 163] width 63 height 11
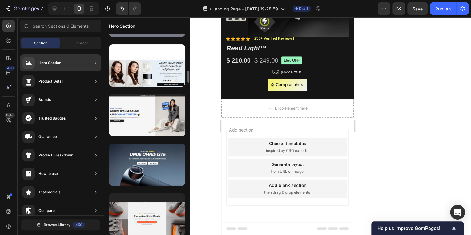
scroll to position [685, 0]
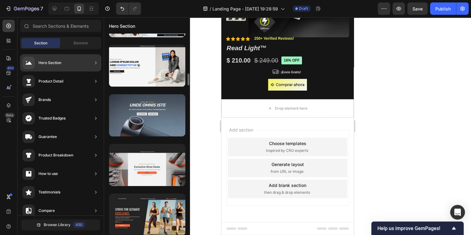
click at [154, 116] on div at bounding box center [147, 115] width 76 height 42
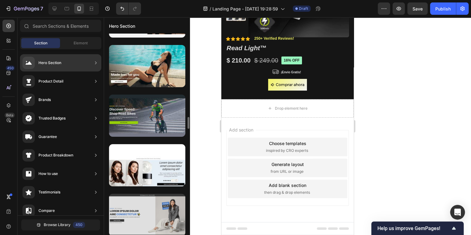
scroll to position [635, 0]
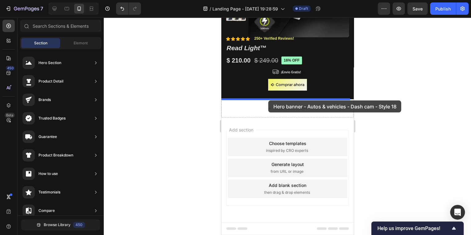
drag, startPoint x: 367, startPoint y: 191, endPoint x: 268, endPoint y: 100, distance: 133.6
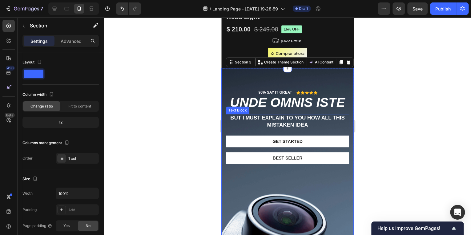
scroll to position [179, 0]
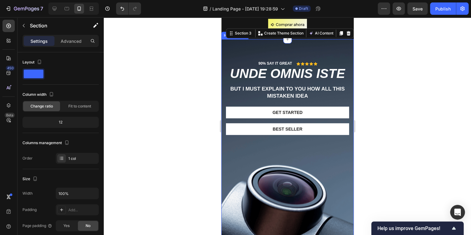
click at [289, 140] on div "90% SAY IT GREAT Text Block Icon Icon Icon Icon Icon Icon List Row unde omnis i…" at bounding box center [287, 103] width 123 height 84
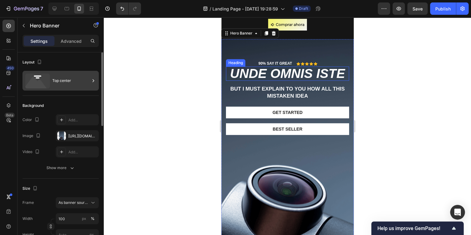
click at [37, 82] on icon at bounding box center [36, 84] width 22 height 15
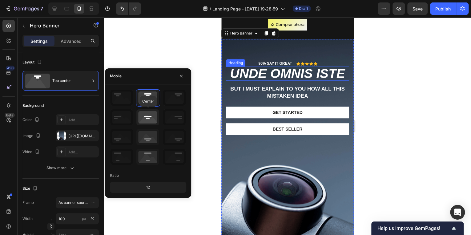
click at [145, 117] on icon at bounding box center [147, 117] width 23 height 16
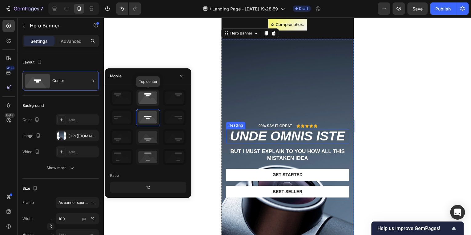
click at [147, 100] on icon at bounding box center [147, 98] width 23 height 16
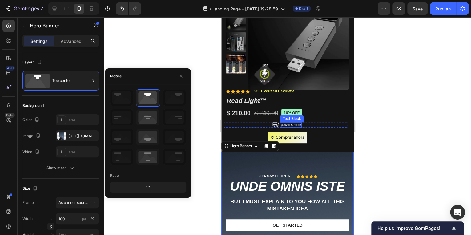
scroll to position [99, 0]
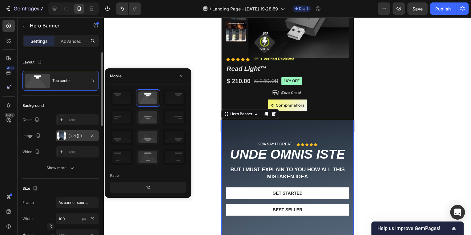
click at [69, 138] on div "https://cdn.shopify.com/s/files/1/0624/9411/3890/files/gempages_574913112344363…" at bounding box center [77, 136] width 18 height 6
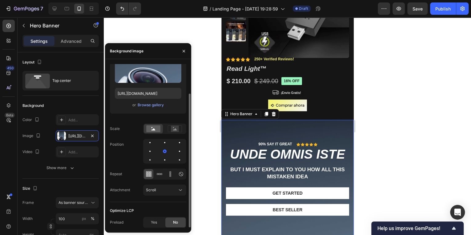
scroll to position [0, 0]
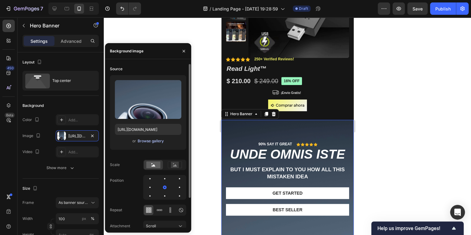
click at [153, 140] on div "Browse gallery" at bounding box center [151, 141] width 26 height 6
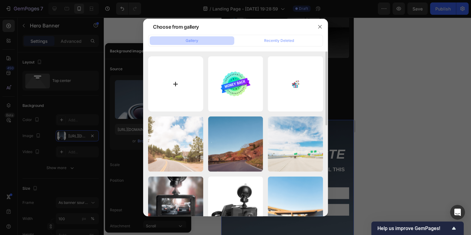
click at [185, 93] on input "file" at bounding box center [175, 83] width 55 height 55
type input "C:\fakepath\Hd9d71d6681e5468a82d81a02fa7b5bbaS.jpg"
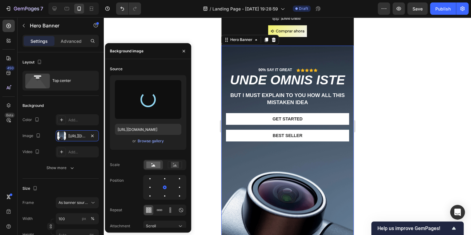
scroll to position [197, 0]
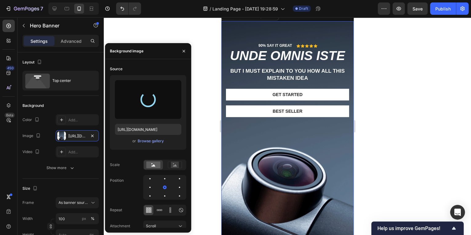
type input "https://cdn.shopify.com/s/files/1/0624/9411/3890/files/gempages_574913112344363…"
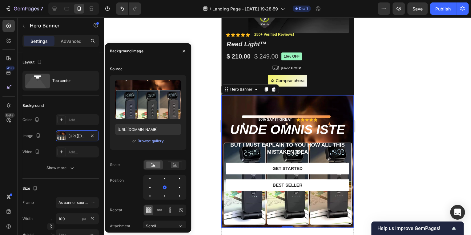
scroll to position [123, 0]
type input "Auto"
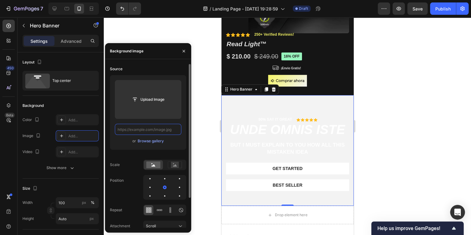
scroll to position [0, 0]
click at [148, 141] on div "Browse gallery" at bounding box center [151, 141] width 26 height 6
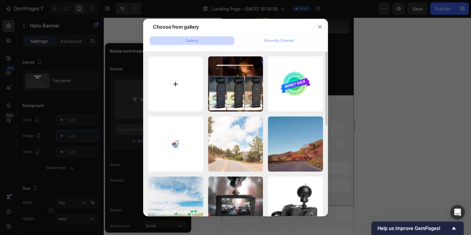
click at [173, 82] on input "file" at bounding box center [175, 83] width 55 height 55
type input "C:\fakepath\Hfb54ffafdc234c6eae2db2bf3eb31d88A.jpg"
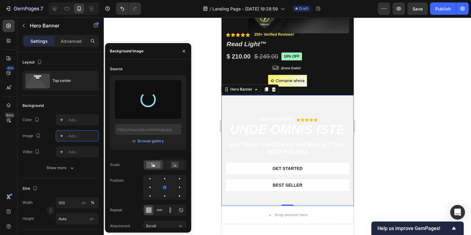
type input "https://cdn.shopify.com/s/files/1/0624/9411/3890/files/gempages_574913112344363…"
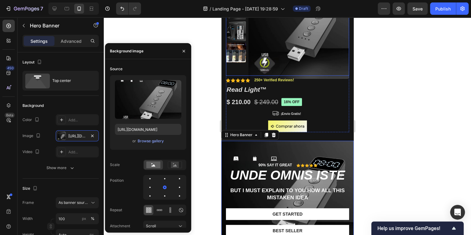
scroll to position [123, 0]
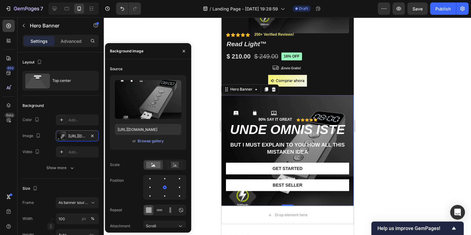
click at [368, 133] on div at bounding box center [287, 126] width 367 height 218
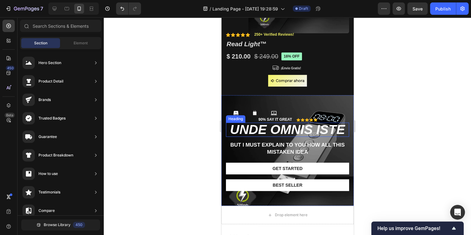
click at [280, 128] on h2 "unde omnis iste" at bounding box center [287, 130] width 123 height 14
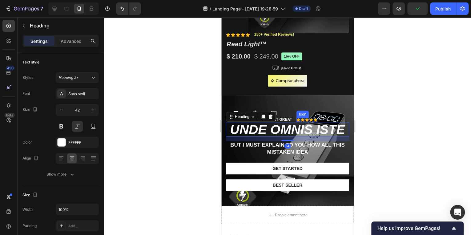
click at [296, 120] on icon at bounding box center [298, 119] width 4 height 3
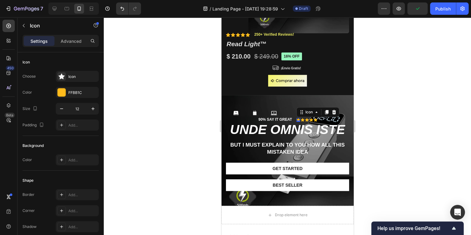
click at [382, 162] on div at bounding box center [287, 126] width 367 height 218
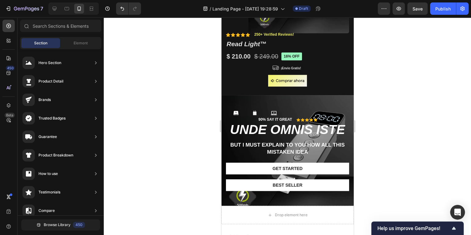
click at [405, 187] on div at bounding box center [287, 126] width 367 height 218
click at [236, 114] on div "90% SAY IT GREAT Text Block Icon Icon Icon Icon Icon Icon List Row unde omnis i…" at bounding box center [287, 150] width 132 height 111
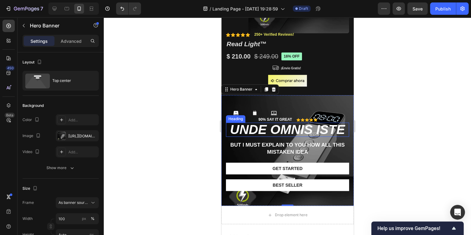
click at [270, 128] on h2 "unde omnis iste" at bounding box center [287, 130] width 123 height 14
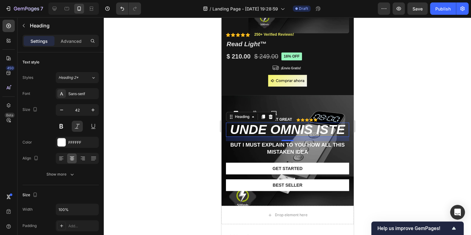
click at [260, 129] on h2 "unde omnis iste" at bounding box center [287, 130] width 123 height 14
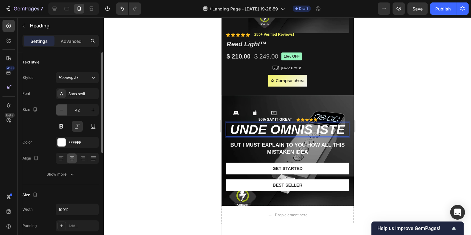
click at [60, 111] on icon "button" at bounding box center [62, 110] width 6 height 6
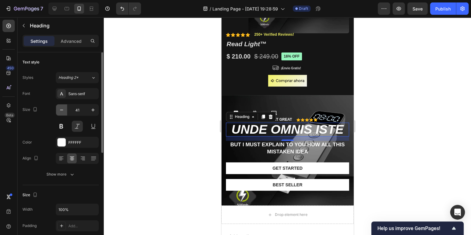
click at [60, 111] on icon "button" at bounding box center [62, 110] width 6 height 6
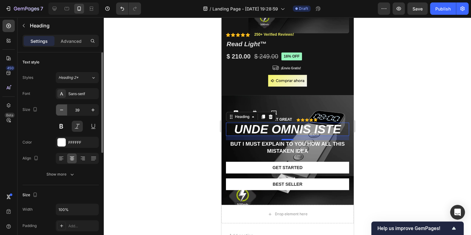
click at [60, 111] on icon "button" at bounding box center [62, 110] width 6 height 6
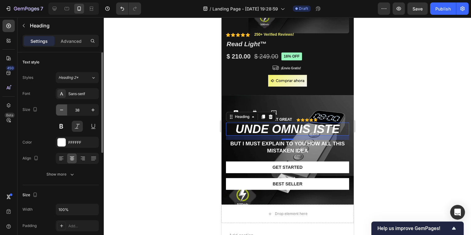
click at [60, 111] on icon "button" at bounding box center [62, 110] width 6 height 6
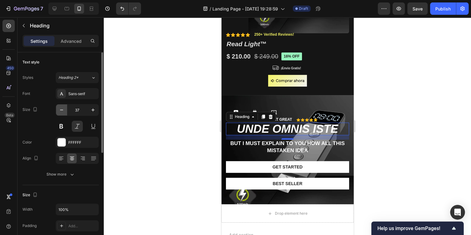
click at [60, 111] on icon "button" at bounding box center [62, 110] width 6 height 6
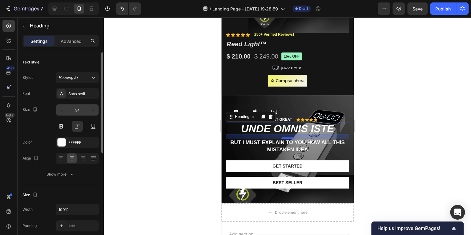
click at [76, 111] on input "34" at bounding box center [77, 109] width 20 height 11
type input "10"
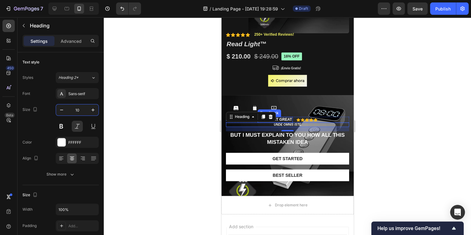
click at [287, 119] on p "90% SAY IT GREAT" at bounding box center [275, 119] width 34 height 5
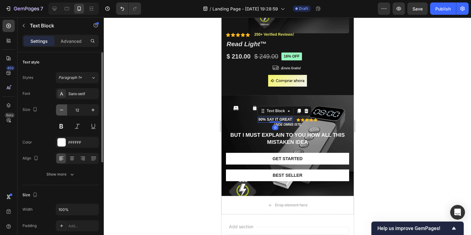
click at [60, 108] on icon "button" at bounding box center [62, 110] width 6 height 6
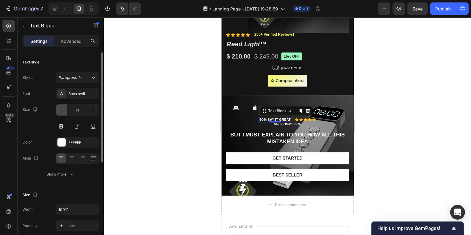
type input "10"
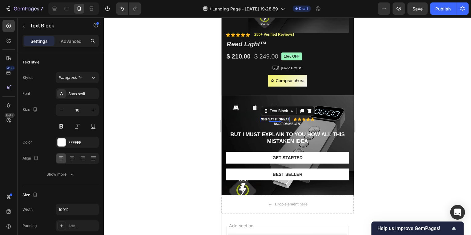
click at [273, 119] on p "90% SAY IT GREAT" at bounding box center [275, 119] width 28 height 4
click at [262, 119] on p "90% SAY IT GREAT" at bounding box center [275, 119] width 28 height 4
click at [274, 124] on p "unde omnis iste" at bounding box center [287, 124] width 122 height 3
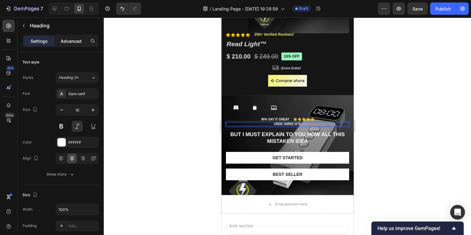
click at [63, 41] on p "Advanced" at bounding box center [71, 41] width 21 height 6
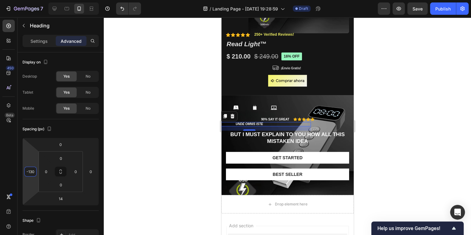
type input "-132"
drag, startPoint x: 31, startPoint y: 164, endPoint x: 32, endPoint y: 174, distance: 9.3
click at [32, 0] on html "7 / Landing Page - [DATE] 19:28:59 Draft Preview Save Publish 450 Beta Sections…" at bounding box center [235, 0] width 471 height 0
click at [284, 118] on p "90% SAY IT GREAT" at bounding box center [275, 119] width 28 height 4
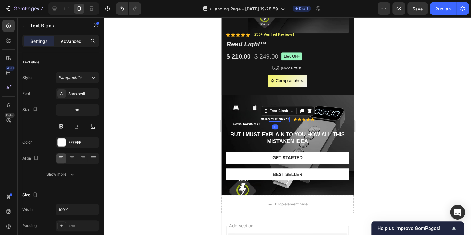
click at [70, 38] on p "Advanced" at bounding box center [71, 41] width 21 height 6
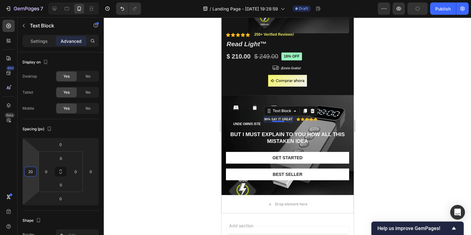
type input "22"
drag, startPoint x: 30, startPoint y: 160, endPoint x: 20, endPoint y: 157, distance: 9.6
click at [20, 0] on html "7 / Landing Page - [DATE] 19:28:59 Draft Preview Publish 450 Beta Sections(18) …" at bounding box center [235, 0] width 471 height 0
click at [310, 118] on icon at bounding box center [312, 119] width 4 height 4
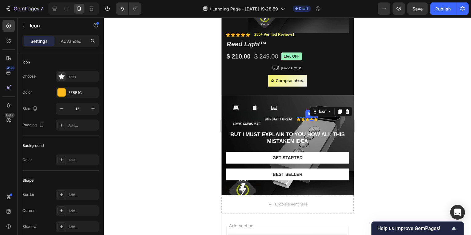
click at [303, 120] on div "Icon Icon Icon Icon 0 Icon" at bounding box center [307, 119] width 21 height 4
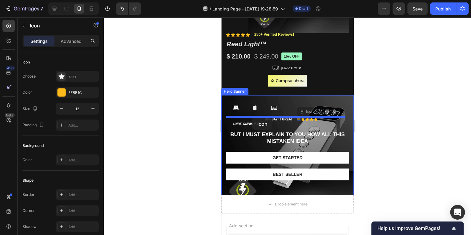
drag, startPoint x: 296, startPoint y: 121, endPoint x: 252, endPoint y: 118, distance: 44.2
click at [306, 120] on div "Icon" at bounding box center [307, 119] width 4 height 4
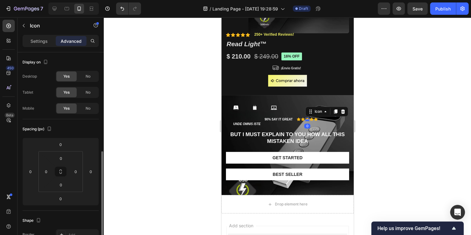
scroll to position [67, 0]
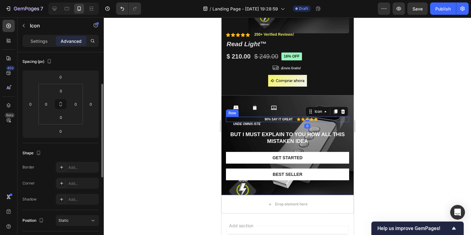
click at [316, 121] on div "Icon Icon Icon 0 Icon Icon Icon List" at bounding box center [307, 119] width 21 height 5
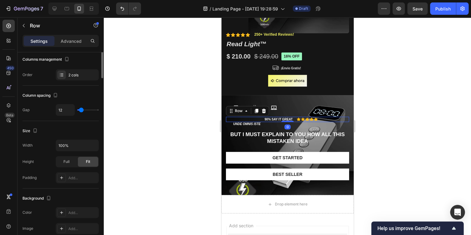
scroll to position [0, 0]
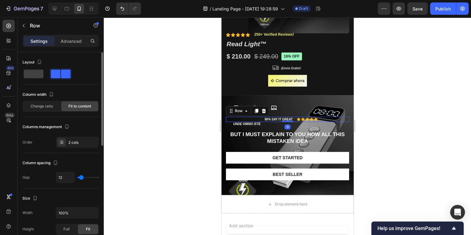
click at [320, 120] on div "90% SAY IT GREAT Text Block Icon Icon Icon Icon Icon Icon List Row 0" at bounding box center [287, 119] width 123 height 5
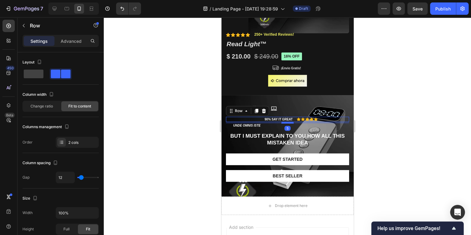
drag, startPoint x: 288, startPoint y: 121, endPoint x: 609, endPoint y: 155, distance: 322.4
click at [282, 123] on div at bounding box center [287, 123] width 12 height 2
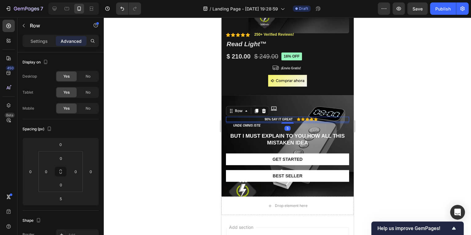
click at [412, 145] on div at bounding box center [287, 126] width 367 height 218
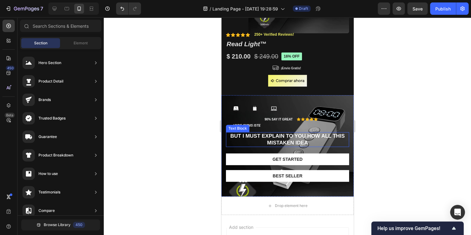
click at [304, 144] on p "But I must explain to you how all this mistaken idea" at bounding box center [287, 140] width 122 height 14
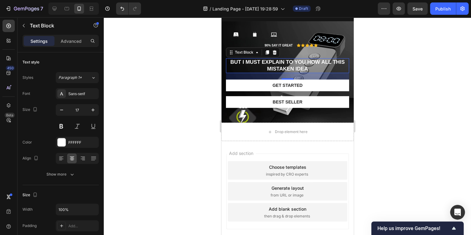
scroll to position [123, 0]
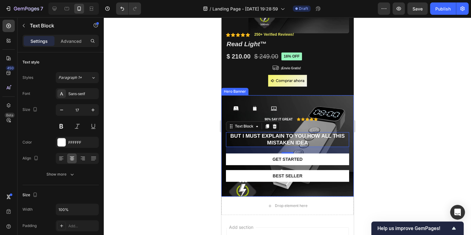
click at [297, 192] on div "90% SAY IT GREAT Text Block Icon Icon Icon Icon Icon Icon List Row unde omnis i…" at bounding box center [287, 146] width 132 height 102
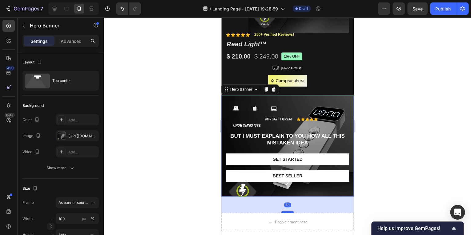
drag, startPoint x: 285, startPoint y: 195, endPoint x: 286, endPoint y: 212, distance: 16.4
click at [286, 212] on div at bounding box center [287, 212] width 12 height 2
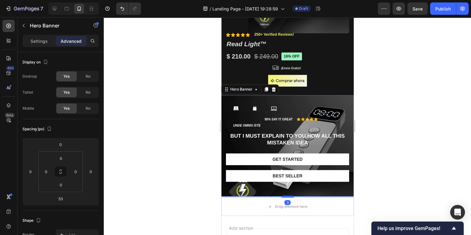
drag, startPoint x: 286, startPoint y: 212, endPoint x: 288, endPoint y: 196, distance: 15.6
click at [288, 196] on div at bounding box center [287, 197] width 12 height 2
type input "3"
click at [300, 186] on div "90% SAY IT GREAT Text Block Icon Icon Icon Icon Icon Icon List Row unde omnis i…" at bounding box center [287, 154] width 123 height 75
click at [303, 191] on div "90% SAY IT GREAT Text Block Icon Icon Icon Icon Icon Icon List Row unde omnis i…" at bounding box center [287, 154] width 123 height 75
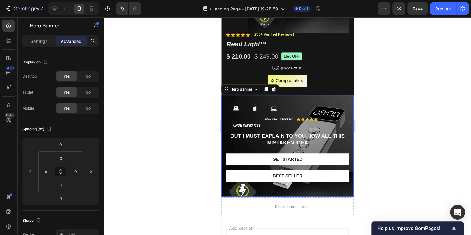
click at [383, 132] on div at bounding box center [287, 126] width 367 height 218
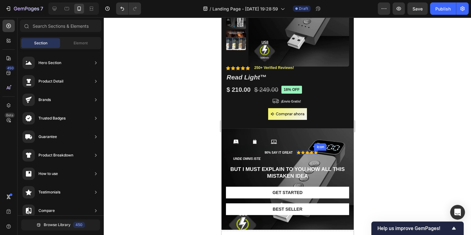
scroll to position [99, 0]
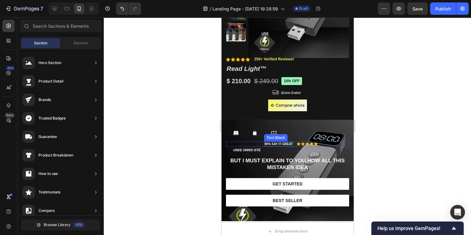
click at [287, 142] on p "90% SAY IT GREAT" at bounding box center [279, 144] width 28 height 4
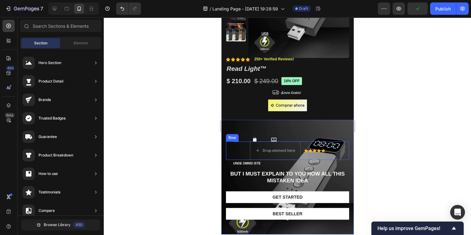
click at [231, 148] on div "Drop element here Icon Icon Icon Icon Icon Icon List Row" at bounding box center [287, 150] width 123 height 18
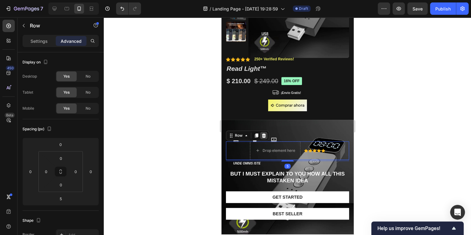
click at [265, 136] on icon at bounding box center [264, 135] width 4 height 4
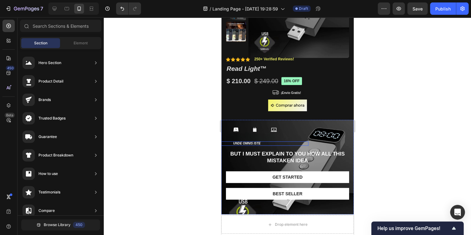
click at [247, 142] on p "unde omnis iste" at bounding box center [247, 143] width 122 height 3
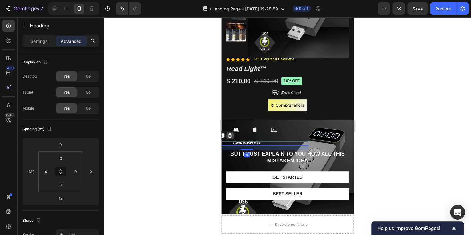
click at [232, 136] on icon at bounding box center [229, 135] width 5 height 5
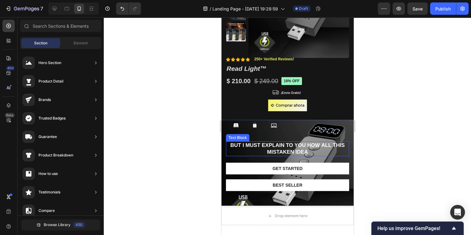
click at [246, 144] on p "But I must explain to you how all this mistaken idea" at bounding box center [287, 149] width 122 height 14
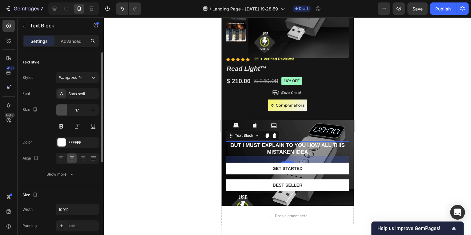
click at [63, 110] on icon "button" at bounding box center [62, 110] width 6 height 6
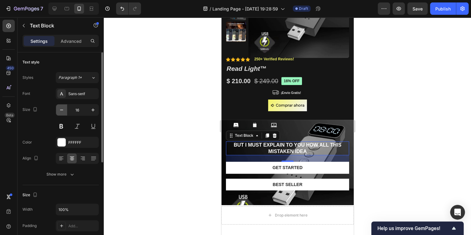
click at [63, 110] on icon "button" at bounding box center [62, 110] width 6 height 6
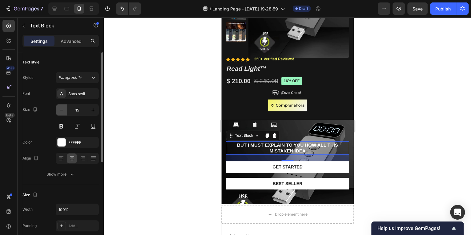
click at [63, 110] on icon "button" at bounding box center [62, 110] width 6 height 6
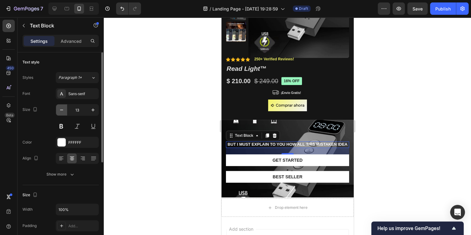
click at [63, 110] on icon "button" at bounding box center [62, 110] width 6 height 6
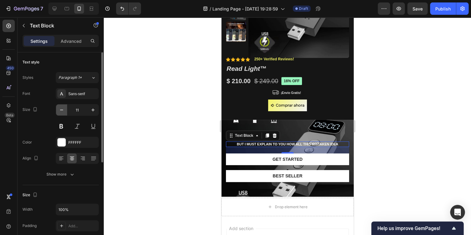
click at [63, 110] on icon "button" at bounding box center [62, 110] width 6 height 6
type input "10"
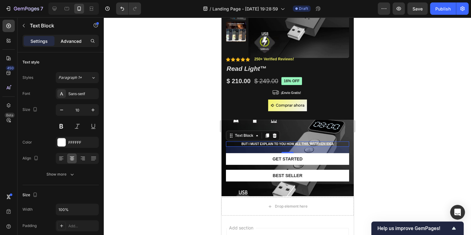
click at [63, 40] on p "Advanced" at bounding box center [71, 41] width 21 height 6
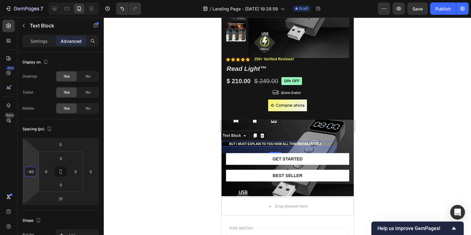
drag, startPoint x: 35, startPoint y: 153, endPoint x: 34, endPoint y: 165, distance: 12.4
click at [34, 0] on html "7 / Landing Page - [DATE] 19:28:59 Draft Preview Save Publish 450 Beta Sections…" at bounding box center [235, 0] width 471 height 0
click at [252, 144] on p "But I must explain to you how all this mistaken idea" at bounding box center [275, 144] width 122 height 4
click at [273, 144] on p "But I must explain to you how all this mistaken idea" at bounding box center [275, 144] width 122 height 4
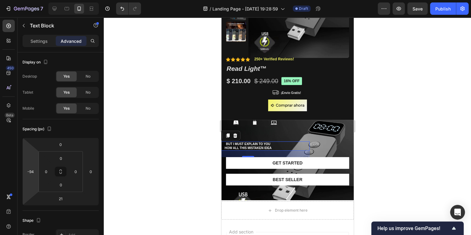
type input "-90"
drag, startPoint x: 32, startPoint y: 165, endPoint x: 34, endPoint y: 171, distance: 6.4
click at [34, 0] on html "7 / Landing Page - [DATE] 19:28:59 Draft Preview Save Publish 450 Beta Sections…" at bounding box center [235, 0] width 471 height 0
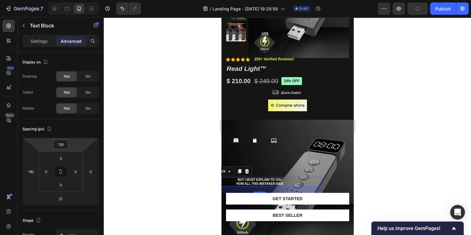
type input "124"
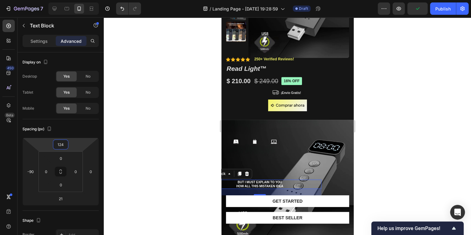
drag, startPoint x: 73, startPoint y: 148, endPoint x: 78, endPoint y: 129, distance: 19.8
click at [78, 0] on html "7 / Landing Page - [DATE] 19:28:59 Draft Preview Publish 450 Beta Sections(18) …" at bounding box center [235, 0] width 471 height 0
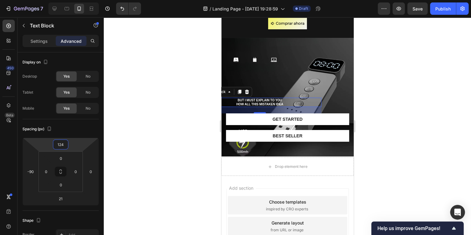
scroll to position [123, 0]
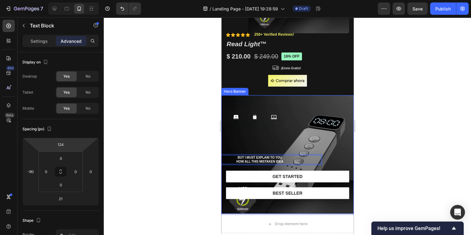
drag, startPoint x: 273, startPoint y: 155, endPoint x: 280, endPoint y: 144, distance: 13.0
click at [271, 159] on p "But I must explain to you how all this mistaken idea" at bounding box center [260, 160] width 122 height 8
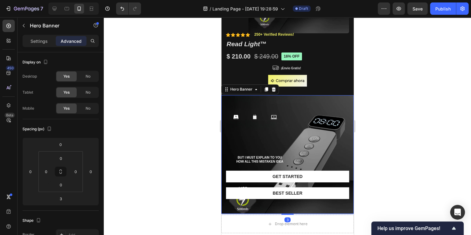
click at [263, 154] on div "But I must explain to you how all this mistaken idea Text Block Get started But…" at bounding box center [287, 163] width 123 height 92
click at [260, 156] on p "But I must explain to you how all this mistaken idea" at bounding box center [260, 160] width 122 height 8
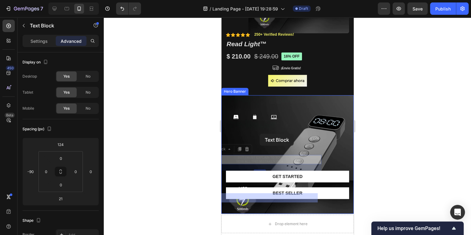
drag, startPoint x: 226, startPoint y: 149, endPoint x: 260, endPoint y: 134, distance: 36.9
click at [260, 134] on div "iPhone 15 Pro Max ( 430 px) iPhone 13 Mini iPhone 13 Pro iPhone 11 Pro Max iPho…" at bounding box center [287, 129] width 132 height 470
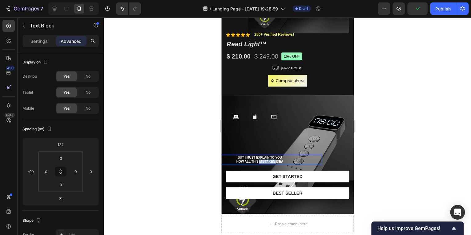
click at [269, 160] on p "But I must explain to you how all this mistaken idea" at bounding box center [260, 160] width 122 height 8
click at [306, 160] on p "But I must explain to you" at bounding box center [260, 160] width 122 height 8
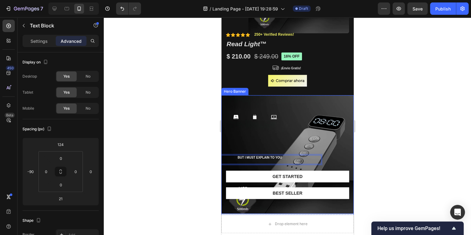
click at [275, 154] on div "But I must explain to you Text Block 21 Get started Button Best Seller Button R…" at bounding box center [287, 163] width 123 height 92
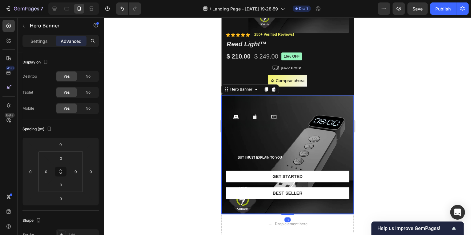
click at [274, 156] on p "But I must explain to you" at bounding box center [260, 160] width 122 height 8
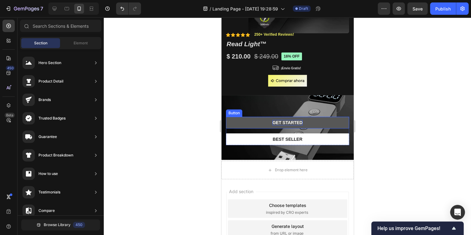
click at [289, 121] on div "Get started" at bounding box center [287, 123] width 30 height 6
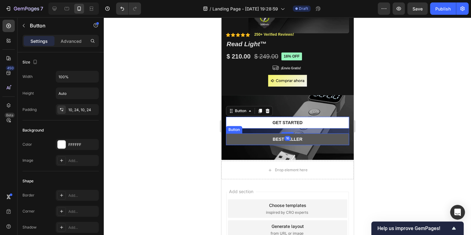
click at [304, 137] on button "Best Seller" at bounding box center [287, 139] width 123 height 12
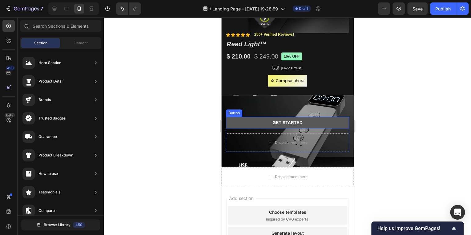
click at [305, 125] on button "Get started" at bounding box center [287, 123] width 123 height 12
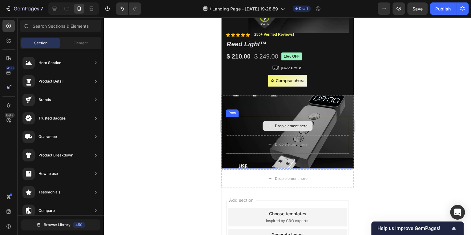
click at [324, 127] on div "Drop element here" at bounding box center [287, 126] width 123 height 18
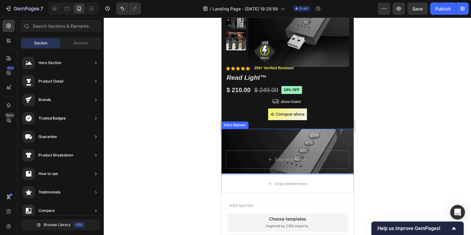
scroll to position [99, 0]
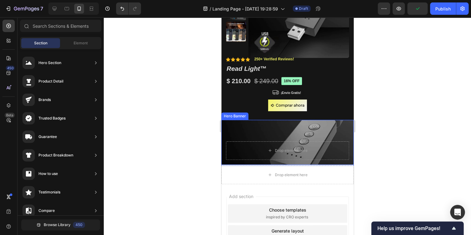
drag, startPoint x: 296, startPoint y: 164, endPoint x: 253, endPoint y: 23, distance: 146.8
click at [296, 164] on div "Drop element here" at bounding box center [287, 142] width 132 height 45
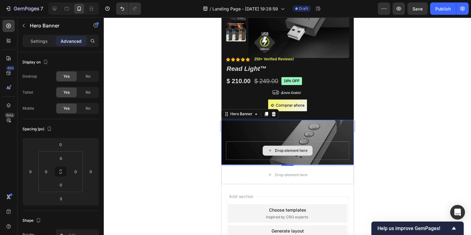
click at [279, 149] on div "Drop element here" at bounding box center [291, 150] width 33 height 5
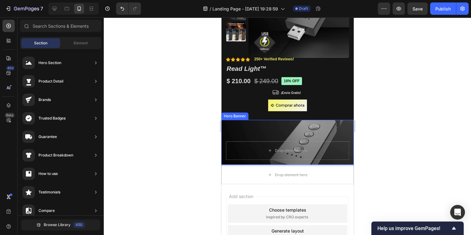
click at [280, 134] on div "Drop element here" at bounding box center [287, 142] width 132 height 45
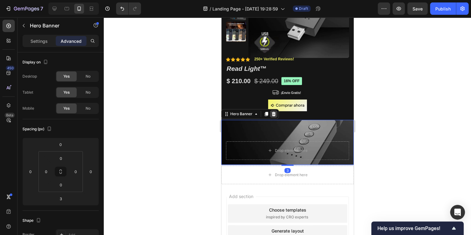
click at [275, 113] on icon at bounding box center [273, 114] width 5 height 5
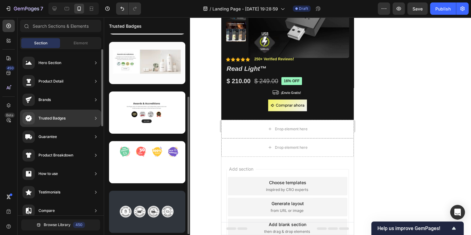
scroll to position [92, 0]
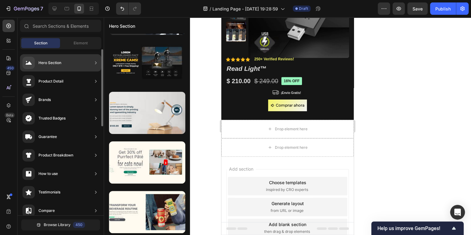
click at [64, 59] on div "Hero Section" at bounding box center [60, 62] width 81 height 17
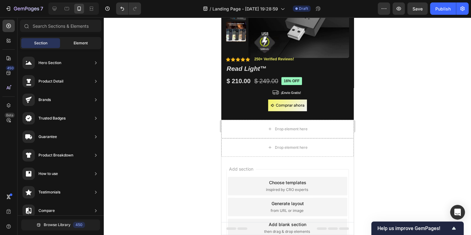
click at [71, 42] on div "Element" at bounding box center [80, 43] width 39 height 10
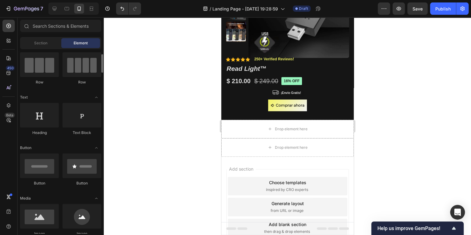
scroll to position [0, 0]
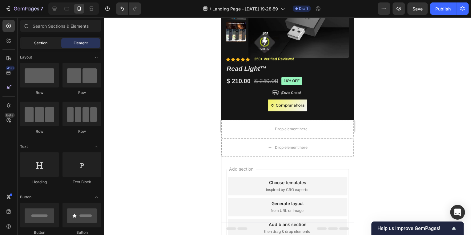
click at [36, 45] on span "Section" at bounding box center [40, 43] width 13 height 6
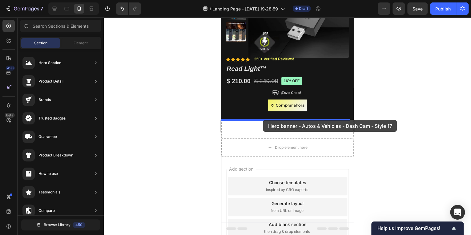
drag, startPoint x: 360, startPoint y: 90, endPoint x: 263, endPoint y: 120, distance: 101.3
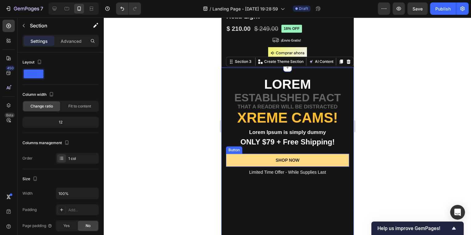
scroll to position [173, 0]
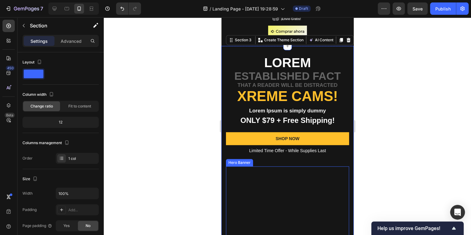
click at [294, 171] on div "Background Image" at bounding box center [287, 213] width 123 height 94
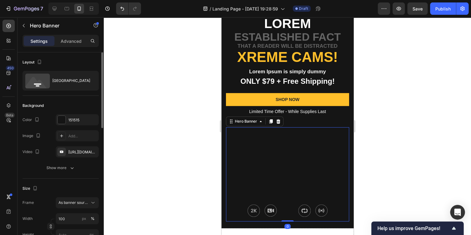
scroll to position [222, 0]
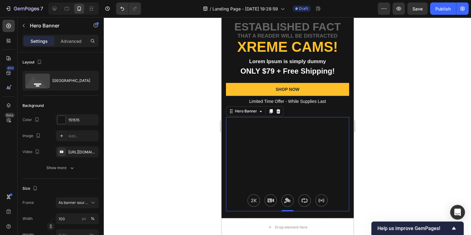
click at [284, 161] on div "Background Image" at bounding box center [287, 164] width 123 height 94
click at [93, 152] on icon "button" at bounding box center [92, 151] width 2 height 2
click at [79, 139] on div "Add..." at bounding box center [77, 135] width 43 height 11
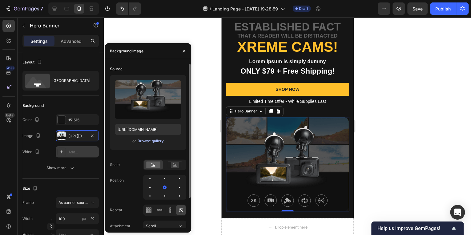
click at [150, 142] on div "Browse gallery" at bounding box center [151, 141] width 26 height 6
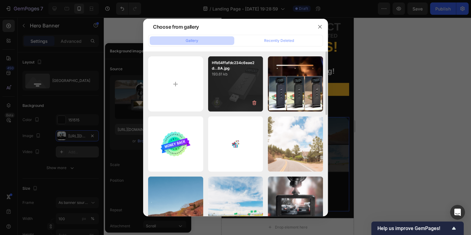
click at [229, 86] on div "Hfb54ffafdc234c6eae2d...8A.jpg 193.61 kb" at bounding box center [235, 83] width 55 height 55
type input "https://cdn.shopify.com/s/files/1/0624/9411/3890/files/gempages_574913112344363…"
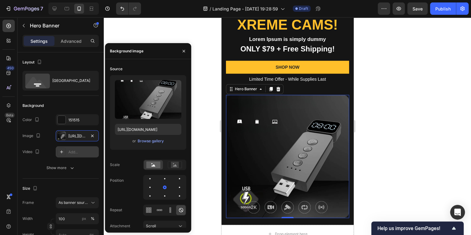
scroll to position [246, 0]
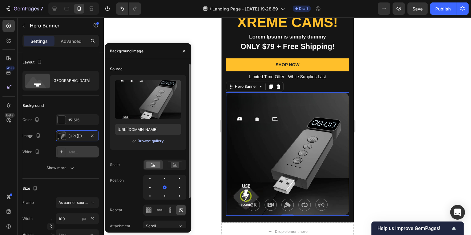
click at [150, 141] on div "Browse gallery" at bounding box center [151, 141] width 26 height 6
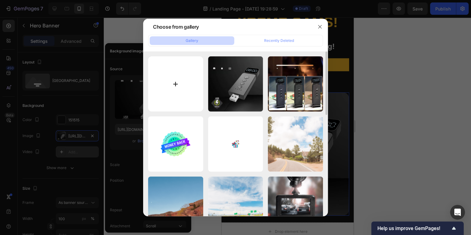
click at [180, 90] on input "file" at bounding box center [175, 83] width 55 height 55
type input "C:\fakepath\H5ced4e62a06142e4a2fc4428142bd7c3O.jpg"
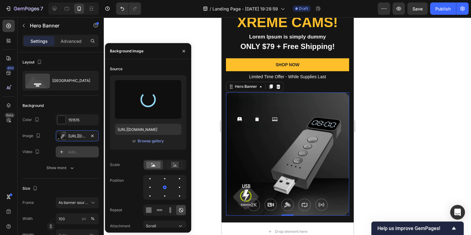
type input "https://cdn.shopify.com/s/files/1/0624/9411/3890/files/gempages_574913112344363…"
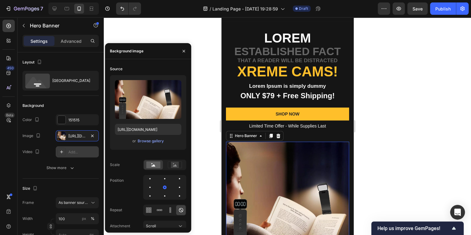
scroll to position [271, 0]
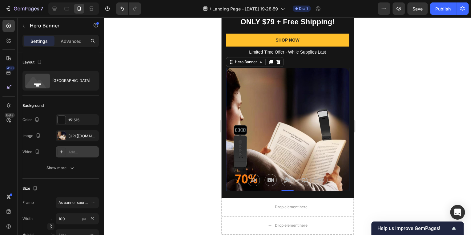
click at [384, 152] on div at bounding box center [287, 126] width 367 height 218
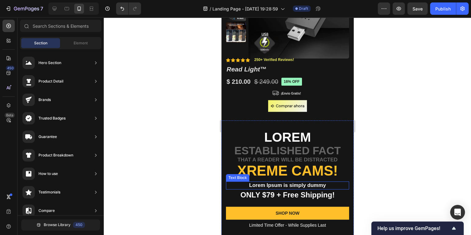
scroll to position [99, 0]
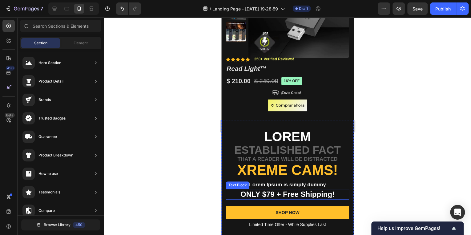
click at [282, 194] on p "ONLY $79 + Free Shipping!" at bounding box center [287, 194] width 122 height 10
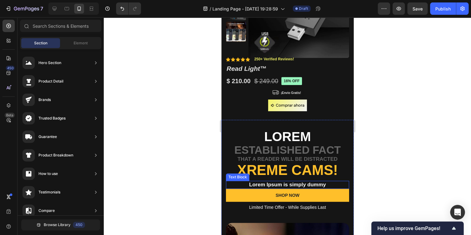
click at [281, 183] on p "Lorem Ipsum is simply dummy" at bounding box center [287, 184] width 122 height 7
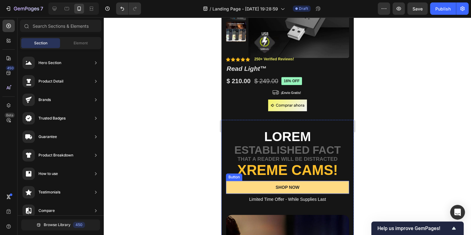
click at [299, 189] on button "SHOP NOW" at bounding box center [287, 187] width 123 height 13
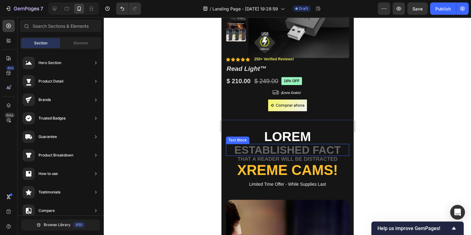
click at [292, 150] on p "established fact" at bounding box center [287, 149] width 122 height 11
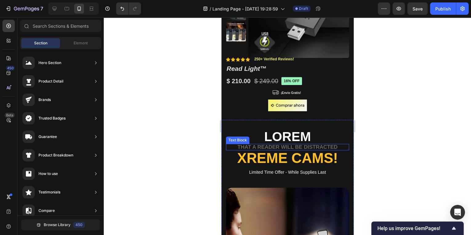
click at [300, 147] on p "that a reader will be distracted" at bounding box center [287, 146] width 122 height 5
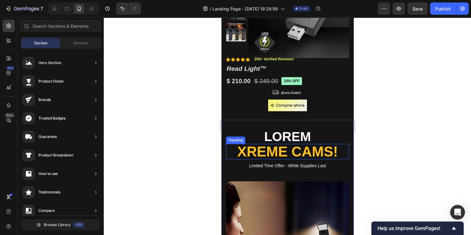
click at [301, 151] on h2 "Xreme CAMs!" at bounding box center [287, 151] width 123 height 15
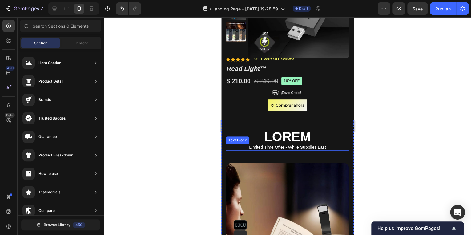
click at [296, 148] on p "Limited Time Offer - While Supplies Last" at bounding box center [287, 147] width 122 height 6
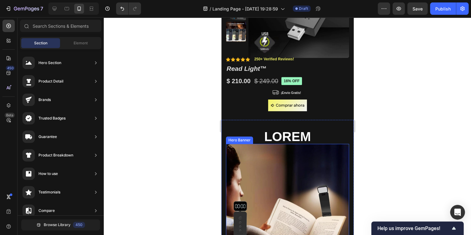
click at [291, 136] on p "Lorem" at bounding box center [287, 136] width 122 height 13
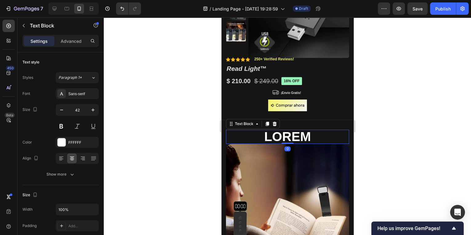
click at [286, 136] on p "Lorem" at bounding box center [287, 136] width 122 height 13
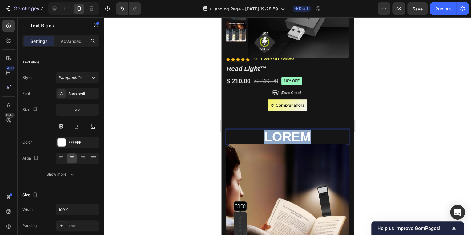
click at [286, 136] on p "Lorem" at bounding box center [287, 136] width 122 height 13
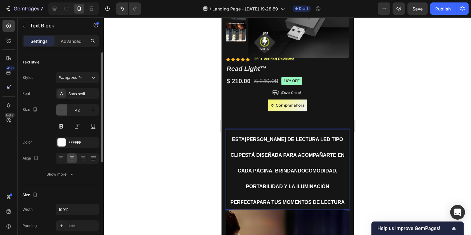
click at [62, 110] on icon "button" at bounding box center [61, 110] width 3 height 1
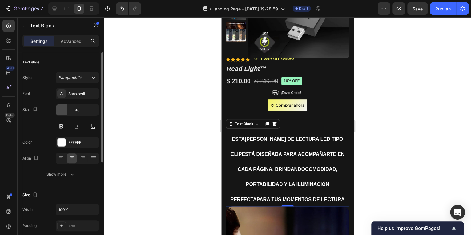
click at [62, 110] on icon "button" at bounding box center [61, 110] width 3 height 1
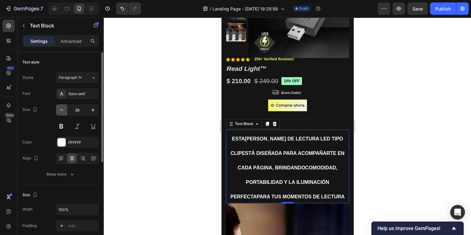
click at [62, 110] on icon "button" at bounding box center [61, 110] width 3 height 1
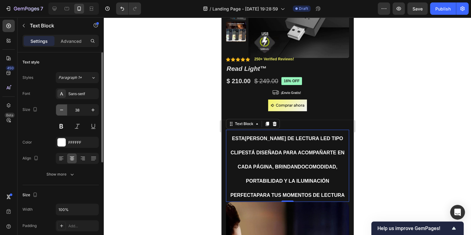
click at [62, 110] on icon "button" at bounding box center [61, 110] width 3 height 1
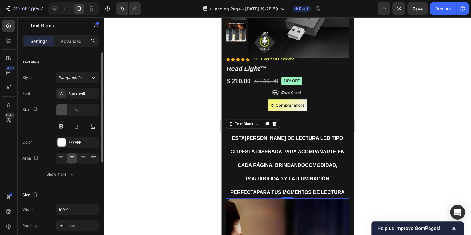
click at [62, 110] on icon "button" at bounding box center [61, 110] width 3 height 1
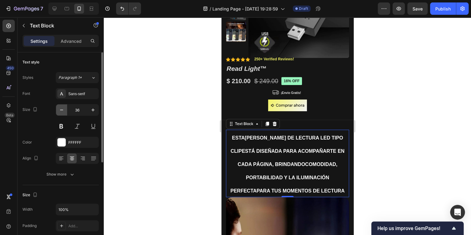
click at [62, 110] on icon "button" at bounding box center [61, 110] width 3 height 1
type input "34"
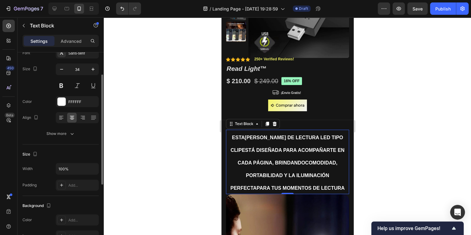
scroll to position [0, 0]
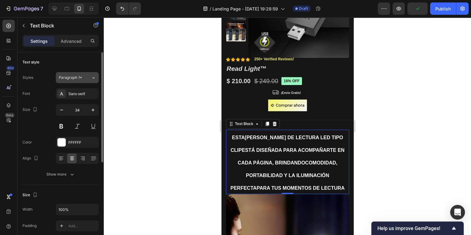
click at [79, 75] on span "Paragraph 1*" at bounding box center [70, 78] width 23 height 6
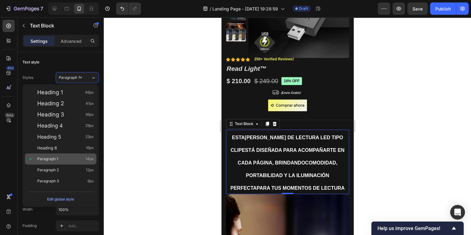
click at [64, 160] on div "Paragraph 1 14px" at bounding box center [65, 159] width 57 height 6
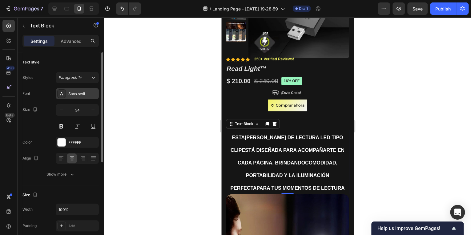
click at [77, 95] on div "Sans-serif" at bounding box center [82, 94] width 29 height 6
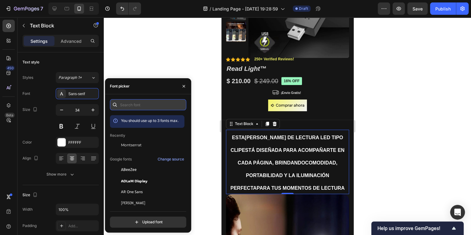
click at [132, 105] on input "text" at bounding box center [148, 104] width 76 height 11
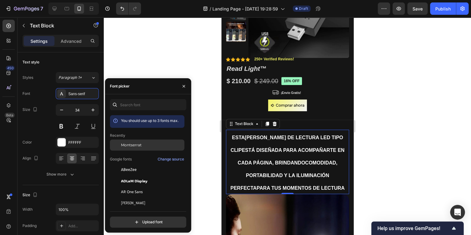
click at [145, 144] on div "Montserrat" at bounding box center [152, 145] width 62 height 6
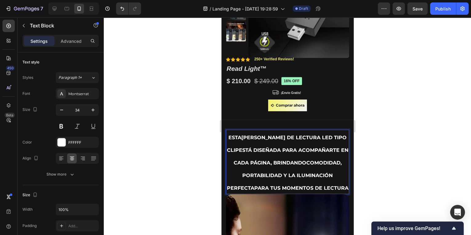
click at [367, 180] on div at bounding box center [287, 126] width 367 height 218
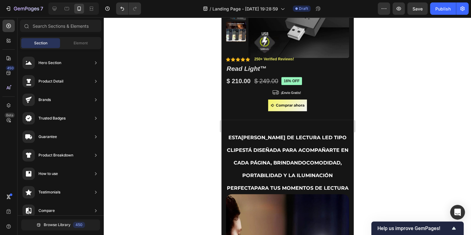
click at [308, 172] on strong "comodidad, portabilidad y la iluminación perfecta" at bounding box center [284, 175] width 115 height 31
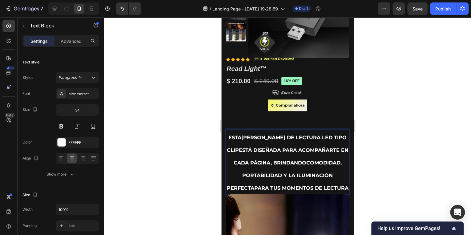
click at [230, 149] on p "Esta luz de lectura LED tipo clip está diseñada para acompañarte en cada página…" at bounding box center [287, 161] width 122 height 63
click at [235, 139] on span "Esta luz de lectura LED tipo clip está diseñada para acompañarte en cada página…" at bounding box center [288, 163] width 122 height 56
click at [233, 143] on p "Esta luz de lectura LED tipo clip está diseñada para acompañarte en cada página…" at bounding box center [287, 161] width 122 height 63
click at [405, 181] on div at bounding box center [287, 126] width 367 height 218
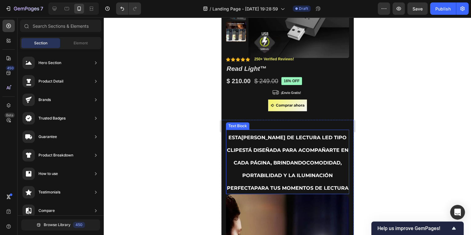
click at [320, 168] on p "Esta luz de lectura LED tipo clip está diseñada para acompañarte en cada página…" at bounding box center [287, 161] width 122 height 63
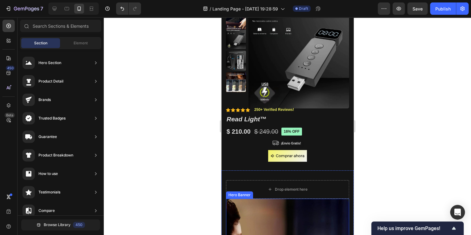
scroll to position [49, 0]
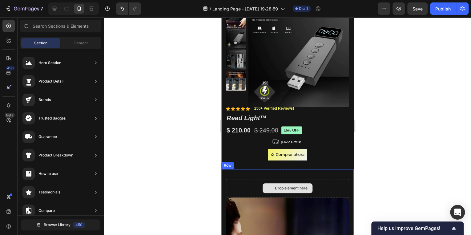
click at [253, 188] on div "Drop element here" at bounding box center [287, 188] width 123 height 18
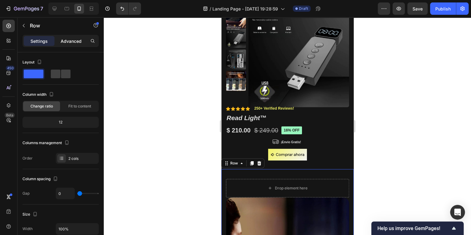
click at [65, 43] on p "Advanced" at bounding box center [71, 41] width 21 height 6
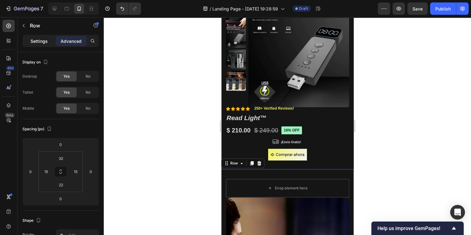
click at [30, 41] on div "Settings" at bounding box center [39, 41] width 31 height 10
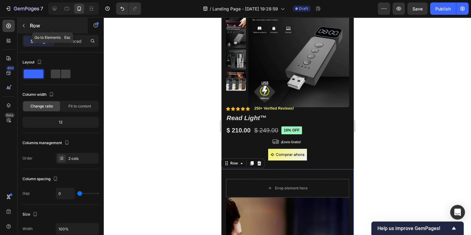
click at [36, 23] on p "Row" at bounding box center [56, 25] width 52 height 7
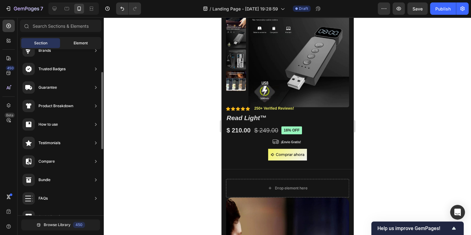
click at [73, 42] on div "Element" at bounding box center [80, 43] width 39 height 10
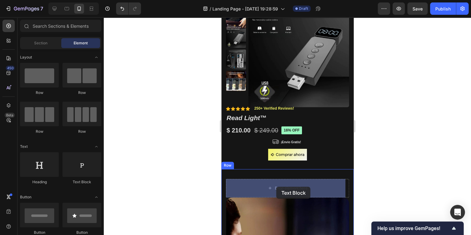
drag, startPoint x: 294, startPoint y: 187, endPoint x: 276, endPoint y: 187, distance: 17.3
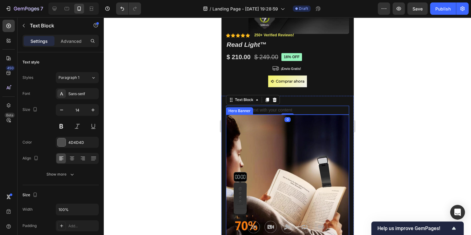
scroll to position [123, 0]
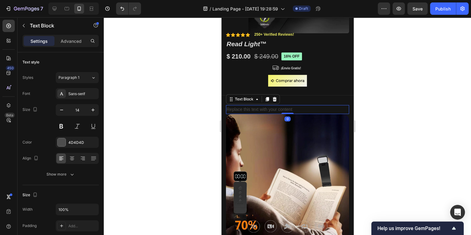
click at [289, 110] on div "Replace this text with your content" at bounding box center [287, 109] width 123 height 9
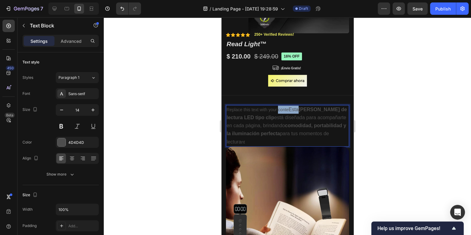
click at [286, 110] on p "Replace this text with your conte Esta luz de lectura LED tipo clip está diseña…" at bounding box center [287, 126] width 122 height 40
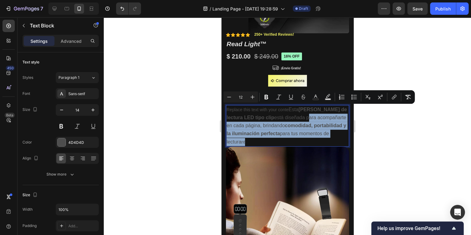
click at [279, 117] on span "Esta luz de lectura LED tipo clip está diseñada para acompañarte en cada página…" at bounding box center [286, 126] width 120 height 38
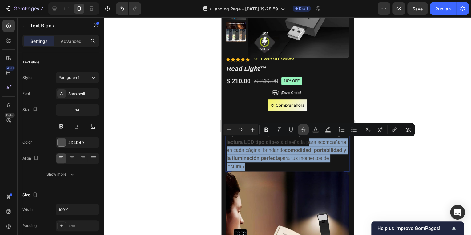
scroll to position [99, 0]
click at [289, 148] on strong "comodidad, portabilidad y la iluminación perfecta" at bounding box center [286, 154] width 120 height 13
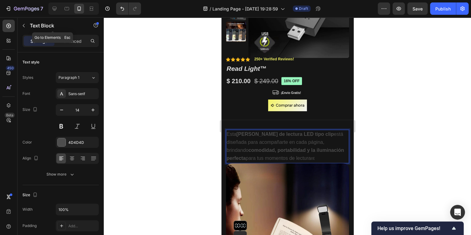
click at [71, 34] on div "Text Block" at bounding box center [53, 26] width 70 height 18
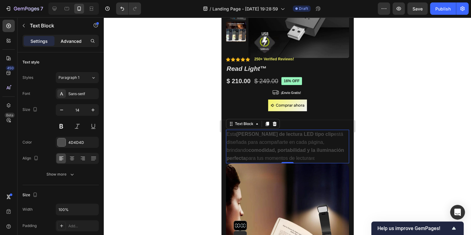
click at [74, 42] on p "Advanced" at bounding box center [71, 41] width 21 height 6
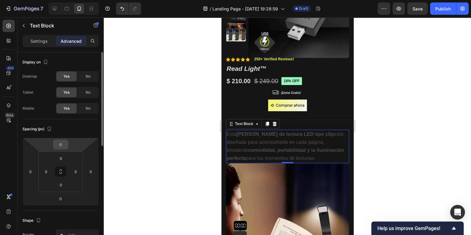
click at [68, 144] on div "0" at bounding box center [60, 145] width 15 height 10
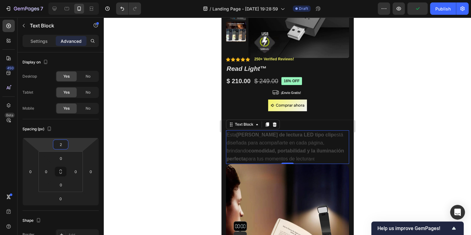
type input "0"
click at [71, 0] on html "7 / Landing Page - [DATE] 19:28:59 Draft Preview Publish 450 Beta Sections(18) …" at bounding box center [235, 0] width 471 height 0
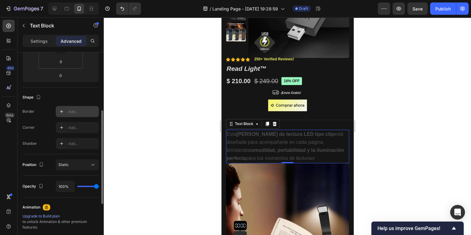
scroll to position [148, 0]
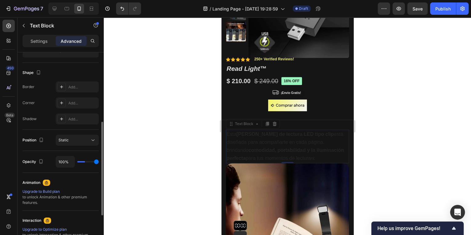
type input "29%"
type input "29"
type input "49%"
type input "49"
type input "95%"
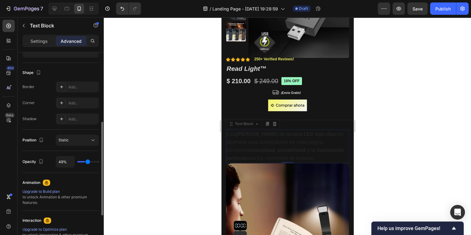
type input "95"
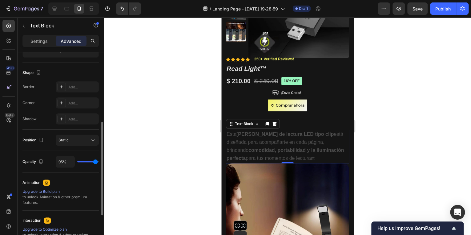
type input "100%"
type input "100"
drag, startPoint x: 85, startPoint y: 161, endPoint x: 102, endPoint y: 161, distance: 17.6
click at [99, 161] on input "range" at bounding box center [88, 161] width 22 height 1
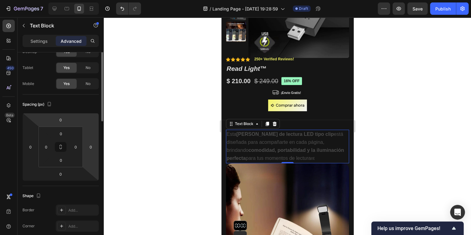
scroll to position [0, 0]
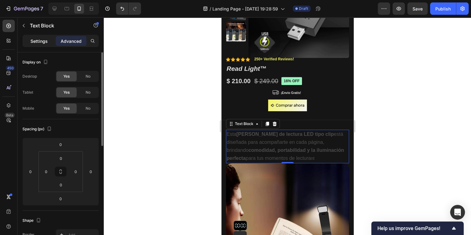
click at [41, 42] on p "Settings" at bounding box center [38, 41] width 17 height 6
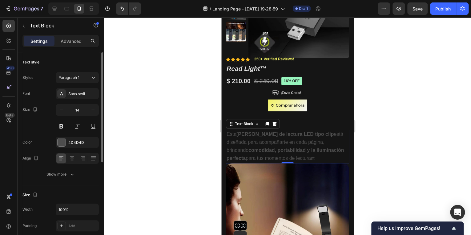
scroll to position [25, 0]
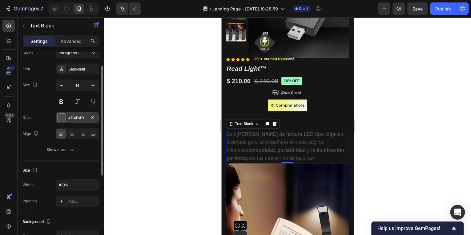
click at [74, 117] on div "4D4D4D" at bounding box center [77, 118] width 18 height 6
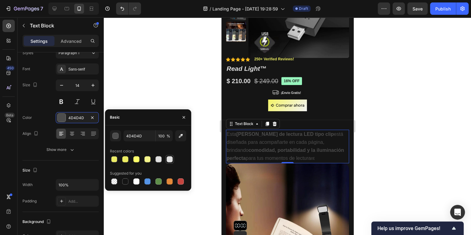
click at [169, 160] on div at bounding box center [170, 159] width 6 height 6
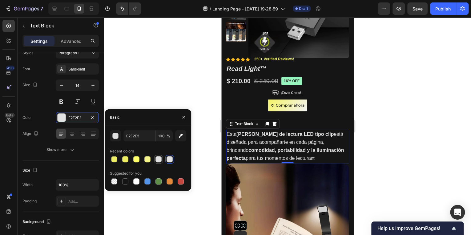
click at [158, 158] on div at bounding box center [159, 159] width 6 height 6
click at [149, 180] on div at bounding box center [147, 181] width 6 height 6
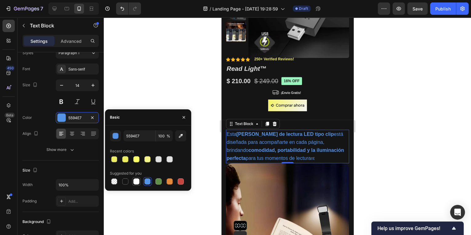
click at [137, 179] on div at bounding box center [136, 181] width 6 height 6
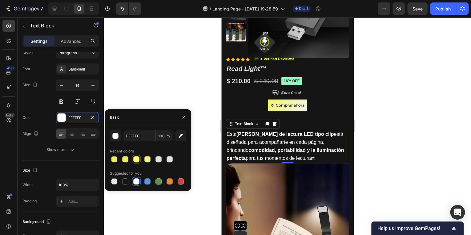
click at [137, 161] on div at bounding box center [136, 159] width 6 height 6
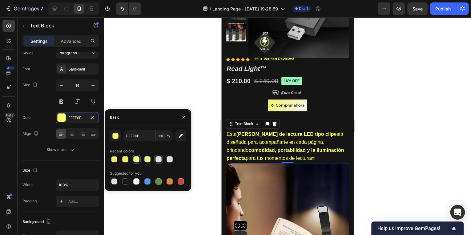
click at [156, 160] on div at bounding box center [159, 159] width 6 height 6
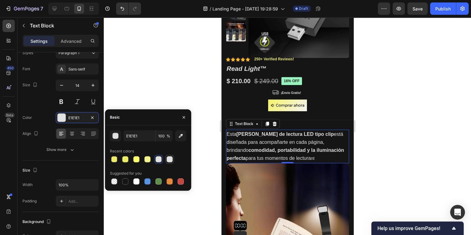
click at [167, 159] on div at bounding box center [170, 159] width 6 height 6
click at [134, 181] on div at bounding box center [136, 181] width 6 height 6
type input "FFFFFF"
click at [153, 88] on div at bounding box center [287, 126] width 367 height 218
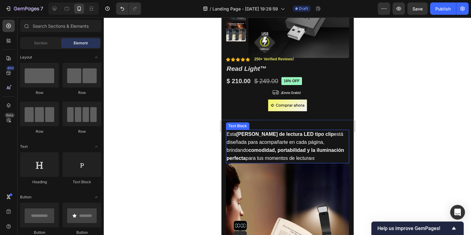
click at [297, 152] on strong "comodidad, portabilidad y la iluminación perfecta" at bounding box center [284, 154] width 117 height 13
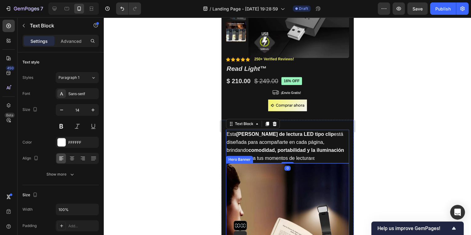
click at [284, 172] on div "Background Image" at bounding box center [287, 224] width 123 height 123
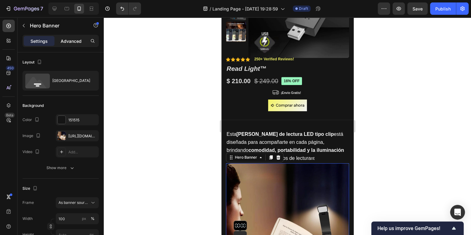
click at [66, 41] on p "Advanced" at bounding box center [71, 41] width 21 height 6
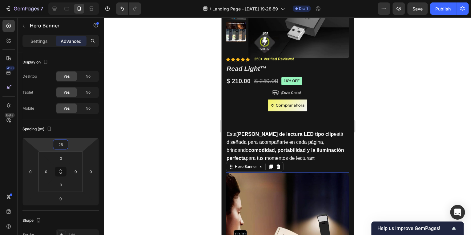
type input "22"
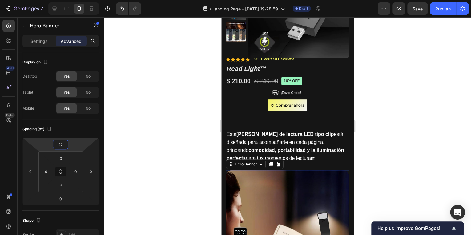
drag, startPoint x: 79, startPoint y: 146, endPoint x: 81, endPoint y: 144, distance: 3.7
click at [81, 0] on html "7 / Landing Page - [DATE] 19:28:59 Draft Preview Save Publish 450 Beta Sections…" at bounding box center [235, 0] width 471 height 0
click at [285, 159] on p "Esta luz de lectura LED tipo clip está diseñada para acompañarte en cada página…" at bounding box center [287, 146] width 122 height 32
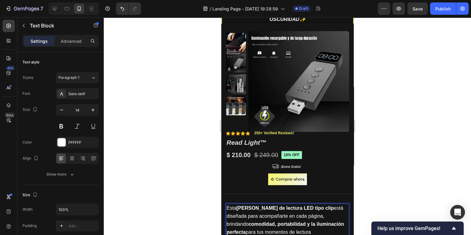
scroll to position [123, 0]
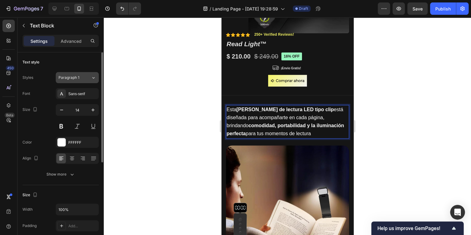
click at [82, 76] on div "Paragraph 1" at bounding box center [71, 78] width 25 height 6
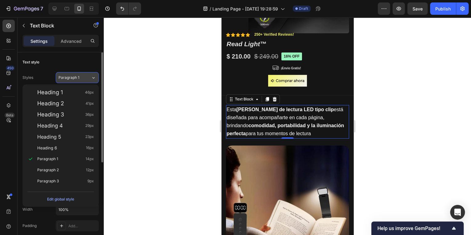
click at [82, 76] on div "Paragraph 1" at bounding box center [71, 78] width 25 height 6
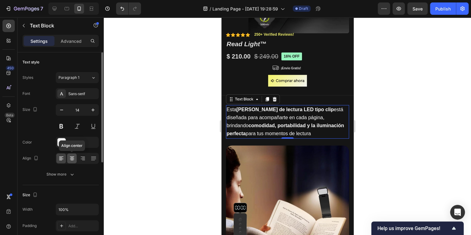
click at [72, 159] on icon at bounding box center [72, 159] width 4 height 1
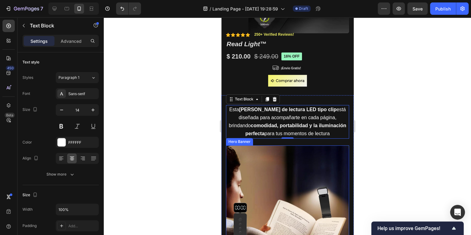
click at [392, 181] on div at bounding box center [287, 126] width 367 height 218
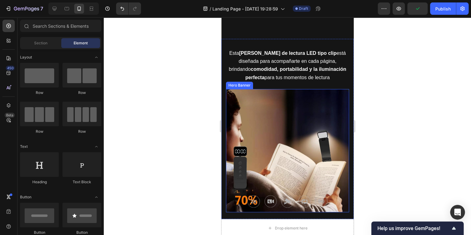
scroll to position [271, 0]
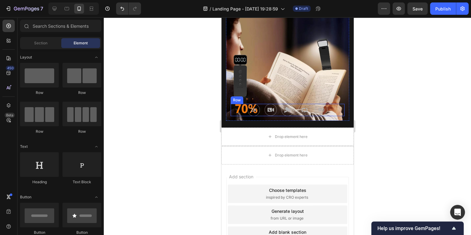
click at [276, 109] on div "Image 2K +1080P Text Block Image Super Night Vision Text Block Image Parking Mo…" at bounding box center [287, 110] width 114 height 12
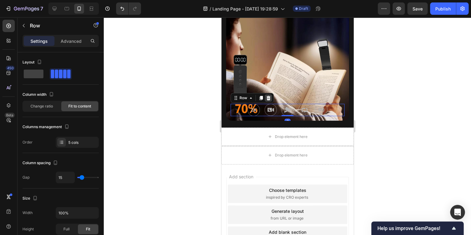
click at [270, 95] on icon at bounding box center [268, 97] width 5 height 5
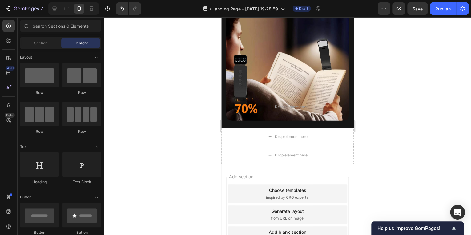
click at [378, 131] on div at bounding box center [287, 126] width 367 height 218
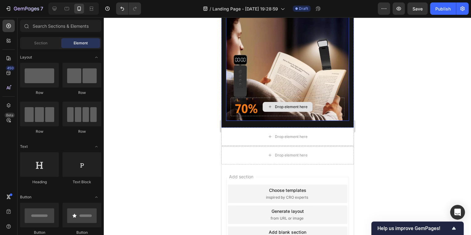
click at [279, 104] on div "Drop element here" at bounding box center [291, 106] width 33 height 5
click at [323, 106] on div "Drop element here" at bounding box center [287, 107] width 114 height 18
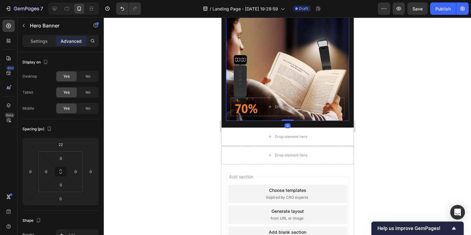
click at [407, 124] on div at bounding box center [287, 126] width 367 height 218
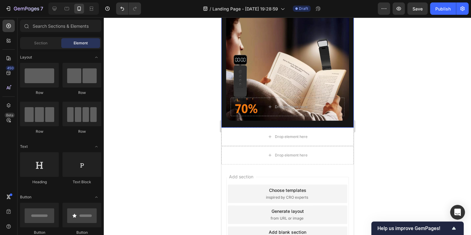
scroll to position [200, 0]
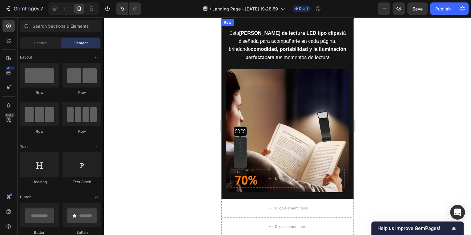
click at [249, 176] on div "Drop element here" at bounding box center [287, 178] width 114 height 18
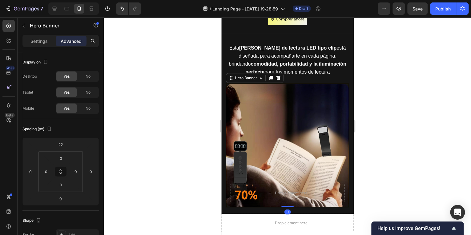
scroll to position [197, 0]
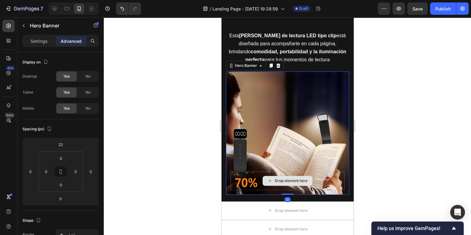
click at [247, 176] on div "Drop element here" at bounding box center [287, 181] width 114 height 18
click at [240, 172] on div "Drop element here" at bounding box center [287, 181] width 114 height 18
click at [249, 172] on div "Drop element here" at bounding box center [287, 181] width 114 height 18
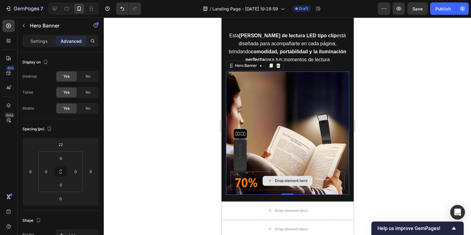
scroll to position [222, 0]
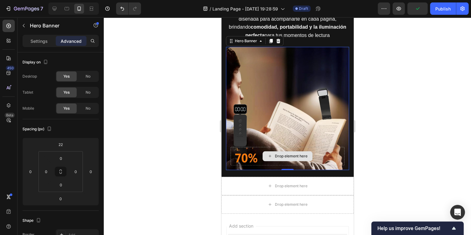
click at [251, 150] on div "Drop element here" at bounding box center [287, 156] width 114 height 18
click at [282, 154] on div "Drop element here" at bounding box center [291, 156] width 33 height 5
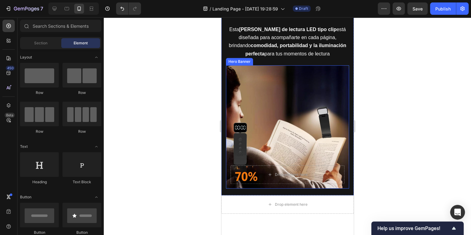
scroll to position [173, 0]
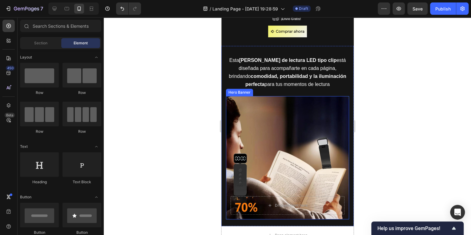
click at [261, 106] on div "Background Image" at bounding box center [287, 157] width 123 height 123
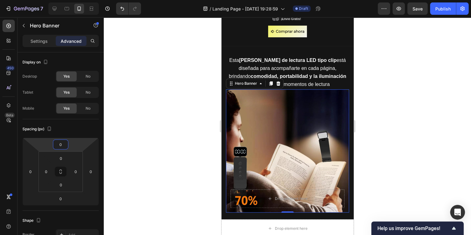
type input "2"
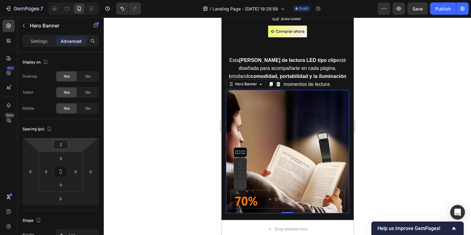
click at [76, 0] on html "7 / Landing Page - [DATE] 19:28:59 Draft Preview Save Publish 450 Beta Sections…" at bounding box center [235, 0] width 471 height 0
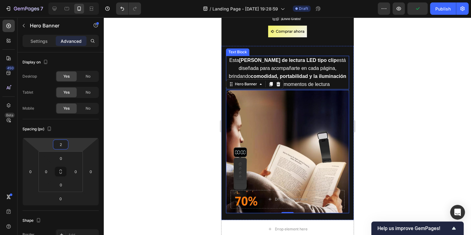
click at [313, 82] on p "Esta luz de lectura LED tipo clip está diseñada para acompañarte en cada página…" at bounding box center [287, 72] width 122 height 32
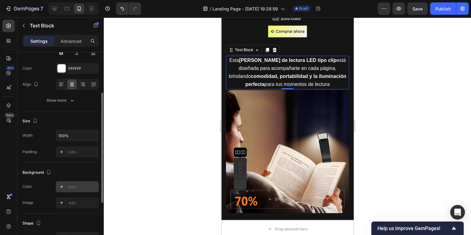
scroll to position [99, 0]
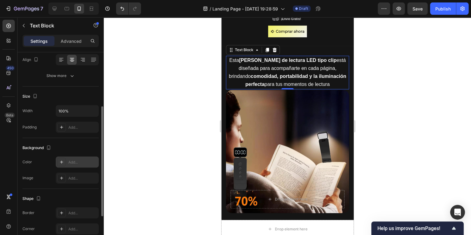
click at [69, 165] on div "Add..." at bounding box center [77, 161] width 43 height 11
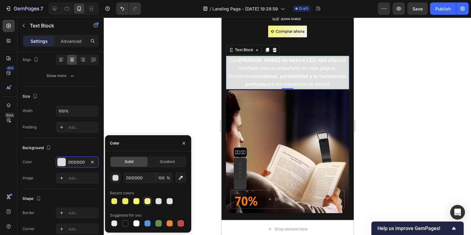
click at [145, 203] on div at bounding box center [147, 201] width 6 height 6
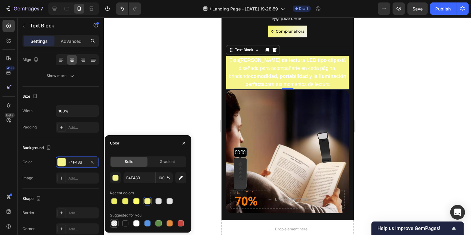
click at [114, 224] on div at bounding box center [114, 223] width 6 height 6
type input "000000"
type input "0"
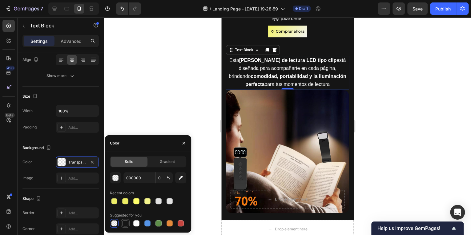
click at [123, 226] on div at bounding box center [125, 223] width 6 height 6
type input "151515"
type input "100"
click at [145, 225] on div at bounding box center [147, 223] width 6 height 6
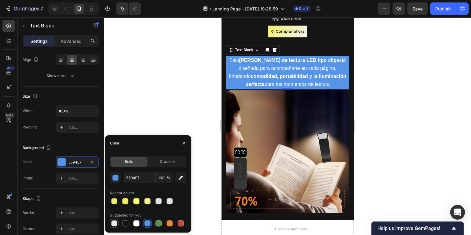
click at [117, 223] on div at bounding box center [114, 223] width 6 height 6
type input "000000"
type input "0"
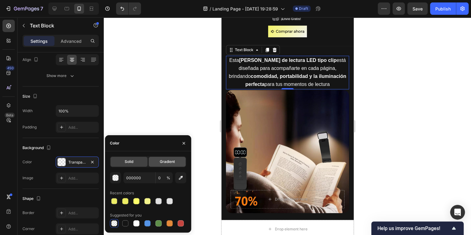
click at [161, 161] on span "Gradient" at bounding box center [167, 162] width 15 height 6
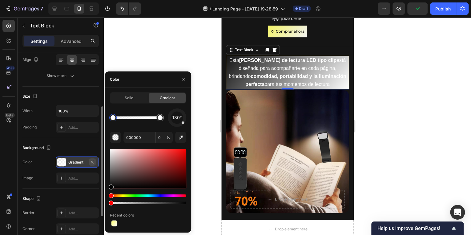
click at [92, 164] on button "button" at bounding box center [92, 161] width 7 height 7
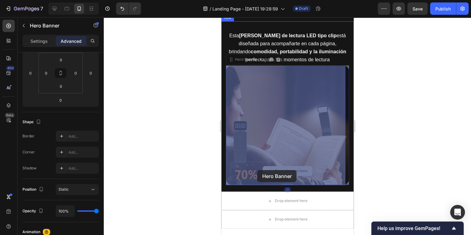
scroll to position [0, 0]
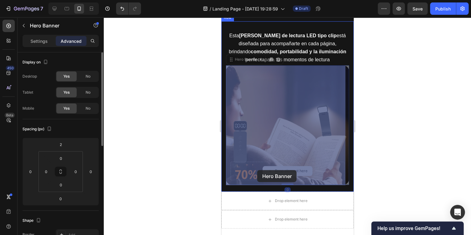
drag, startPoint x: 241, startPoint y: 174, endPoint x: 254, endPoint y: 170, distance: 13.2
drag, startPoint x: 254, startPoint y: 170, endPoint x: 267, endPoint y: 153, distance: 21.5
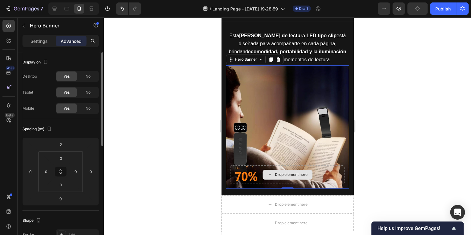
click at [271, 170] on div "Drop element here" at bounding box center [287, 175] width 50 height 10
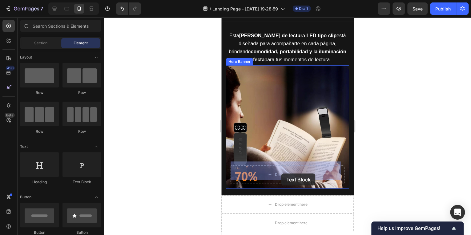
drag, startPoint x: 298, startPoint y: 186, endPoint x: 281, endPoint y: 173, distance: 20.5
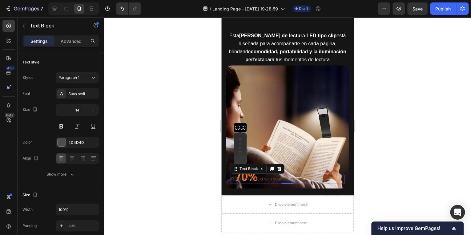
click at [250, 175] on div "Replace this text with your content" at bounding box center [287, 179] width 114 height 9
click at [394, 174] on div at bounding box center [287, 126] width 367 height 218
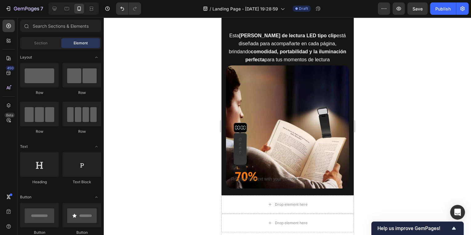
click at [373, 190] on div at bounding box center [287, 126] width 367 height 218
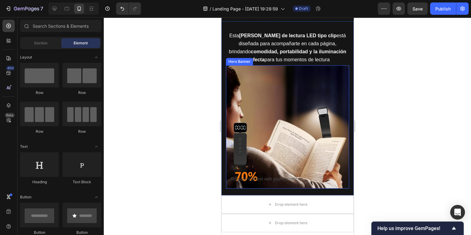
click at [289, 134] on div "Background Image" at bounding box center [287, 126] width 123 height 123
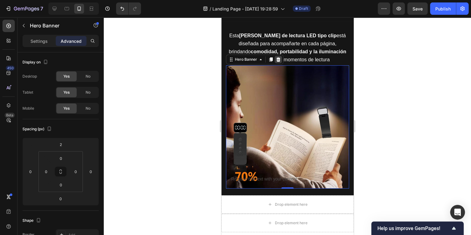
click at [277, 60] on icon at bounding box center [278, 59] width 4 height 4
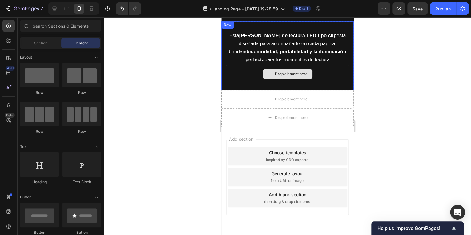
click at [256, 74] on div "Drop element here" at bounding box center [287, 74] width 123 height 18
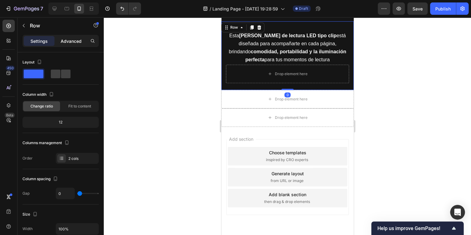
click at [73, 40] on p "Advanced" at bounding box center [71, 41] width 21 height 6
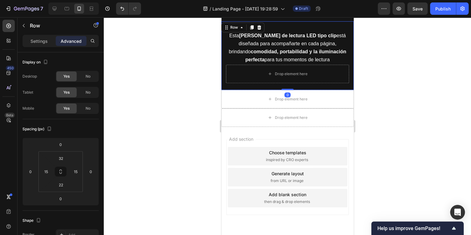
click at [180, 86] on div at bounding box center [287, 126] width 367 height 218
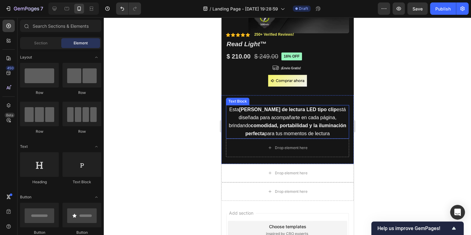
scroll to position [123, 0]
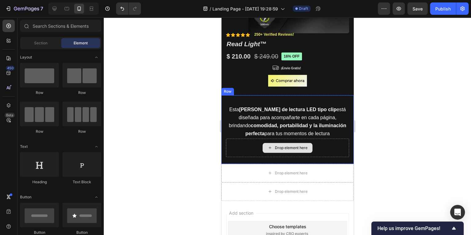
click at [243, 144] on div "Drop element here" at bounding box center [287, 148] width 123 height 18
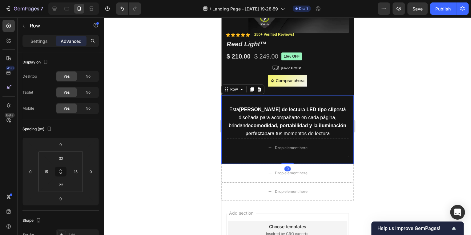
click at [35, 35] on div "Settings Advanced" at bounding box center [60, 41] width 76 height 12
click at [35, 39] on p "Settings" at bounding box center [38, 41] width 17 height 6
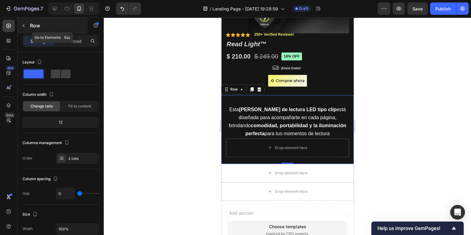
click at [24, 25] on icon "button" at bounding box center [23, 25] width 5 height 5
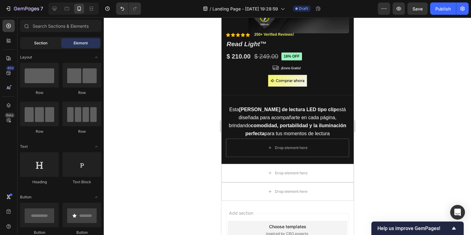
click at [44, 44] on span "Section" at bounding box center [40, 43] width 13 height 6
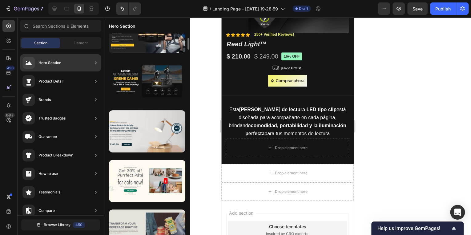
scroll to position [0, 0]
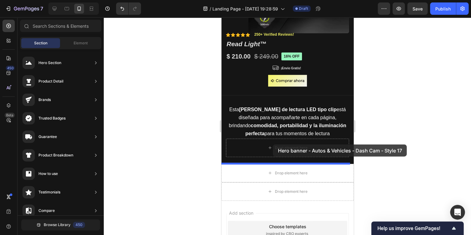
drag, startPoint x: 365, startPoint y: 169, endPoint x: 273, endPoint y: 144, distance: 95.0
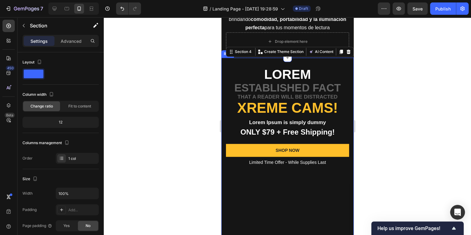
scroll to position [242, 0]
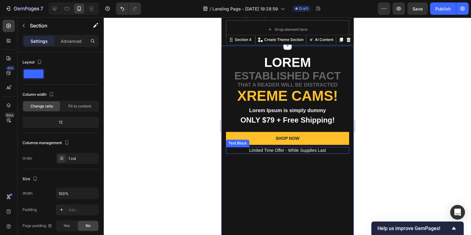
click at [275, 150] on p "Limited Time Offer - While Supplies Last" at bounding box center [287, 151] width 122 height 6
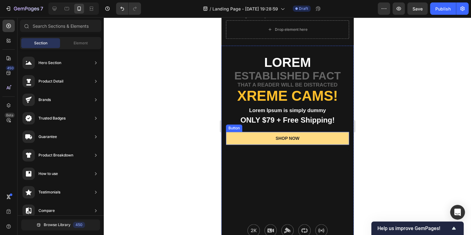
click at [310, 140] on button "SHOP NOW" at bounding box center [287, 138] width 123 height 13
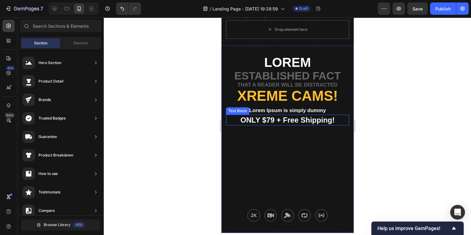
click at [305, 120] on p "ONLY $79 + Free Shipping!" at bounding box center [287, 120] width 122 height 10
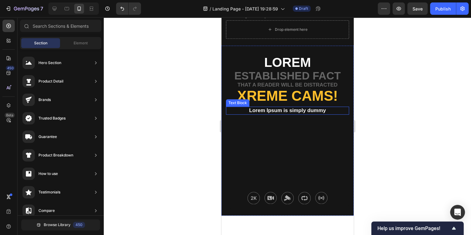
click at [307, 111] on p "Lorem Ipsum is simply dummy" at bounding box center [287, 110] width 122 height 7
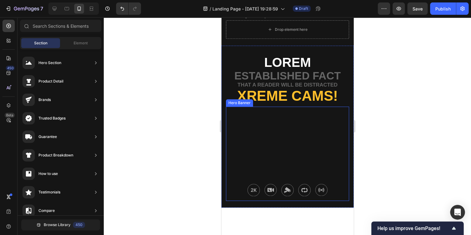
click at [307, 94] on h2 "Xreme CAMs!" at bounding box center [287, 95] width 123 height 15
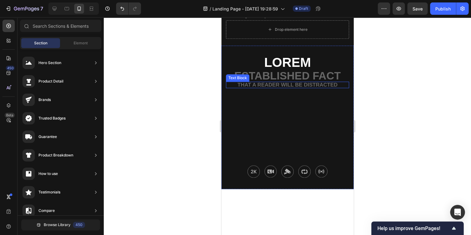
click at [305, 84] on p "that a reader will be distracted" at bounding box center [287, 84] width 122 height 5
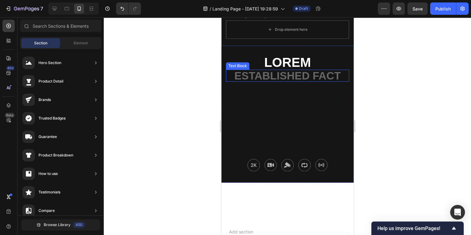
click at [308, 77] on p "established fact" at bounding box center [287, 75] width 122 height 11
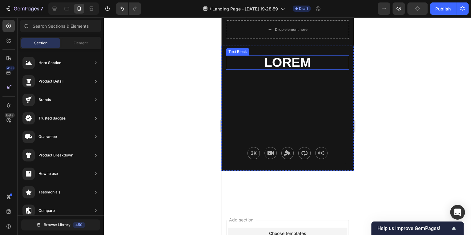
click at [296, 61] on p "Lorem" at bounding box center [287, 62] width 122 height 13
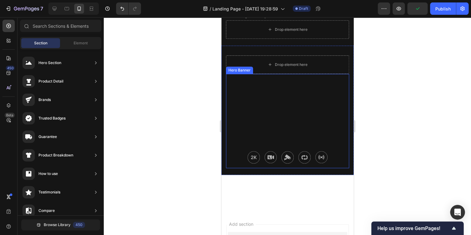
click at [288, 90] on div "Background Image" at bounding box center [287, 121] width 123 height 94
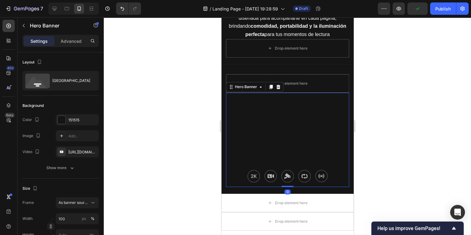
scroll to position [217, 0]
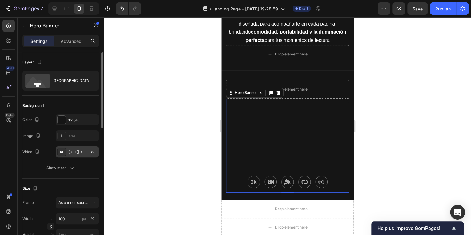
click at [79, 152] on div "https://www.youtube.com/watch?v=cyzh48XRS4M" at bounding box center [77, 152] width 18 height 6
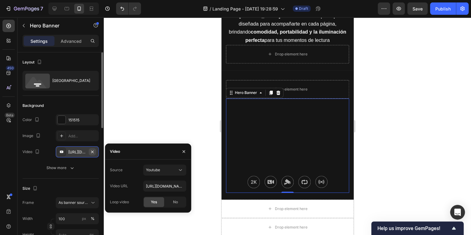
click at [93, 151] on icon "button" at bounding box center [92, 151] width 5 height 5
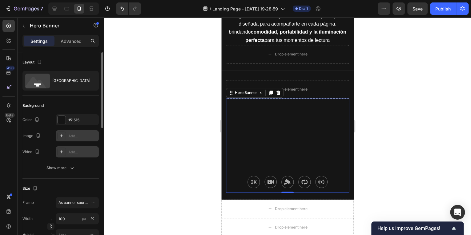
click at [78, 137] on div "Add..." at bounding box center [82, 136] width 29 height 6
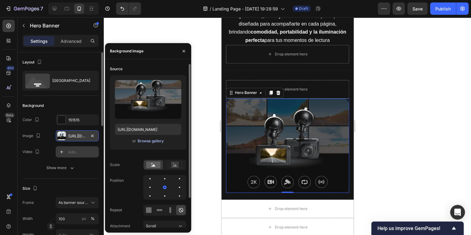
click at [142, 139] on div "Browse gallery" at bounding box center [151, 141] width 26 height 6
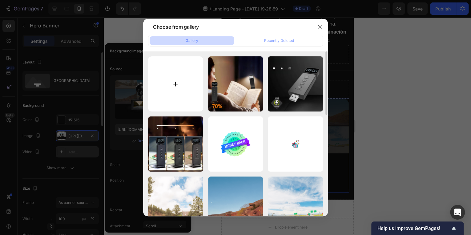
click at [182, 90] on input "file" at bounding box center [175, 83] width 55 height 55
type input "C:\fakepath\Captura de pantalla 2025-09-26 203647 persona leyendo recortado.png"
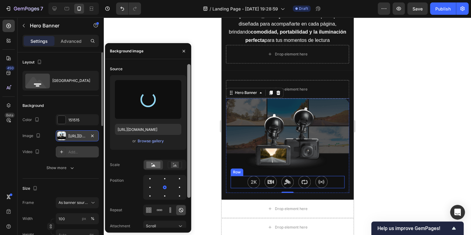
type input "https://cdn.shopify.com/s/files/1/0624/9411/3890/files/gempages_574913112344363…"
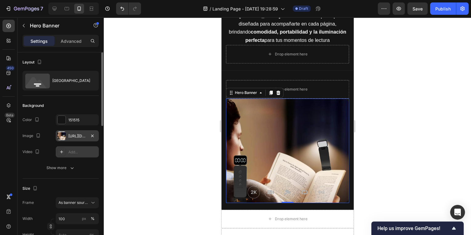
click at [404, 168] on div at bounding box center [287, 126] width 367 height 218
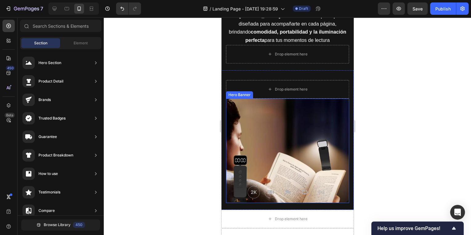
click at [293, 99] on div "Drop element here" at bounding box center [287, 89] width 123 height 18
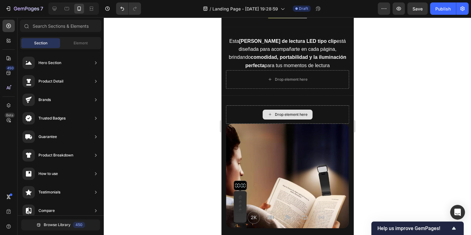
scroll to position [168, 0]
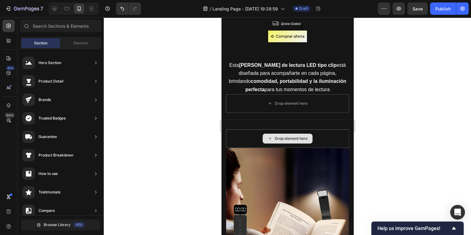
click at [290, 138] on div "Drop element here" at bounding box center [291, 138] width 33 height 5
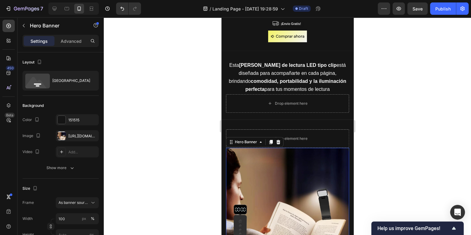
drag, startPoint x: 288, startPoint y: 172, endPoint x: 293, endPoint y: 129, distance: 42.8
click at [265, 112] on div "Product Images Material Shipping Care instruction Accordion Icon Icon Icon Icon…" at bounding box center [287, 79] width 132 height 434
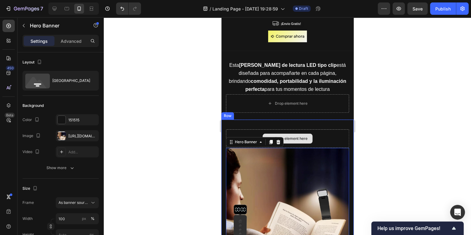
click at [267, 129] on div "Drop element here" at bounding box center [287, 138] width 123 height 18
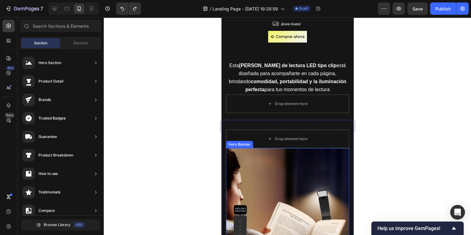
scroll to position [143, 0]
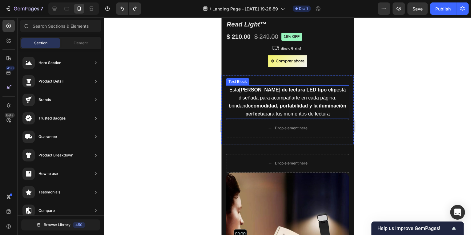
click at [242, 112] on p "Esta luz de lectura LED tipo clip está diseñada para acompañarte en cada página…" at bounding box center [287, 102] width 122 height 32
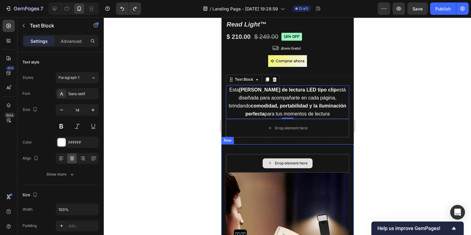
click at [242, 157] on div "Drop element here" at bounding box center [287, 163] width 123 height 18
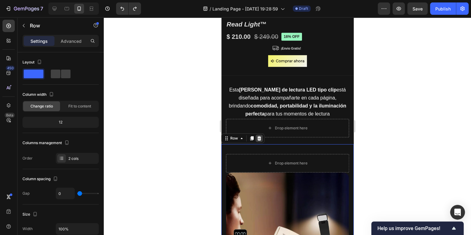
click at [257, 138] on icon at bounding box center [259, 138] width 5 height 5
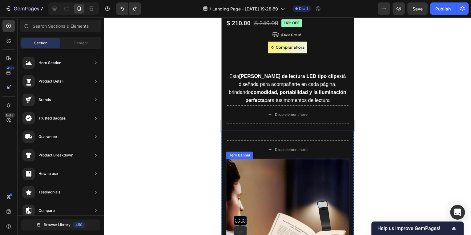
scroll to position [168, 0]
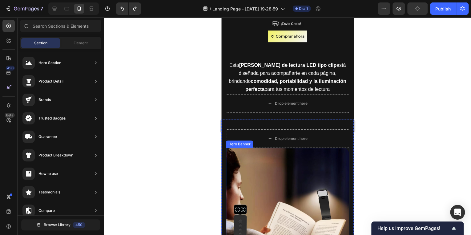
click at [323, 158] on div "Background Image" at bounding box center [287, 200] width 123 height 104
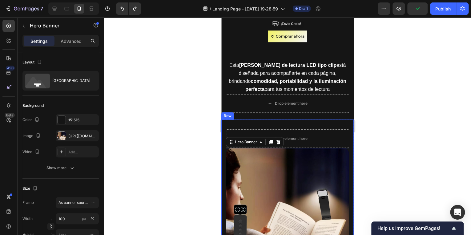
click at [332, 123] on div "Drop element here Image 2K +1080P Text Block Image Super Night Vision Text Bloc…" at bounding box center [287, 190] width 132 height 140
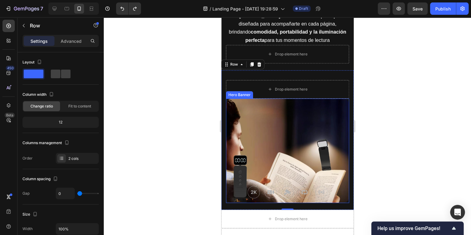
scroll to position [201, 0]
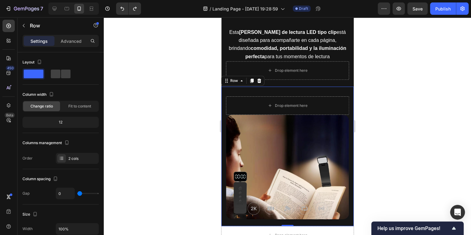
click at [294, 73] on div "Drop element here" at bounding box center [291, 70] width 33 height 5
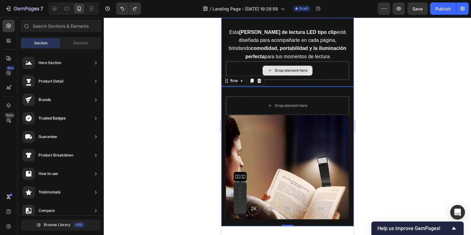
scroll to position [168, 0]
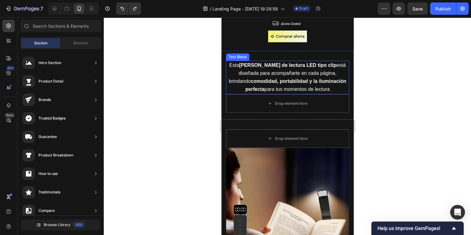
click at [286, 79] on strong "comodidad, portabilidad y la iluminación perfecta" at bounding box center [295, 85] width 101 height 13
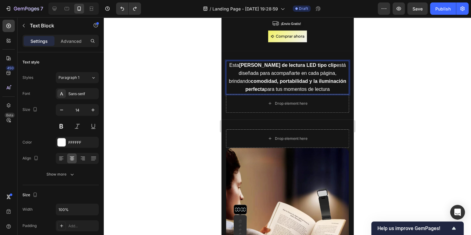
click at [307, 88] on span "Esta luz de lectura LED tipo clip está diseñada para acompañarte en cada página…" at bounding box center [287, 78] width 117 height 30
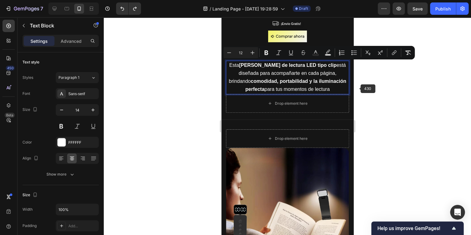
click at [378, 88] on div at bounding box center [287, 126] width 367 height 218
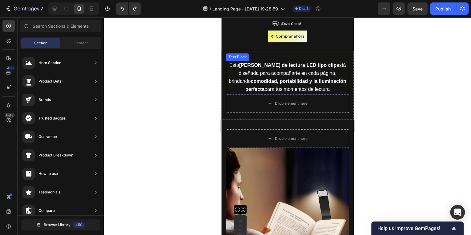
click at [302, 80] on strong "comodidad, portabilidad y la iluminación perfecta" at bounding box center [295, 85] width 101 height 13
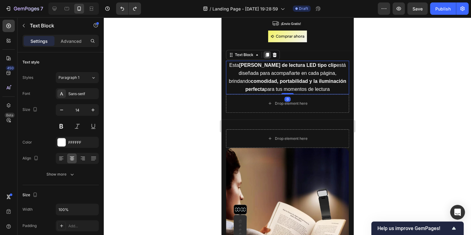
click at [266, 55] on icon at bounding box center [267, 54] width 5 height 5
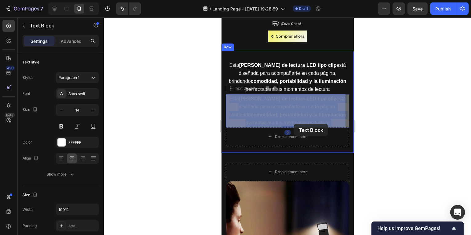
drag, startPoint x: 296, startPoint y: 107, endPoint x: 294, endPoint y: 122, distance: 15.3
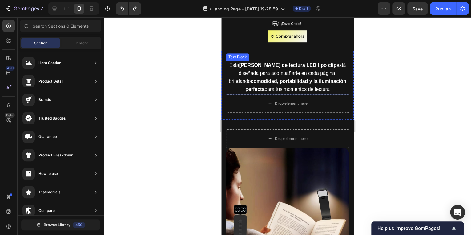
click at [297, 82] on strong "comodidad, portabilidad y la iluminación perfecta" at bounding box center [295, 85] width 101 height 13
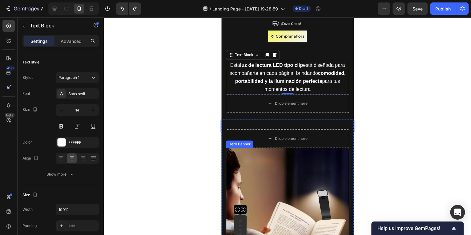
click at [279, 155] on div "Background Image" at bounding box center [287, 200] width 123 height 104
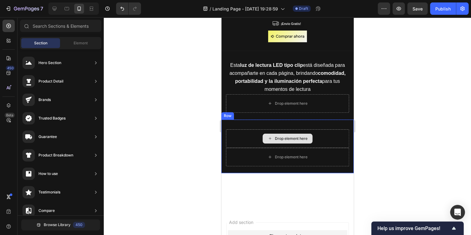
click at [254, 140] on div "Drop element here" at bounding box center [287, 138] width 123 height 18
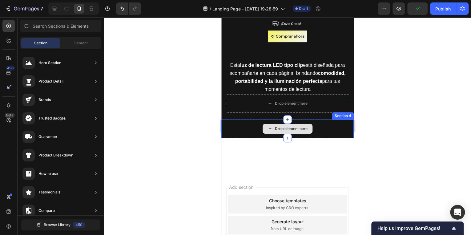
click at [250, 128] on div "Drop element here" at bounding box center [287, 129] width 132 height 18
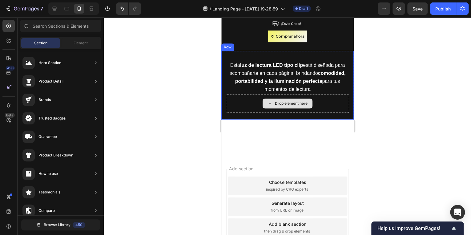
click at [290, 102] on div "Drop element here" at bounding box center [291, 103] width 33 height 5
click at [262, 104] on div "Drop element here" at bounding box center [287, 104] width 50 height 10
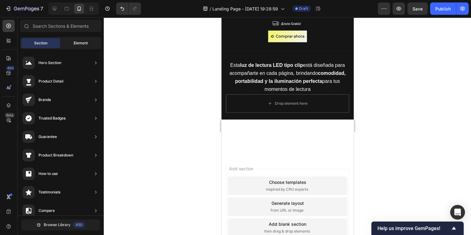
click at [80, 39] on div "Element" at bounding box center [80, 43] width 39 height 10
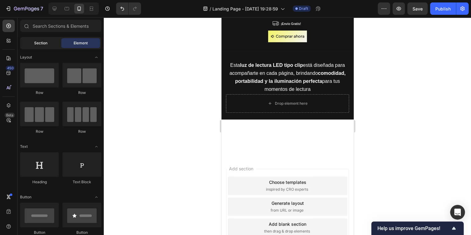
click at [40, 43] on span "Section" at bounding box center [40, 43] width 13 height 6
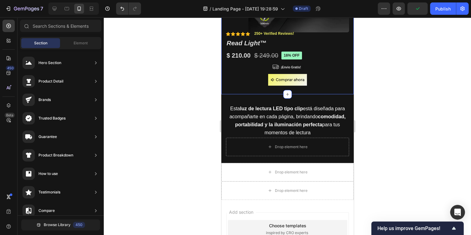
scroll to position [118, 0]
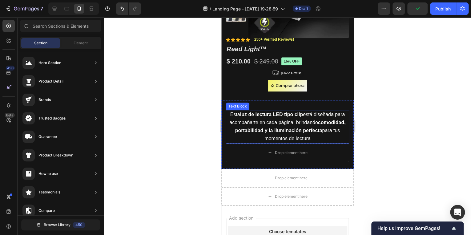
click at [260, 115] on strong "luz de lectura LED tipo clip" at bounding box center [271, 114] width 63 height 5
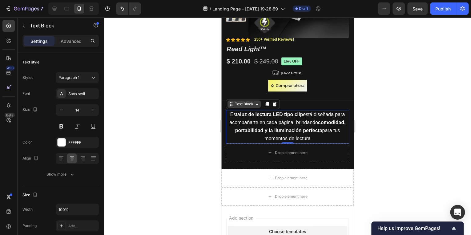
click at [239, 105] on div "Text Block" at bounding box center [243, 104] width 21 height 6
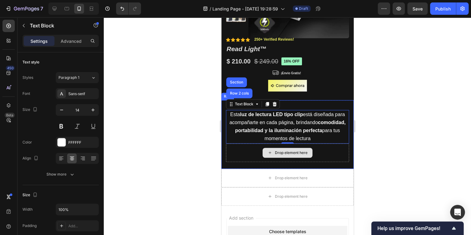
click at [324, 156] on div "Drop element here" at bounding box center [287, 153] width 123 height 18
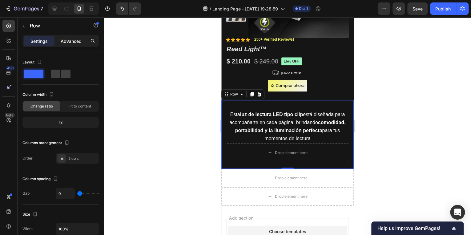
click at [65, 43] on p "Advanced" at bounding box center [71, 41] width 21 height 6
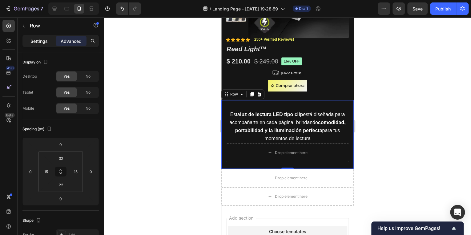
click at [46, 43] on p "Settings" at bounding box center [38, 41] width 17 height 6
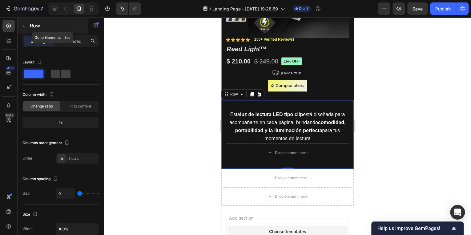
click at [26, 25] on button "button" at bounding box center [24, 26] width 10 height 10
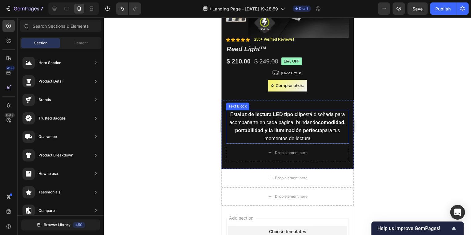
click at [271, 125] on p "Esta luz de lectura LED tipo clip está diseñada para acompañarte en cada página…" at bounding box center [287, 127] width 122 height 32
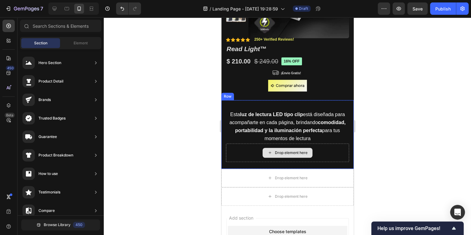
click at [265, 152] on div "Drop element here" at bounding box center [287, 153] width 50 height 10
click at [245, 148] on div "Drop element here" at bounding box center [287, 153] width 123 height 18
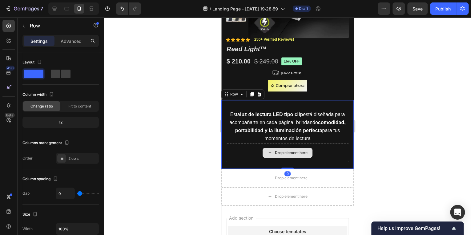
click at [253, 146] on div "Drop element here" at bounding box center [287, 153] width 123 height 18
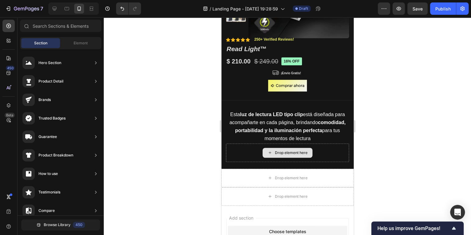
click at [288, 151] on div "Drop element here" at bounding box center [291, 152] width 33 height 5
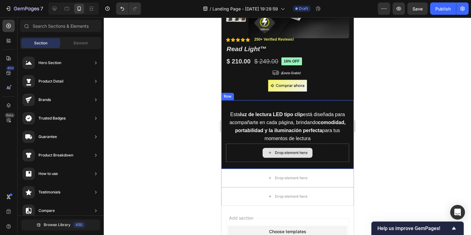
click at [288, 151] on div "Drop element here" at bounding box center [291, 152] width 33 height 5
click at [276, 154] on div "Drop element here" at bounding box center [291, 152] width 33 height 5
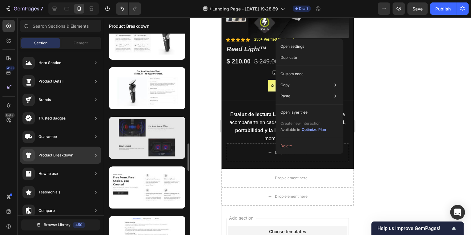
scroll to position [836, 0]
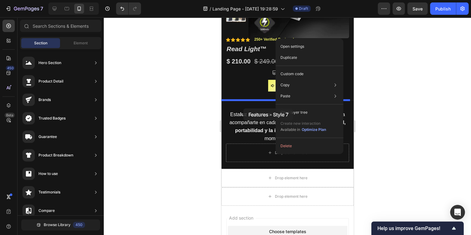
drag, startPoint x: 366, startPoint y: 138, endPoint x: 243, endPoint y: 108, distance: 126.3
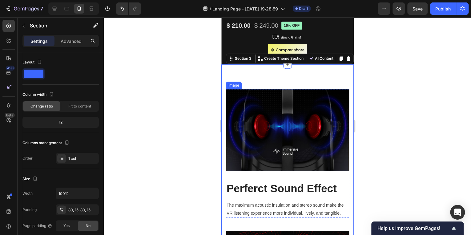
scroll to position [192, 0]
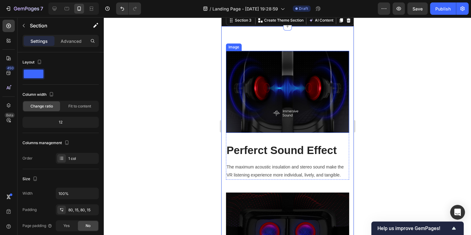
click at [302, 97] on img at bounding box center [287, 92] width 123 height 82
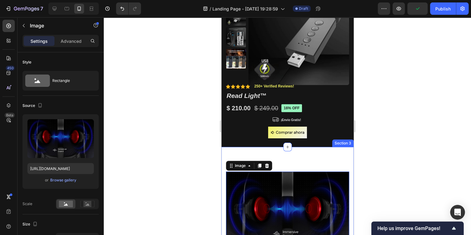
scroll to position [69, 0]
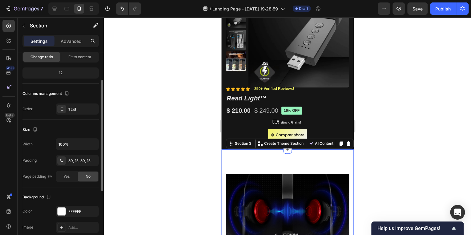
scroll to position [123, 0]
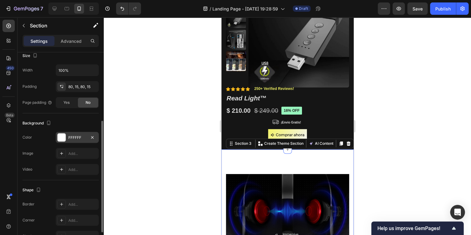
click at [71, 139] on div "FFFFFF" at bounding box center [77, 138] width 18 height 6
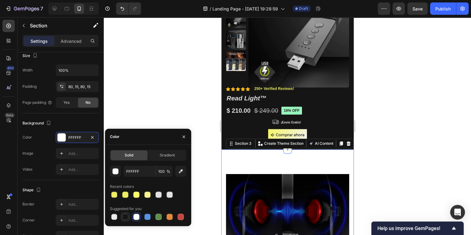
click at [124, 217] on div at bounding box center [125, 217] width 6 height 6
type input "151515"
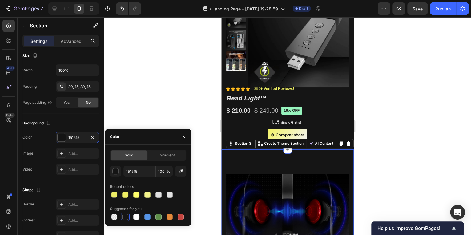
click at [379, 158] on div at bounding box center [287, 126] width 367 height 218
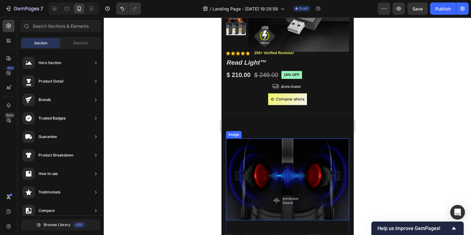
scroll to position [143, 0]
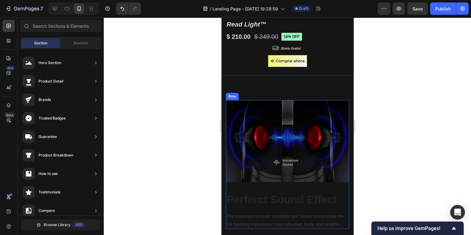
click at [279, 156] on img at bounding box center [287, 141] width 123 height 82
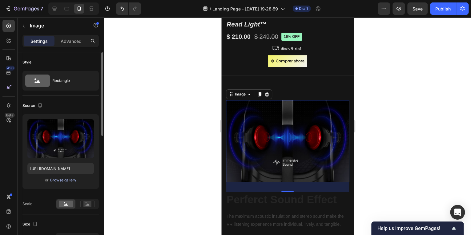
click at [59, 182] on div "Browse gallery" at bounding box center [63, 180] width 26 height 6
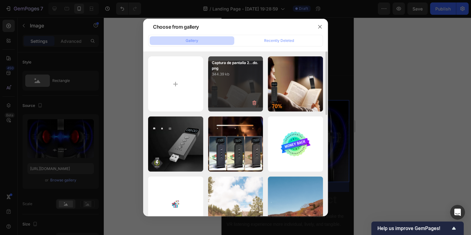
click at [229, 89] on div "Captura de pantalla 2...do.png 344.39 kb" at bounding box center [235, 83] width 55 height 55
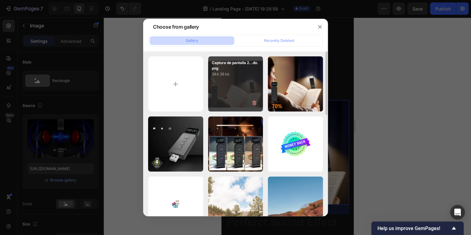
type input "https://cdn.shopify.com/s/files/1/0624/9411/3890/files/gempages_574913112344363…"
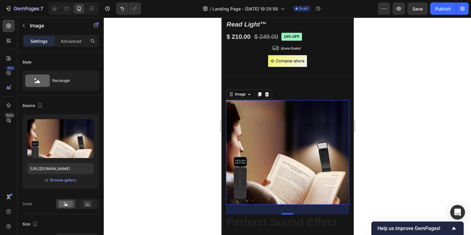
click at [377, 158] on div at bounding box center [287, 126] width 367 height 218
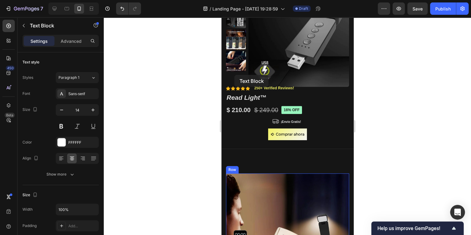
scroll to position [44, 0]
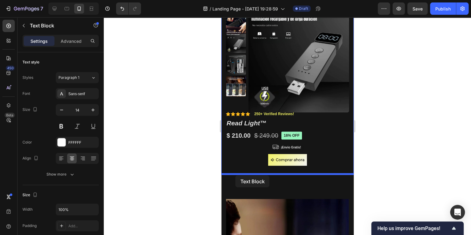
drag, startPoint x: 238, startPoint y: 172, endPoint x: 235, endPoint y: 175, distance: 4.2
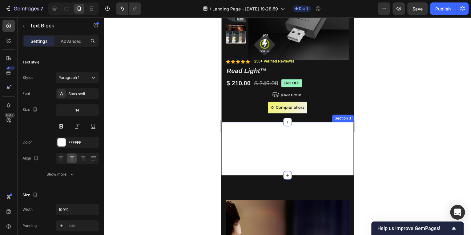
scroll to position [99, 0]
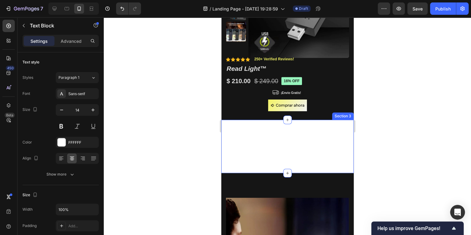
click at [294, 145] on p "Esta luz de lectura LED tipo clip está diseñada para acompañarte en cada página…" at bounding box center [287, 146] width 131 height 32
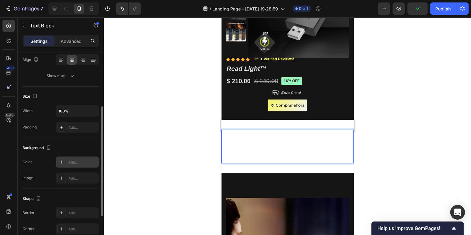
click at [72, 162] on div "Add..." at bounding box center [82, 163] width 29 height 6
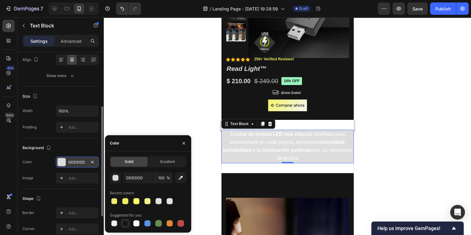
click at [126, 225] on div at bounding box center [125, 223] width 6 height 6
type input "151515"
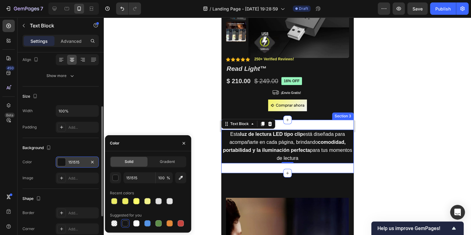
click at [293, 126] on div "Esta luz de lectura LED tipo clip está diseñada para acompañarte en cada página…" at bounding box center [287, 146] width 132 height 53
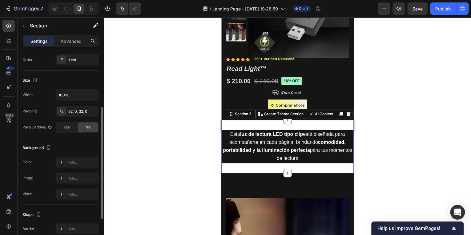
scroll to position [0, 0]
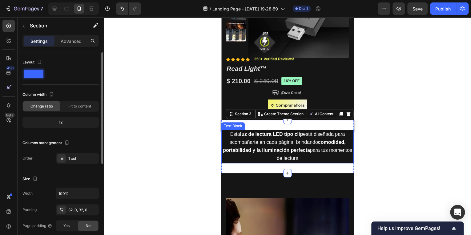
click at [227, 153] on p "Esta luz de lectura LED tipo clip está diseñada para acompañarte en cada página…" at bounding box center [287, 146] width 131 height 32
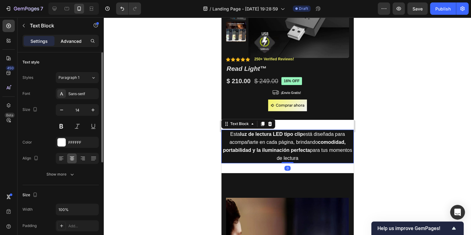
click at [68, 42] on p "Advanced" at bounding box center [71, 41] width 21 height 6
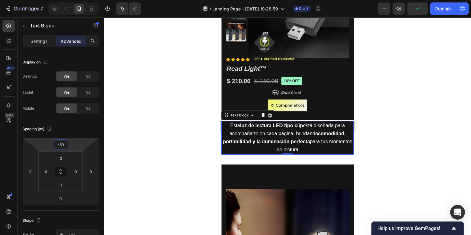
type input "-32"
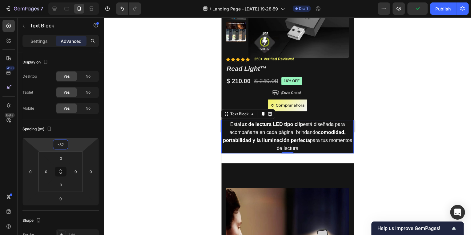
drag, startPoint x: 82, startPoint y: 143, endPoint x: 80, endPoint y: 147, distance: 4.0
click at [80, 0] on html "7 / Landing Page - [DATE] 19:28:59 Draft Preview Publish 450 Beta Sections(18) …" at bounding box center [235, 0] width 471 height 0
click at [158, 152] on div at bounding box center [287, 126] width 367 height 218
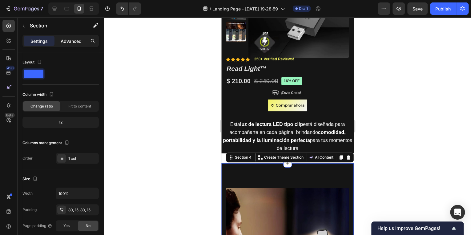
click at [68, 41] on p "Advanced" at bounding box center [71, 41] width 21 height 6
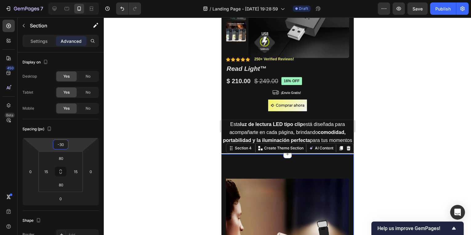
type input "-38"
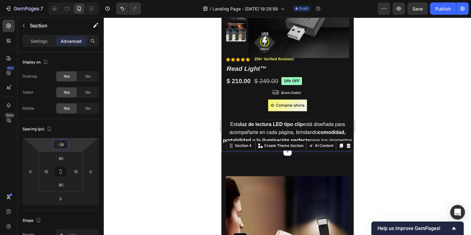
drag, startPoint x: 73, startPoint y: 145, endPoint x: 73, endPoint y: 150, distance: 4.9
click at [73, 0] on html "7 / Landing Page - [DATE] 19:28:59 Draft Preview Save Publish 450 Beta Sections…" at bounding box center [235, 0] width 471 height 0
click at [406, 149] on div at bounding box center [287, 126] width 367 height 218
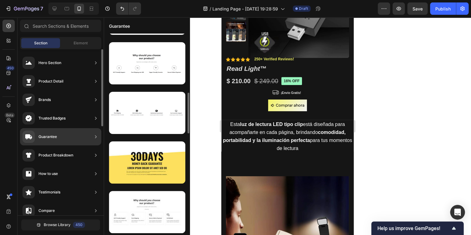
scroll to position [92, 0]
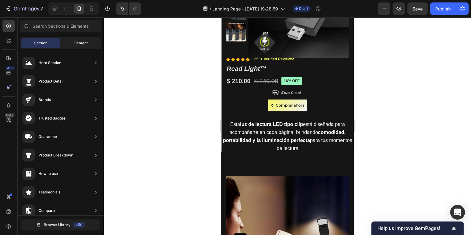
click at [77, 43] on span "Element" at bounding box center [81, 43] width 14 height 6
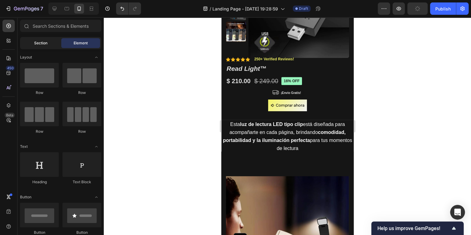
click at [43, 43] on span "Section" at bounding box center [40, 43] width 13 height 6
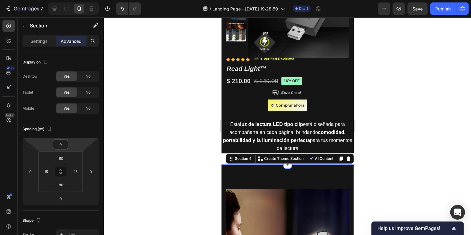
type input "-2"
drag, startPoint x: 76, startPoint y: 145, endPoint x: 80, endPoint y: 140, distance: 5.7
click at [80, 0] on html "7 / Landing Page - [DATE] 19:28:59 Draft Preview Save Publish 450 Beta Sections…" at bounding box center [235, 0] width 471 height 0
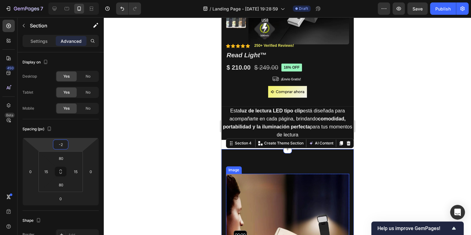
scroll to position [123, 0]
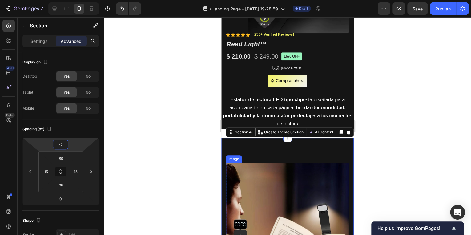
click at [282, 189] on img at bounding box center [287, 215] width 123 height 104
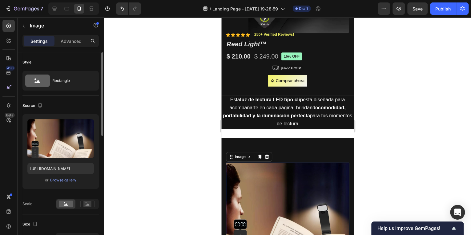
drag, startPoint x: 68, startPoint y: 43, endPoint x: 76, endPoint y: 66, distance: 24.5
click at [68, 43] on p "Advanced" at bounding box center [71, 41] width 21 height 6
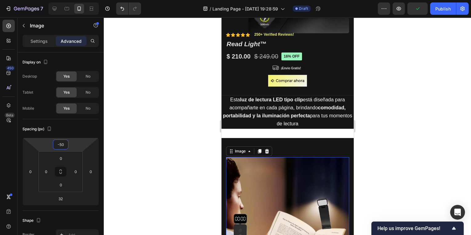
type input "-54"
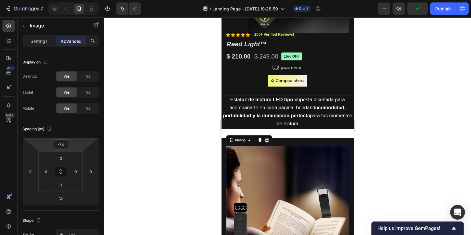
drag, startPoint x: 74, startPoint y: 142, endPoint x: 76, endPoint y: 148, distance: 6.8
click at [76, 0] on html "7 / Landing Page - [DATE] 19:28:59 Draft Preview Publish 450 Beta Sections(18) …" at bounding box center [235, 0] width 471 height 0
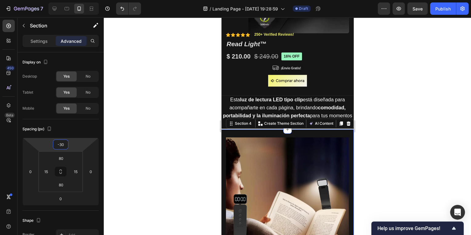
type input "-32"
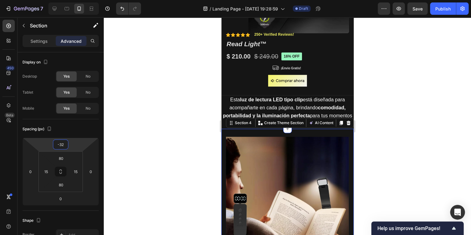
drag, startPoint x: 81, startPoint y: 140, endPoint x: 81, endPoint y: 144, distance: 3.7
click at [81, 0] on html "7 / Landing Page - [DATE] 19:28:59 Draft Preview Save Publish 450 Beta Sections…" at bounding box center [235, 0] width 471 height 0
click at [264, 156] on img at bounding box center [287, 189] width 123 height 104
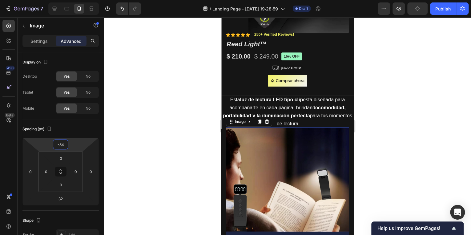
type input "-80"
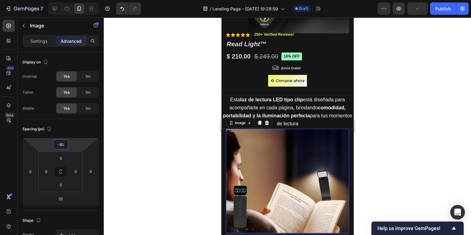
click at [81, 0] on html "7 / Landing Page - [DATE] 19:28:59 Draft Preview Publish 450 Beta Sections(18) …" at bounding box center [235, 0] width 471 height 0
click at [379, 132] on div at bounding box center [287, 126] width 367 height 218
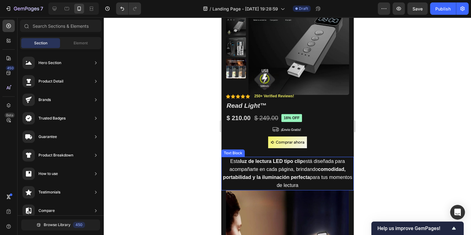
scroll to position [74, 0]
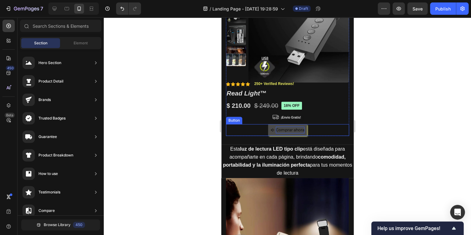
click at [286, 132] on p "Comprar ahora" at bounding box center [290, 130] width 29 height 7
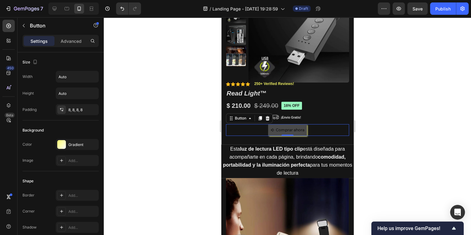
click at [272, 132] on span "<p>Comprar ahora</p>" at bounding box center [272, 130] width 4 height 7
click at [70, 42] on p "Advanced" at bounding box center [71, 41] width 21 height 6
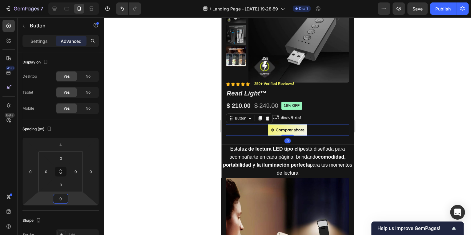
type input "-2"
click at [77, 0] on html "7 / Landing Page - [DATE] 19:28:59 Draft Preview Save Publish 450 Beta Sections…" at bounding box center [235, 0] width 471 height 0
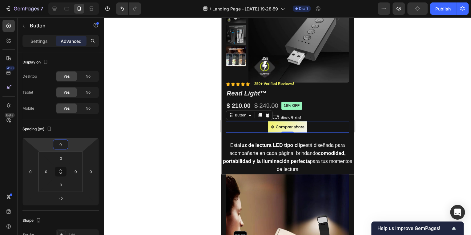
type input "2"
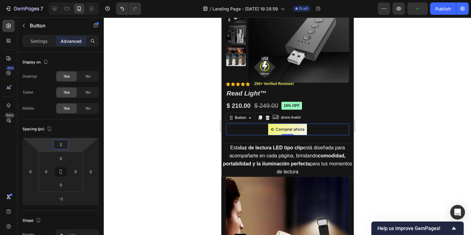
click at [78, 0] on html "7 / Landing Page - [DATE] 19:28:59 Draft Preview Publish 450 Beta Sections(18) …" at bounding box center [235, 0] width 471 height 0
click at [366, 147] on div at bounding box center [287, 126] width 367 height 218
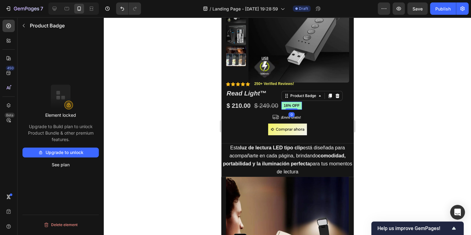
click at [296, 106] on pre "16% off" at bounding box center [291, 106] width 21 height 8
click at [366, 128] on div at bounding box center [287, 126] width 367 height 218
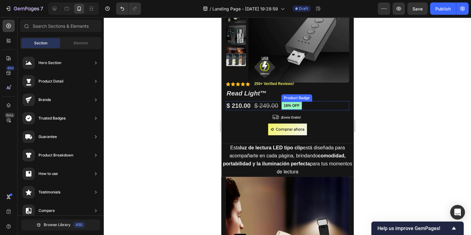
click at [286, 107] on pre "16% off" at bounding box center [291, 106] width 21 height 8
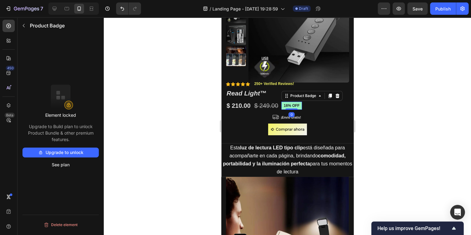
click at [76, 121] on div "Element locked Upgrade to Build plan to unlock Product Bundle & other premium f…" at bounding box center [60, 127] width 76 height 85
click at [149, 122] on div at bounding box center [287, 126] width 367 height 218
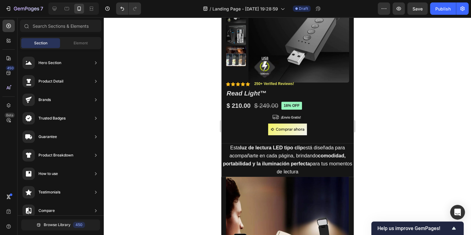
click at [415, 148] on div at bounding box center [287, 126] width 367 height 218
click at [394, 156] on div at bounding box center [287, 126] width 367 height 218
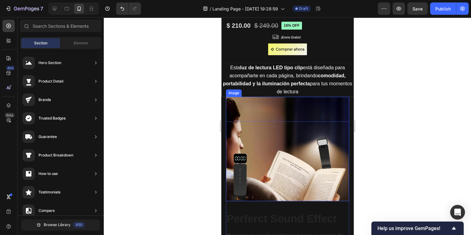
scroll to position [197, 0]
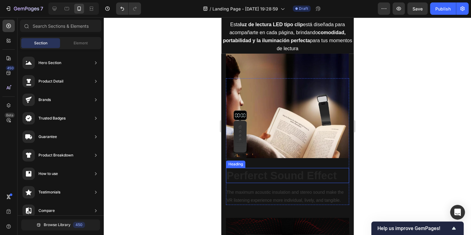
click at [294, 174] on p "Perferct Sound Effect" at bounding box center [287, 175] width 122 height 14
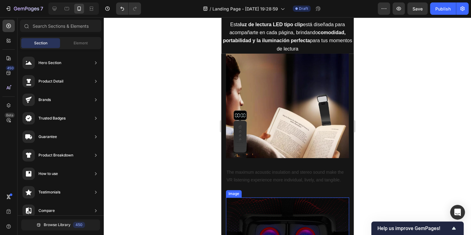
scroll to position [271, 0]
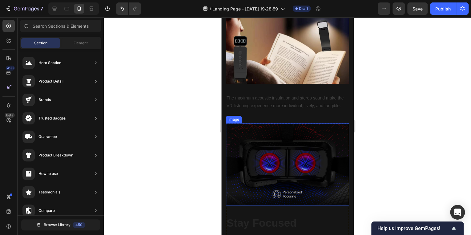
click at [293, 154] on img at bounding box center [287, 164] width 123 height 82
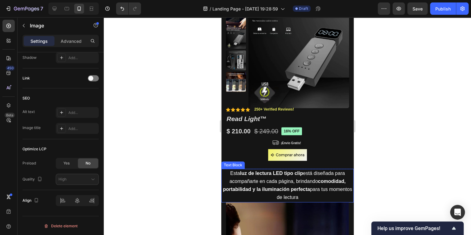
scroll to position [0, 0]
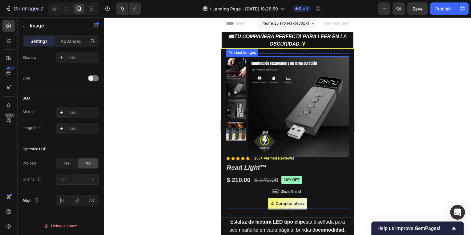
click at [321, 61] on img at bounding box center [298, 106] width 101 height 101
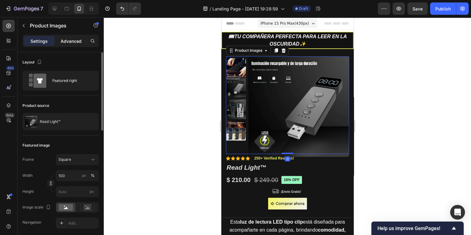
click at [75, 43] on p "Advanced" at bounding box center [71, 41] width 21 height 6
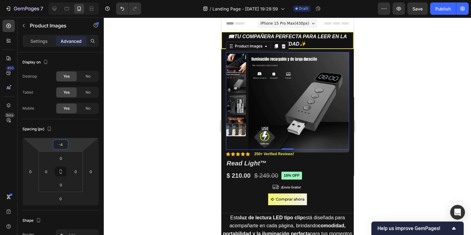
type input "-6"
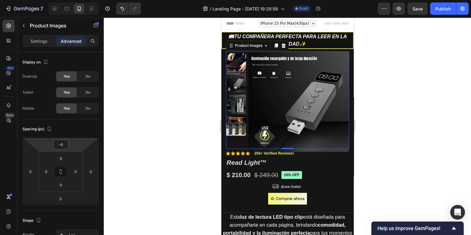
click at [79, 0] on html "7 / Landing Page - [DATE] 19:28:59 Draft Preview Save Publish 450 Beta Sections…" at bounding box center [235, 0] width 471 height 0
click at [191, 131] on div at bounding box center [287, 126] width 367 height 218
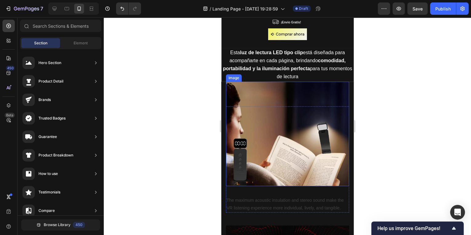
scroll to position [173, 0]
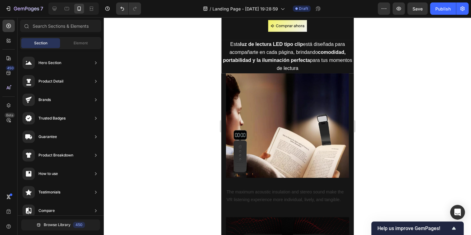
click at [359, 184] on div at bounding box center [287, 126] width 367 height 218
click at [296, 191] on p "The maximum acoustic insulation and stereo sound make the VR listening experien…" at bounding box center [287, 195] width 122 height 15
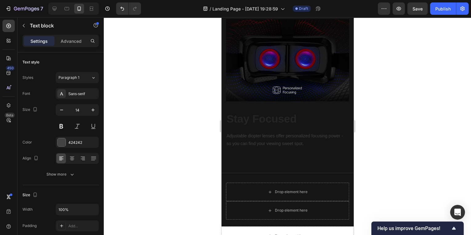
scroll to position [370, 0]
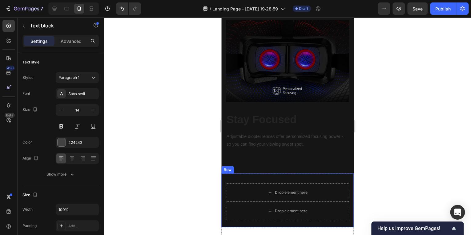
click at [317, 174] on div "Drop element here Drop element here Row" at bounding box center [287, 200] width 132 height 54
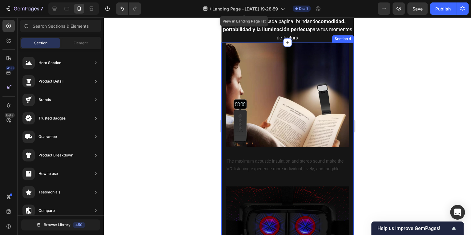
scroll to position [197, 0]
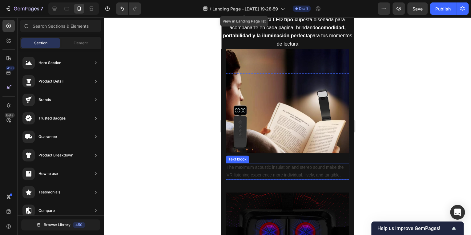
click at [256, 166] on p "The maximum acoustic insulation and stereo sound make the VR listening experien…" at bounding box center [287, 171] width 122 height 15
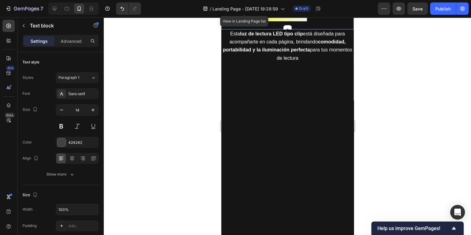
scroll to position [0, 0]
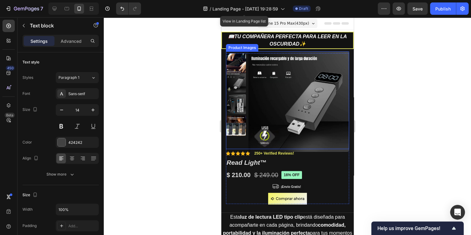
click at [237, 105] on img at bounding box center [236, 104] width 20 height 20
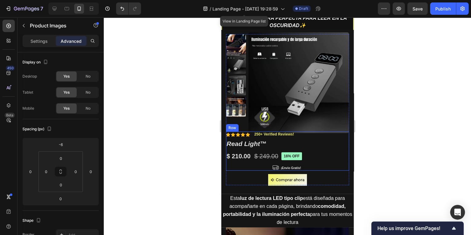
scroll to position [74, 0]
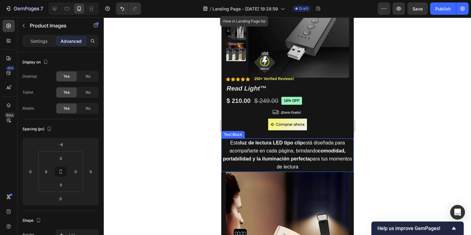
click at [298, 159] on strong "comodidad, portabilidad y la iluminación perfecta" at bounding box center [284, 154] width 123 height 13
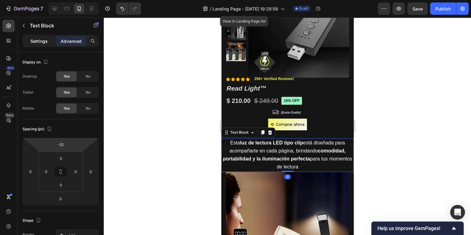
click at [45, 41] on p "Settings" at bounding box center [38, 41] width 17 height 6
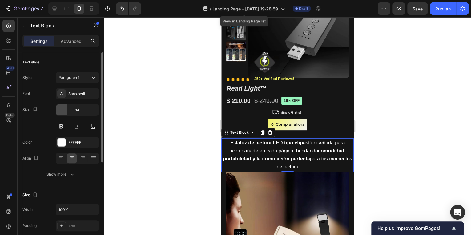
click at [61, 109] on icon "button" at bounding box center [62, 110] width 6 height 6
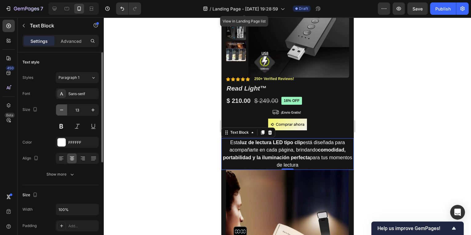
click at [61, 109] on icon "button" at bounding box center [62, 110] width 6 height 6
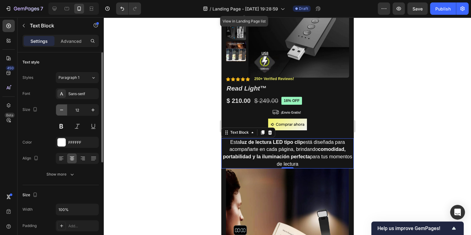
click at [61, 109] on icon "button" at bounding box center [62, 110] width 6 height 6
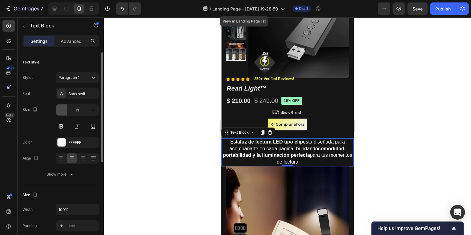
click at [61, 109] on icon "button" at bounding box center [62, 110] width 6 height 6
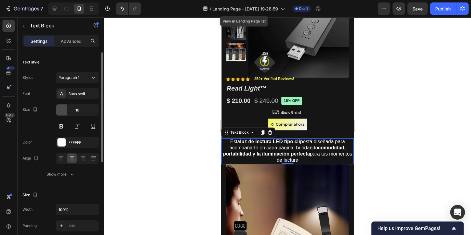
click at [61, 109] on icon "button" at bounding box center [62, 110] width 6 height 6
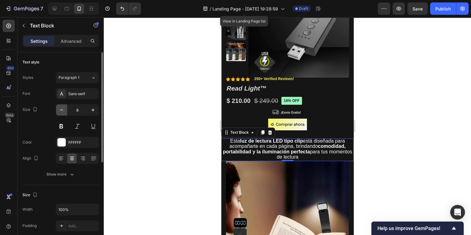
click at [61, 109] on icon "button" at bounding box center [62, 110] width 6 height 6
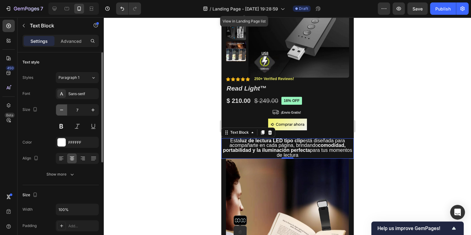
click at [61, 109] on icon "button" at bounding box center [62, 110] width 6 height 6
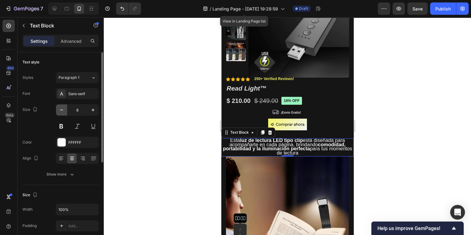
click at [61, 109] on icon "button" at bounding box center [62, 110] width 6 height 6
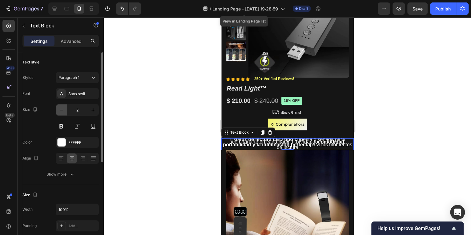
click at [61, 109] on icon "button" at bounding box center [62, 110] width 6 height 6
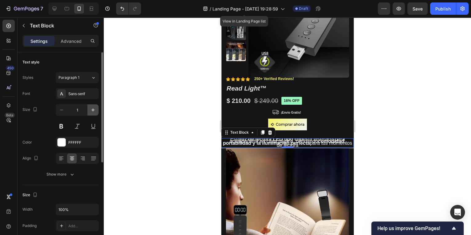
click at [92, 110] on icon "button" at bounding box center [93, 110] width 6 height 6
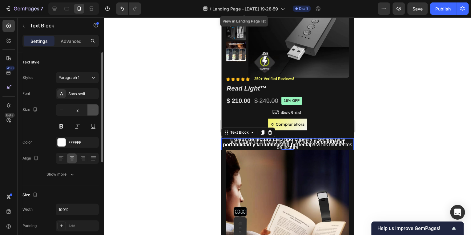
click at [92, 110] on icon "button" at bounding box center [93, 110] width 6 height 6
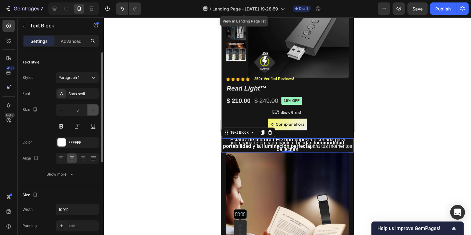
click at [92, 110] on icon "button" at bounding box center [93, 110] width 6 height 6
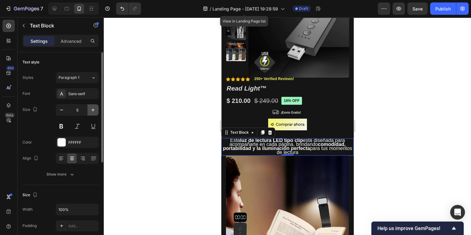
click at [92, 110] on icon "button" at bounding box center [93, 110] width 6 height 6
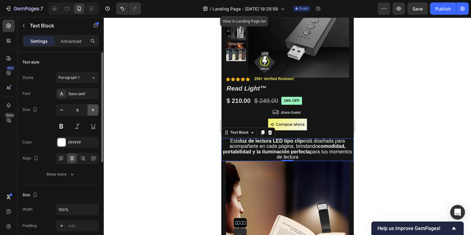
click at [92, 110] on icon "button" at bounding box center [93, 110] width 6 height 6
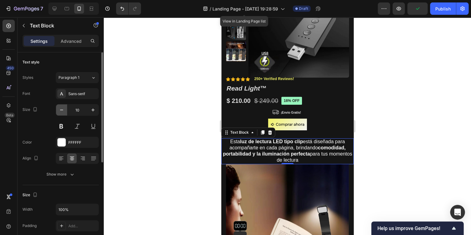
click at [63, 110] on icon "button" at bounding box center [62, 110] width 6 height 6
type input "9"
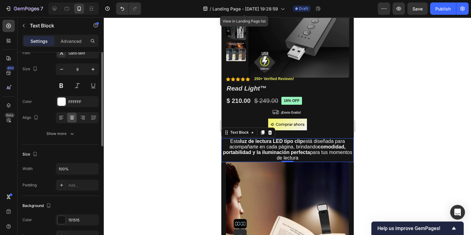
scroll to position [0, 0]
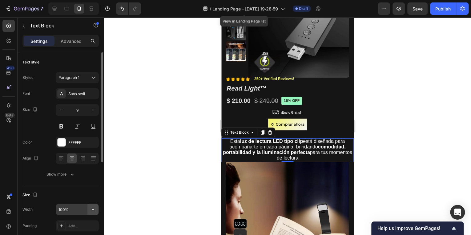
click at [95, 209] on icon "button" at bounding box center [93, 209] width 6 height 6
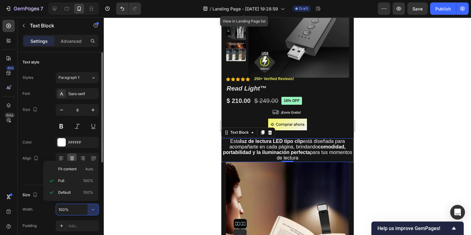
click at [47, 211] on div "Width 100%" at bounding box center [60, 210] width 76 height 12
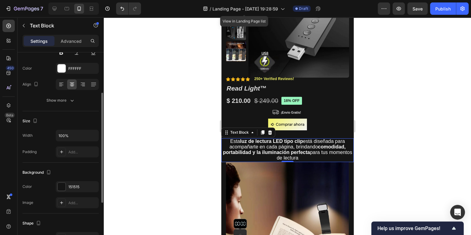
scroll to position [123, 0]
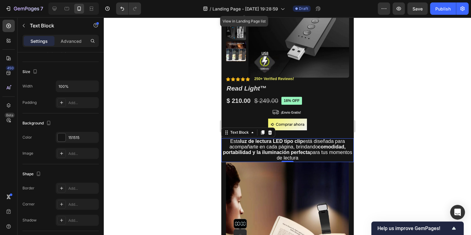
click at [193, 197] on div at bounding box center [287, 126] width 367 height 218
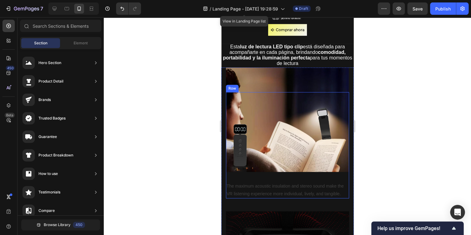
scroll to position [197, 0]
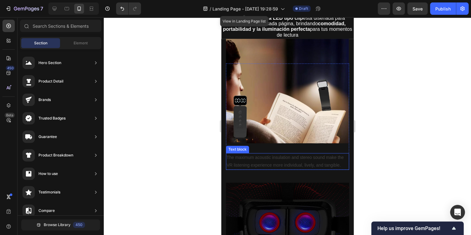
click at [301, 165] on p "The maximum acoustic insulation and stereo sound make the VR listening experien…" at bounding box center [287, 161] width 122 height 15
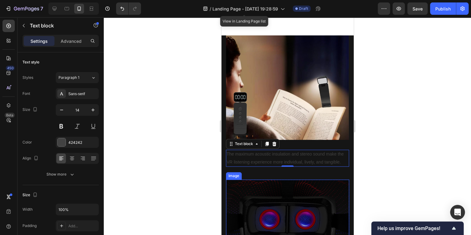
scroll to position [246, 0]
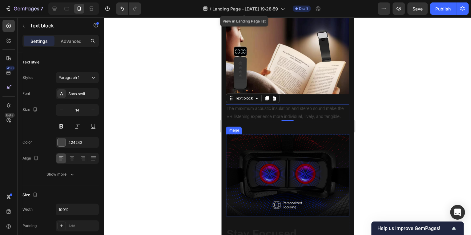
click at [285, 185] on img at bounding box center [287, 175] width 123 height 82
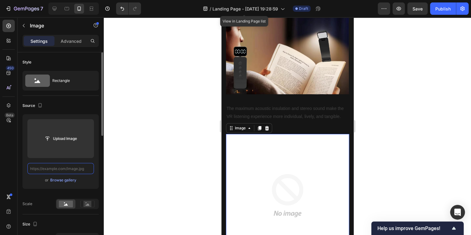
scroll to position [0, 0]
click at [73, 167] on input "text" at bounding box center [60, 168] width 67 height 11
paste input "https://media2.giphy.com/media/v1.Y2lkPTc5MGI3NjExOHlqcmV4OXJidXFiYzhvZTZ2b2c3c…"
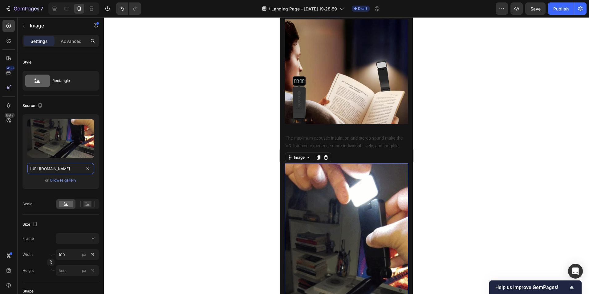
scroll to position [277, 0]
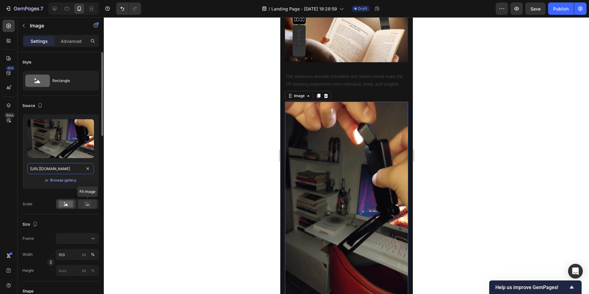
type input "https://media2.giphy.com/media/v1.Y2lkPTc5MGI3NjExOHlqcmV4OXJidXFiYzhvZTZ2b2c3c…"
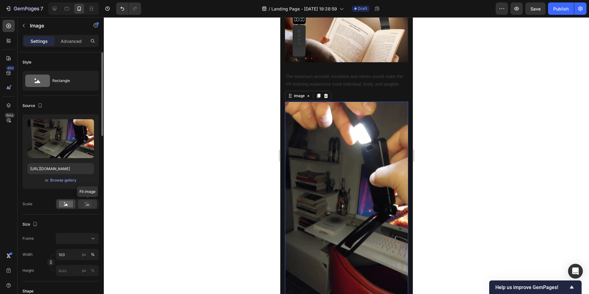
click at [86, 207] on rect at bounding box center [87, 204] width 8 height 6
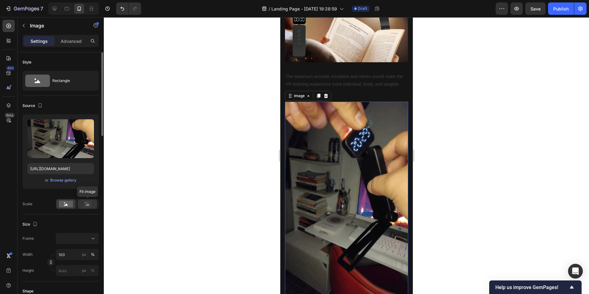
scroll to position [0, 0]
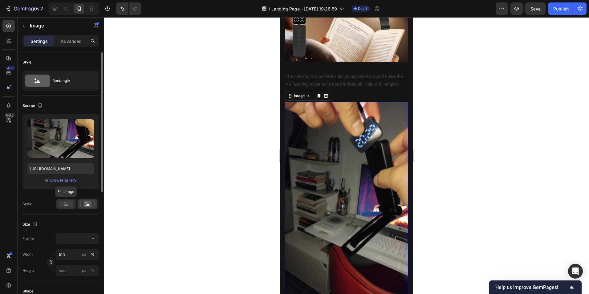
click at [71, 205] on rect at bounding box center [66, 204] width 14 height 7
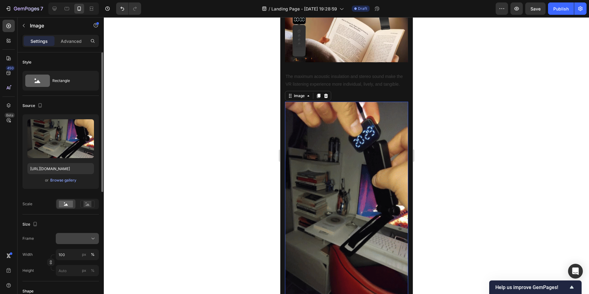
click at [83, 235] on div at bounding box center [78, 238] width 38 height 6
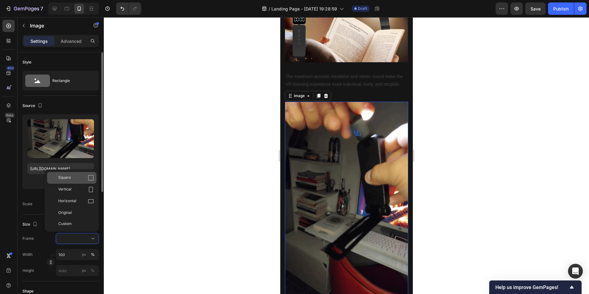
click at [81, 179] on div "Square" at bounding box center [76, 178] width 36 height 6
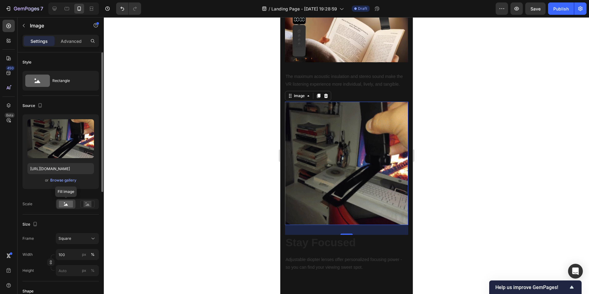
click at [61, 205] on rect at bounding box center [66, 204] width 14 height 7
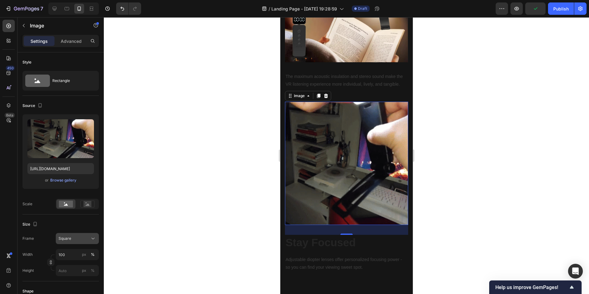
click at [71, 235] on div "Square" at bounding box center [74, 239] width 30 height 6
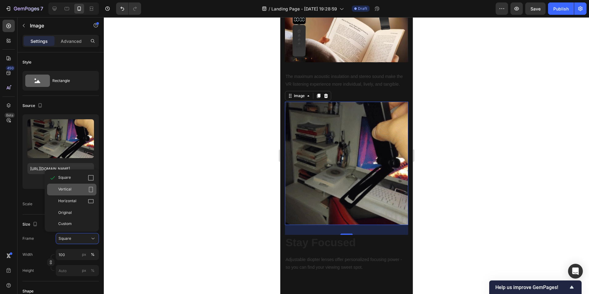
click at [75, 192] on div "Vertical" at bounding box center [76, 189] width 36 height 6
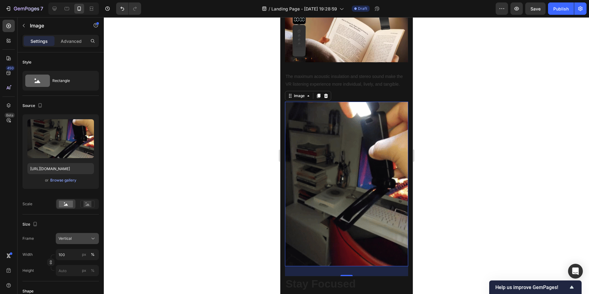
click at [75, 235] on div "Vertical" at bounding box center [74, 239] width 30 height 6
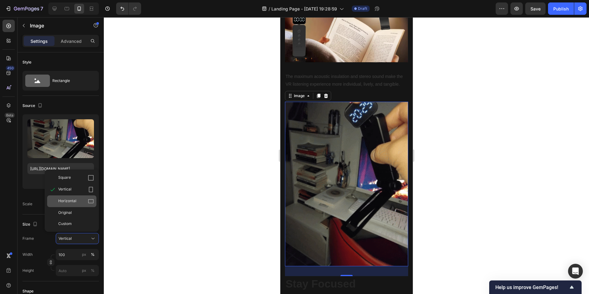
click at [69, 202] on span "Horizontal" at bounding box center [67, 201] width 18 height 6
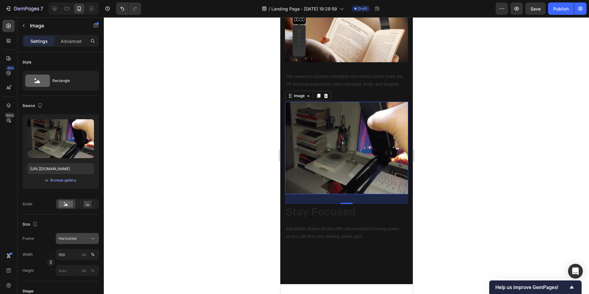
click at [78, 235] on button "Horizontal" at bounding box center [77, 238] width 43 height 11
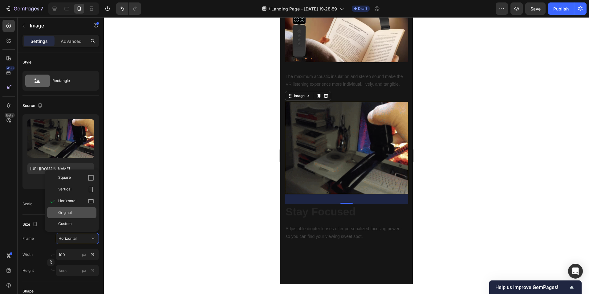
click at [69, 213] on span "Original" at bounding box center [65, 213] width 14 height 6
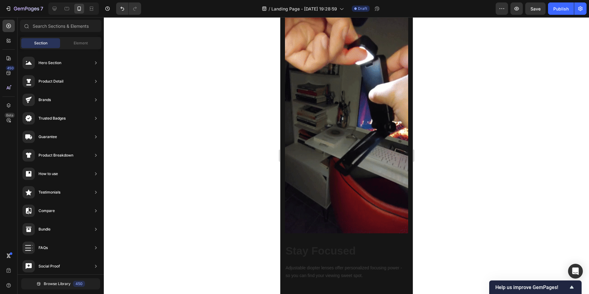
scroll to position [242, 0]
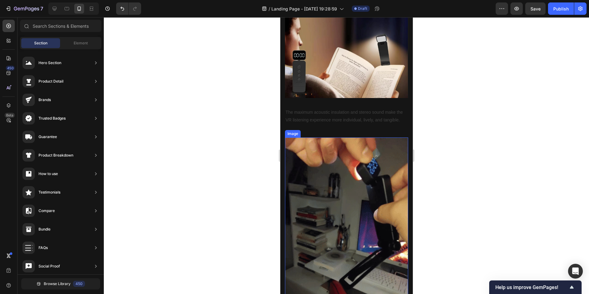
click at [331, 193] on img at bounding box center [346, 246] width 123 height 219
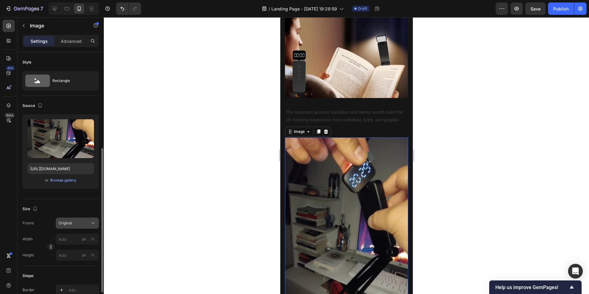
scroll to position [62, 0]
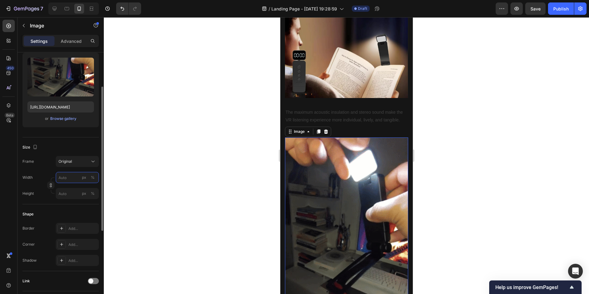
click at [74, 179] on input "px %" at bounding box center [77, 177] width 43 height 11
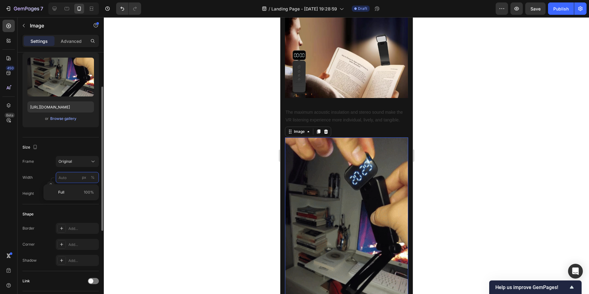
click at [65, 180] on input "px %" at bounding box center [77, 177] width 43 height 11
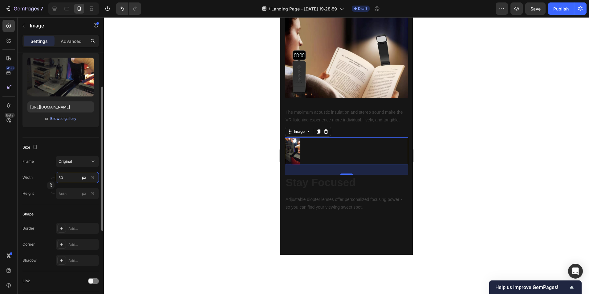
type input "5"
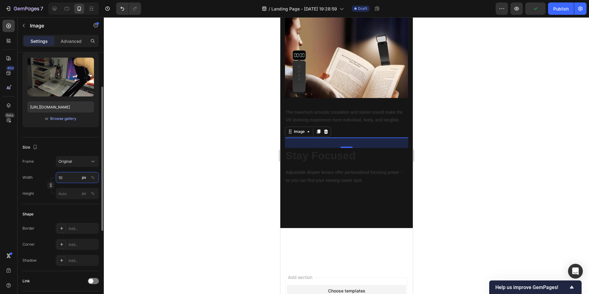
type input "1"
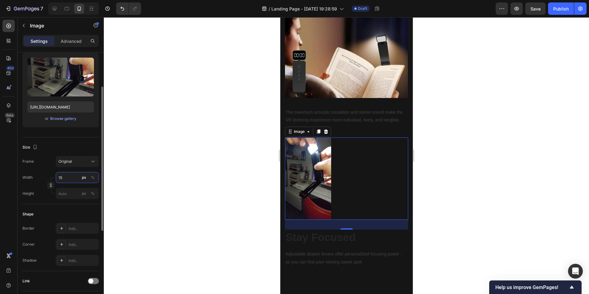
type input "1"
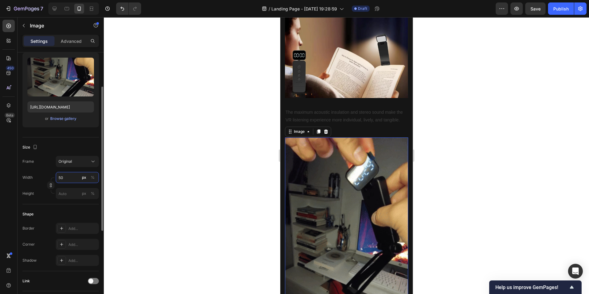
type input "5"
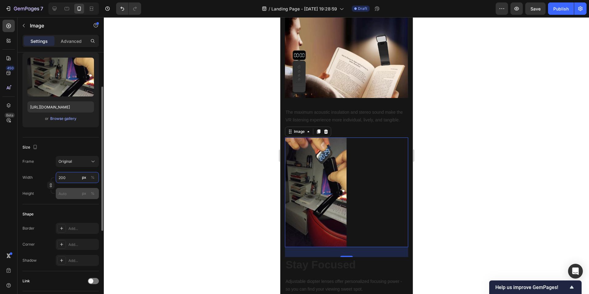
type input "200"
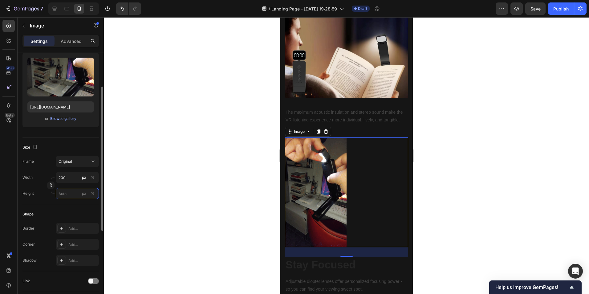
click at [72, 193] on input "px %" at bounding box center [77, 193] width 43 height 11
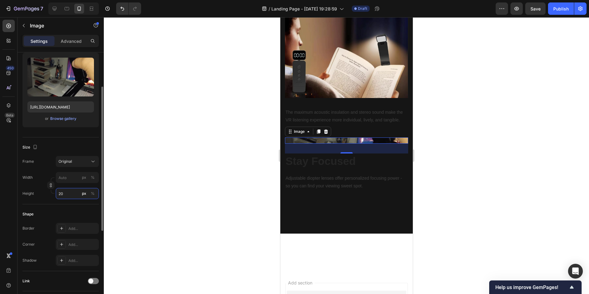
type input "2"
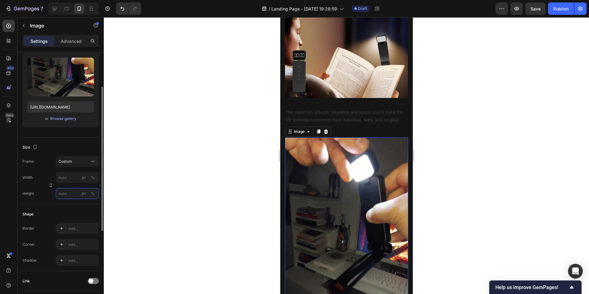
type input "2"
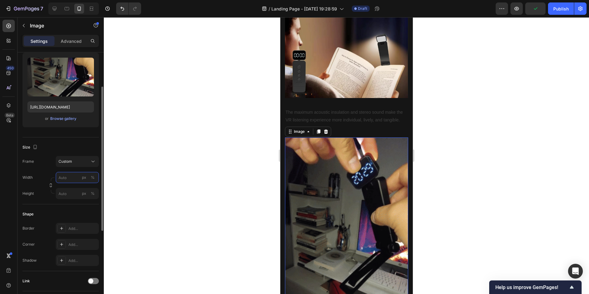
click at [70, 173] on input "px %" at bounding box center [77, 177] width 43 height 11
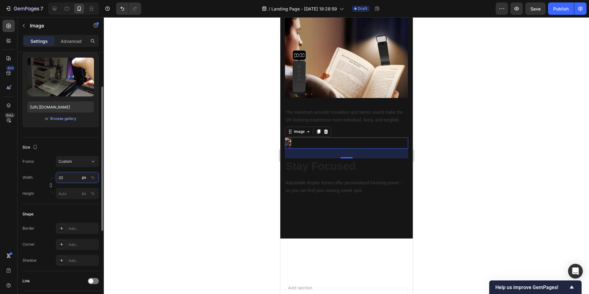
type input "2"
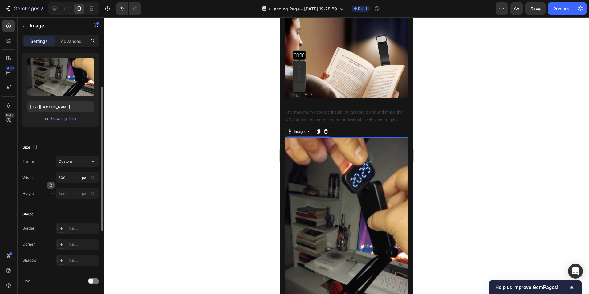
click at [48, 183] on div "Frame Custom Width 500 px % Height px %" at bounding box center [60, 177] width 76 height 43
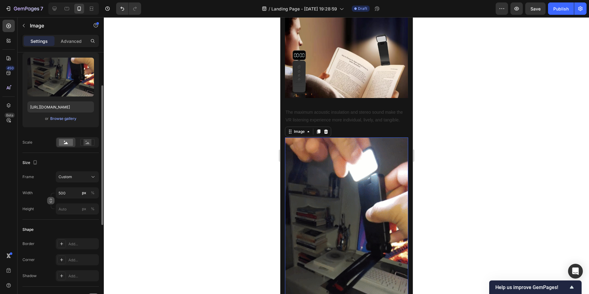
click at [51, 201] on icon "button" at bounding box center [51, 200] width 4 height 4
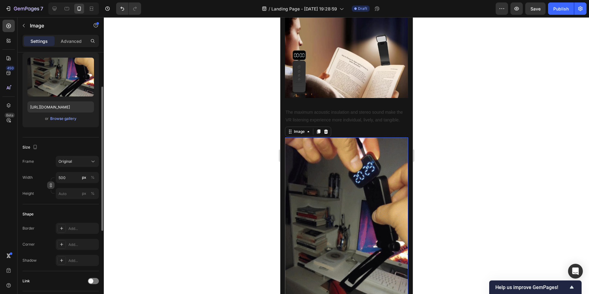
click at [51, 186] on icon "button" at bounding box center [51, 185] width 4 height 4
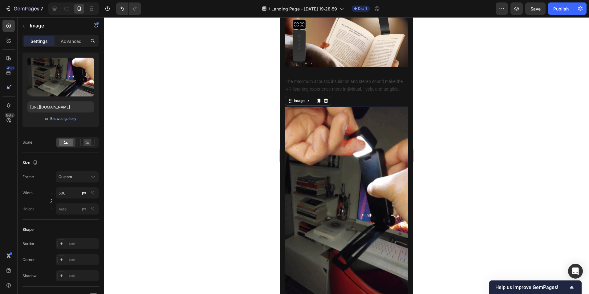
scroll to position [334, 0]
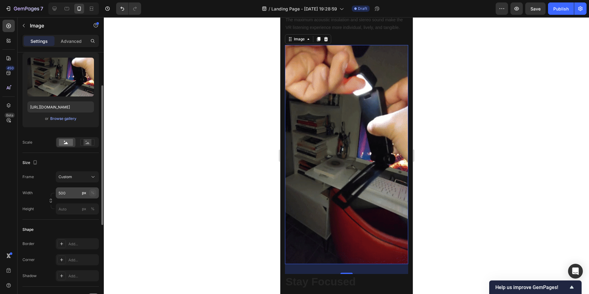
click at [91, 193] on div "%" at bounding box center [93, 193] width 4 height 6
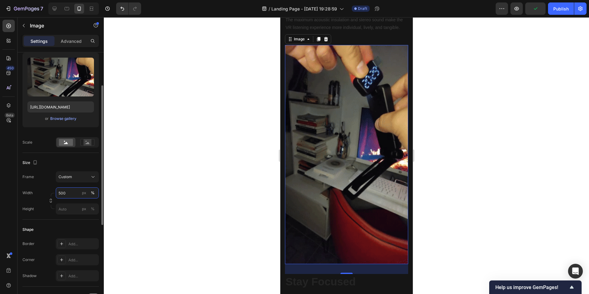
scroll to position [92, 0]
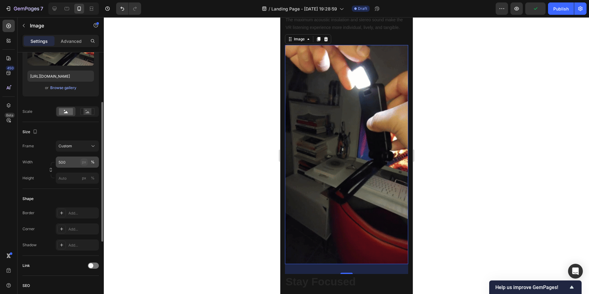
click at [83, 163] on div "px" at bounding box center [84, 162] width 4 height 6
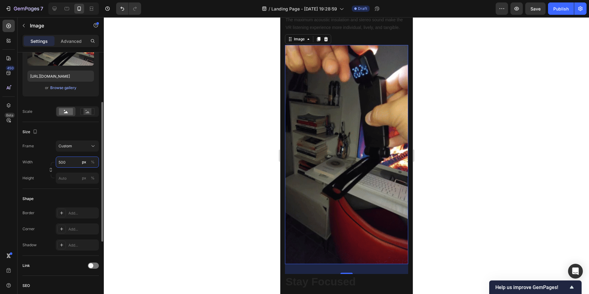
click at [66, 164] on input "500" at bounding box center [77, 161] width 43 height 11
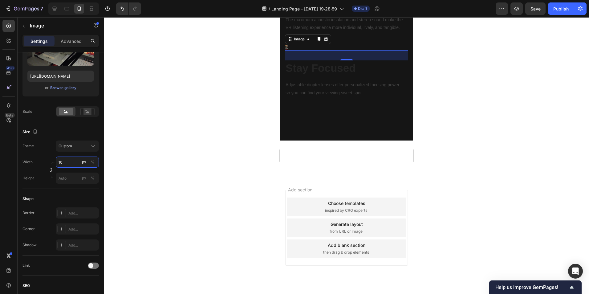
type input "1"
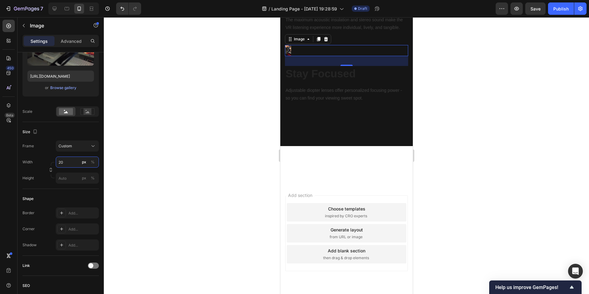
type input "200"
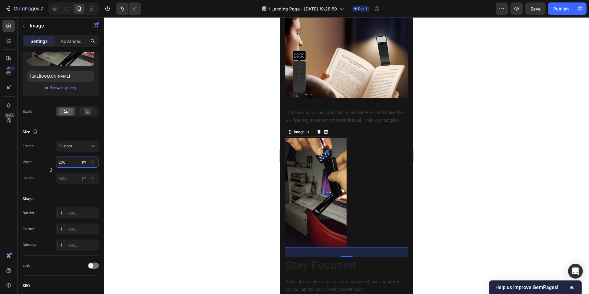
scroll to position [193, 0]
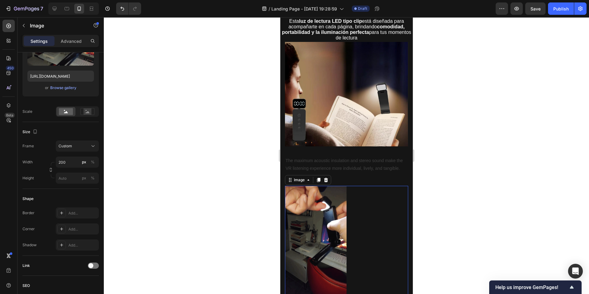
click at [144, 184] on div at bounding box center [346, 155] width 485 height 277
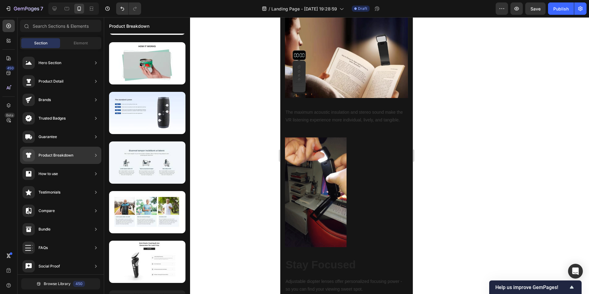
scroll to position [0, 0]
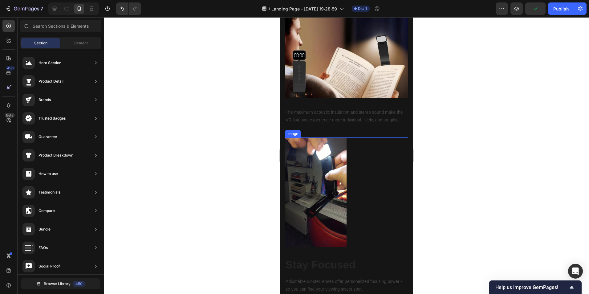
click at [316, 178] on img at bounding box center [316, 192] width 62 height 110
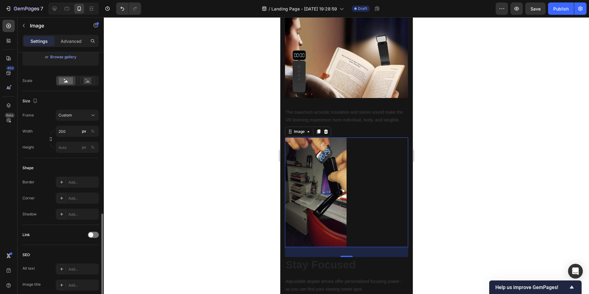
scroll to position [221, 0]
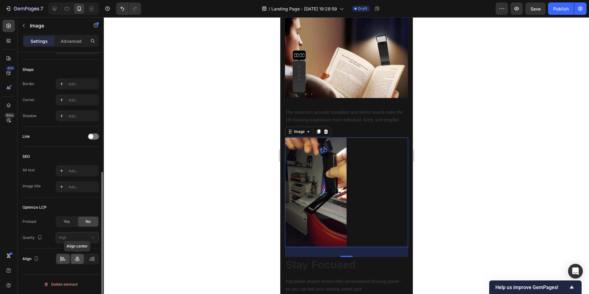
click at [75, 235] on icon at bounding box center [77, 259] width 6 height 6
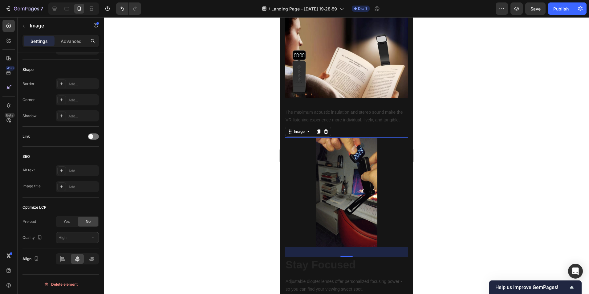
click at [424, 217] on div at bounding box center [346, 155] width 485 height 277
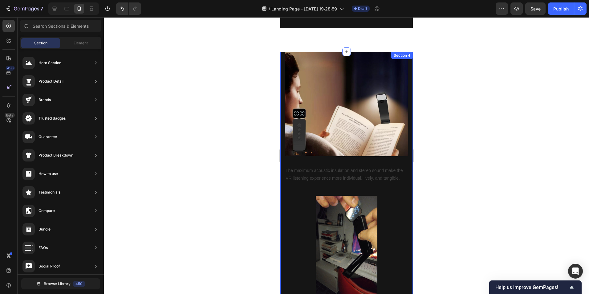
scroll to position [246, 0]
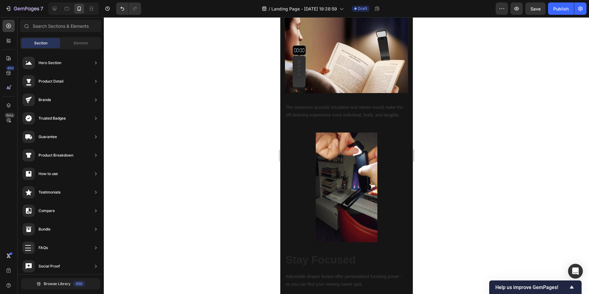
click at [446, 214] on div at bounding box center [346, 155] width 485 height 277
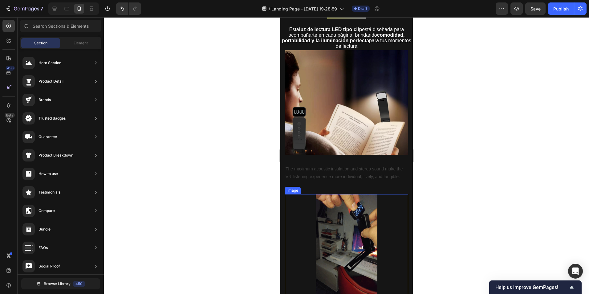
scroll to position [216, 0]
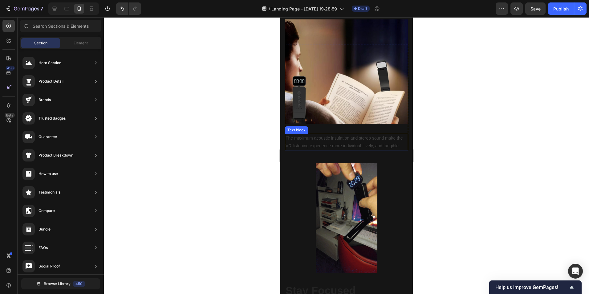
click at [338, 136] on p "The maximum acoustic insulation and stereo sound make the VR listening experien…" at bounding box center [346, 141] width 122 height 15
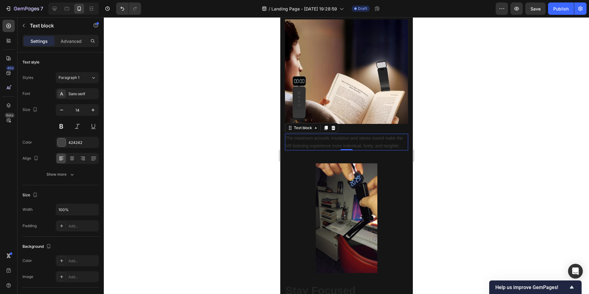
click at [348, 140] on p "The maximum acoustic insulation and stereo sound make the VR listening experien…" at bounding box center [346, 141] width 122 height 15
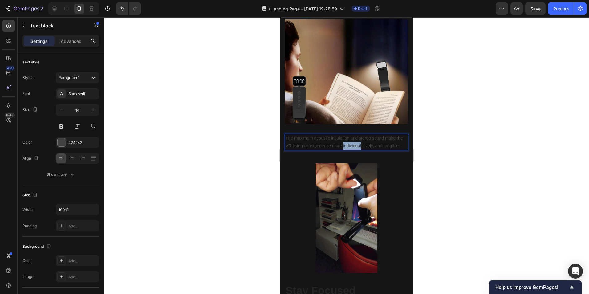
click at [348, 140] on p "The maximum acoustic insulation and stereo sound make the VR listening experien…" at bounding box center [346, 141] width 122 height 15
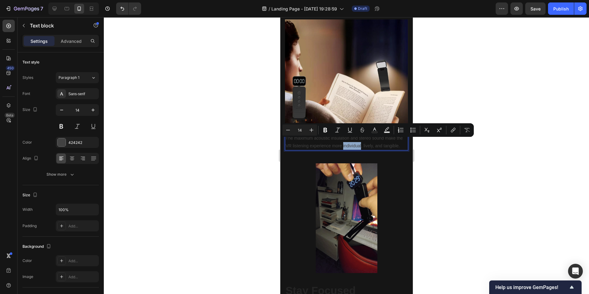
click at [328, 139] on p "The maximum acoustic insulation and stereo sound make the VR listening experien…" at bounding box center [346, 141] width 122 height 15
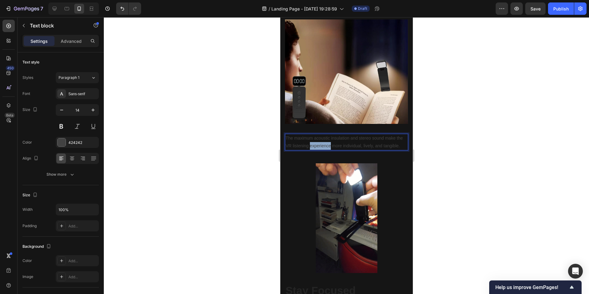
click at [328, 139] on p "The maximum acoustic insulation and stereo sound make the VR listening experien…" at bounding box center [346, 141] width 122 height 15
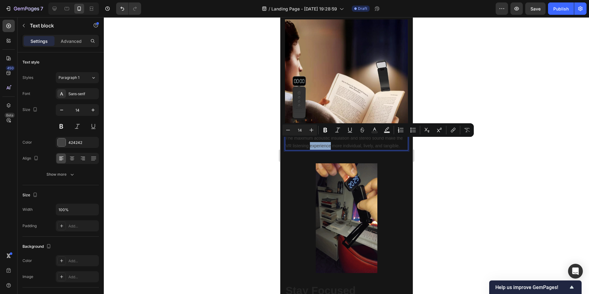
click at [328, 139] on p "The maximum acoustic insulation and stereo sound make the VR listening experien…" at bounding box center [346, 141] width 122 height 15
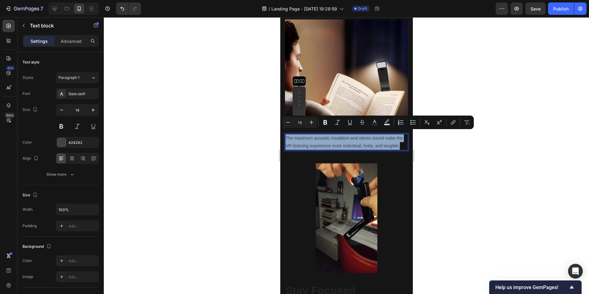
click at [328, 139] on p "The maximum acoustic insulation and stereo sound make the VR listening experien…" at bounding box center [346, 141] width 122 height 15
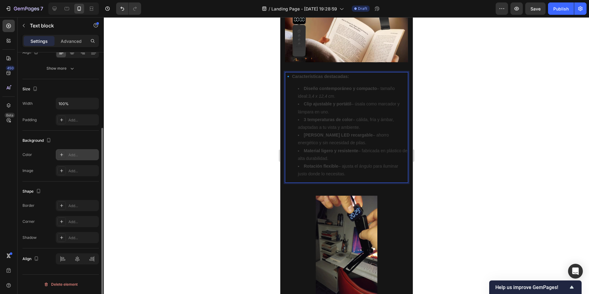
scroll to position [0, 0]
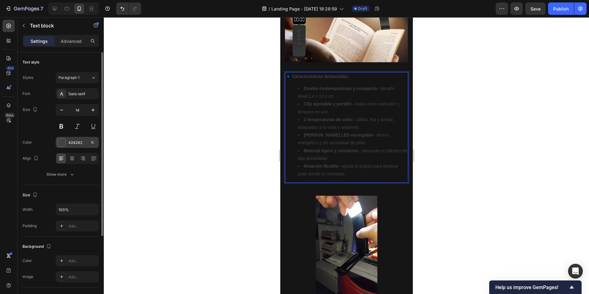
click at [67, 142] on div "424242" at bounding box center [77, 142] width 43 height 11
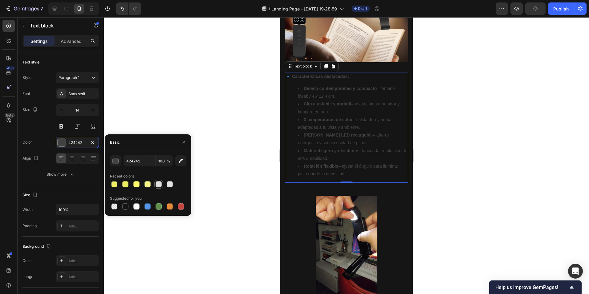
click at [159, 184] on div at bounding box center [159, 184] width 6 height 6
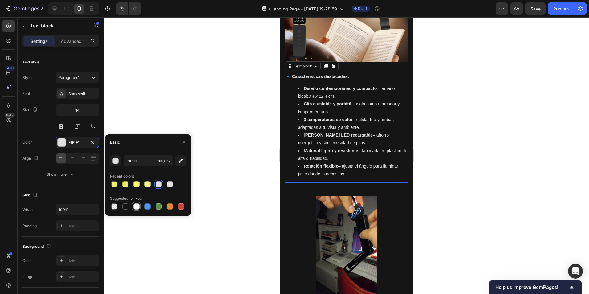
click at [137, 207] on div at bounding box center [136, 206] width 6 height 6
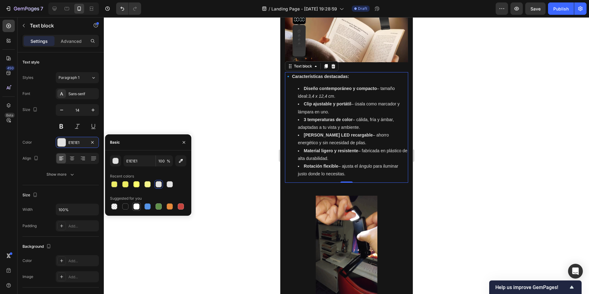
type input "FFFFFF"
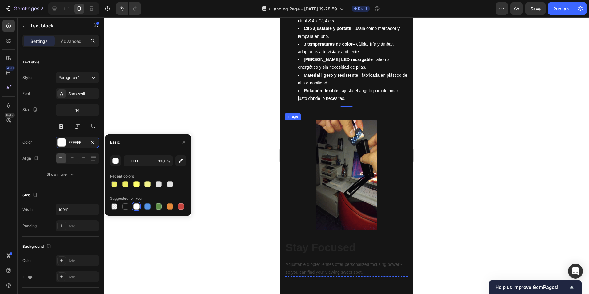
scroll to position [400, 0]
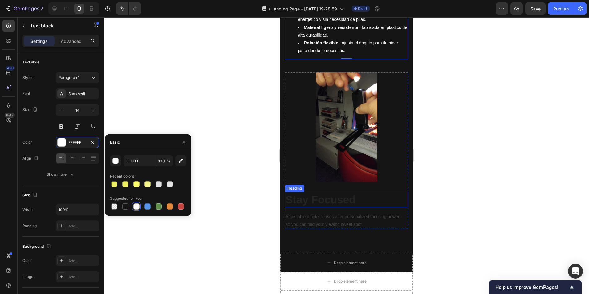
click at [339, 194] on p "Stay Focused" at bounding box center [346, 200] width 122 height 14
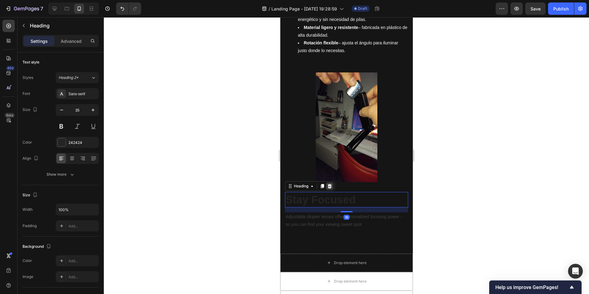
click at [330, 184] on icon at bounding box center [329, 186] width 5 height 5
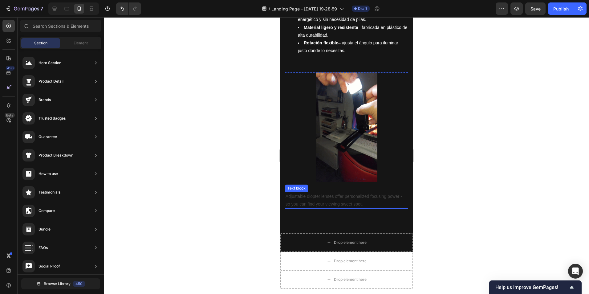
click at [349, 200] on p "Adjustable diopter lenses offer personalized focusing power - so you can find y…" at bounding box center [346, 200] width 122 height 15
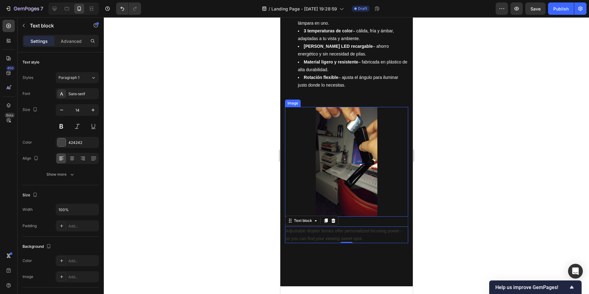
scroll to position [277, 0]
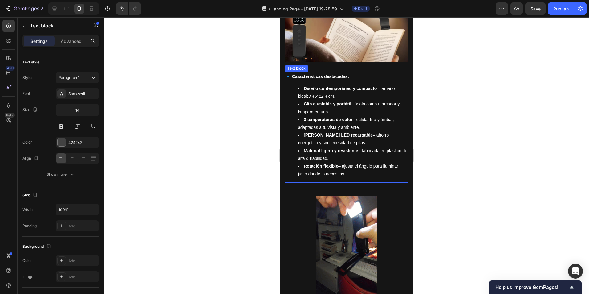
click at [344, 170] on li "Rotación flexible – ajusta el ángulo para iluminar justo donde lo necesitas." at bounding box center [353, 169] width 110 height 15
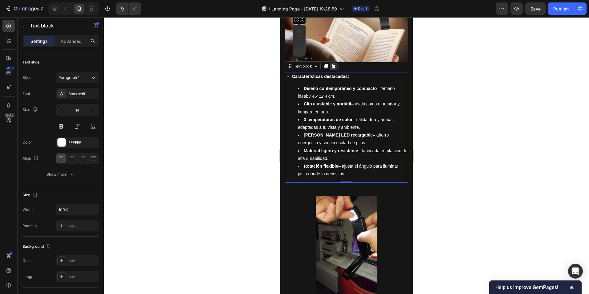
click at [333, 64] on icon at bounding box center [333, 66] width 4 height 4
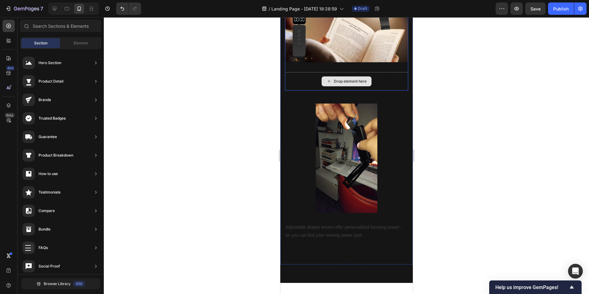
click at [344, 82] on div "Drop element here" at bounding box center [346, 81] width 50 height 10
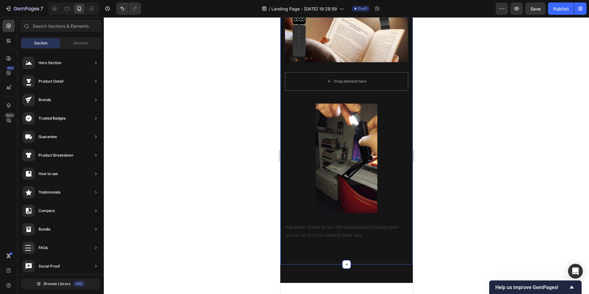
click at [371, 91] on div "Image Drop element here Row Adjustable diopter lenses offer personalized focusi…" at bounding box center [346, 110] width 123 height 257
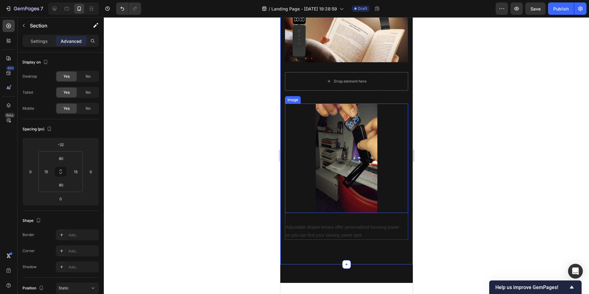
click at [371, 109] on img at bounding box center [346, 159] width 62 height 110
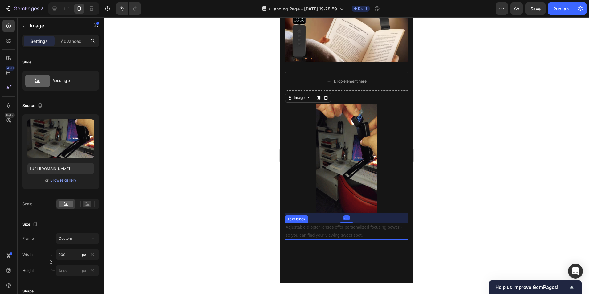
click at [339, 224] on p "Adjustable diopter lenses offer personalized focusing power - so you can find y…" at bounding box center [346, 230] width 122 height 15
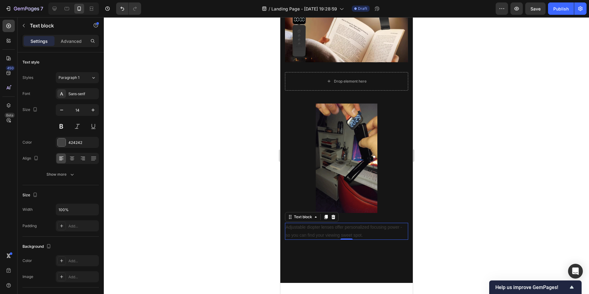
click at [339, 225] on p "Adjustable diopter lenses offer personalized focusing power - so you can find y…" at bounding box center [346, 230] width 122 height 15
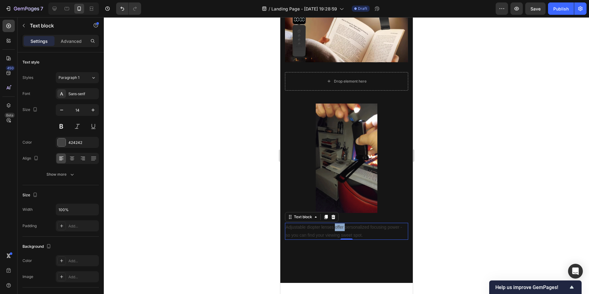
click at [339, 225] on p "Adjustable diopter lenses offer personalized focusing power - so you can find y…" at bounding box center [346, 230] width 122 height 15
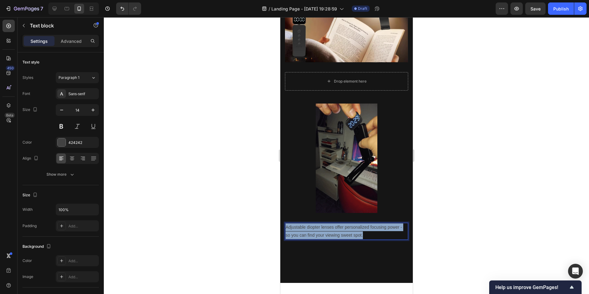
click at [339, 225] on p "Adjustable diopter lenses offer personalized focusing power - so you can find y…" at bounding box center [346, 230] width 122 height 15
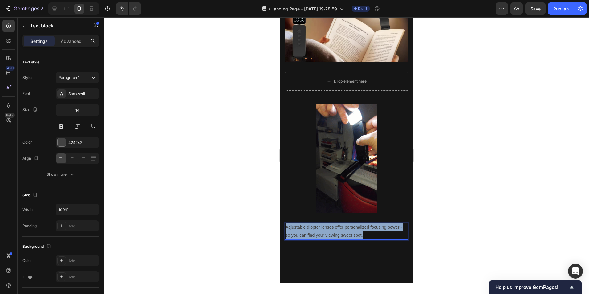
click at [339, 225] on p "Adjustable diopter lenses offer personalized focusing power - so you can find y…" at bounding box center [346, 230] width 122 height 15
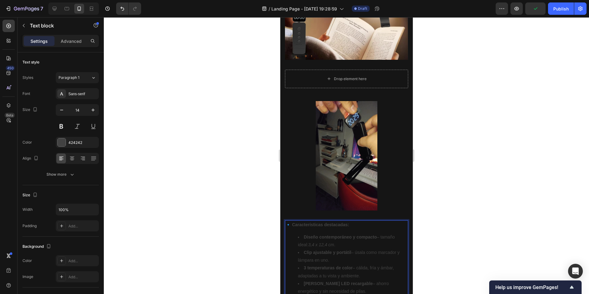
scroll to position [313, 0]
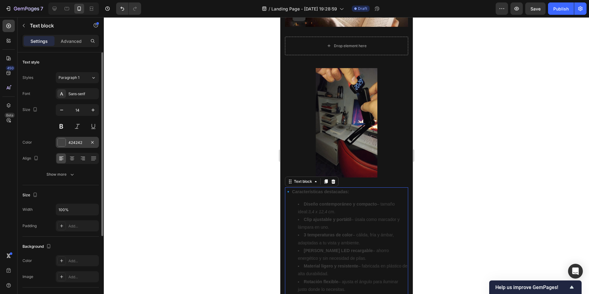
click at [63, 142] on div at bounding box center [62, 142] width 8 height 8
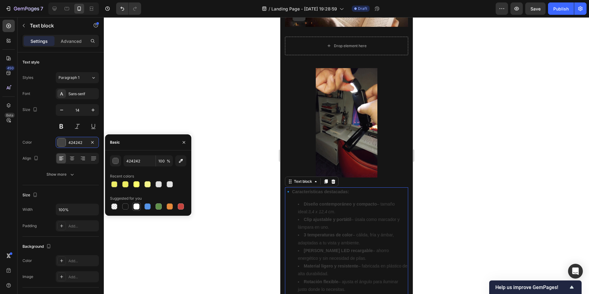
click at [136, 206] on div at bounding box center [136, 206] width 6 height 6
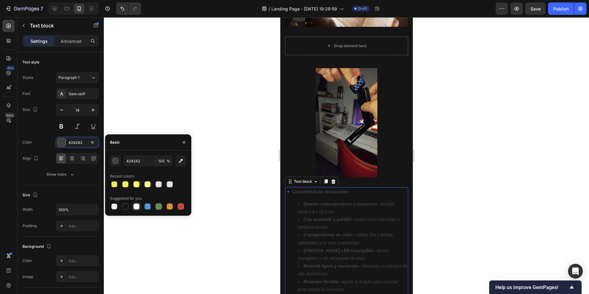
type input "FFFFFF"
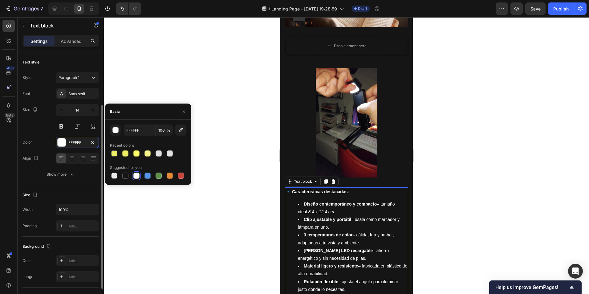
scroll to position [106, 0]
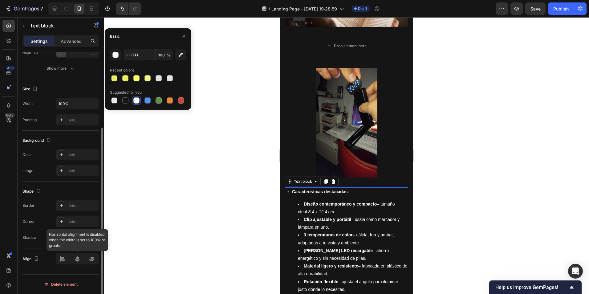
click at [79, 235] on div at bounding box center [77, 258] width 43 height 11
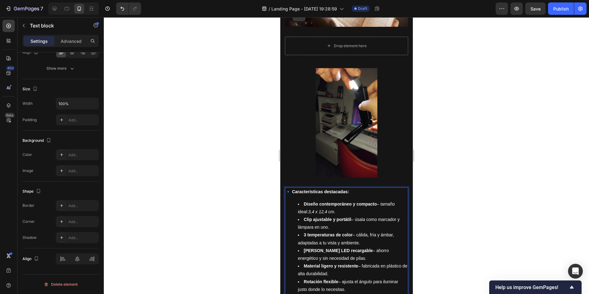
click at [353, 188] on p "🔹 Características destacadas:" at bounding box center [346, 192] width 122 height 8
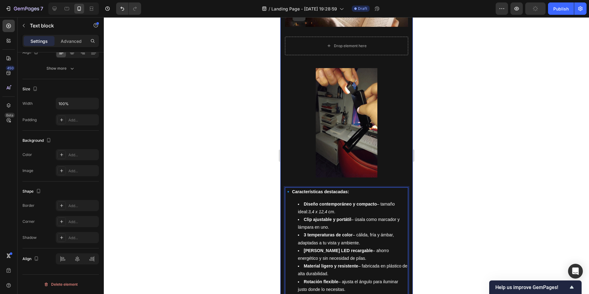
click at [445, 200] on div at bounding box center [346, 155] width 485 height 277
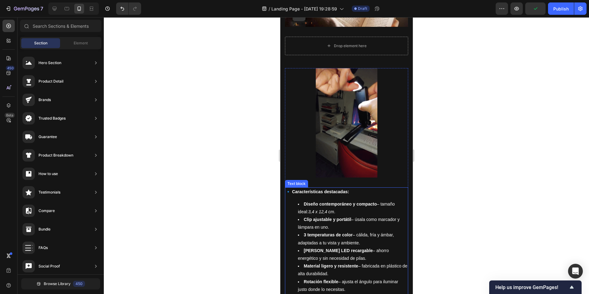
click at [378, 190] on p "🔹 Características destacadas:" at bounding box center [346, 192] width 122 height 8
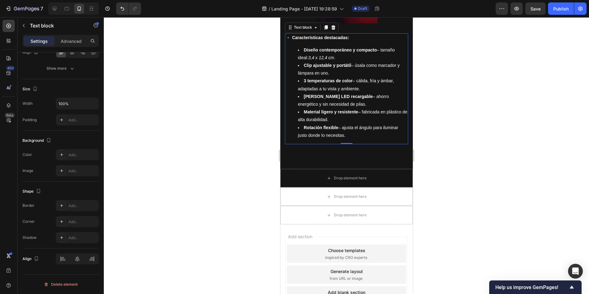
click at [431, 203] on div at bounding box center [346, 155] width 485 height 277
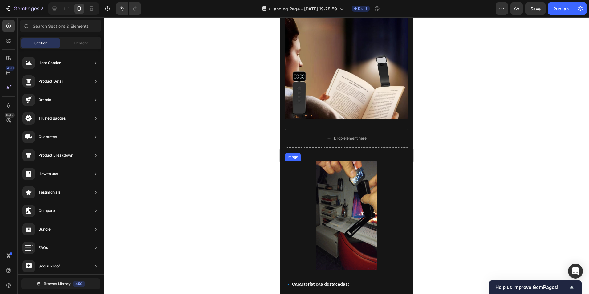
scroll to position [183, 0]
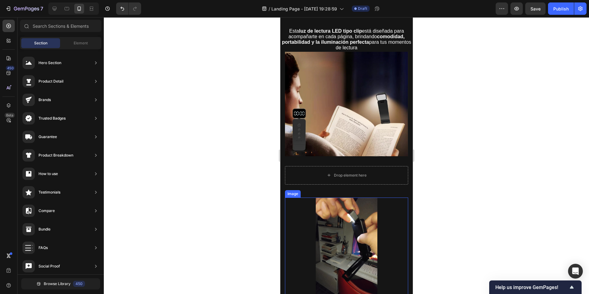
click at [246, 204] on div at bounding box center [346, 155] width 485 height 277
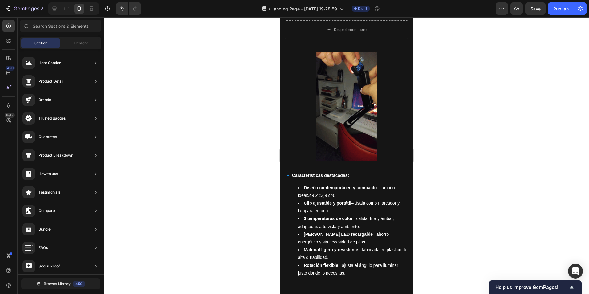
scroll to position [339, 0]
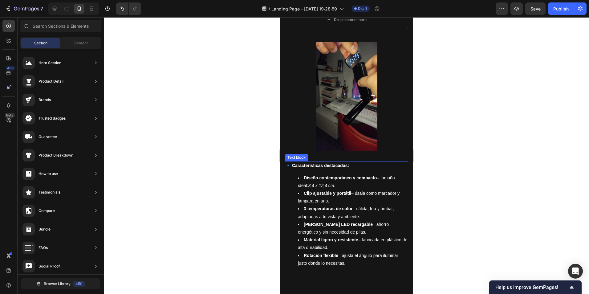
click at [311, 164] on p "🔹 Características destacadas:" at bounding box center [346, 166] width 122 height 8
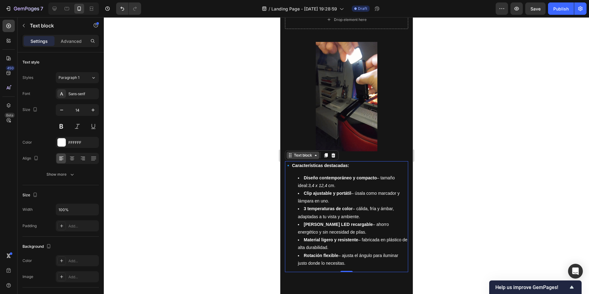
click at [306, 152] on div "Text block" at bounding box center [302, 155] width 21 height 6
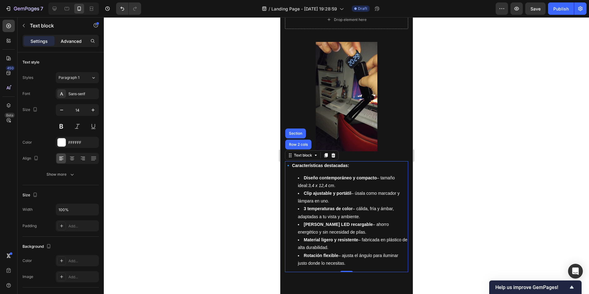
click at [71, 44] on div "Advanced" at bounding box center [71, 41] width 31 height 10
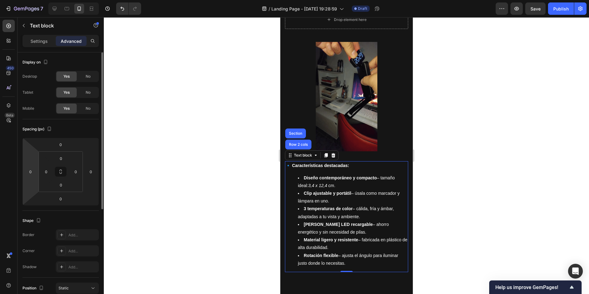
click at [35, 165] on div "0 0 0 0" at bounding box center [60, 172] width 76 height 68
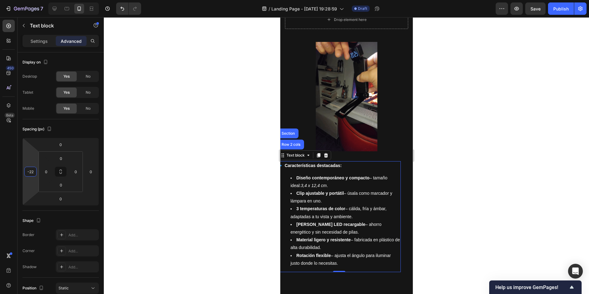
type input "-10"
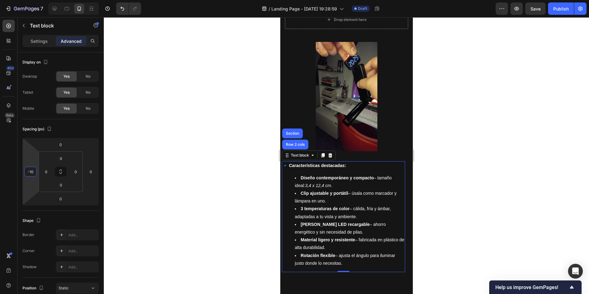
click at [32, 0] on html "7 / Landing Page - [DATE] 19:28:59 Draft Preview Save Publish 450 Beta Sections…" at bounding box center [294, 0] width 589 height 0
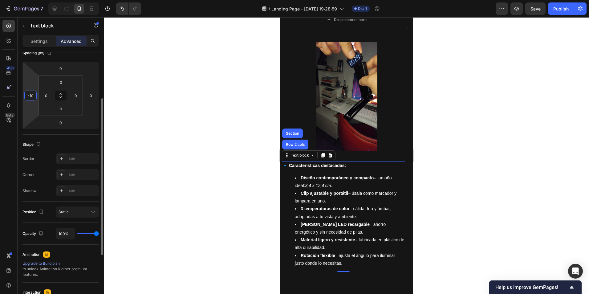
scroll to position [45, 0]
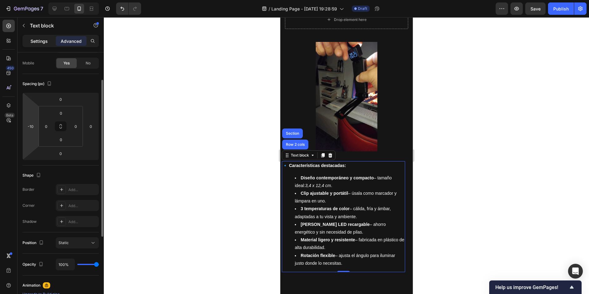
click at [36, 39] on p "Settings" at bounding box center [38, 41] width 17 height 6
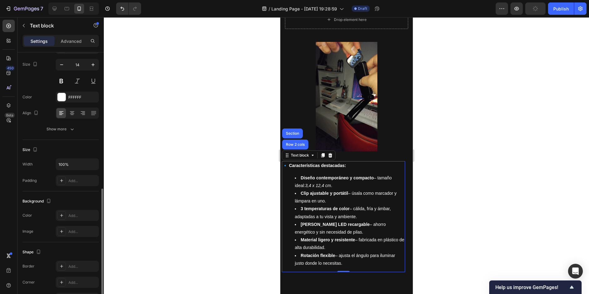
scroll to position [106, 0]
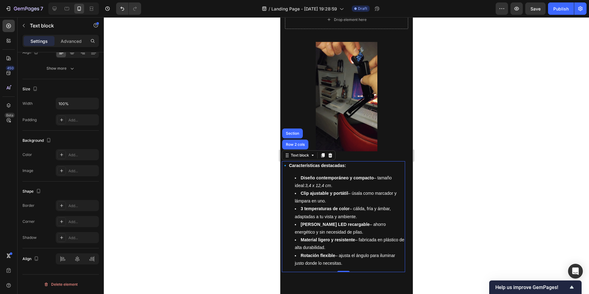
click at [458, 187] on div at bounding box center [346, 155] width 485 height 277
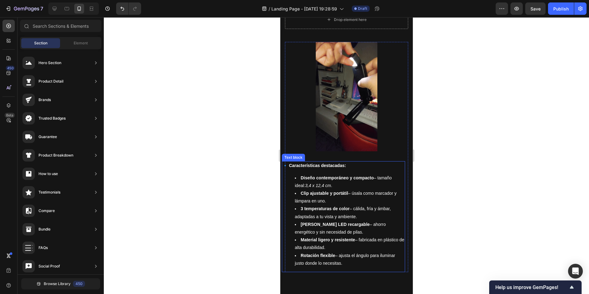
click at [359, 195] on li "Clip ajustable y portátil – úsala como marcador y lámpara en uno." at bounding box center [349, 196] width 110 height 15
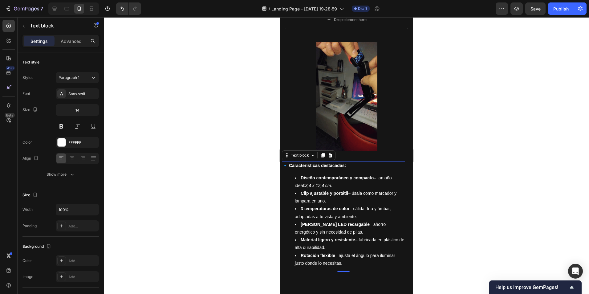
click at [424, 174] on div at bounding box center [346, 155] width 485 height 277
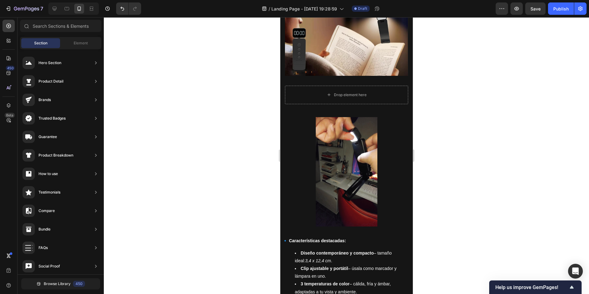
scroll to position [261, 0]
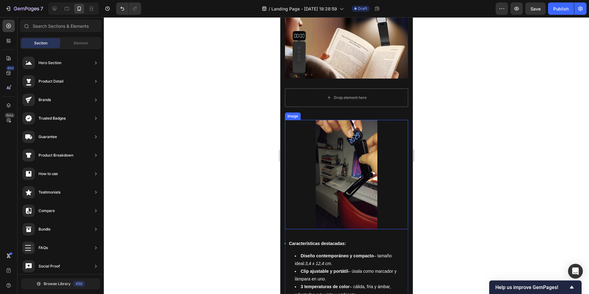
click at [353, 132] on img at bounding box center [346, 175] width 62 height 110
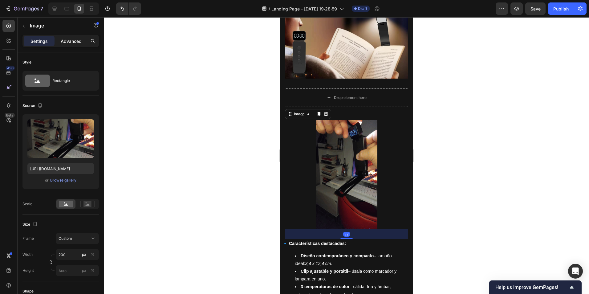
click at [72, 42] on p "Advanced" at bounding box center [71, 41] width 21 height 6
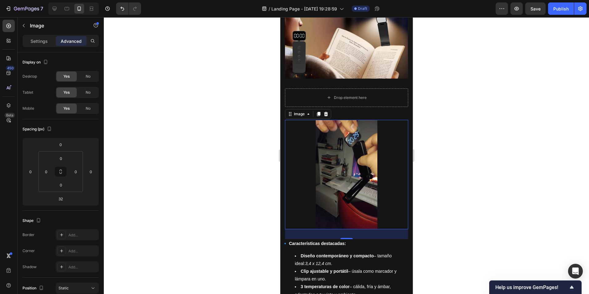
click at [73, 43] on p "Advanced" at bounding box center [71, 41] width 21 height 6
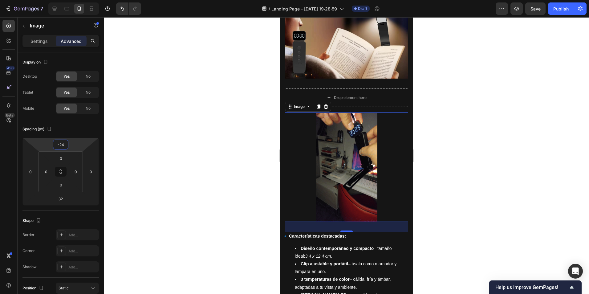
type input "0"
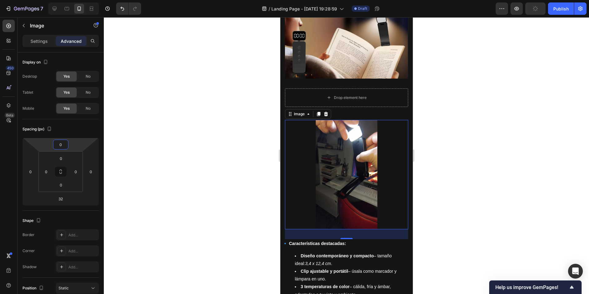
drag, startPoint x: 76, startPoint y: 144, endPoint x: 81, endPoint y: 144, distance: 5.2
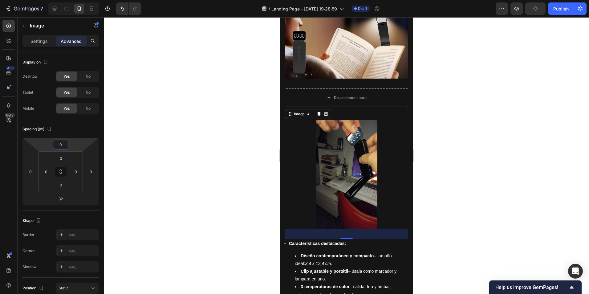
click at [81, 0] on html "7 / Landing Page - [DATE] 19:28:59 Draft Preview Publish 450 Beta Sections(18) …" at bounding box center [294, 0] width 589 height 0
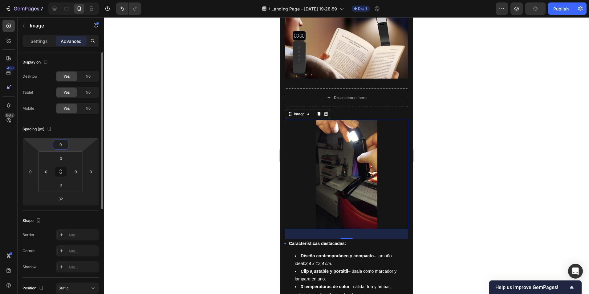
click at [81, 0] on html "7 / Landing Page - [DATE] 19:28:59 Draft Preview Publish 450 Beta Sections(18) …" at bounding box center [294, 0] width 589 height 0
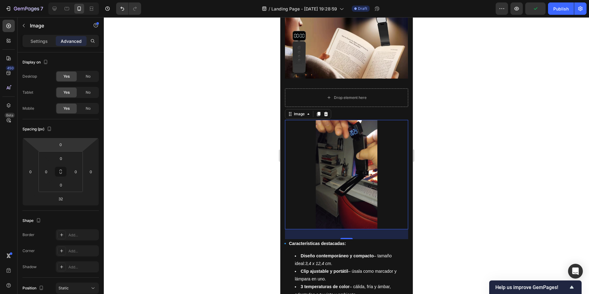
click at [235, 142] on div at bounding box center [346, 155] width 485 height 277
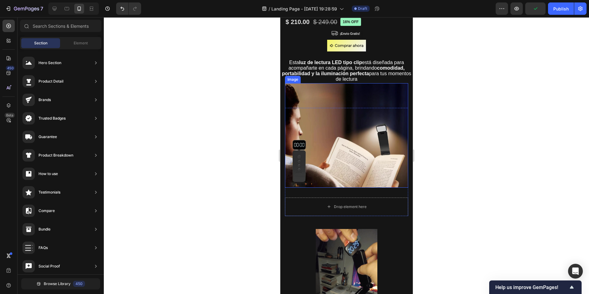
scroll to position [107, 0]
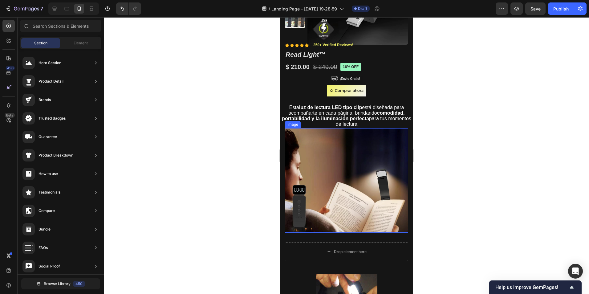
click at [471, 162] on div at bounding box center [346, 155] width 485 height 277
click at [359, 152] on img at bounding box center [346, 180] width 123 height 104
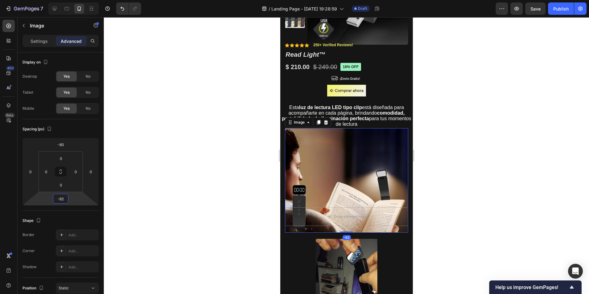
type input "-88"
drag, startPoint x: 75, startPoint y: 199, endPoint x: 75, endPoint y: 213, distance: 13.9
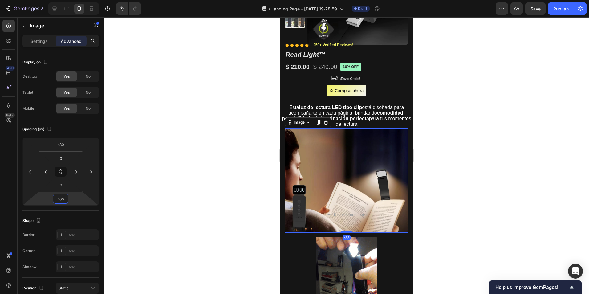
click at [75, 0] on html "7 / Landing Page - [DATE] 19:28:59 Draft Preview Save Publish 450 Beta Sections…" at bounding box center [294, 0] width 589 height 0
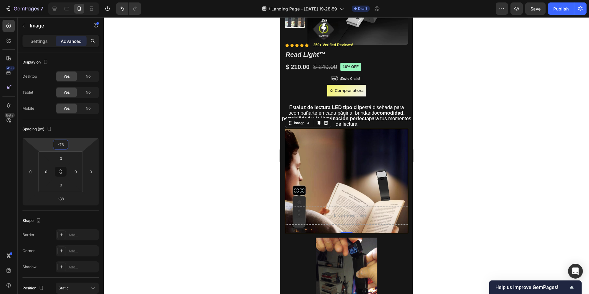
type input "-64"
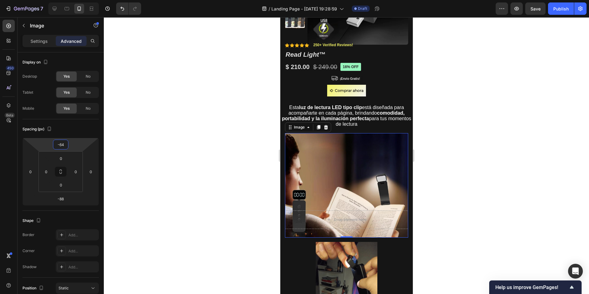
click at [76, 0] on html "7 / Landing Page - [DATE] 19:28:59 Draft Preview Save Publish 450 Beta Sections…" at bounding box center [294, 0] width 589 height 0
click at [172, 155] on div at bounding box center [346, 155] width 485 height 277
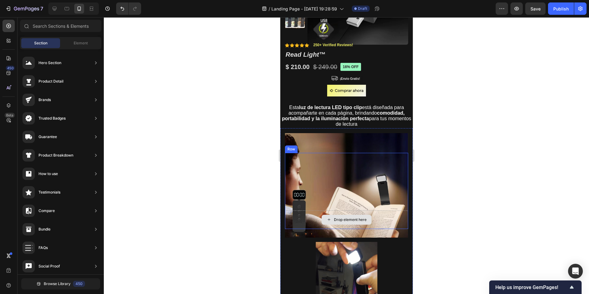
click at [336, 217] on div "Drop element here" at bounding box center [350, 219] width 33 height 5
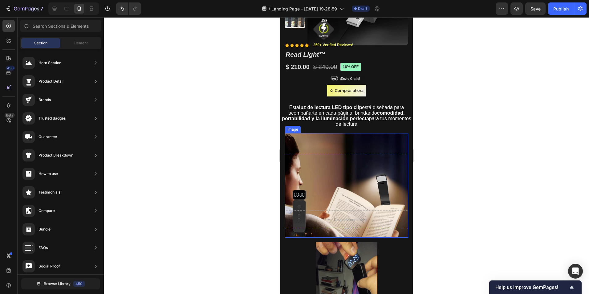
click at [305, 162] on img at bounding box center [346, 185] width 123 height 104
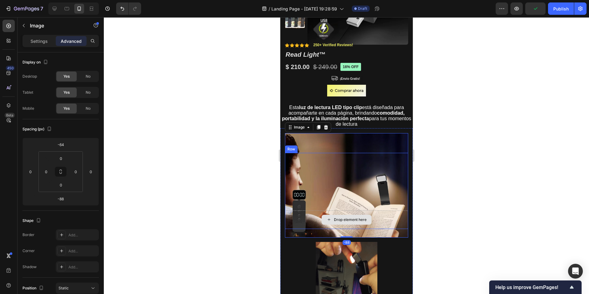
click at [318, 219] on div "Drop element here" at bounding box center [346, 219] width 123 height 18
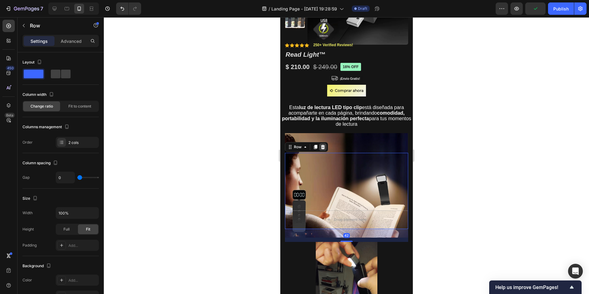
click at [321, 147] on icon at bounding box center [322, 146] width 5 height 5
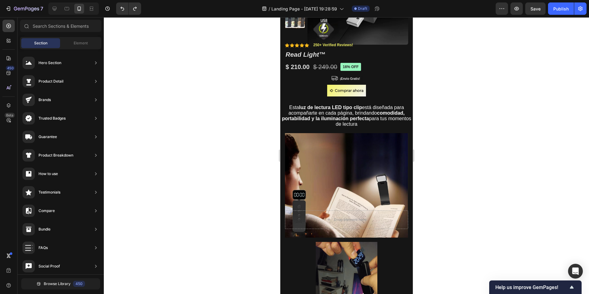
click at [437, 205] on div at bounding box center [346, 155] width 485 height 277
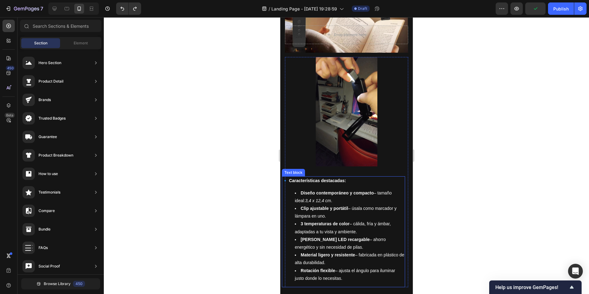
scroll to position [323, 0]
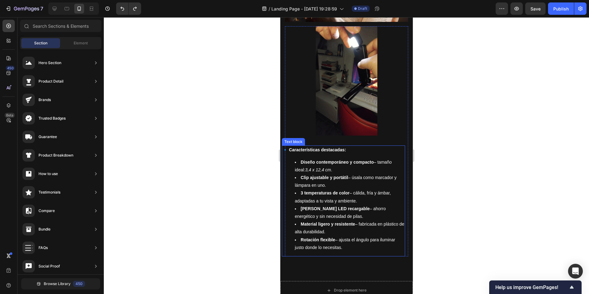
click at [292, 147] on strong "🔹 Características destacadas:" at bounding box center [313, 149] width 63 height 5
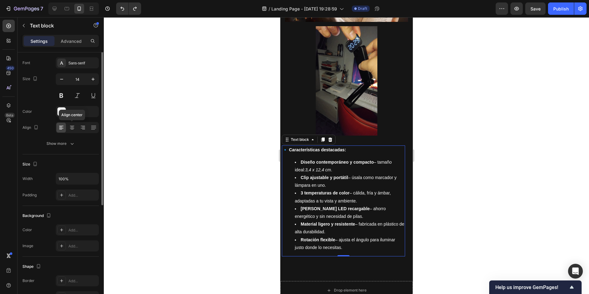
scroll to position [0, 0]
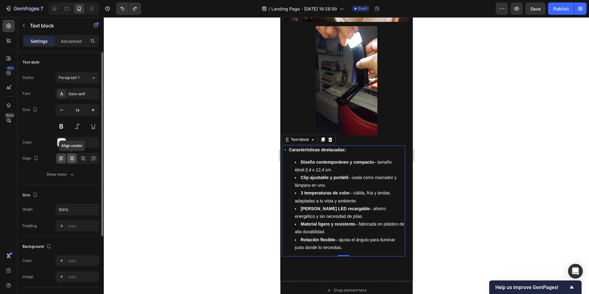
click at [71, 157] on icon at bounding box center [72, 158] width 6 height 6
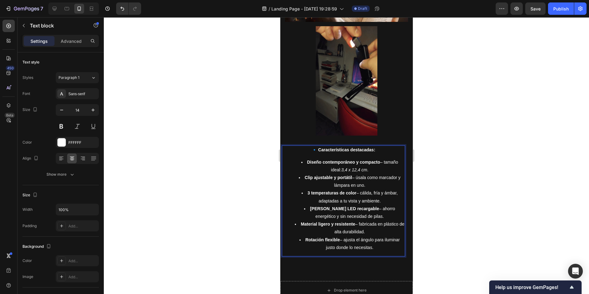
click at [378, 159] on li "Diseño contemporáneo y compacto – tamaño ideal: 3,4 x 12,4 cm ." at bounding box center [349, 165] width 110 height 15
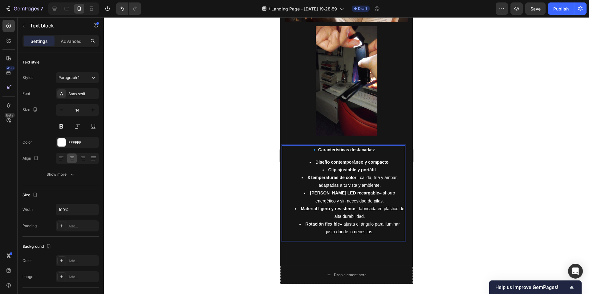
click at [354, 174] on li "3 temperaturas de color – cálida, fría y ámbar, adaptadas a tu vista y ambiente." at bounding box center [349, 181] width 110 height 15
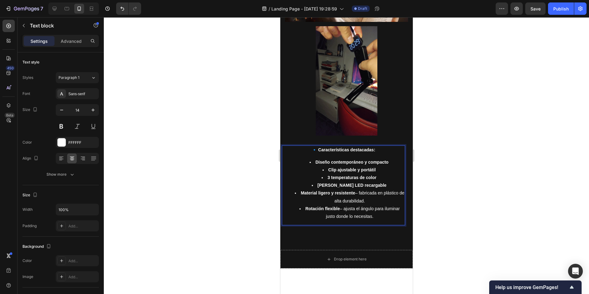
click at [357, 191] on li "Material ligero y resistente – fabricada en plástico de alta durabilidad." at bounding box center [349, 196] width 110 height 15
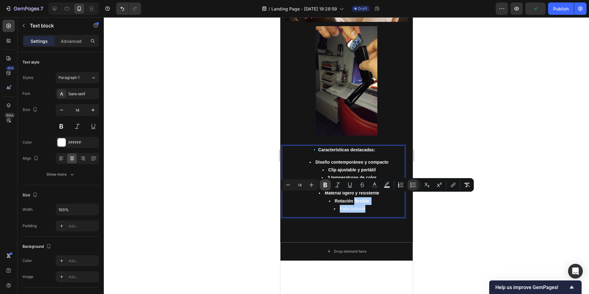
click at [325, 183] on icon "Editor contextual toolbar" at bounding box center [325, 185] width 4 height 5
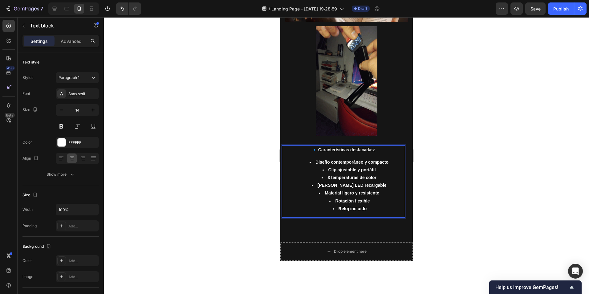
click at [453, 209] on div at bounding box center [346, 155] width 485 height 277
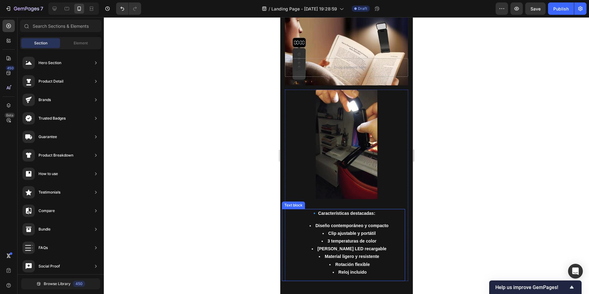
scroll to position [292, 0]
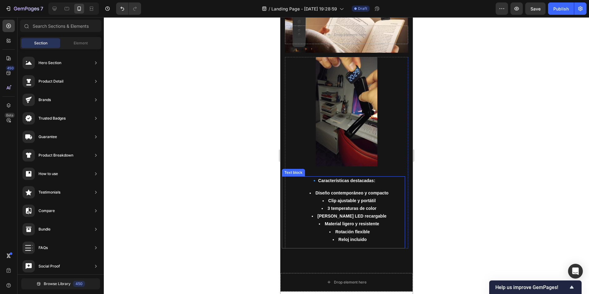
click at [364, 178] on strong "🔹 Características destacadas:" at bounding box center [342, 180] width 63 height 5
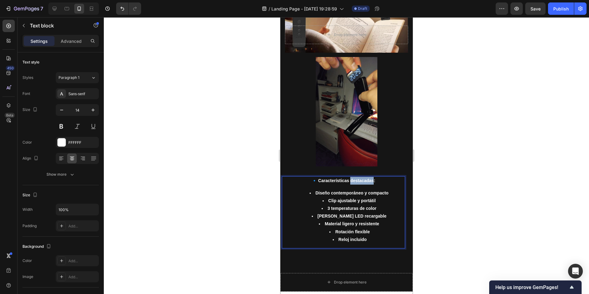
click at [368, 178] on strong "🔹 Características destacadas:" at bounding box center [342, 180] width 63 height 5
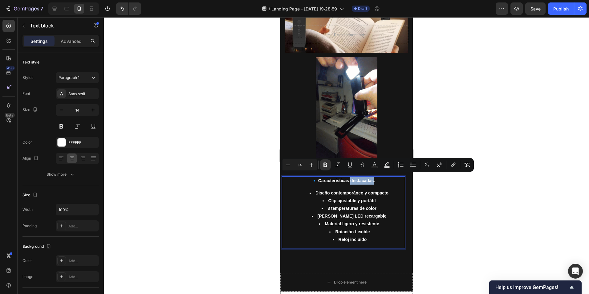
click at [368, 178] on strong "🔹 Características destacadas:" at bounding box center [342, 180] width 63 height 5
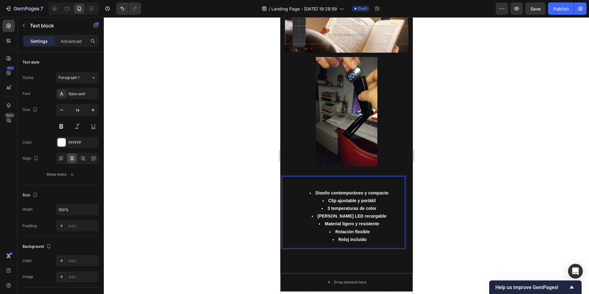
click at [453, 228] on div at bounding box center [346, 155] width 485 height 277
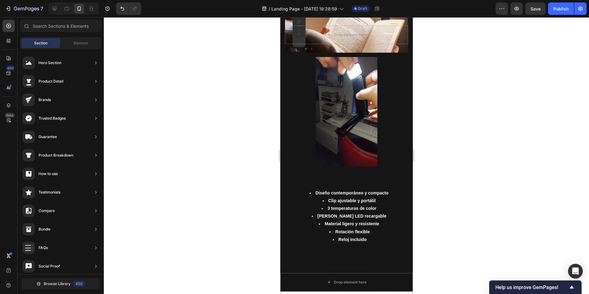
click at [381, 221] on li "Material ligero y resistente" at bounding box center [349, 224] width 110 height 8
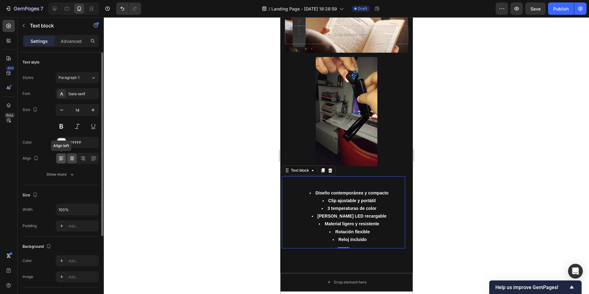
click at [63, 158] on icon at bounding box center [61, 158] width 6 height 6
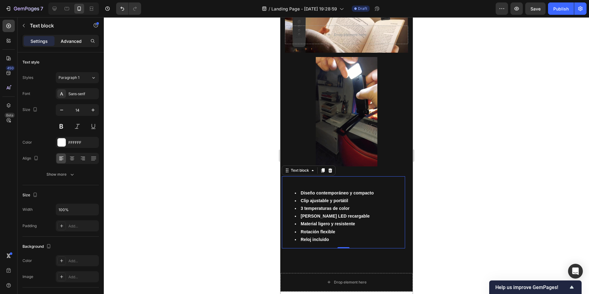
click at [72, 41] on p "Advanced" at bounding box center [71, 41] width 21 height 6
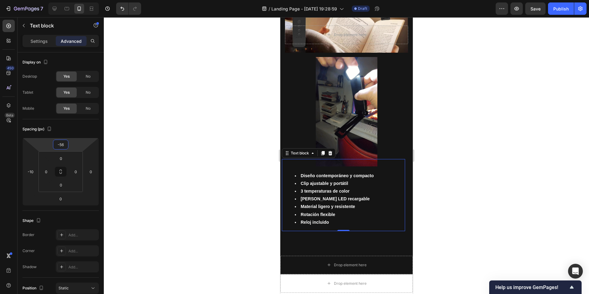
type input "-68"
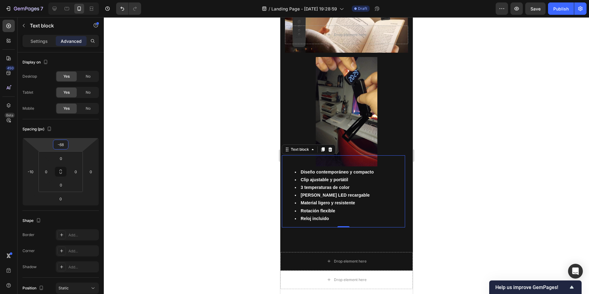
drag, startPoint x: 75, startPoint y: 147, endPoint x: 75, endPoint y: 153, distance: 6.2
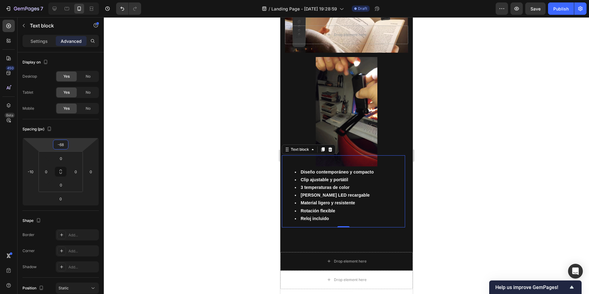
click at [75, 0] on html "7 / Landing Page - [DATE] 19:28:59 Draft Preview Save Publish 450 Beta Sections…" at bounding box center [294, 0] width 589 height 0
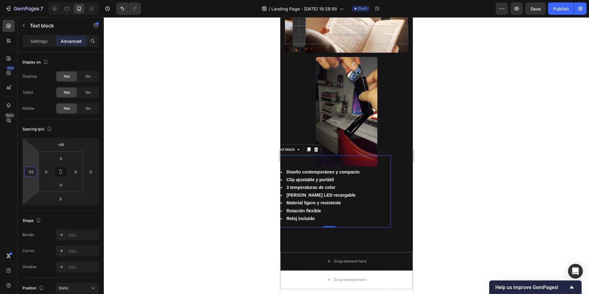
type input "-48"
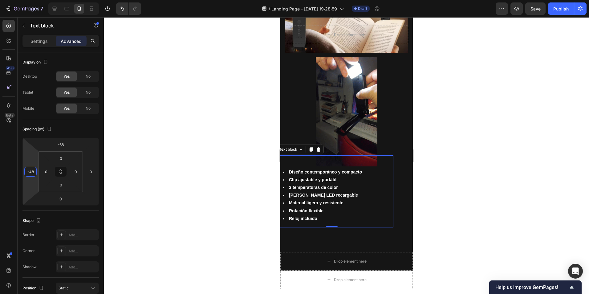
drag, startPoint x: 33, startPoint y: 161, endPoint x: 33, endPoint y: 167, distance: 5.9
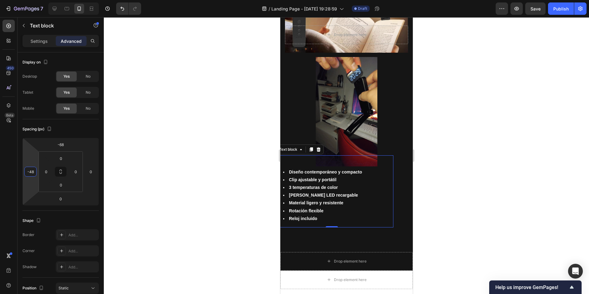
click at [33, 0] on html "7 / Landing Page - [DATE] 19:28:59 Draft Preview Save Publish 450 Beta Sections…" at bounding box center [294, 0] width 589 height 0
click at [197, 165] on div at bounding box center [346, 155] width 485 height 277
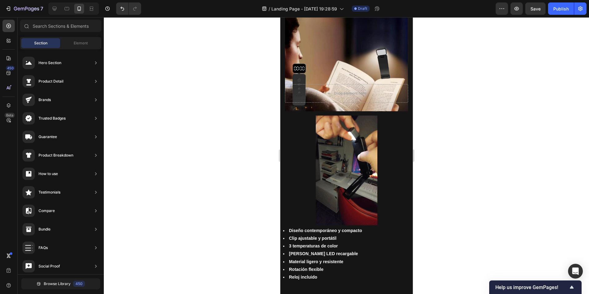
scroll to position [277, 0]
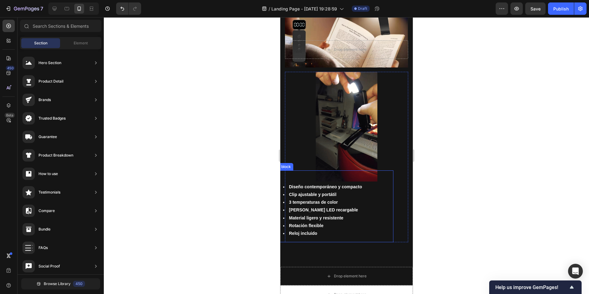
click at [356, 201] on li "3 temperaturas de color" at bounding box center [338, 202] width 110 height 8
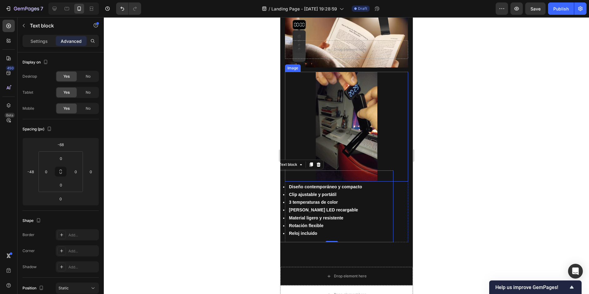
scroll to position [245, 0]
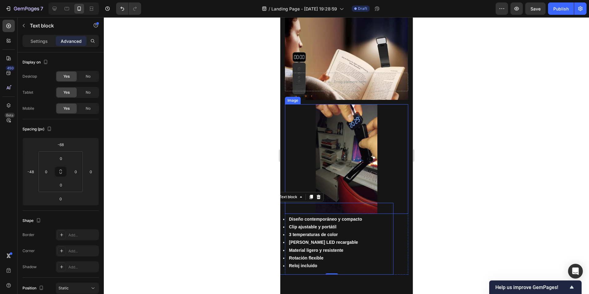
click at [351, 177] on img at bounding box center [346, 159] width 62 height 110
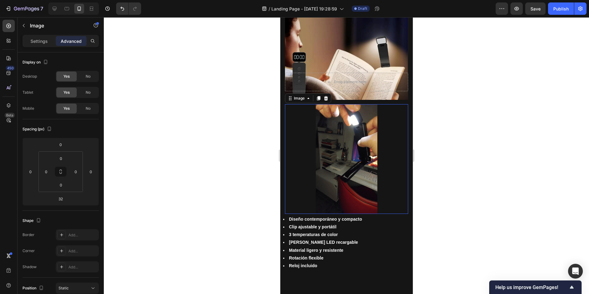
scroll to position [185, 0]
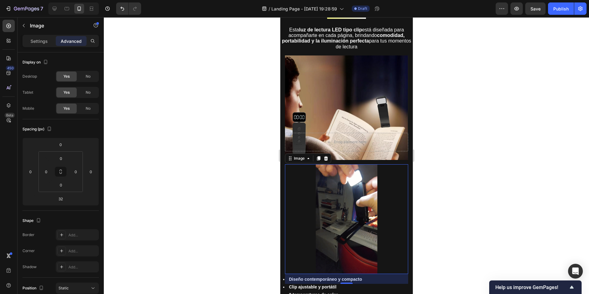
click at [237, 179] on div at bounding box center [346, 155] width 485 height 277
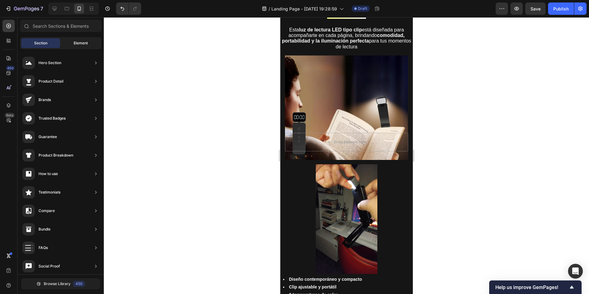
click at [79, 42] on span "Element" at bounding box center [81, 43] width 14 height 6
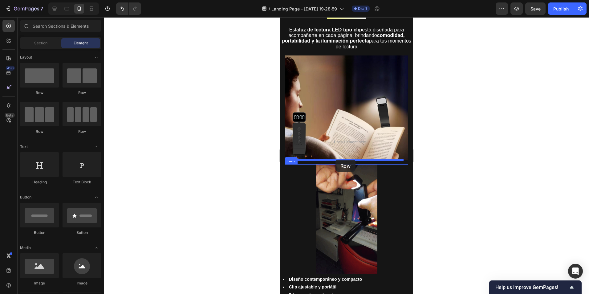
drag, startPoint x: 318, startPoint y: 99, endPoint x: 335, endPoint y: 160, distance: 62.8
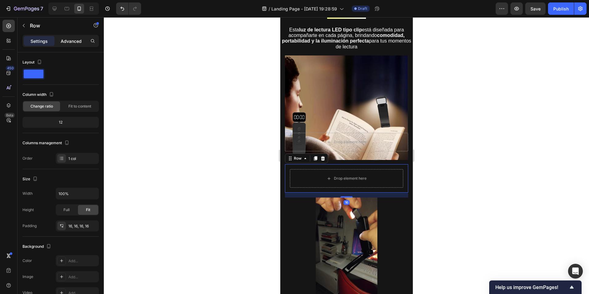
click at [65, 45] on div "Advanced" at bounding box center [71, 41] width 31 height 10
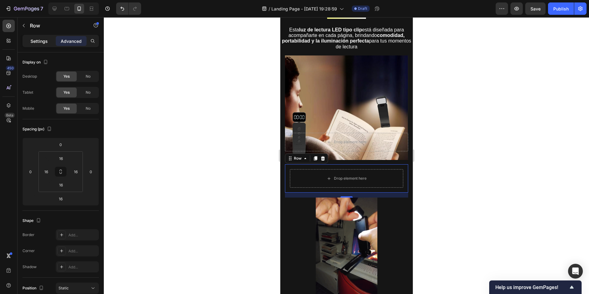
click at [38, 39] on p "Settings" at bounding box center [38, 41] width 17 height 6
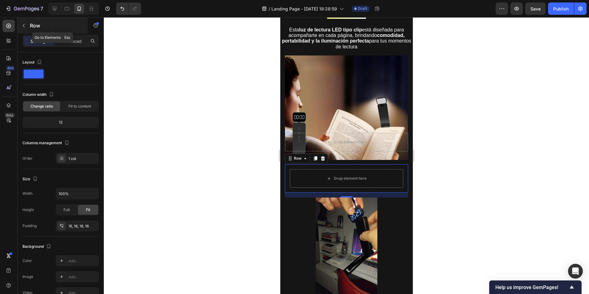
click at [32, 26] on p "Row" at bounding box center [56, 25] width 52 height 7
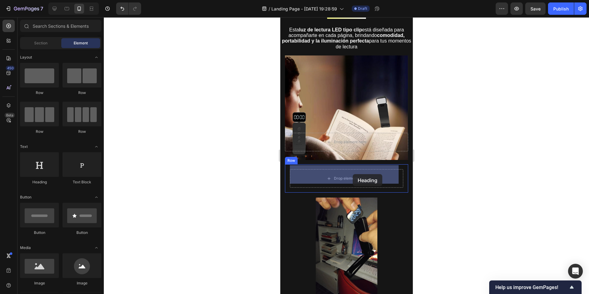
drag, startPoint x: 326, startPoint y: 191, endPoint x: 352, endPoint y: 174, distance: 31.7
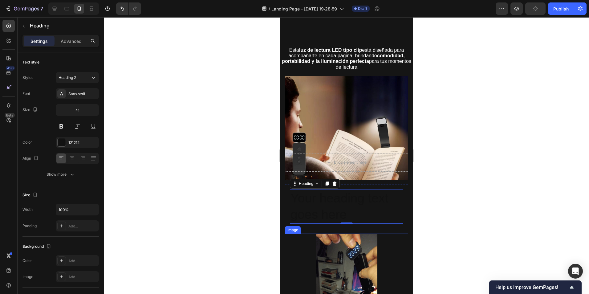
scroll to position [216, 0]
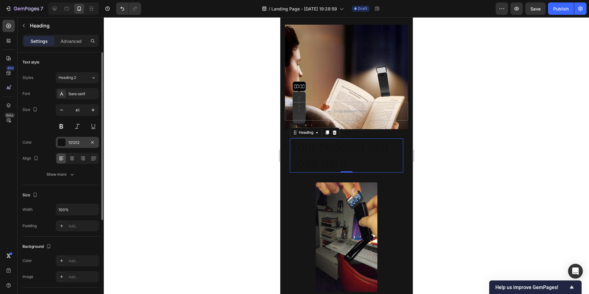
click at [81, 145] on div "121212" at bounding box center [77, 143] width 18 height 6
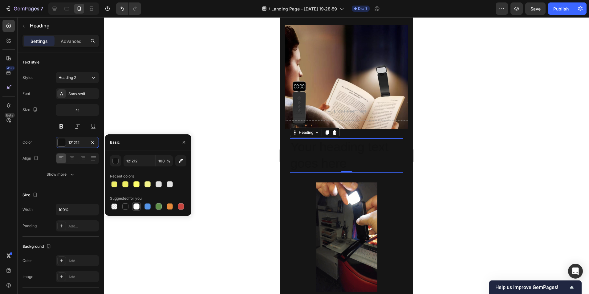
click at [137, 208] on div at bounding box center [136, 206] width 6 height 6
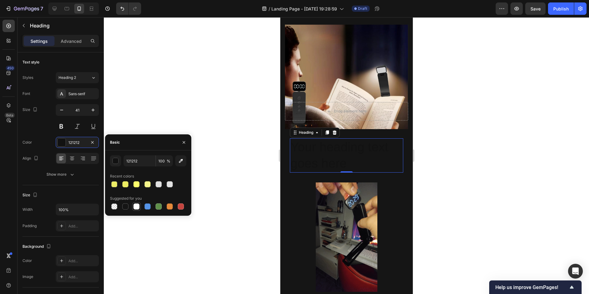
type input "FFFFFF"
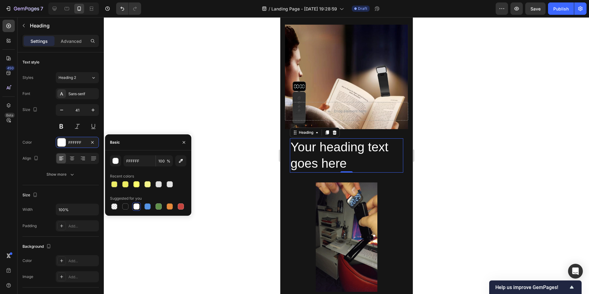
click at [355, 159] on h2 "Your heading text goes here" at bounding box center [346, 155] width 113 height 34
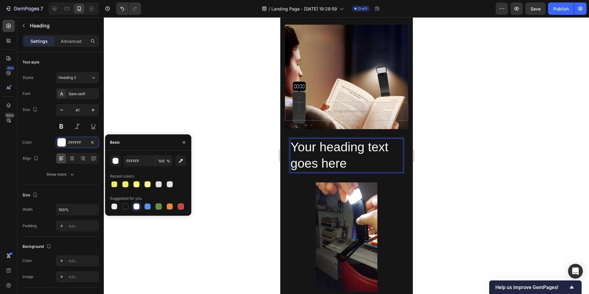
click at [339, 156] on p "Your heading text goes here" at bounding box center [346, 155] width 112 height 33
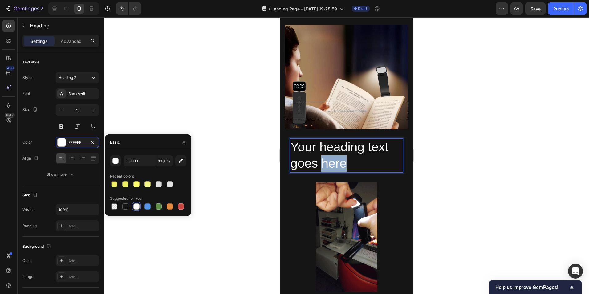
click at [339, 156] on p "Your heading text goes here" at bounding box center [346, 155] width 112 height 33
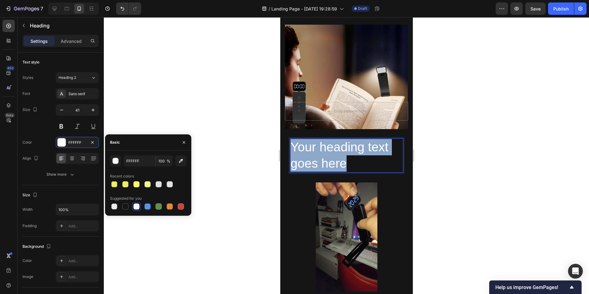
click at [339, 156] on p "Your heading text goes here" at bounding box center [346, 155] width 112 height 33
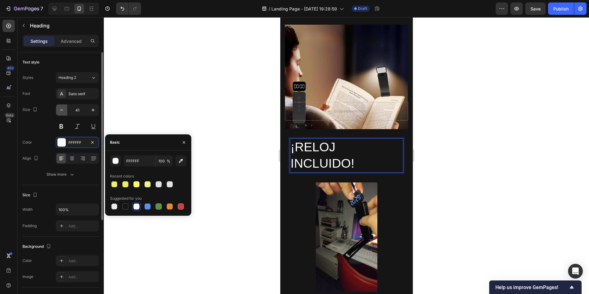
click at [61, 111] on icon "button" at bounding box center [62, 110] width 6 height 6
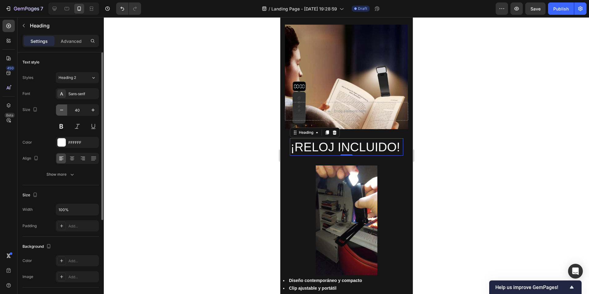
click at [61, 111] on icon "button" at bounding box center [62, 110] width 6 height 6
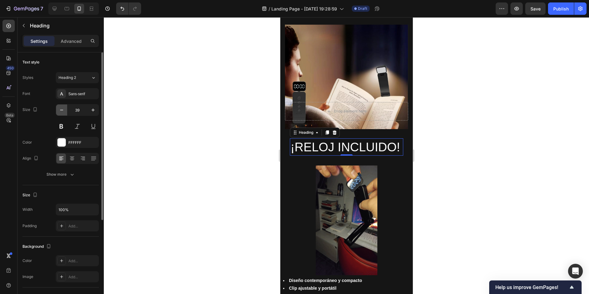
click at [61, 111] on icon "button" at bounding box center [62, 110] width 6 height 6
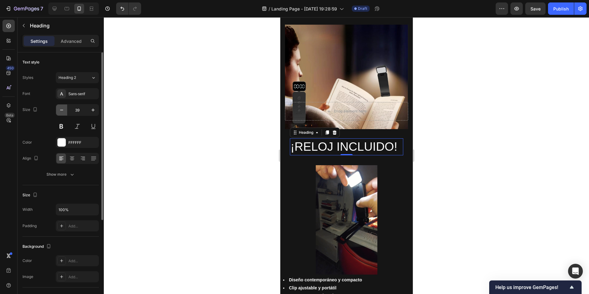
click at [61, 111] on icon "button" at bounding box center [62, 110] width 6 height 6
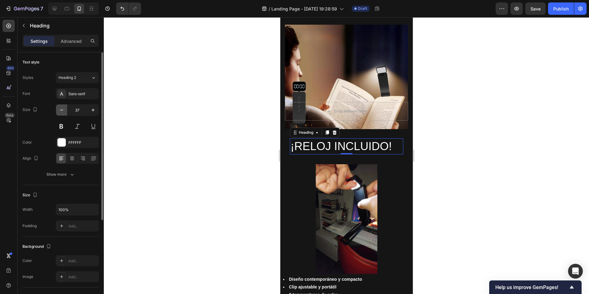
click at [61, 111] on icon "button" at bounding box center [62, 110] width 6 height 6
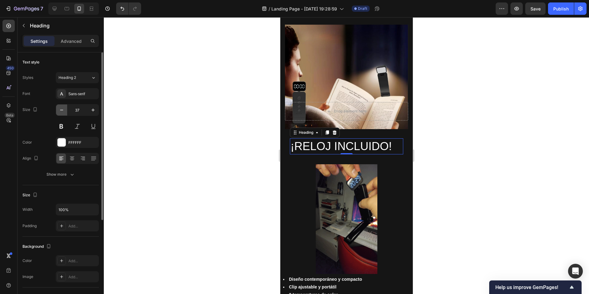
click at [61, 111] on icon "button" at bounding box center [62, 110] width 6 height 6
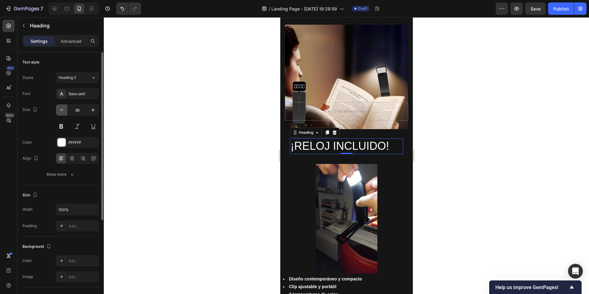
click at [61, 111] on icon "button" at bounding box center [62, 110] width 6 height 6
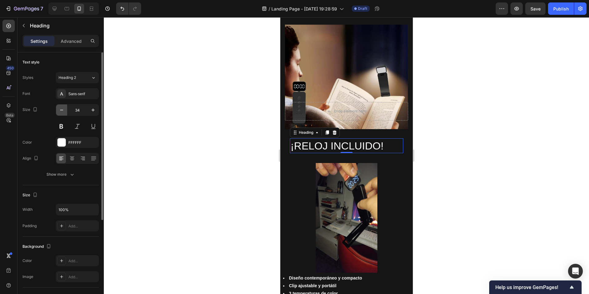
click at [61, 111] on icon "button" at bounding box center [62, 110] width 6 height 6
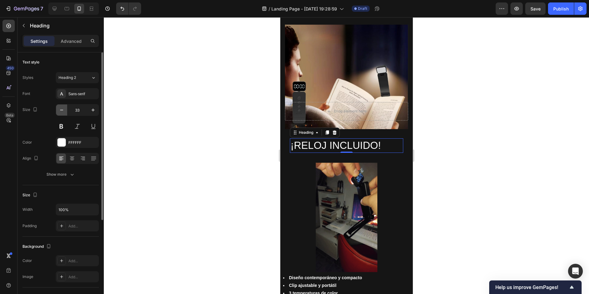
click at [61, 111] on icon "button" at bounding box center [62, 110] width 6 height 6
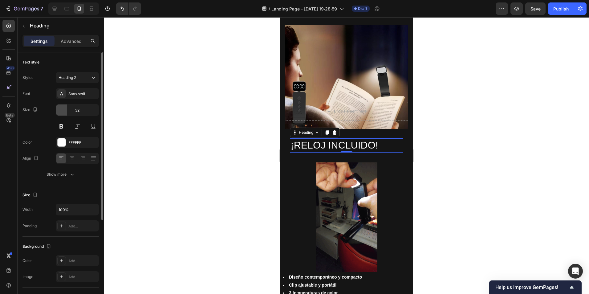
click at [61, 111] on icon "button" at bounding box center [62, 110] width 6 height 6
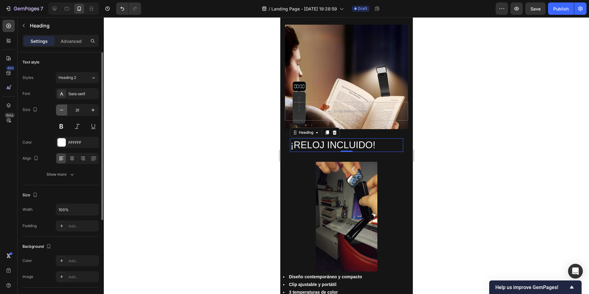
click at [61, 111] on icon "button" at bounding box center [62, 110] width 6 height 6
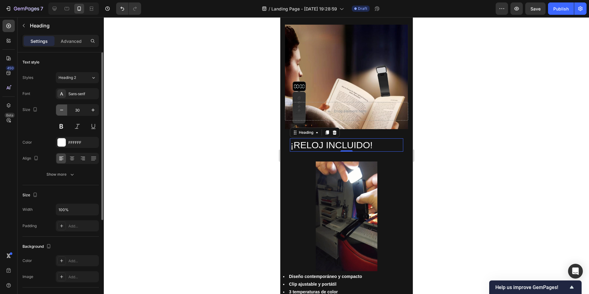
click at [61, 111] on icon "button" at bounding box center [62, 110] width 6 height 6
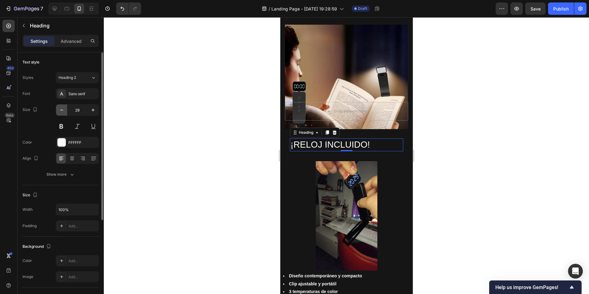
click at [61, 111] on icon "button" at bounding box center [62, 110] width 6 height 6
type input "28"
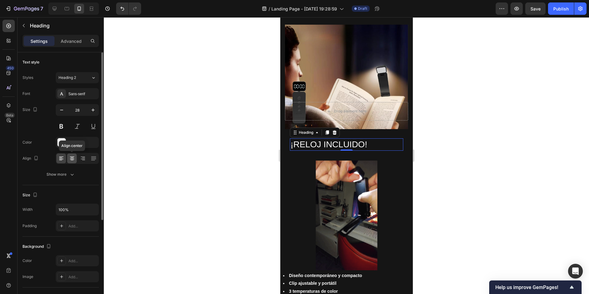
click at [70, 159] on icon at bounding box center [72, 159] width 4 height 1
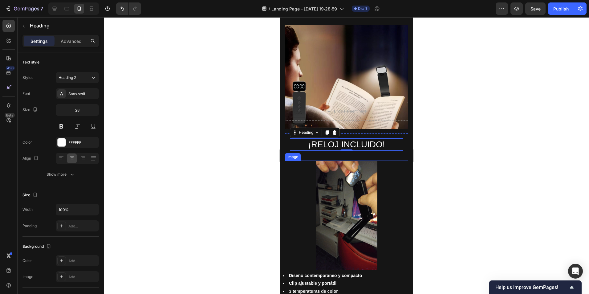
click at [449, 197] on div at bounding box center [346, 155] width 485 height 277
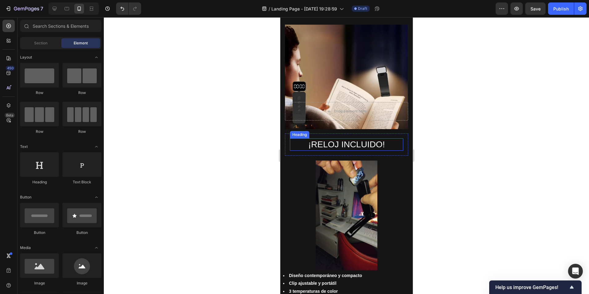
click at [355, 143] on p "¡RELOJ INCLUIDO!" at bounding box center [346, 144] width 112 height 11
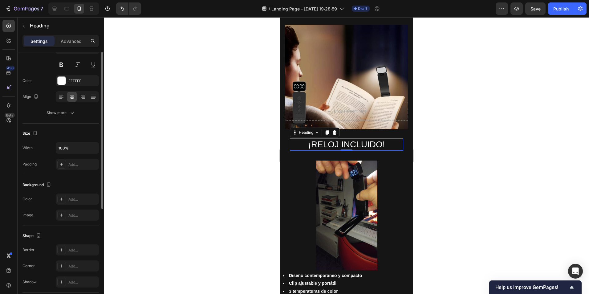
scroll to position [0, 0]
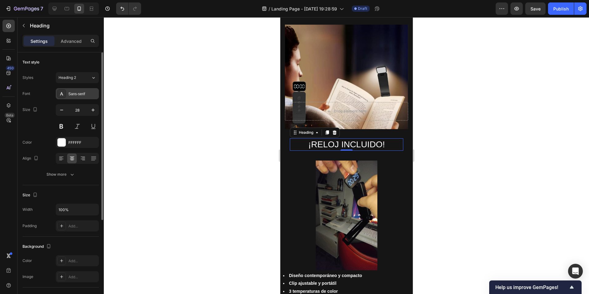
click at [83, 95] on div "Sans-serif" at bounding box center [82, 94] width 29 height 6
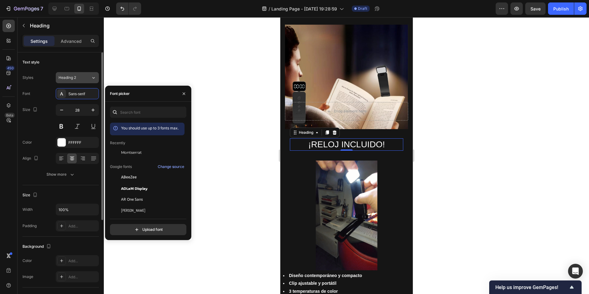
click at [75, 78] on span "Heading 2" at bounding box center [68, 78] width 18 height 6
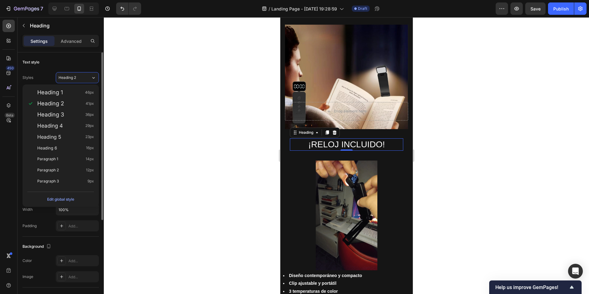
click at [59, 63] on div "Text style" at bounding box center [60, 62] width 76 height 10
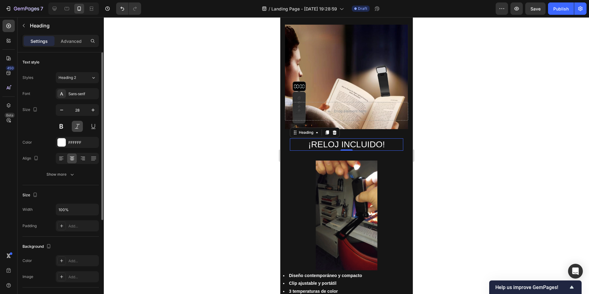
click at [77, 128] on button at bounding box center [77, 126] width 11 height 11
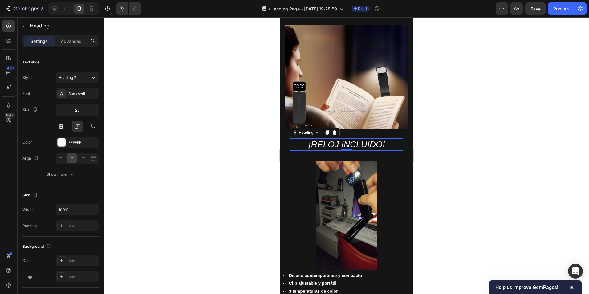
click at [176, 134] on div at bounding box center [346, 155] width 485 height 277
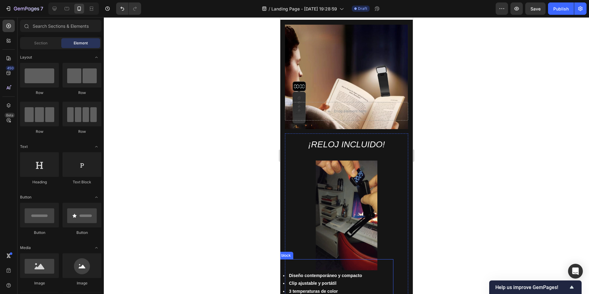
scroll to position [277, 0]
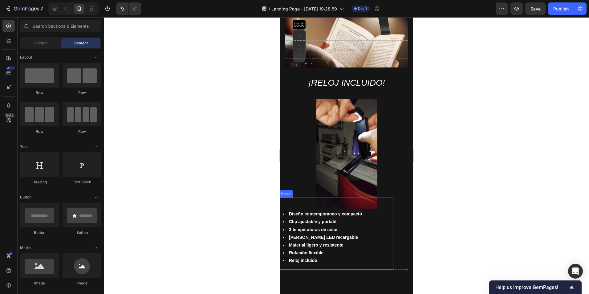
click at [317, 235] on strong "Rotación flexible" at bounding box center [306, 252] width 35 height 5
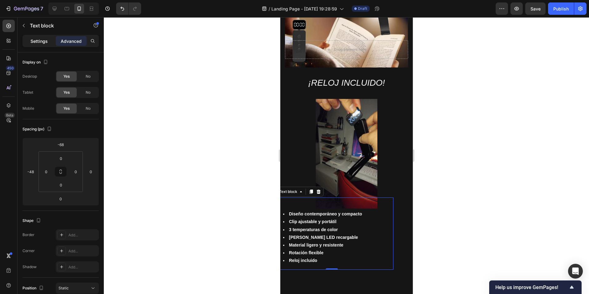
click at [44, 37] on div "Settings" at bounding box center [39, 41] width 31 height 10
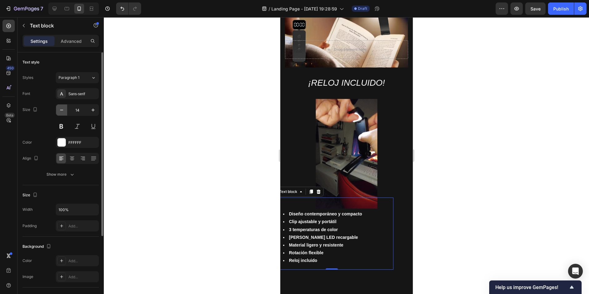
click at [62, 112] on icon "button" at bounding box center [62, 110] width 6 height 6
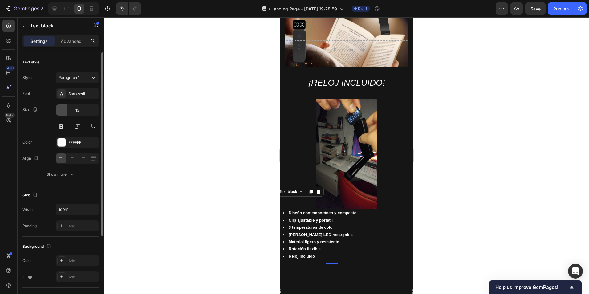
click at [62, 112] on icon "button" at bounding box center [62, 110] width 6 height 6
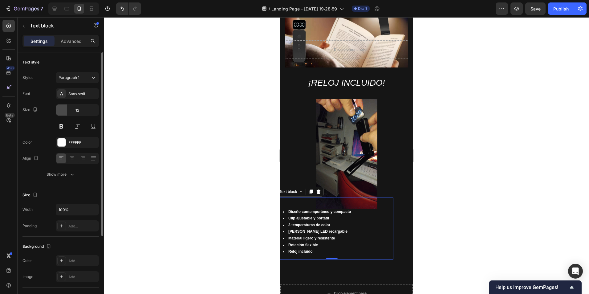
click at [62, 112] on icon "button" at bounding box center [62, 110] width 6 height 6
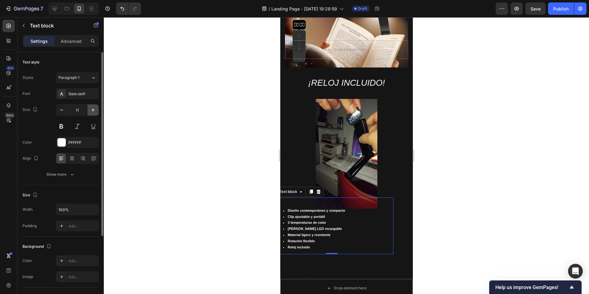
click at [94, 112] on icon "button" at bounding box center [93, 110] width 6 height 6
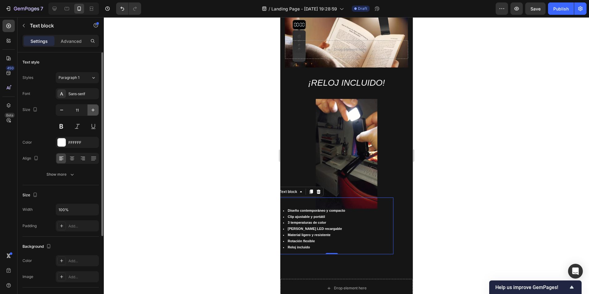
type input "12"
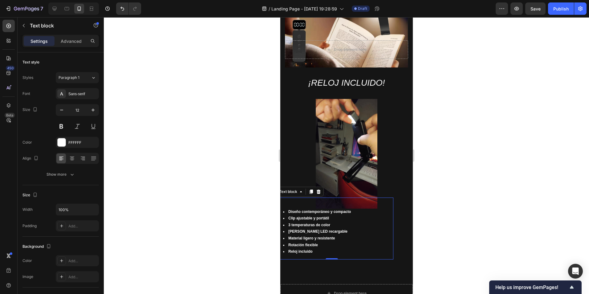
click at [246, 155] on div at bounding box center [346, 155] width 485 height 277
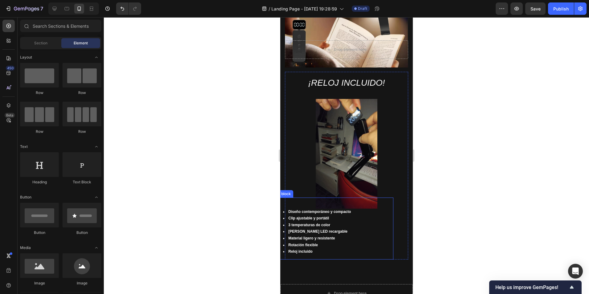
click at [335, 215] on li "Clip ajustable y portátil" at bounding box center [338, 218] width 110 height 7
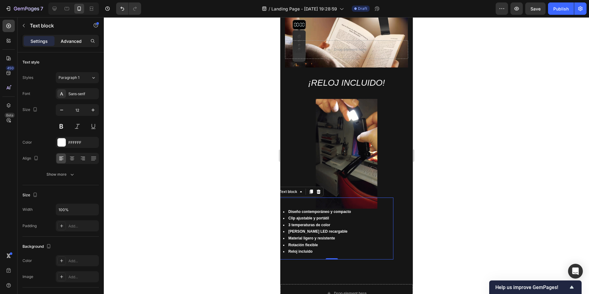
click at [73, 42] on p "Advanced" at bounding box center [71, 41] width 21 height 6
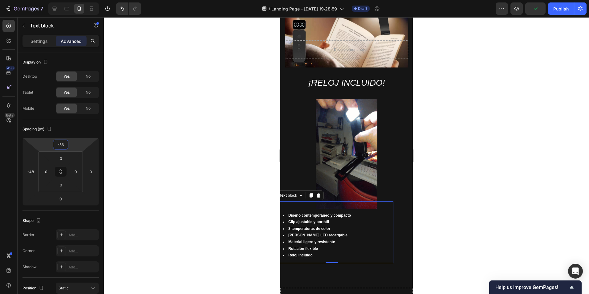
type input "-54"
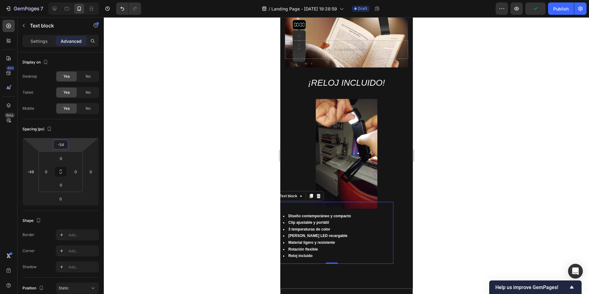
click at [79, 0] on html "7 / Landing Page - [DATE] 19:28:59 Draft Preview Publish 450 Beta Sections(18) …" at bounding box center [294, 0] width 589 height 0
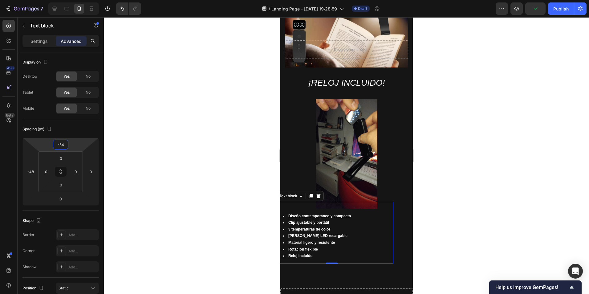
click at [184, 179] on div at bounding box center [346, 155] width 485 height 277
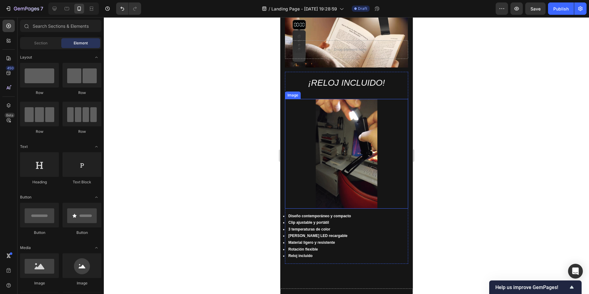
click at [345, 100] on img at bounding box center [346, 154] width 62 height 110
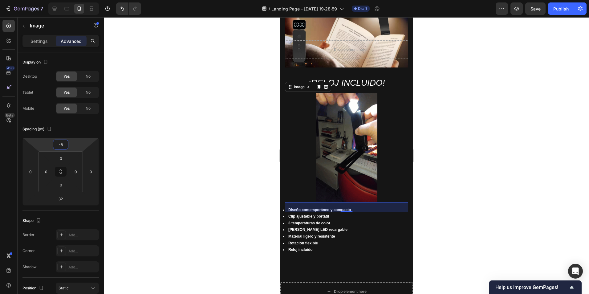
type input "-6"
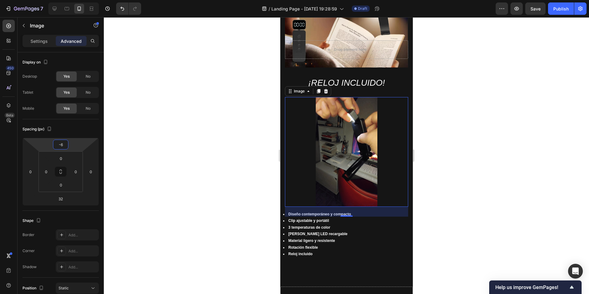
click at [76, 0] on html "7 / Landing Page - [DATE] 19:28:59 Draft Preview Save Publish 450 Beta Sections…" at bounding box center [294, 0] width 589 height 0
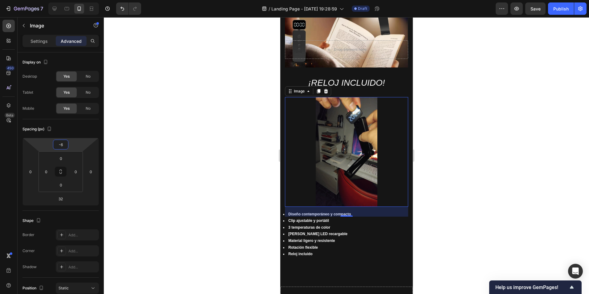
click at [471, 160] on div at bounding box center [346, 155] width 485 height 277
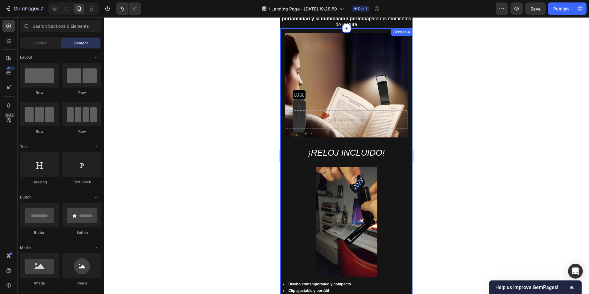
scroll to position [193, 0]
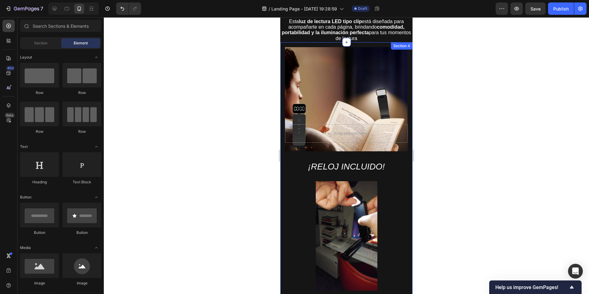
click at [432, 172] on div at bounding box center [346, 155] width 485 height 277
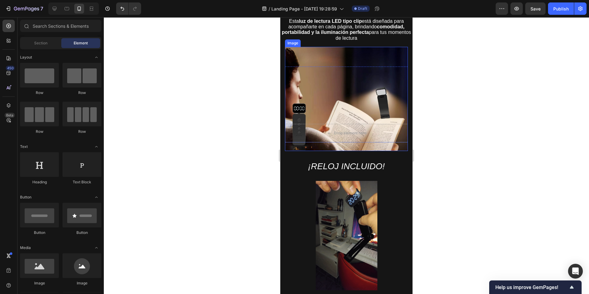
scroll to position [115, 0]
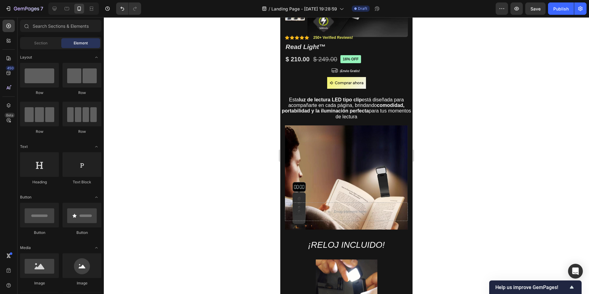
click at [449, 160] on div at bounding box center [346, 155] width 485 height 277
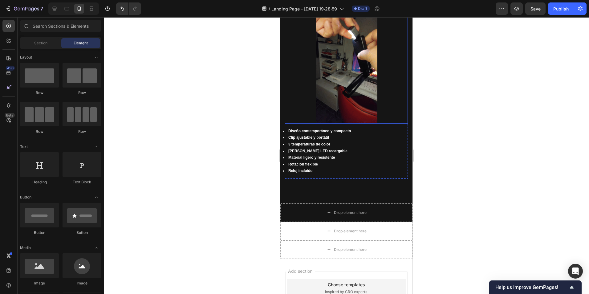
scroll to position [370, 0]
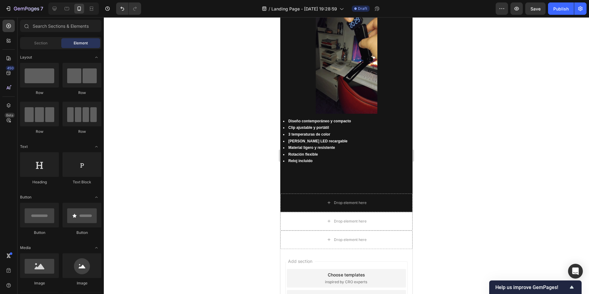
click at [250, 183] on div at bounding box center [346, 155] width 485 height 277
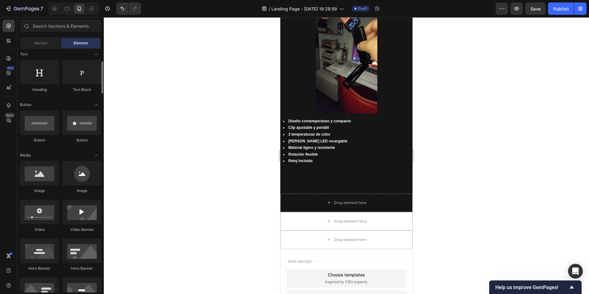
scroll to position [246, 0]
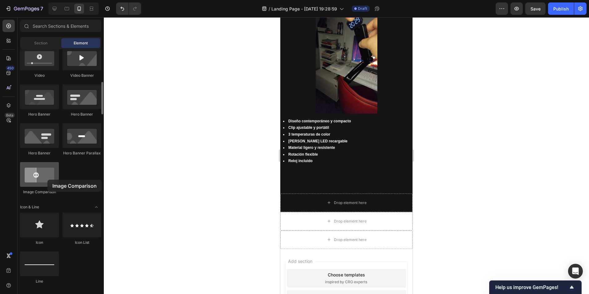
click at [47, 180] on div at bounding box center [39, 174] width 39 height 25
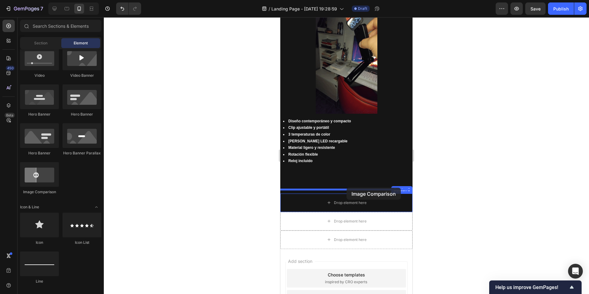
drag, startPoint x: 328, startPoint y: 197, endPoint x: 347, endPoint y: 188, distance: 20.9
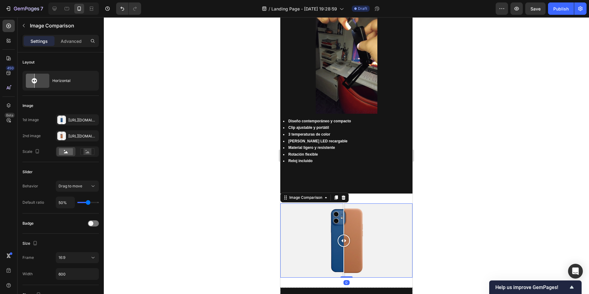
click at [344, 222] on div at bounding box center [343, 218] width 1 height 31
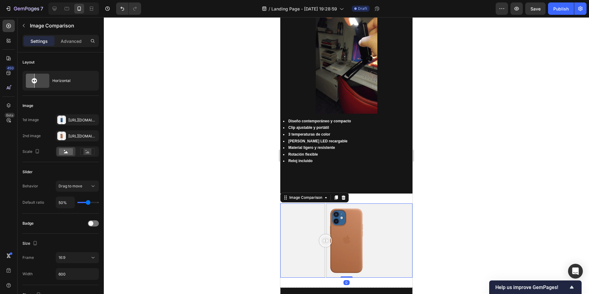
click at [326, 222] on div at bounding box center [346, 240] width 132 height 74
click at [312, 225] on div at bounding box center [346, 240] width 132 height 74
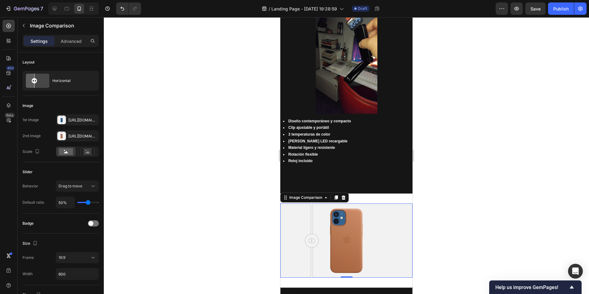
click at [363, 225] on div at bounding box center [346, 240] width 132 height 74
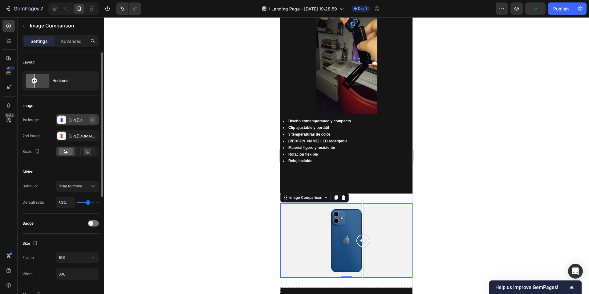
click at [92, 120] on icon "button" at bounding box center [92, 119] width 2 height 2
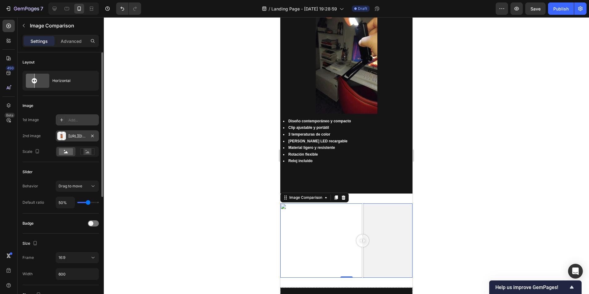
click at [79, 135] on div "Https://cdn.Shopify.Com/s/files/1/2005/9307/files/image_compare_after.Png" at bounding box center [77, 136] width 18 height 6
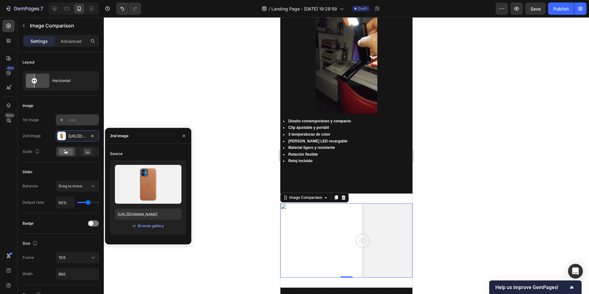
click at [187, 149] on div "Source Upload Image https://cdn.shopify.com/s/files/1/2005/9307/files/image_com…" at bounding box center [148, 194] width 86 height 91
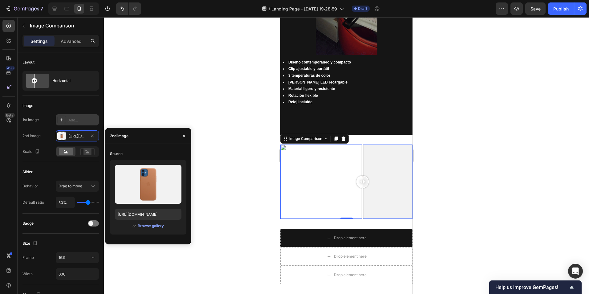
scroll to position [431, 0]
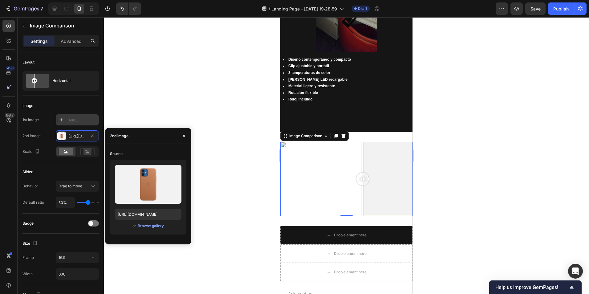
click at [445, 201] on div at bounding box center [346, 155] width 485 height 277
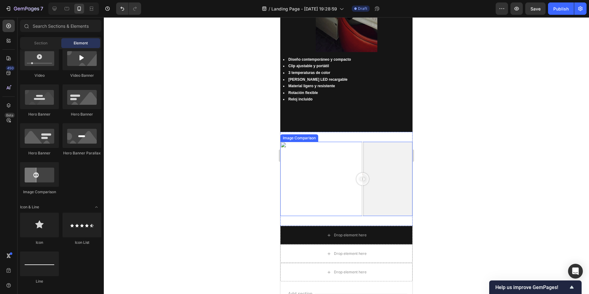
click at [298, 188] on div at bounding box center [346, 179] width 132 height 74
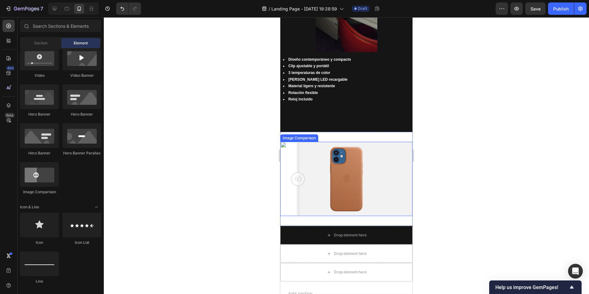
click at [347, 178] on div at bounding box center [346, 179] width 132 height 74
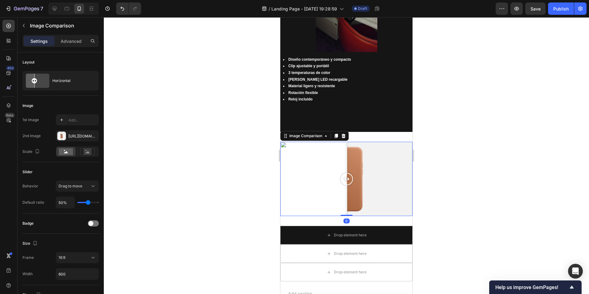
click at [372, 183] on div at bounding box center [346, 179] width 132 height 74
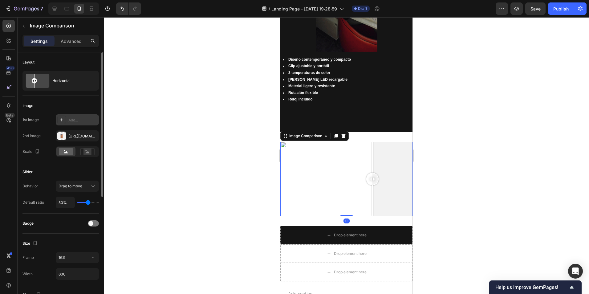
click at [72, 122] on div "Add..." at bounding box center [82, 120] width 29 height 6
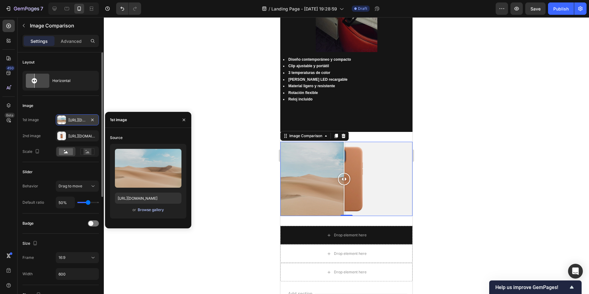
click at [152, 211] on div "Browse gallery" at bounding box center [151, 210] width 26 height 6
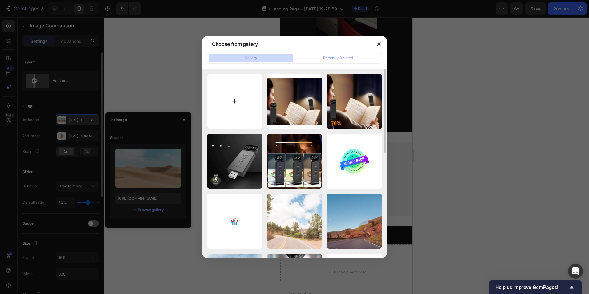
click at [240, 108] on input "file" at bounding box center [234, 101] width 55 height 55
type input "C:\fakepath\Captura de pantalla 2025-09-26 211020 SIN LUZ.png"
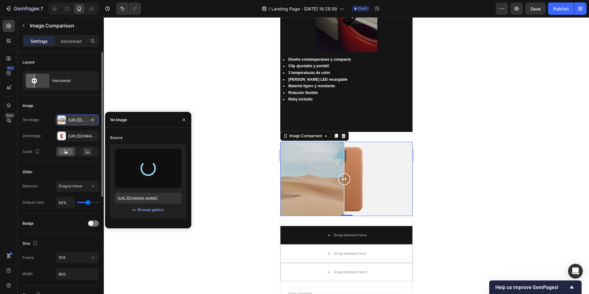
type input "https://cdn.shopify.com/s/files/1/0624/9411/3890/files/gempages_574913112344363…"
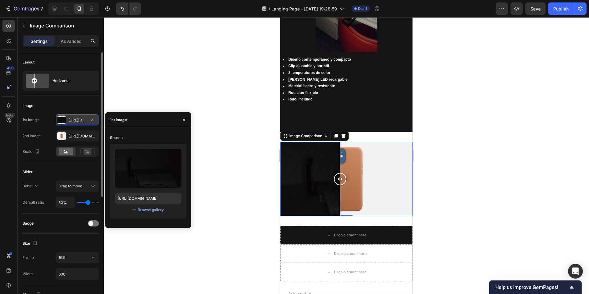
drag, startPoint x: 343, startPoint y: 176, endPoint x: 340, endPoint y: 181, distance: 6.8
click at [340, 181] on div at bounding box center [340, 179] width 12 height 74
click at [72, 138] on div "Https://cdn.Shopify.Com/s/files/1/2005/9307/files/image_compare_after.Png" at bounding box center [77, 136] width 18 height 6
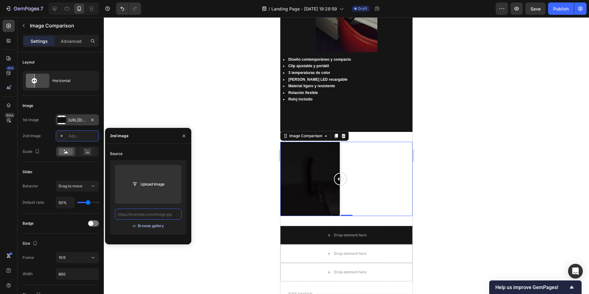
scroll to position [0, 0]
click at [151, 228] on div "Browse gallery" at bounding box center [151, 226] width 26 height 6
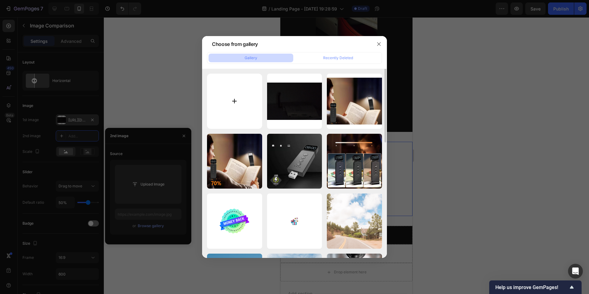
click at [236, 118] on input "file" at bounding box center [234, 101] width 55 height 55
type input "C:\fakepath\Captura de pantalla 2025-09-26 211109 con luz.png"
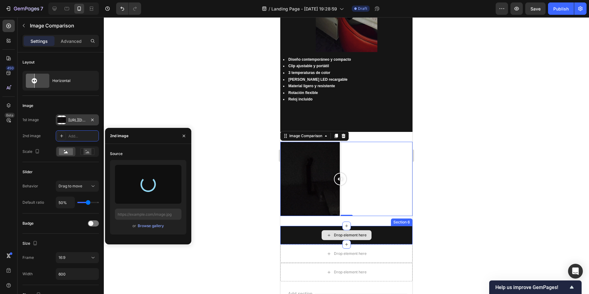
type input "https://cdn.shopify.com/s/files/1/0624/9411/3890/files/gempages_574913112344363…"
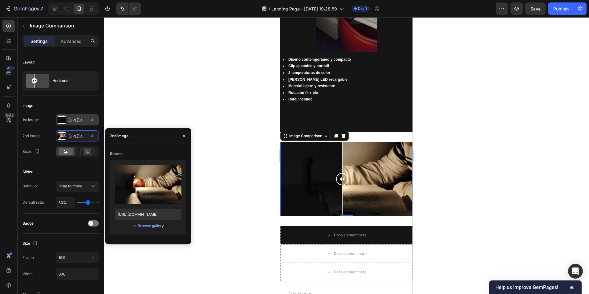
drag, startPoint x: 343, startPoint y: 172, endPoint x: 342, endPoint y: 184, distance: 12.0
click at [342, 184] on div at bounding box center [342, 179] width 12 height 74
click at [471, 187] on div at bounding box center [346, 155] width 485 height 277
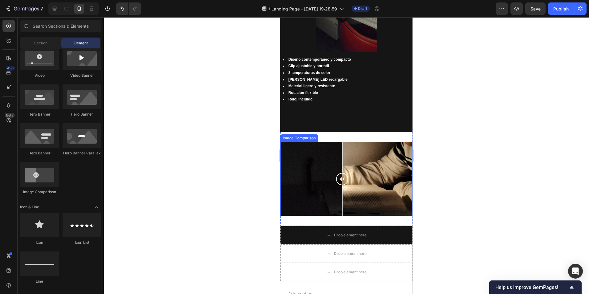
click at [323, 155] on div at bounding box center [346, 179] width 132 height 74
drag, startPoint x: 327, startPoint y: 175, endPoint x: 434, endPoint y: 134, distance: 115.3
click at [346, 180] on div at bounding box center [345, 179] width 12 height 74
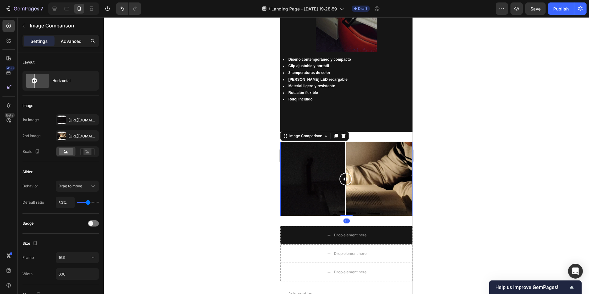
click at [67, 42] on p "Advanced" at bounding box center [71, 41] width 21 height 6
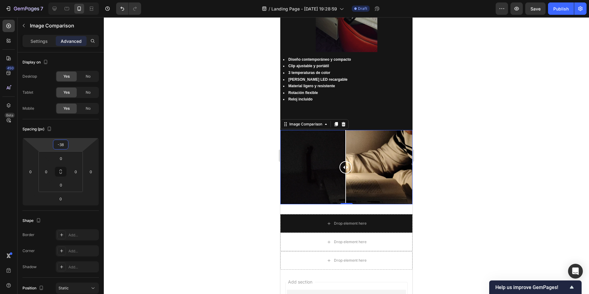
type input "-36"
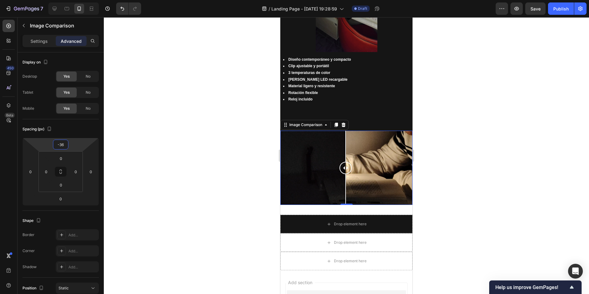
click at [80, 0] on html "7 / Landing Page - [DATE] 19:28:59 Draft Preview Save Publish 450 Beta Sections…" at bounding box center [294, 0] width 589 height 0
click at [163, 179] on div at bounding box center [346, 155] width 485 height 277
